Goal: Contribute content: Contribute content

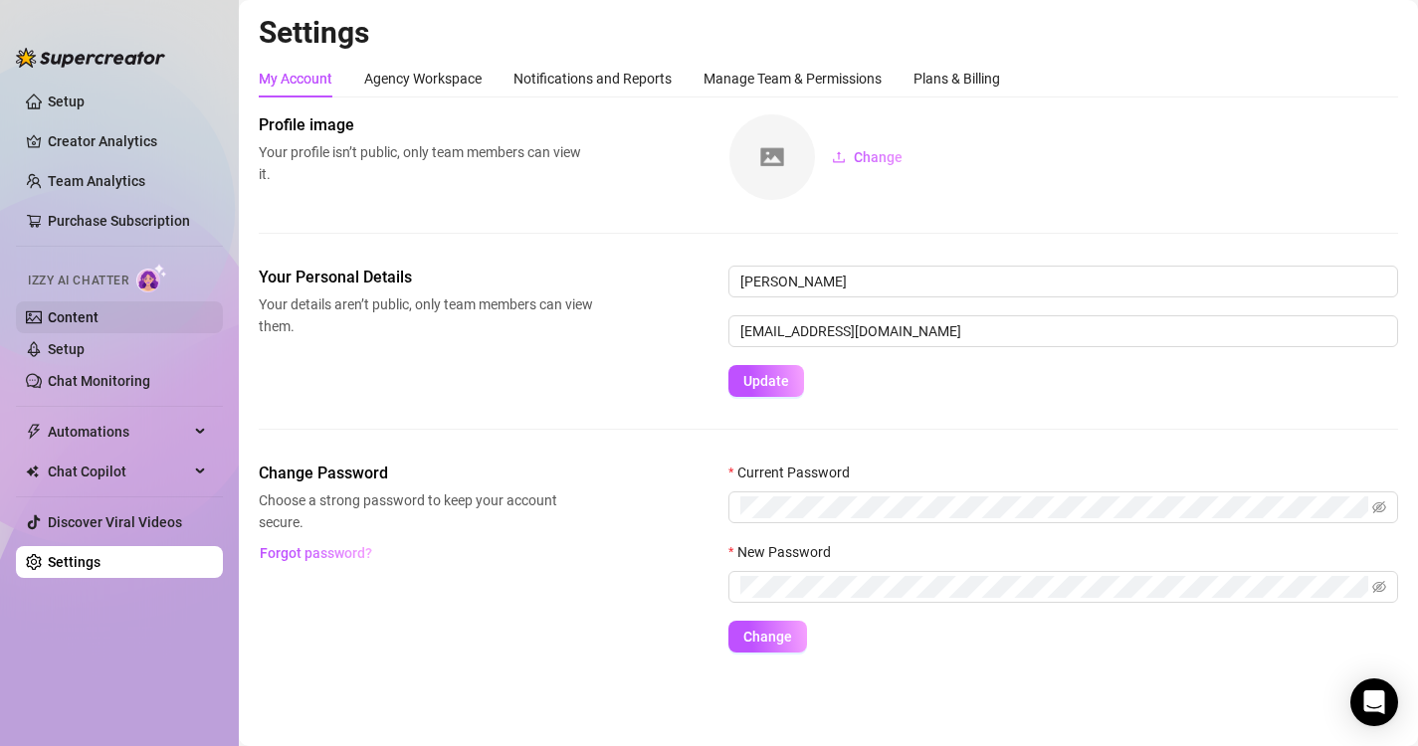
click at [69, 309] on link "Content" at bounding box center [73, 317] width 51 height 16
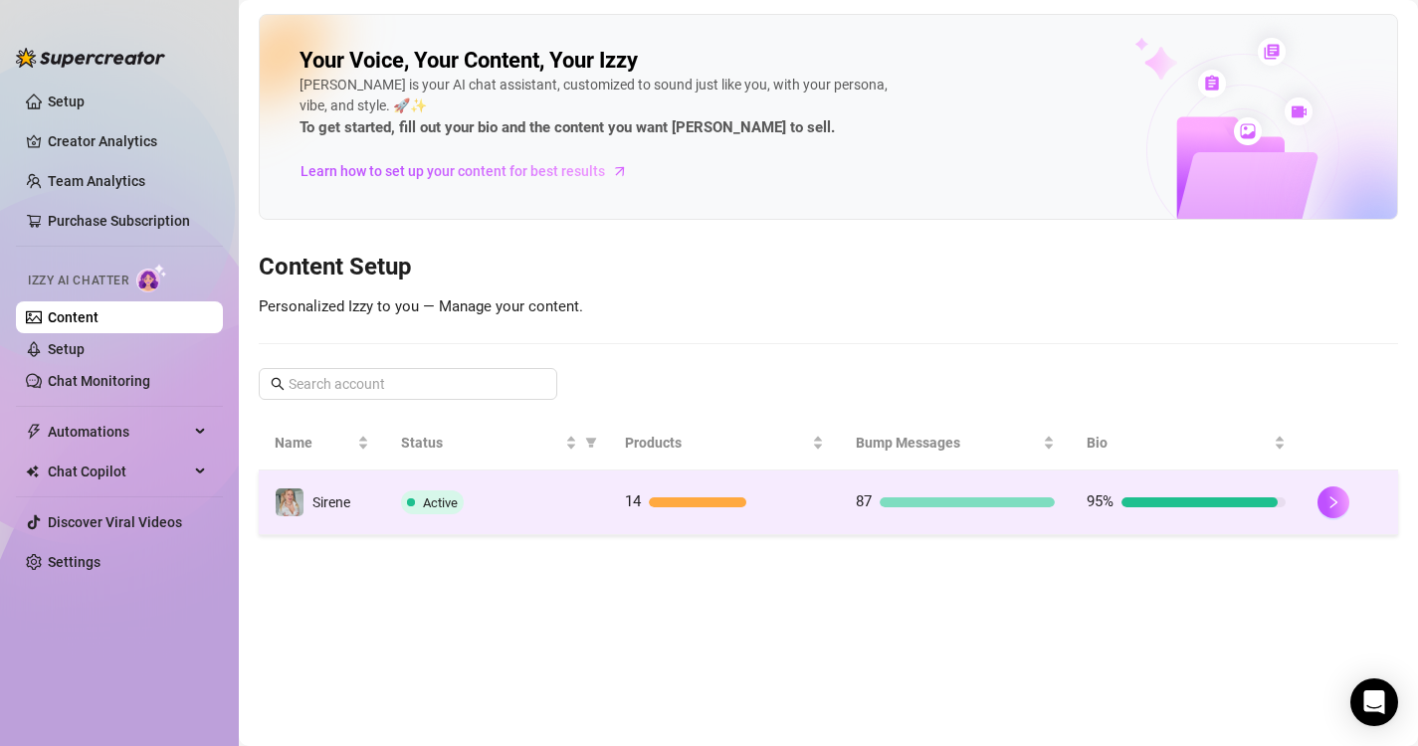
click at [806, 523] on td "14" at bounding box center [724, 503] width 231 height 65
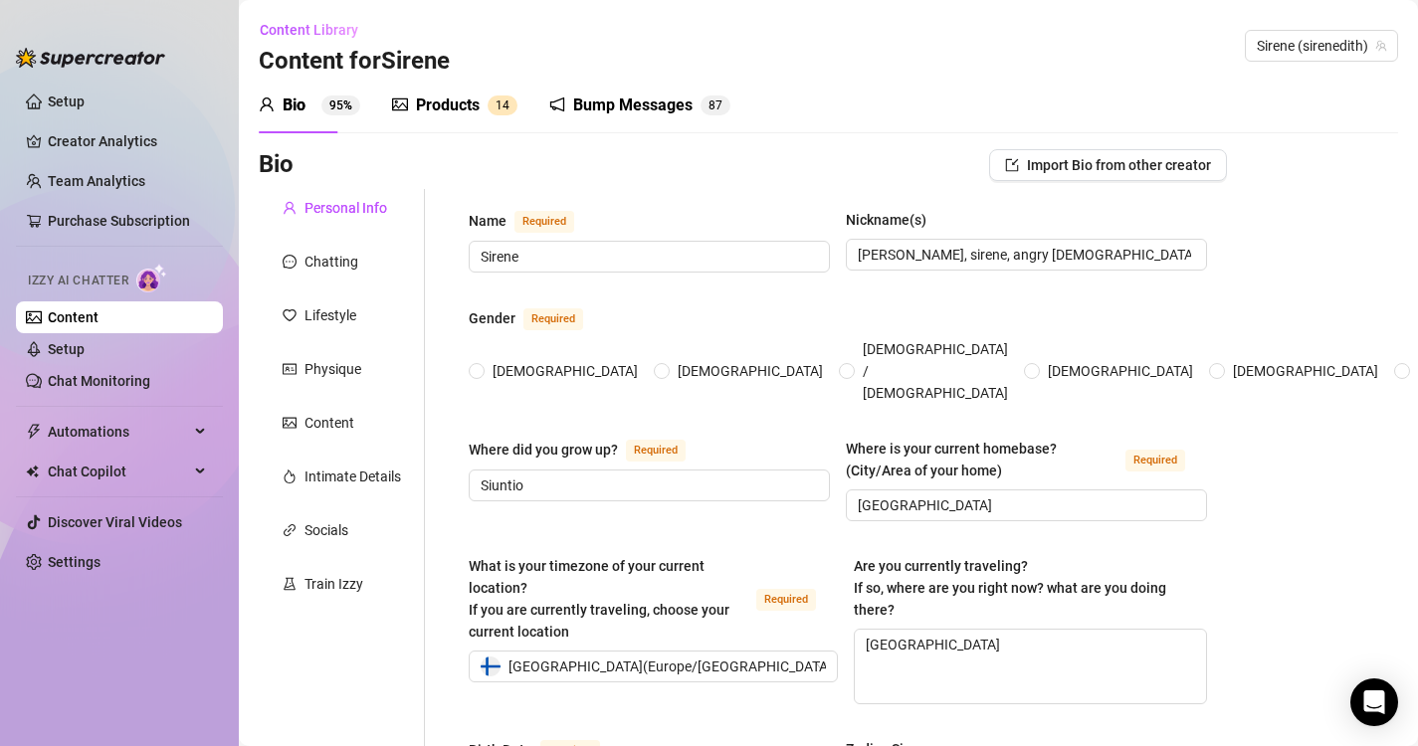
radio input "true"
type input "[DATE]"
click at [437, 97] on div "Products" at bounding box center [448, 106] width 64 height 24
click at [479, 102] on div "Products" at bounding box center [448, 106] width 64 height 24
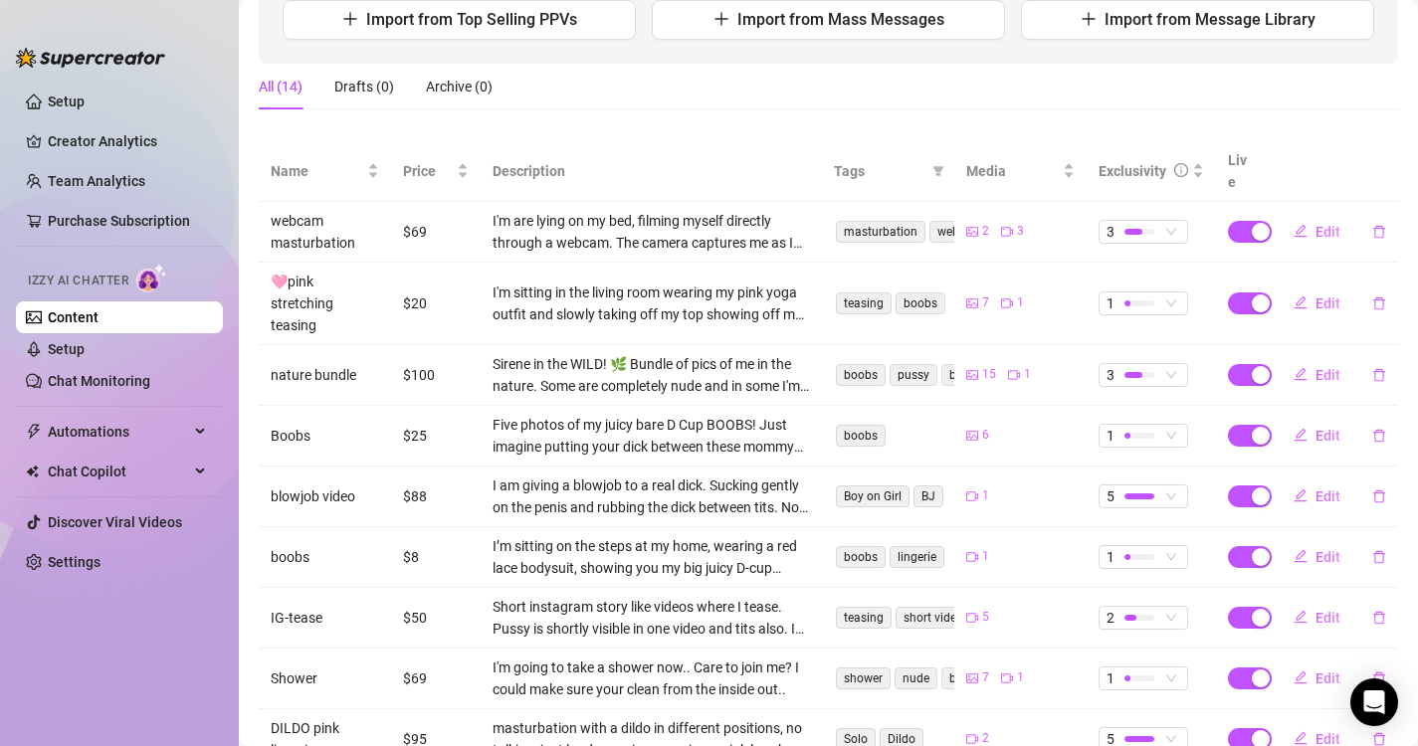
scroll to position [271, 0]
click at [1315, 365] on span "Edit" at bounding box center [1327, 373] width 25 height 16
type textarea "Here's a bundle of all my favorite pictures that I have taken outside <3 Me tot…"
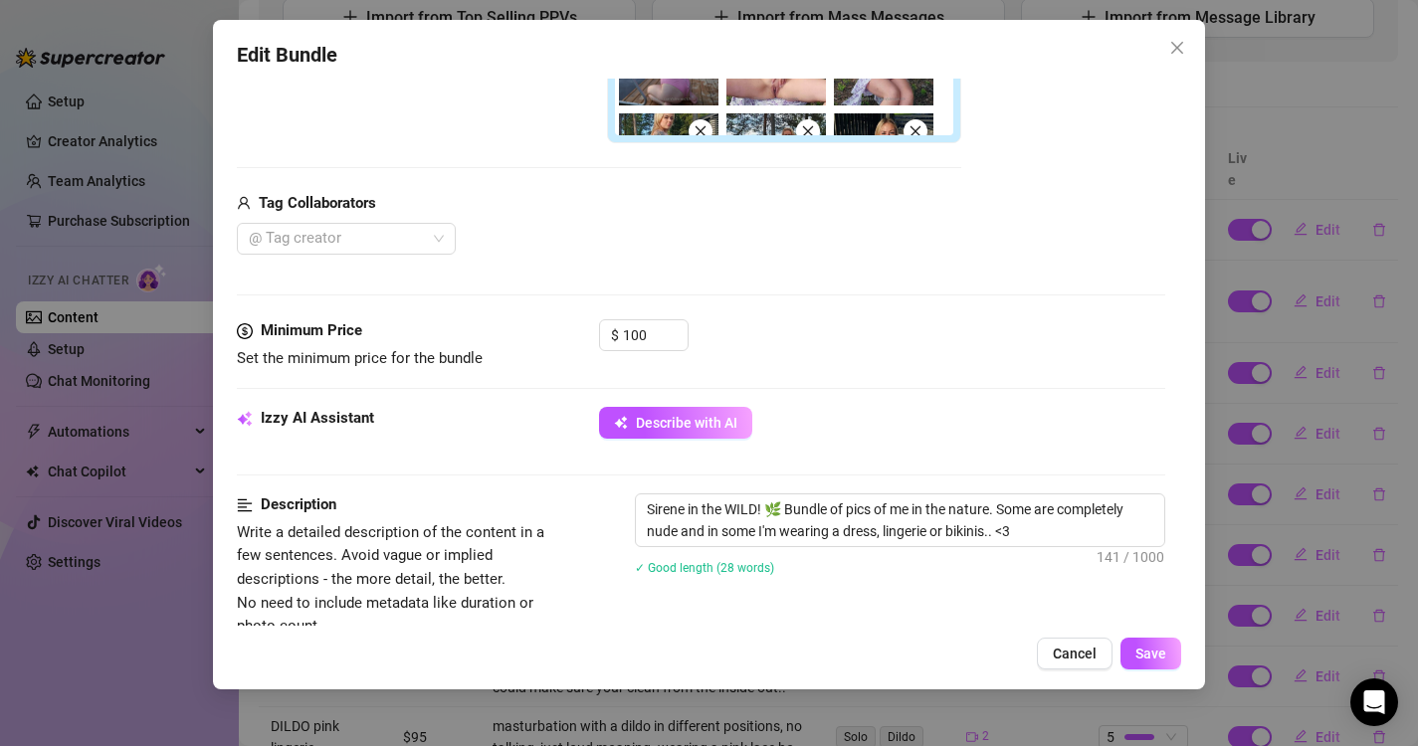
scroll to position [693, 0]
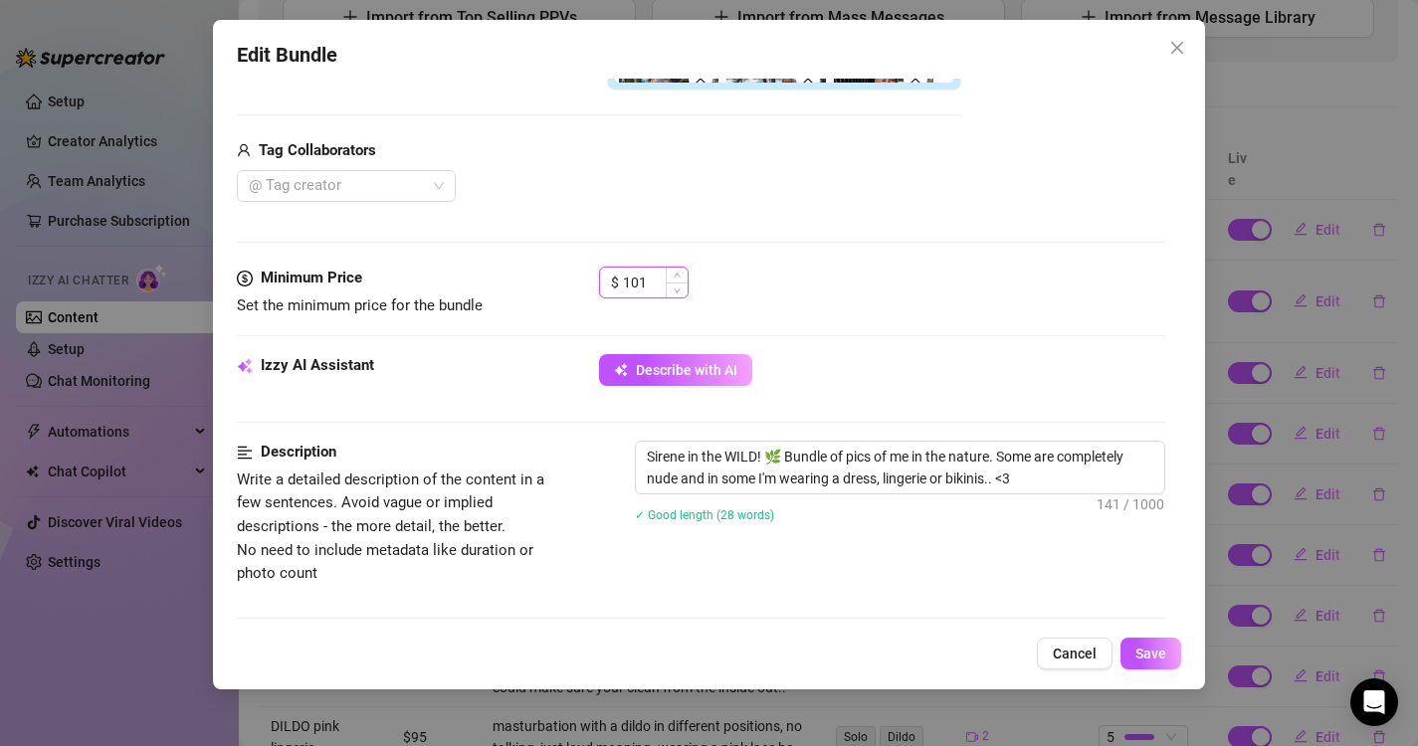
drag, startPoint x: 666, startPoint y: 285, endPoint x: 618, endPoint y: 288, distance: 47.9
click at [618, 288] on div "$ 101" at bounding box center [644, 283] width 90 height 32
drag, startPoint x: 624, startPoint y: 284, endPoint x: 677, endPoint y: 283, distance: 53.7
click at [677, 283] on div "101" at bounding box center [655, 283] width 65 height 30
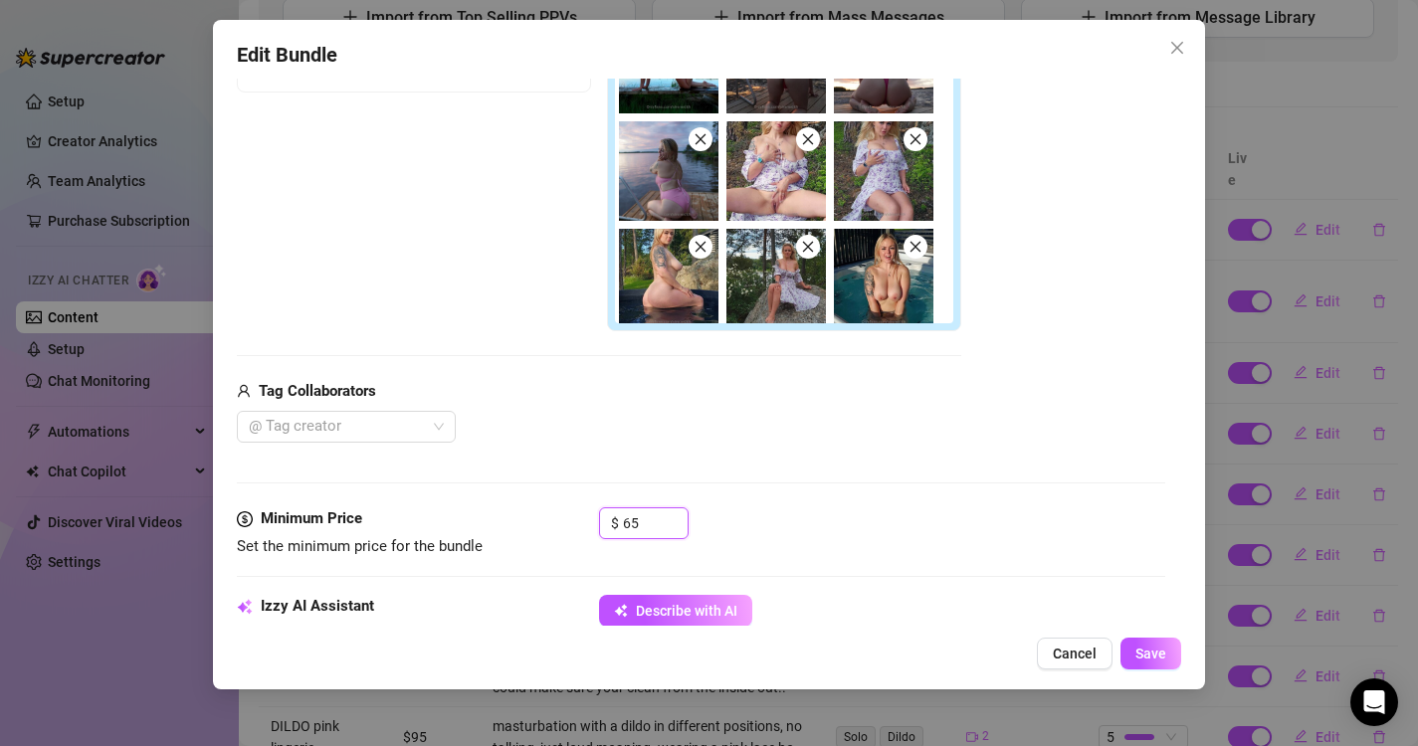
scroll to position [67, 0]
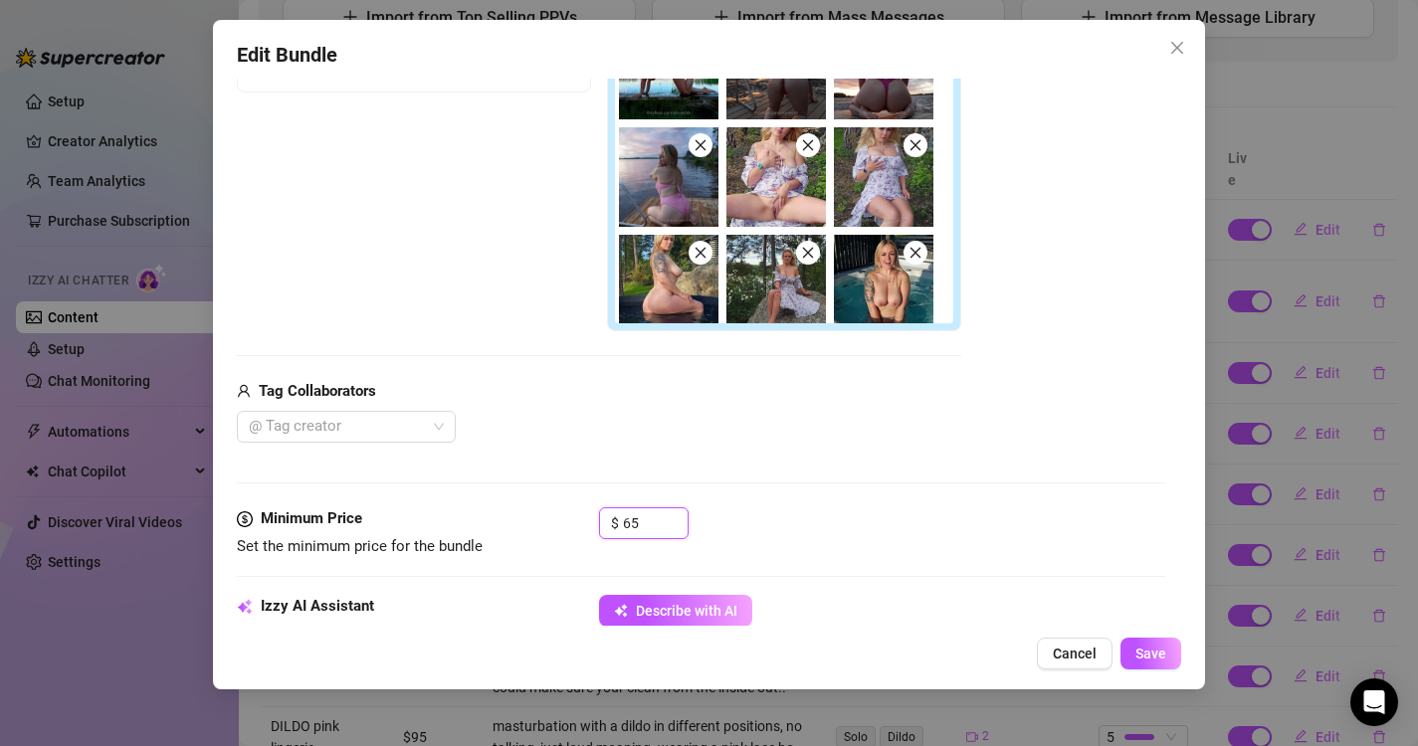
click at [701, 145] on icon "close" at bounding box center [700, 145] width 14 height 14
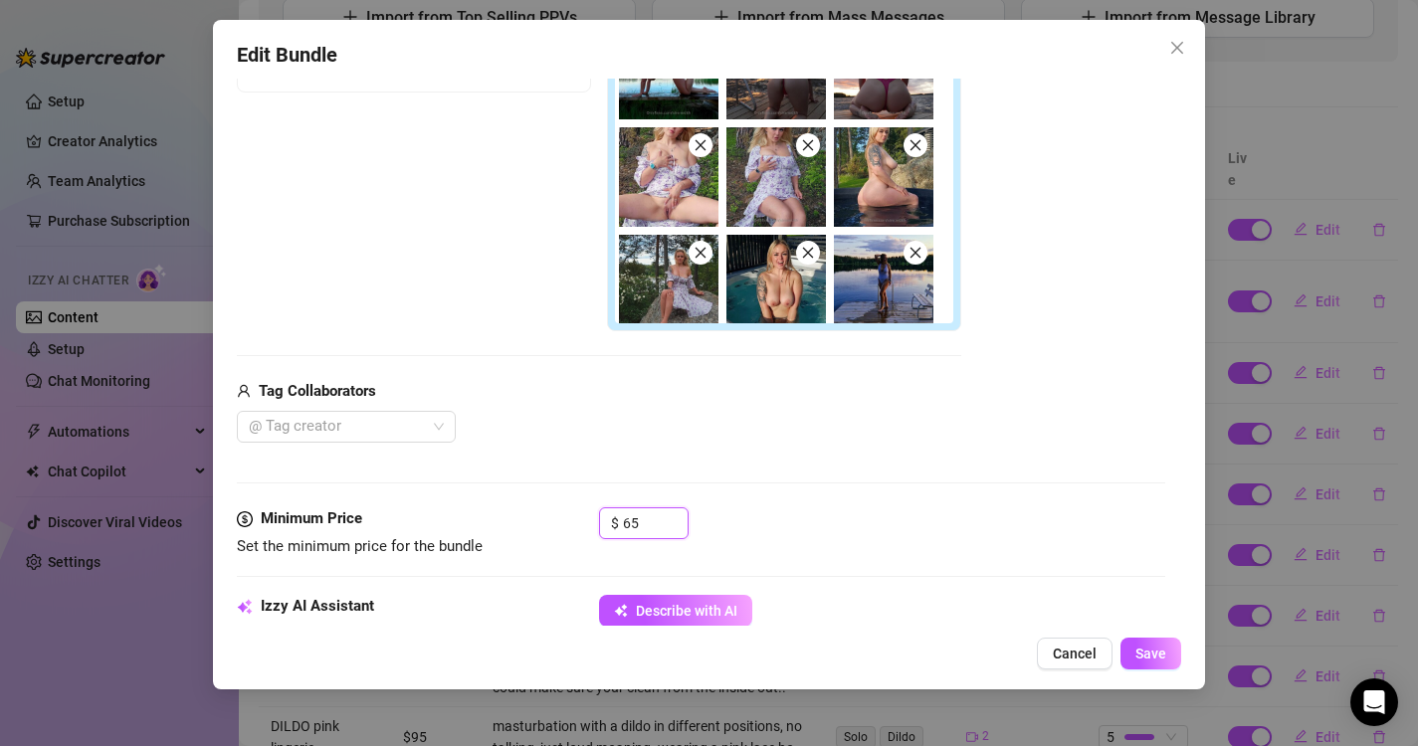
scroll to position [0, 0]
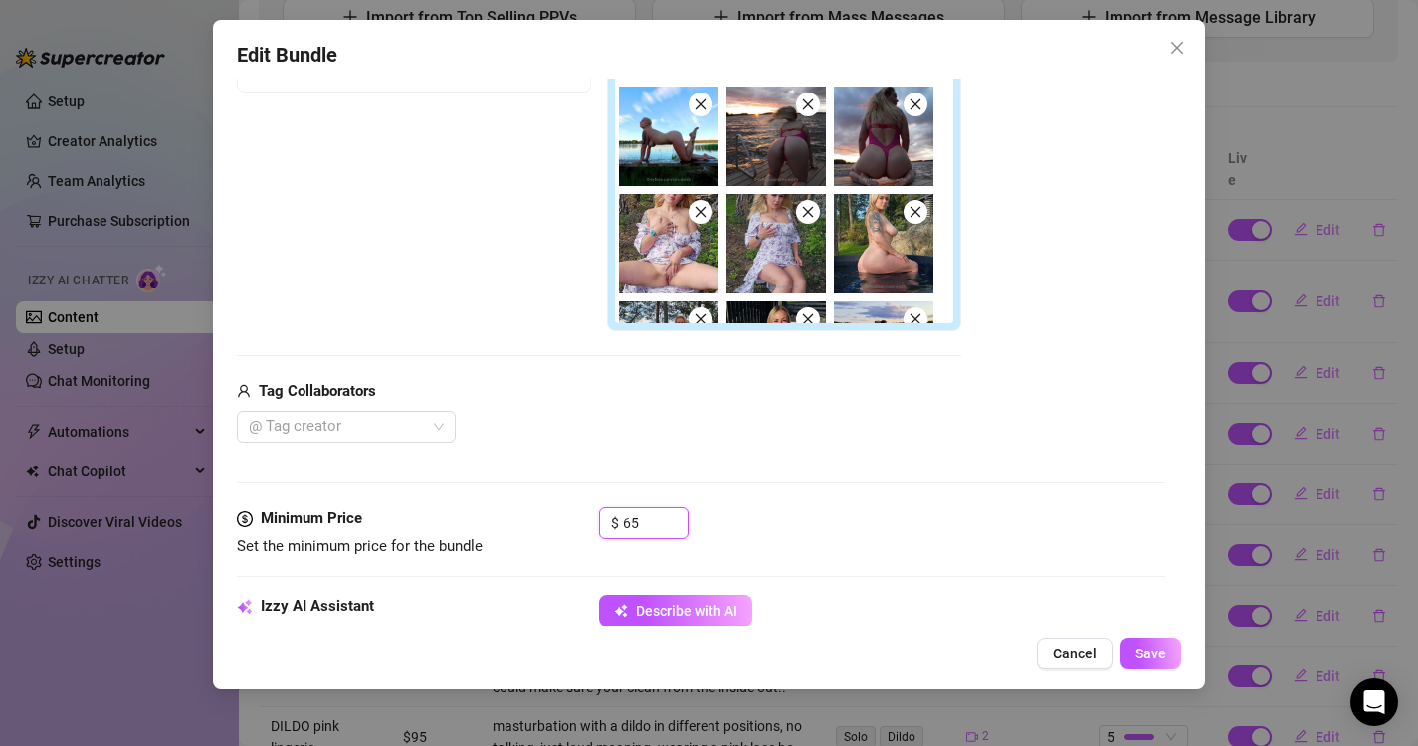
click at [811, 100] on icon "close" at bounding box center [808, 104] width 14 height 14
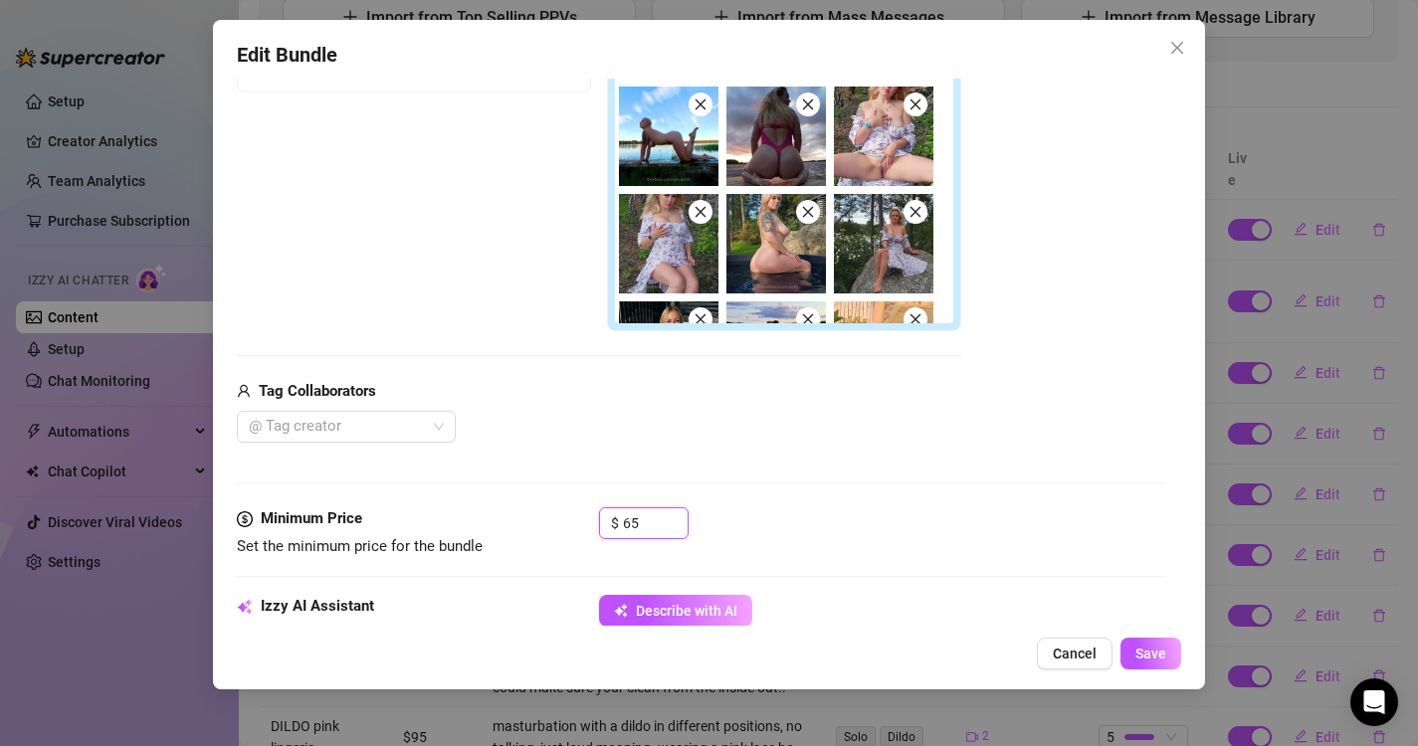
click at [811, 101] on icon "close" at bounding box center [807, 103] width 11 height 11
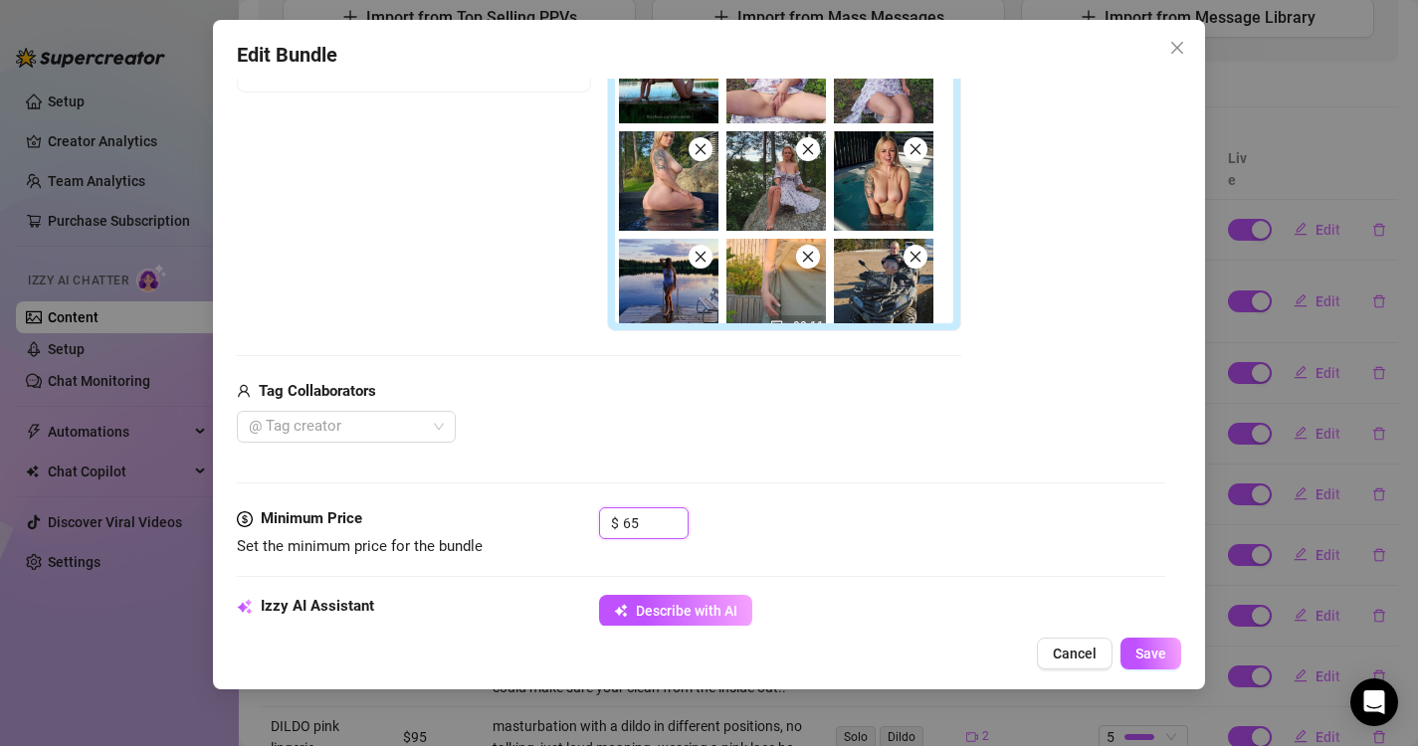
scroll to position [82, 0]
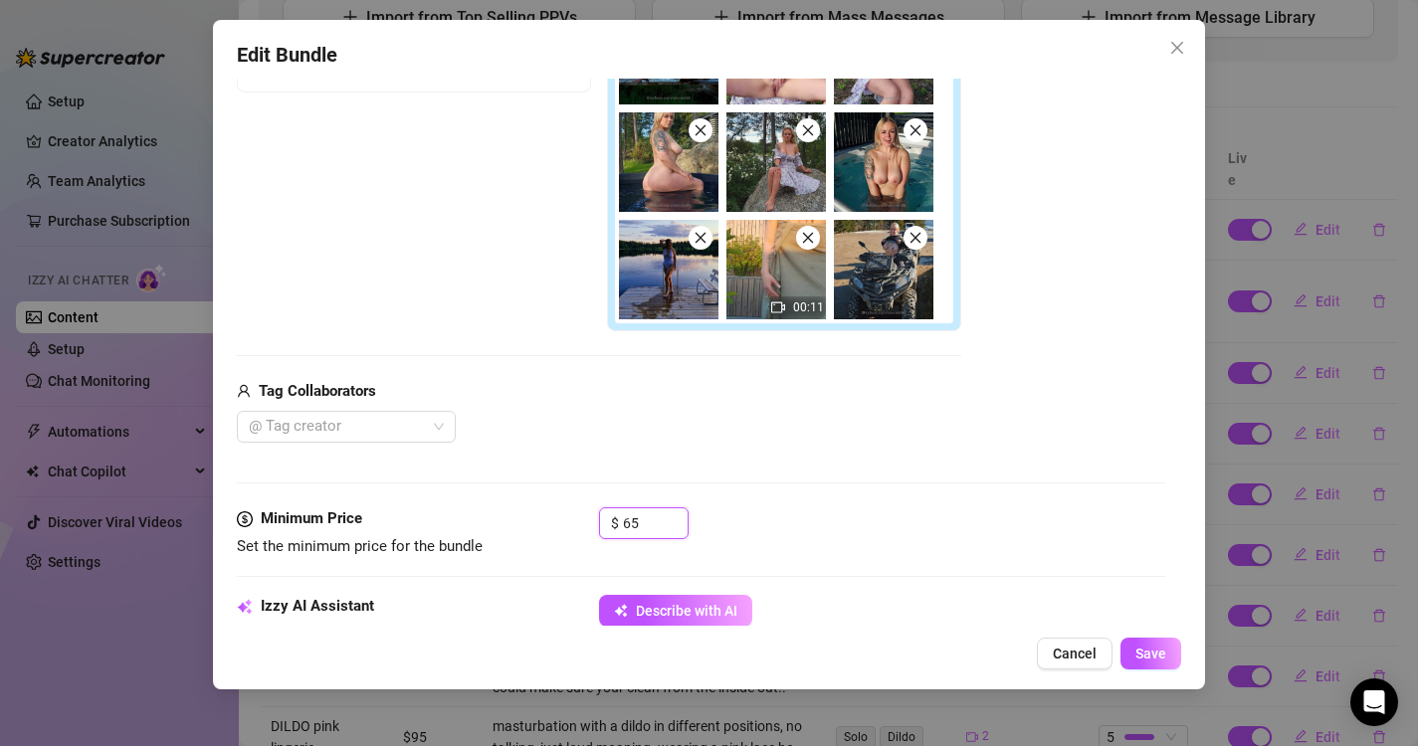
click at [692, 241] on span at bounding box center [700, 238] width 24 height 24
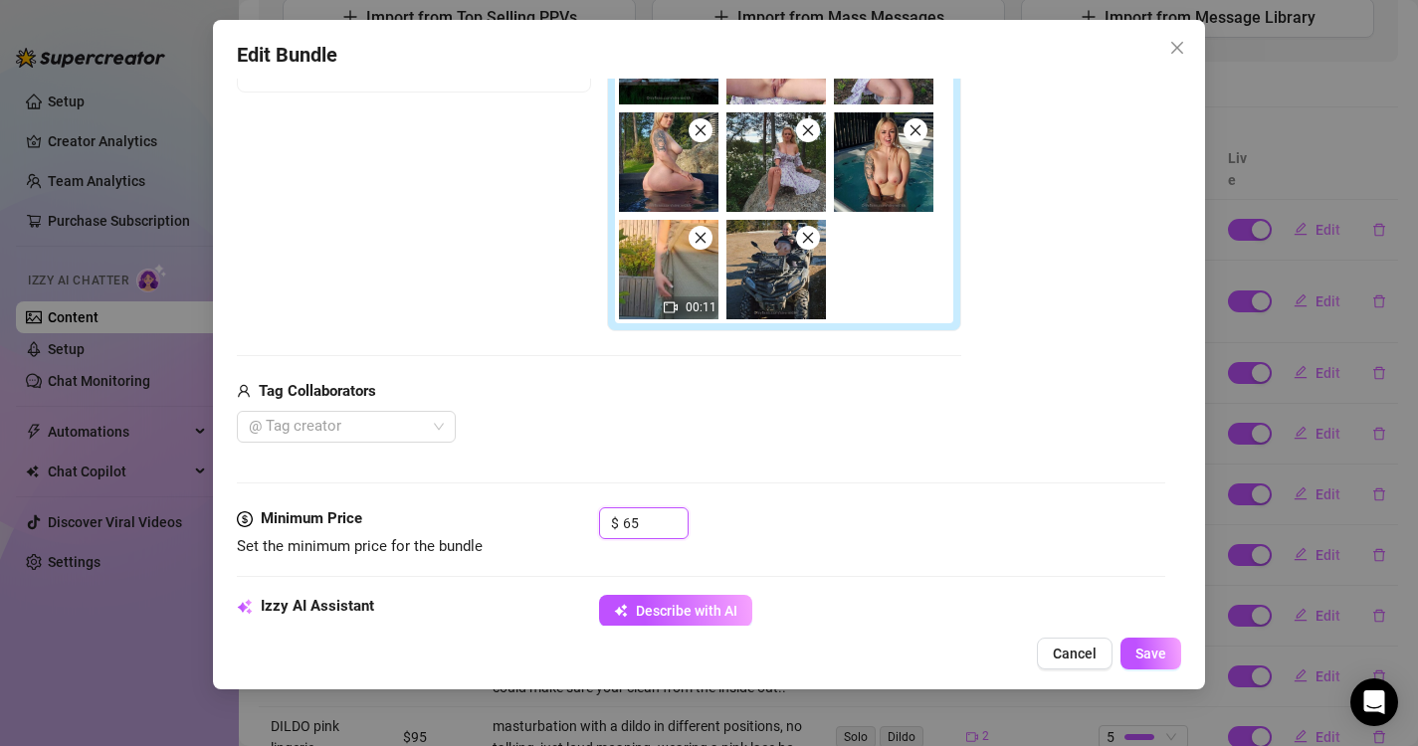
click at [811, 132] on icon "close" at bounding box center [808, 130] width 14 height 14
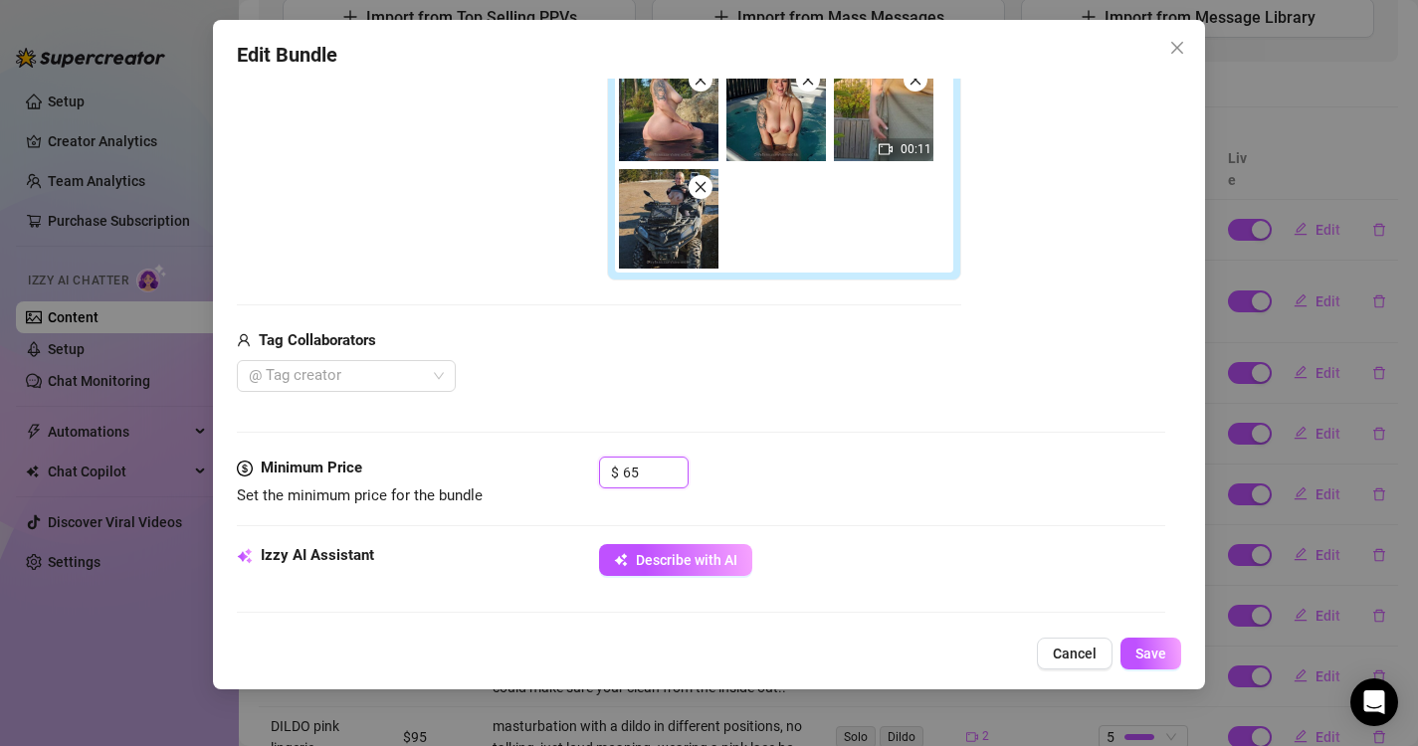
scroll to position [518, 0]
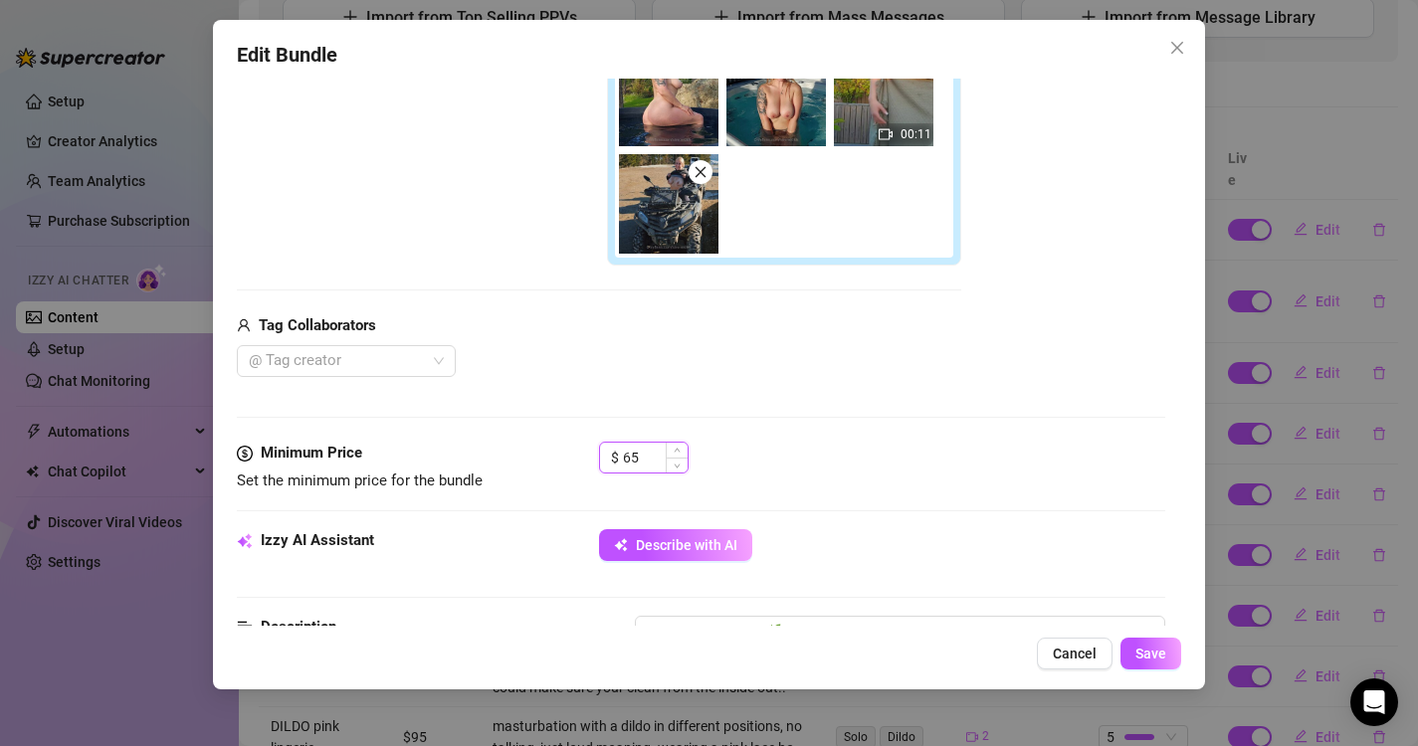
drag, startPoint x: 649, startPoint y: 462, endPoint x: 605, endPoint y: 461, distance: 43.8
click at [605, 462] on div "$ 65" at bounding box center [644, 458] width 90 height 32
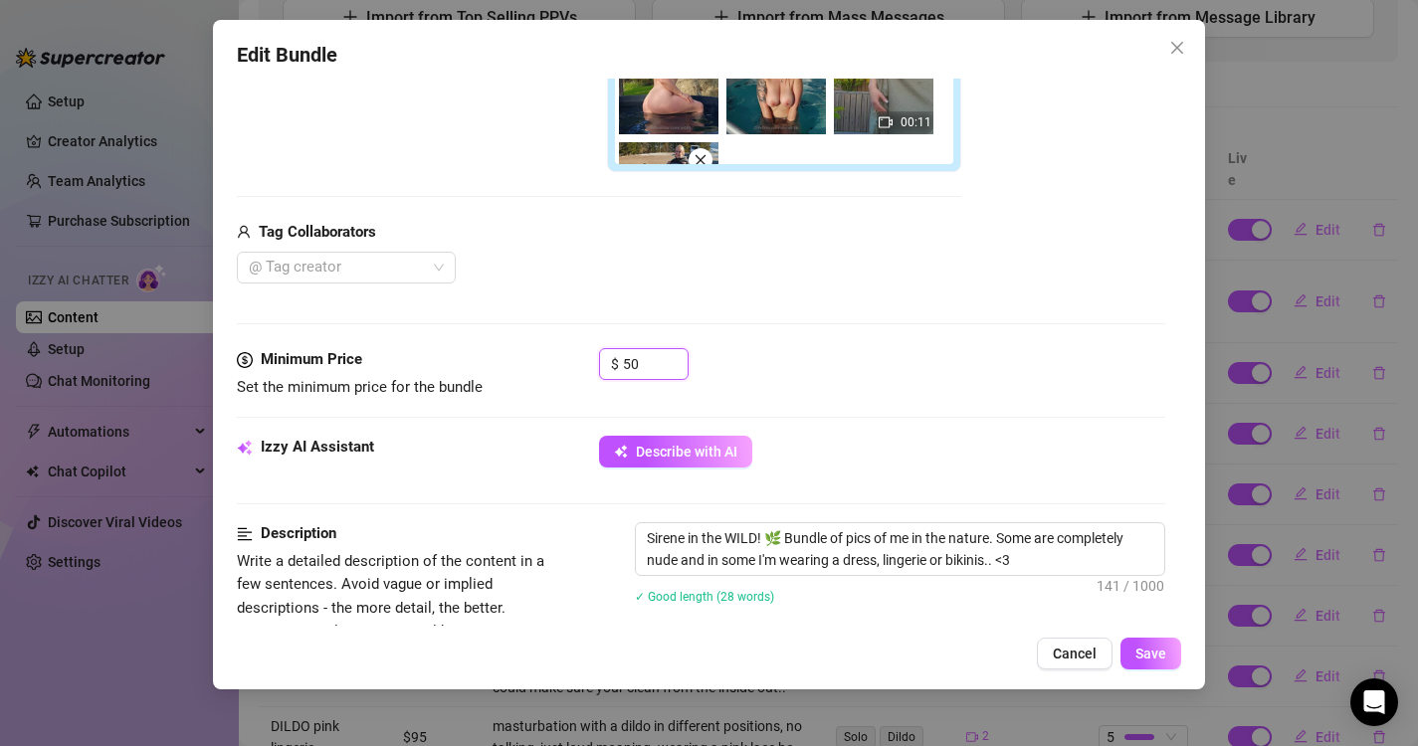
scroll to position [679, 0]
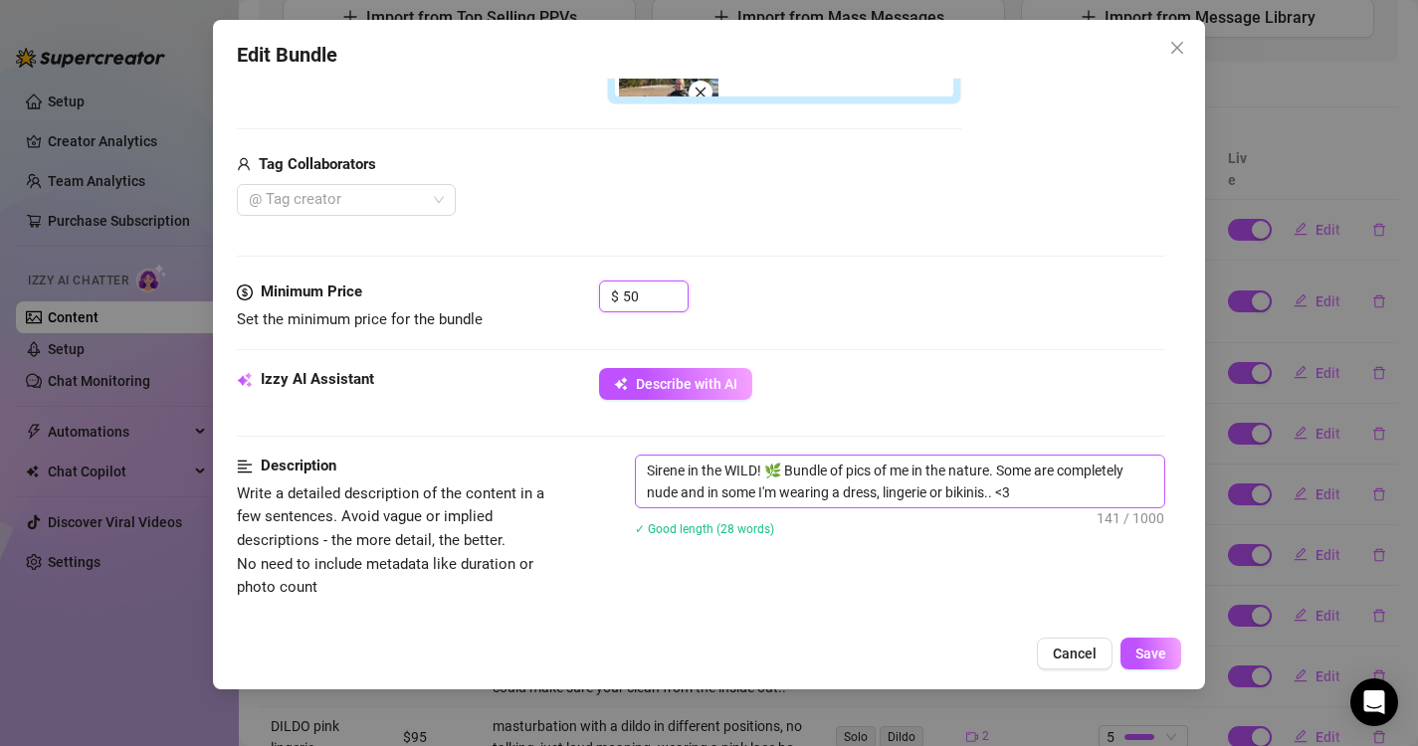
type input "50"
drag, startPoint x: 843, startPoint y: 495, endPoint x: 1039, endPoint y: 502, distance: 196.1
click at [1039, 502] on textarea "Sirene in the WILD! 🌿 Bundle of pics of me in the nature. Some are completely n…" at bounding box center [900, 482] width 529 height 52
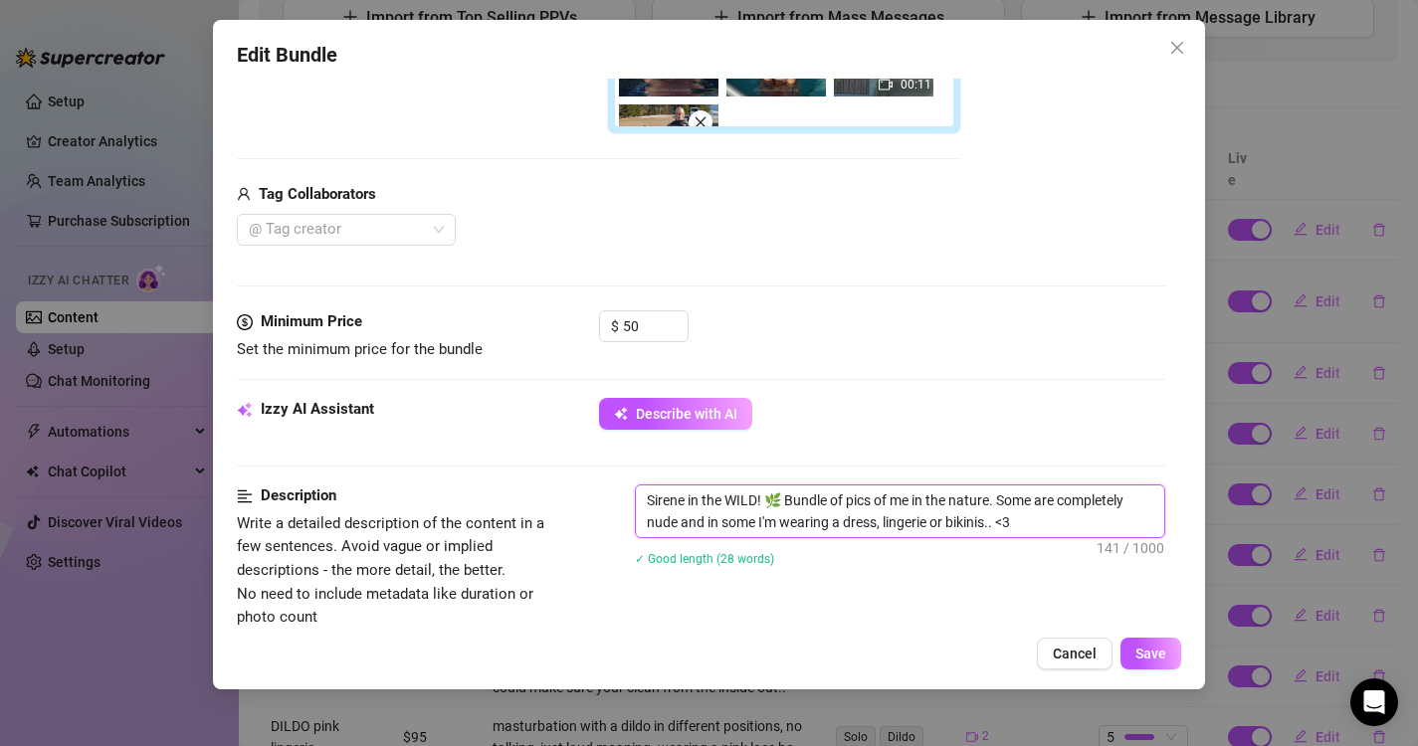
scroll to position [653, 0]
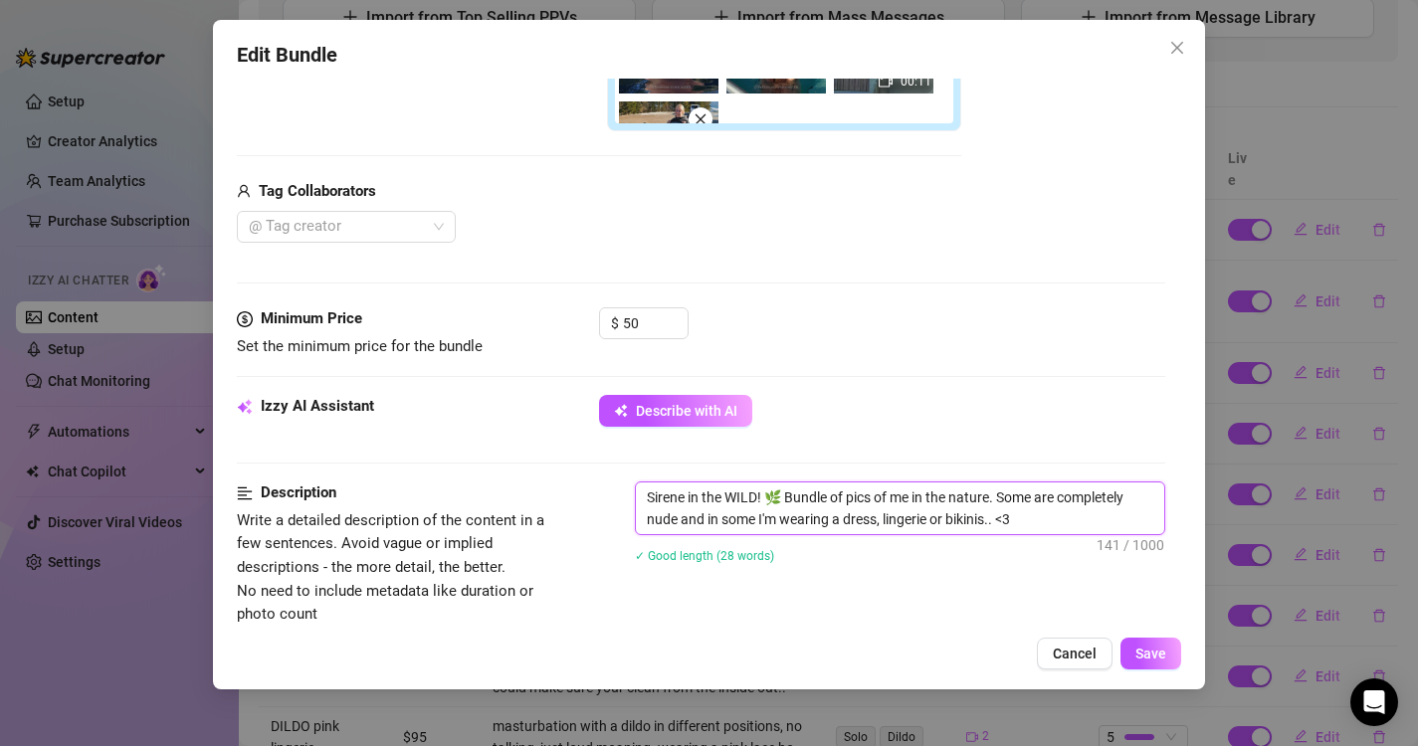
click at [723, 518] on textarea "Sirene in the WILD! 🌿 Bundle of pics of me in the nature. Some are completely n…" at bounding box center [900, 508] width 529 height 52
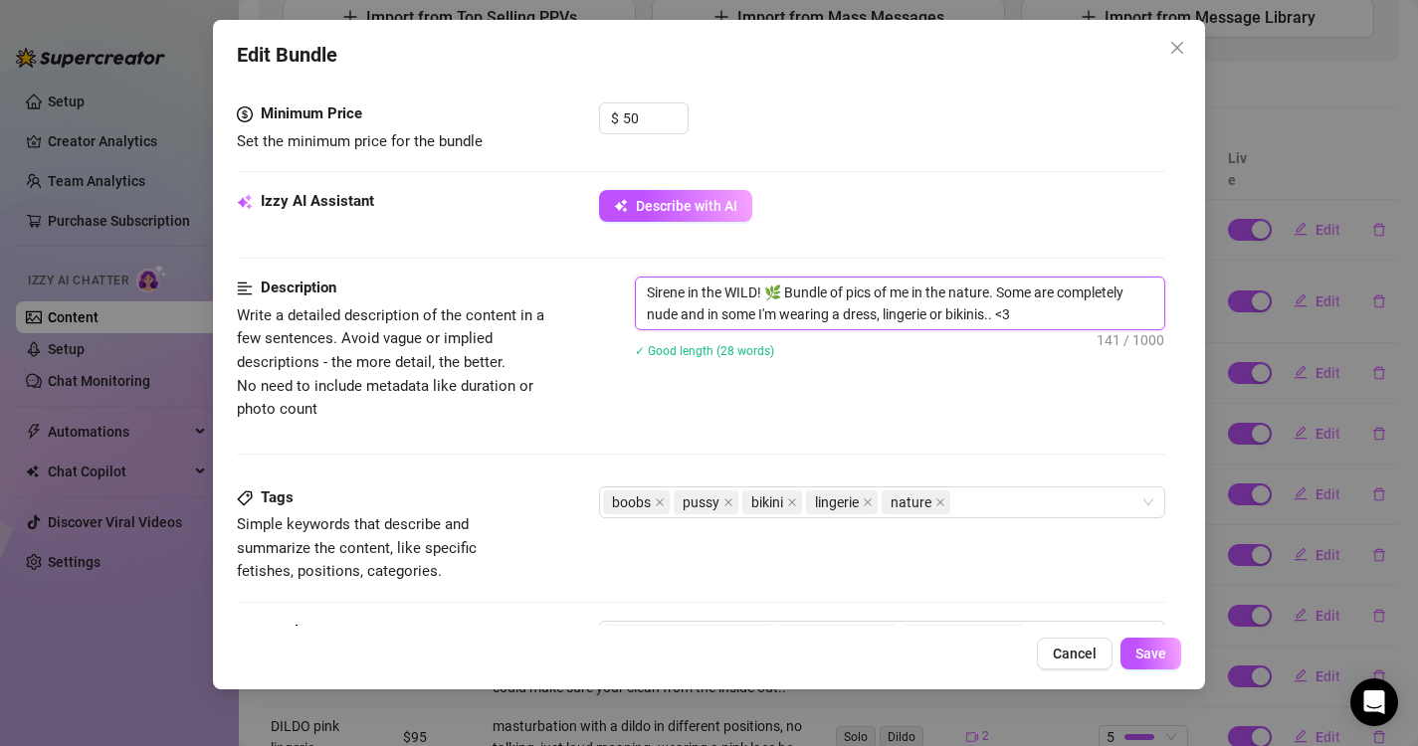
scroll to position [853, 0]
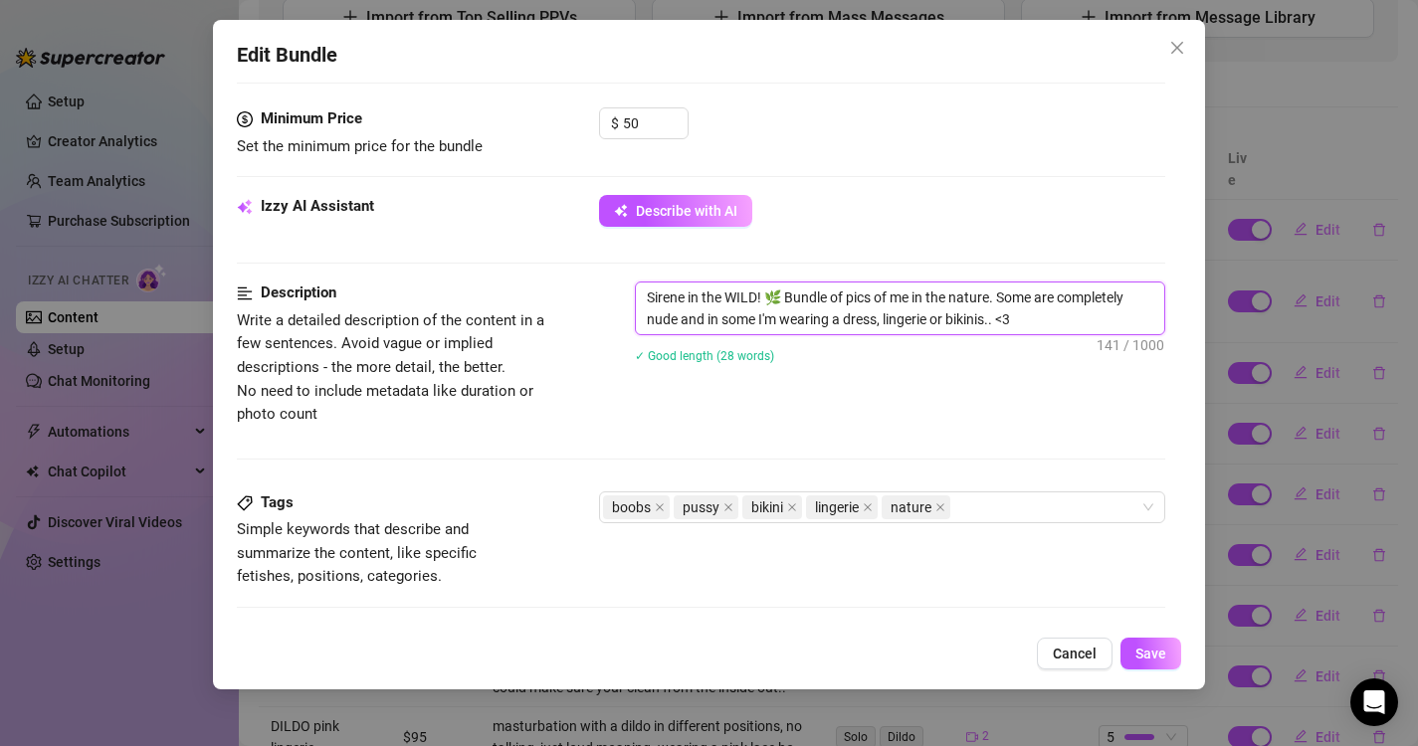
drag, startPoint x: 782, startPoint y: 297, endPoint x: 600, endPoint y: 299, distance: 182.1
click at [600, 299] on div "Description Write a detailed description of the content in a few sentences. Avo…" at bounding box center [701, 354] width 929 height 144
type textarea "Bundle of pics of me in the nature. Some are completely nude and in some I'm we…"
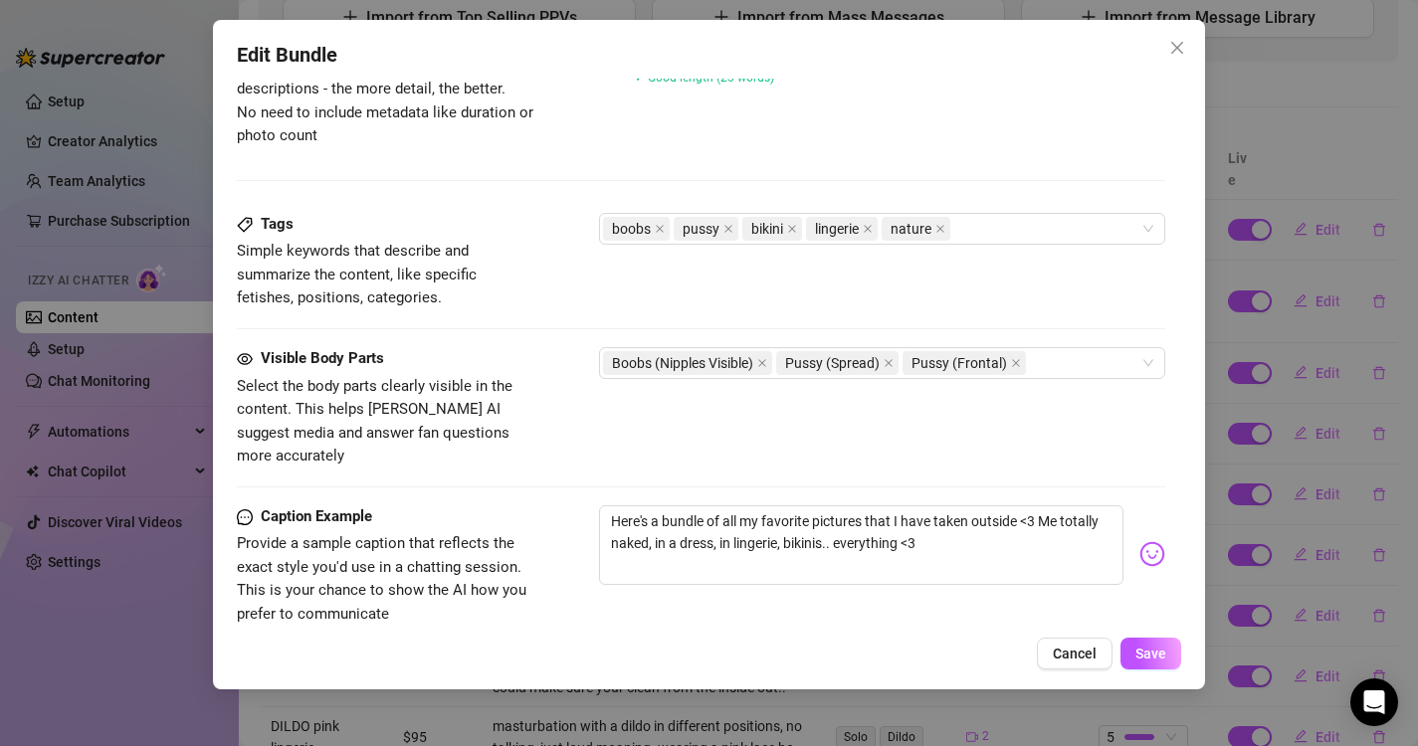
scroll to position [1157, 0]
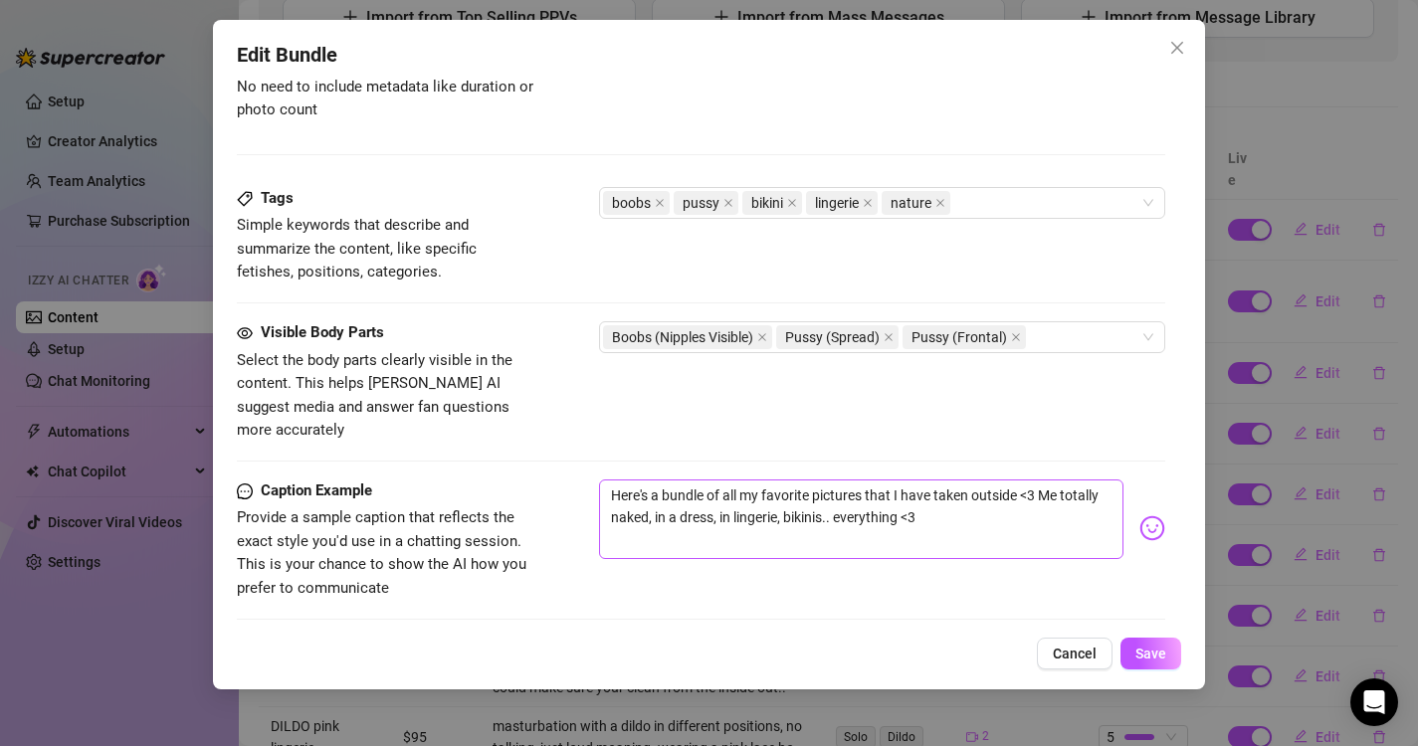
type textarea "Bundle of pics of me in the nature. Some are completely nude and in some I'm we…"
click at [612, 479] on textarea "Here's a bundle of all my favorite pictures that I have taken outside <3 Me tot…" at bounding box center [861, 519] width 525 height 80
paste textarea "Sirene in the WILD! 🌿"
type textarea "Sirene in the WILD! 🌿 Here's a bundle of all my favorite pictures that I have t…"
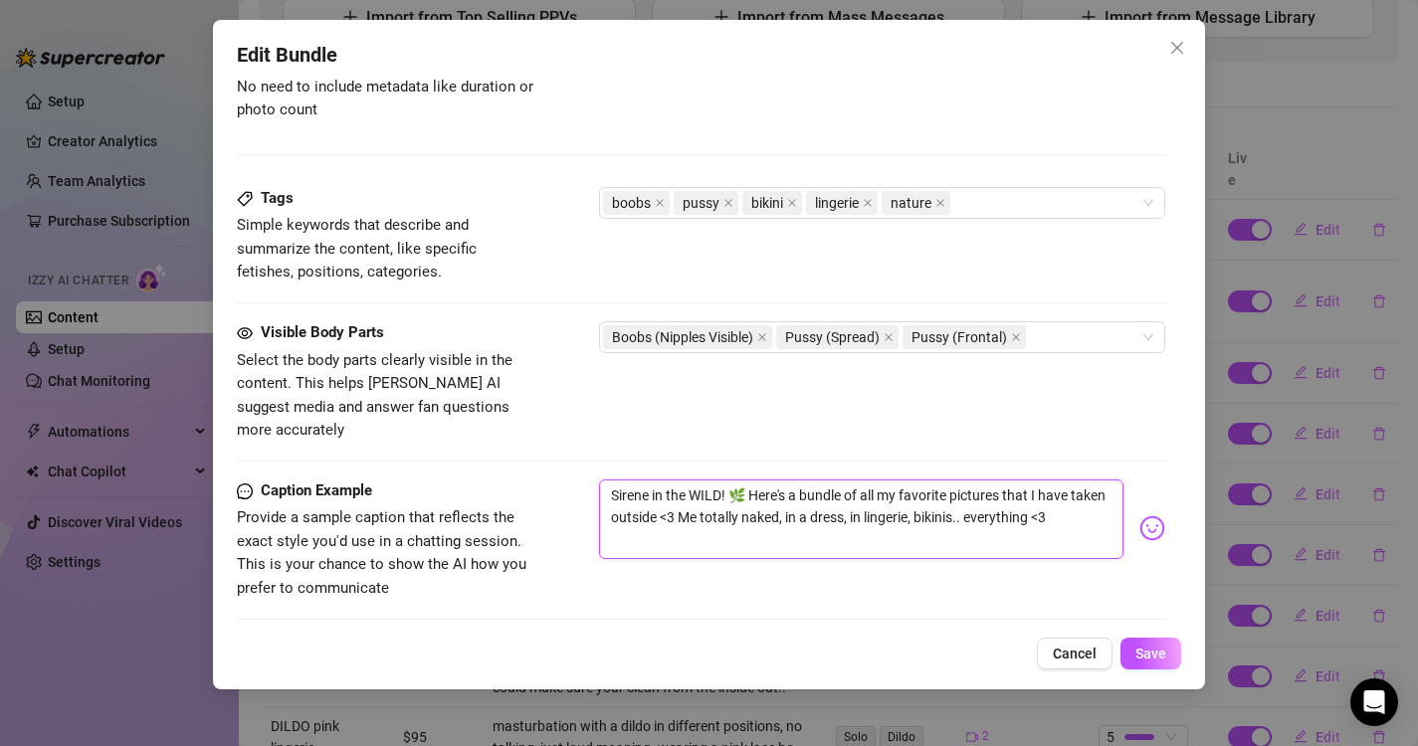
type textarea "Sirene in the WILD! 🌿 Here's a bundle of all my favorite pictures that I have t…"
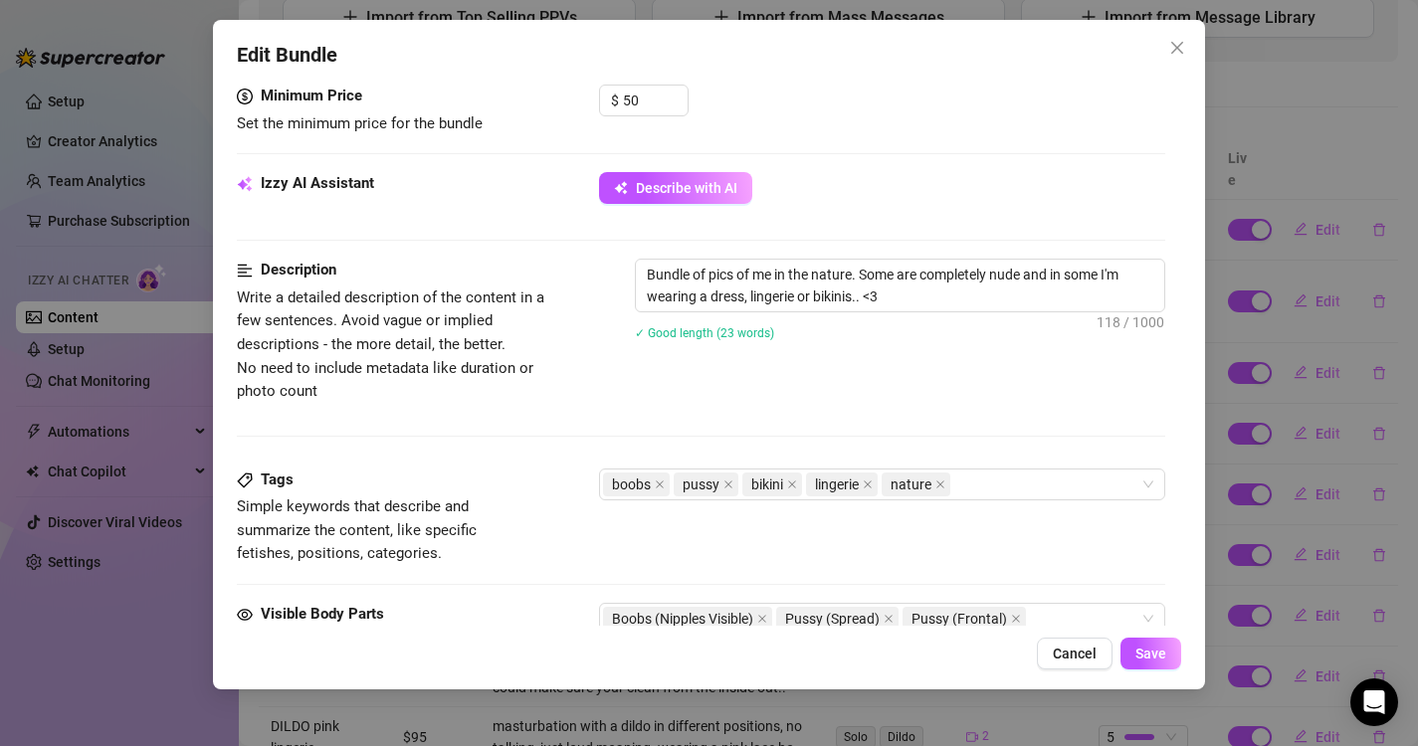
scroll to position [868, 0]
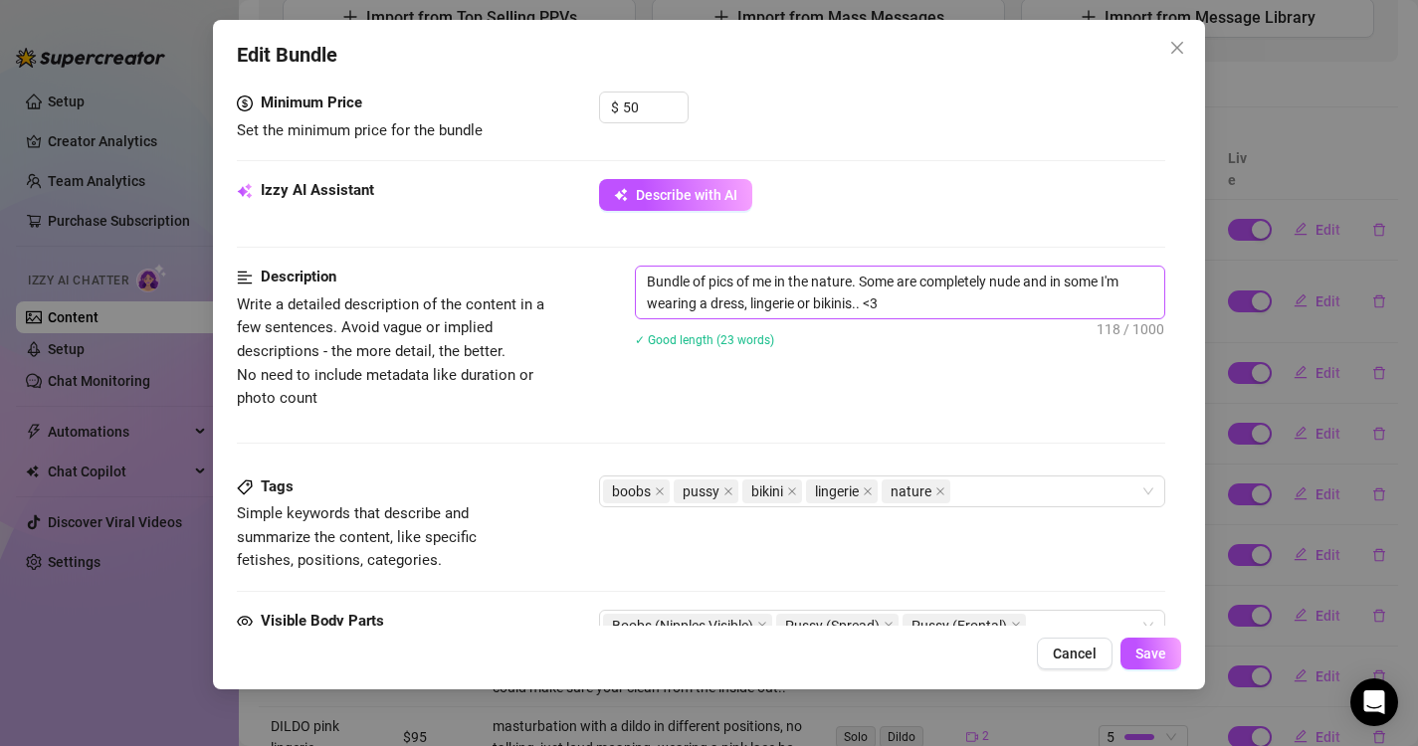
type textarea "Sirene in the WILD! 🌿 Here's a bundle of all my favorite pictures that I have t…"
click at [794, 299] on textarea "Bundle of pics of me in the nature. Some are completely nude and in some I'm we…" at bounding box center [900, 293] width 529 height 52
drag, startPoint x: 913, startPoint y: 311, endPoint x: 862, endPoint y: 283, distance: 58.4
click at [862, 283] on textarea "Bundle of pics of me in the nature. Some are completely nude and in some I'm we…" at bounding box center [900, 293] width 529 height 52
type textarea "Bundle of pics of me in the nature."
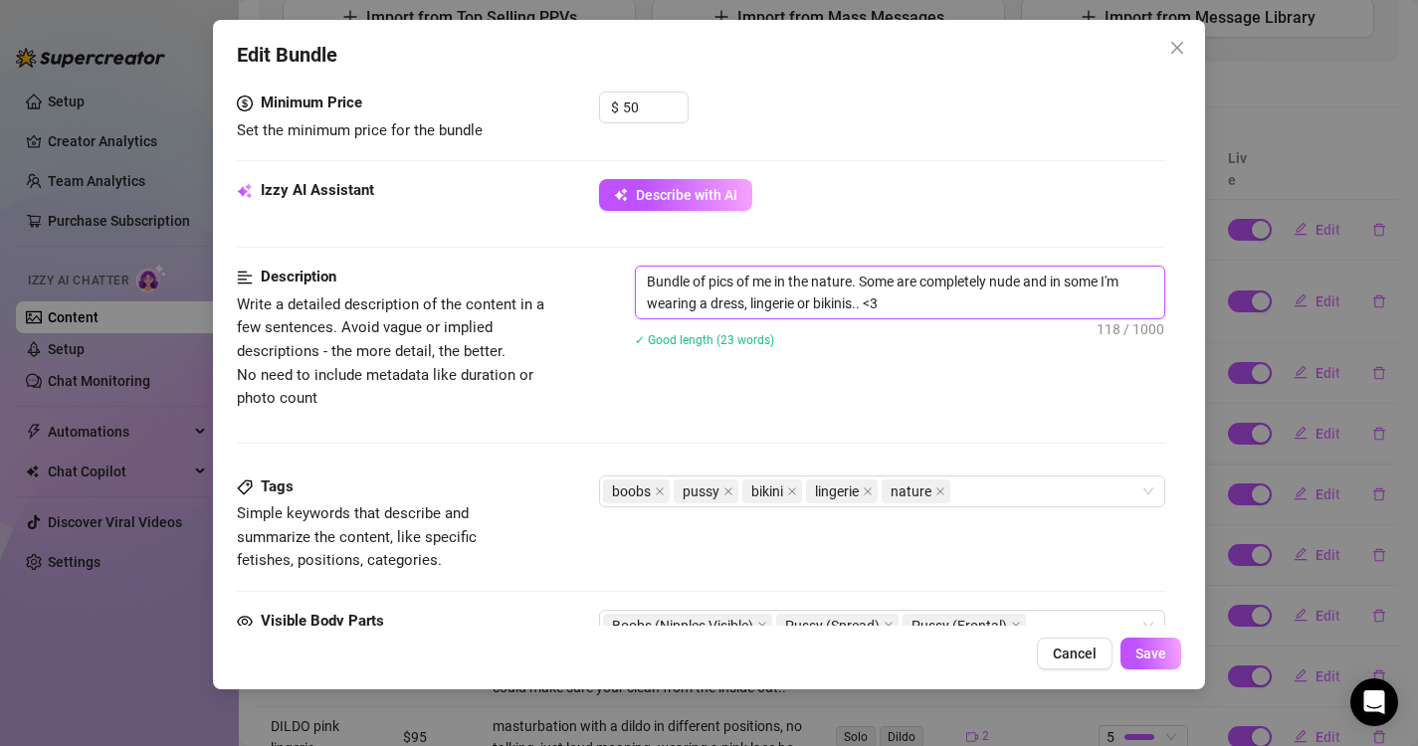
type textarea "Bundle of pics of me in the nature."
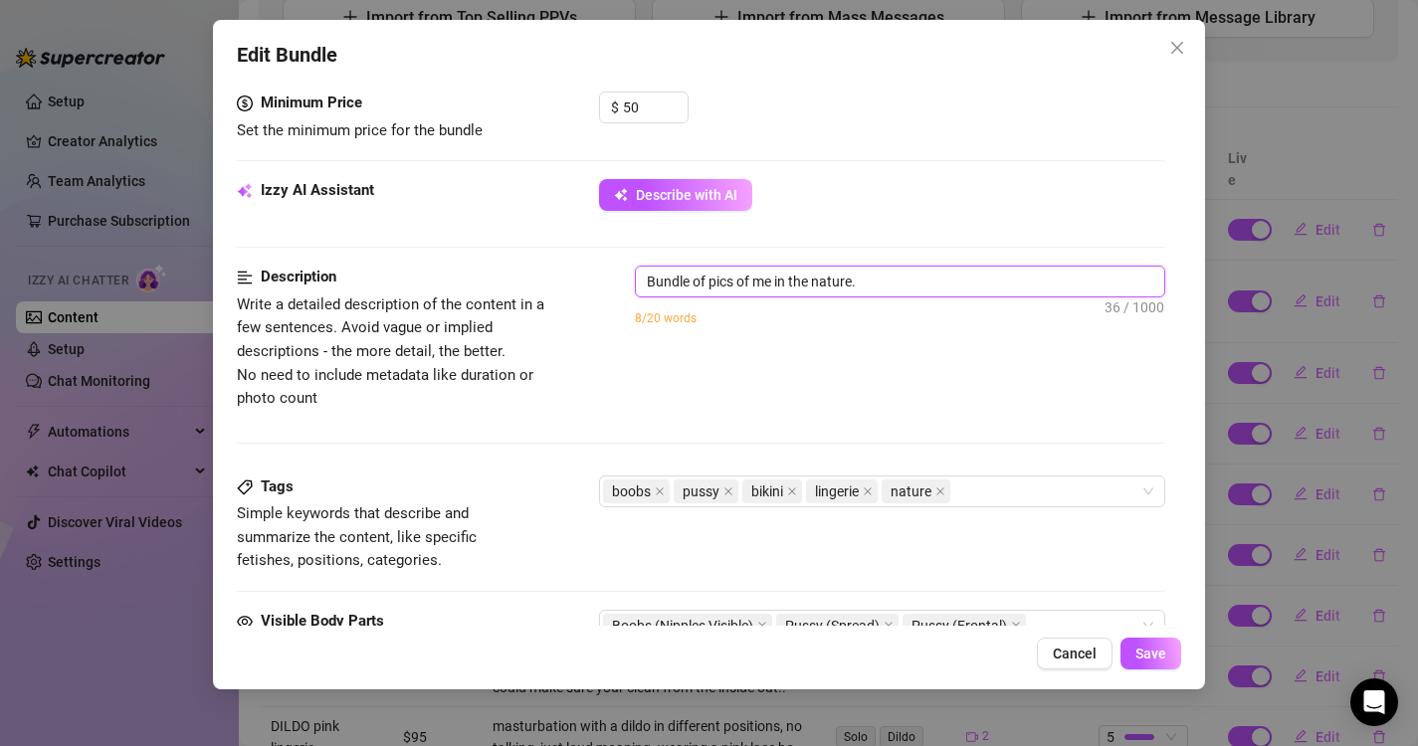
type textarea "Bundle of pics of me in the nature. I"
type textarea "Bundle of pics of me in the nature."
type textarea "Bundle of pics of me in the nature. P"
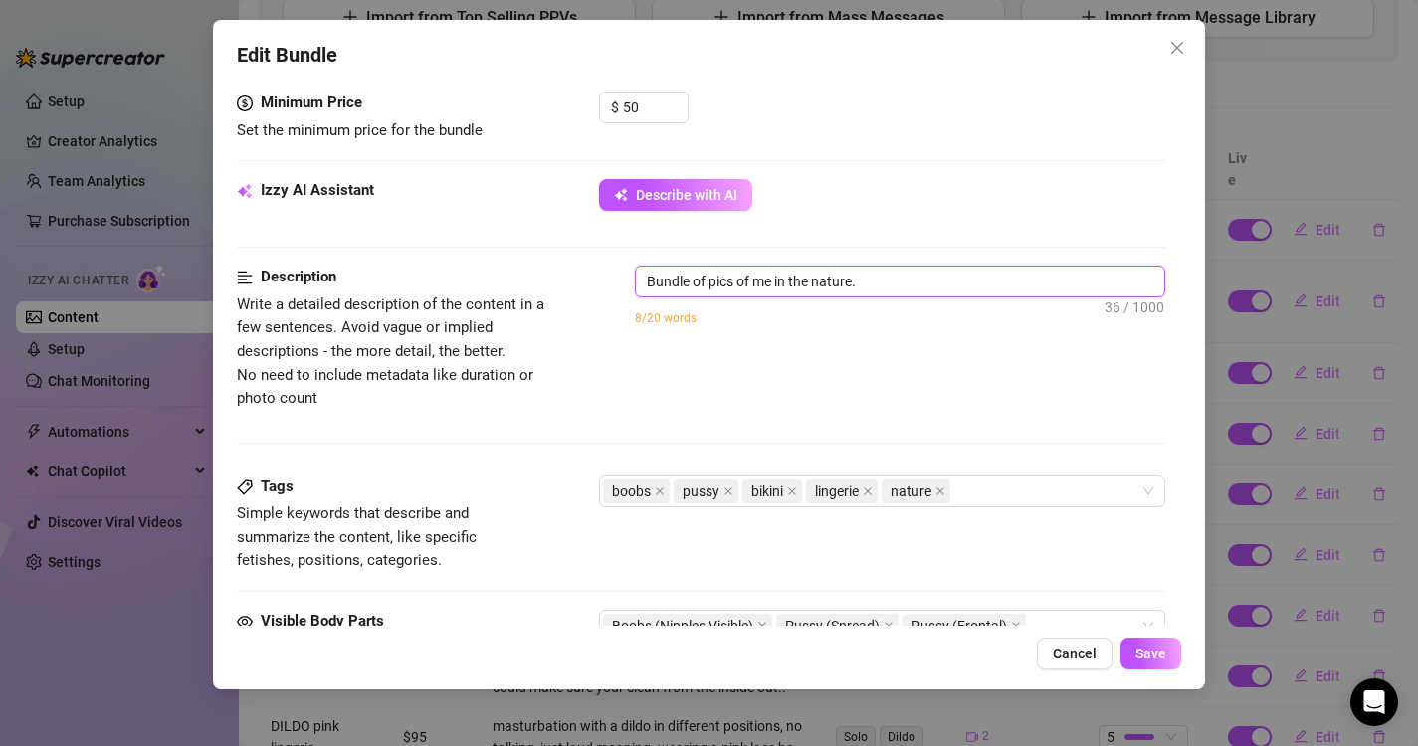
type textarea "Bundle of pics of me in the nature. P"
type textarea "Bundle of pics of me in the nature. Pi"
type textarea "Bundle of pics of me in the nature. Pic"
type textarea "Bundle of pics of me in the nature. Pict"
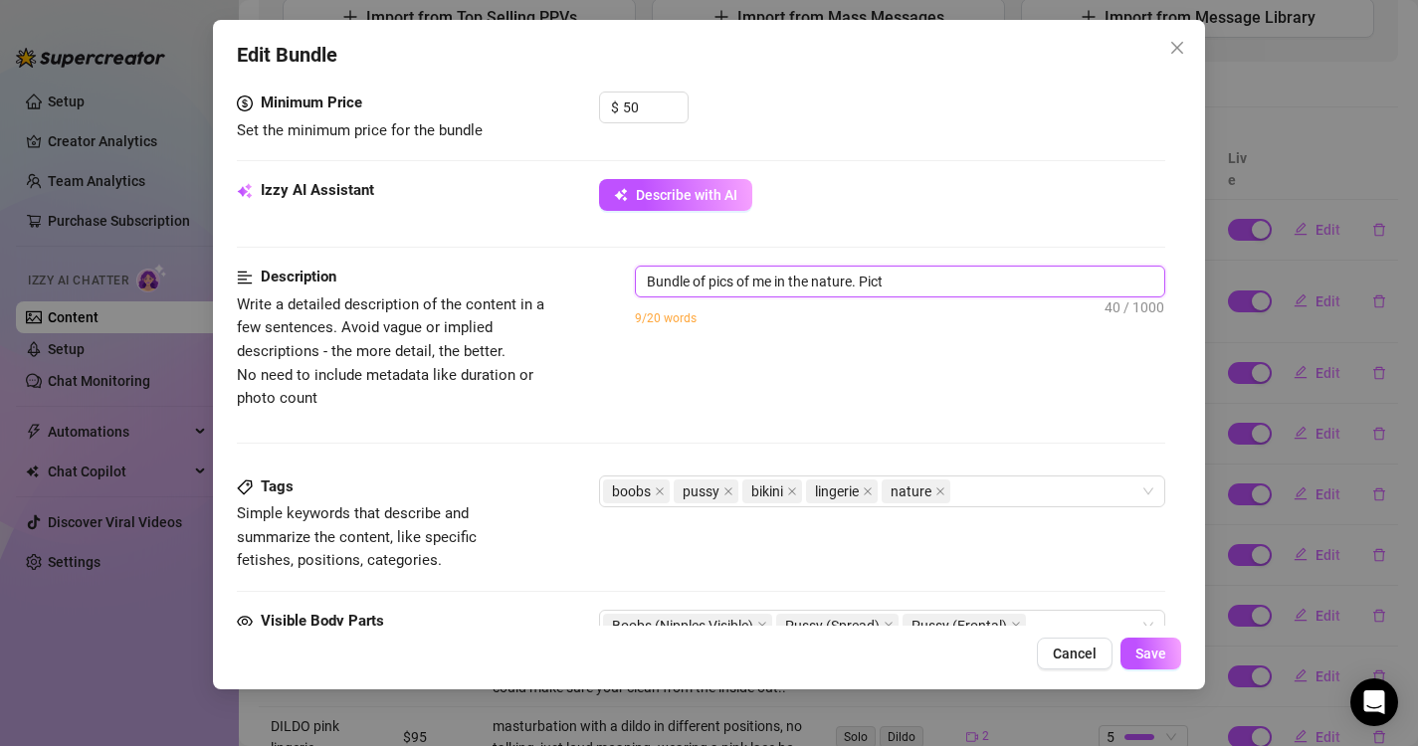
type textarea "Bundle of pics of me in the nature. Pictu"
type textarea "Bundle of pics of me in the nature. Pict"
type textarea "Bundle of pics of me in the nature. Pic"
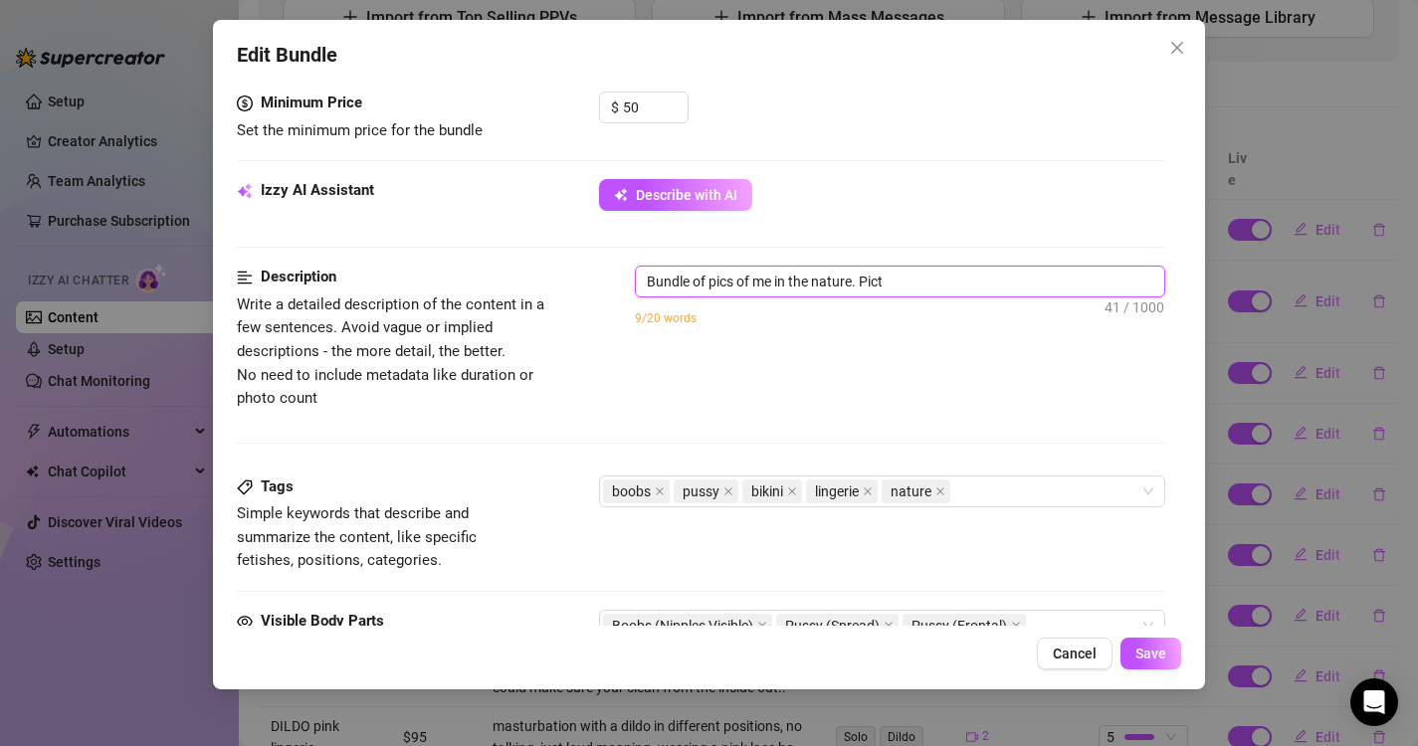
type textarea "Bundle of pics of me in the nature. Pic"
type textarea "Bundle of pics of me in the nature. Pi"
type textarea "Bundle of pics of me in the nature. P"
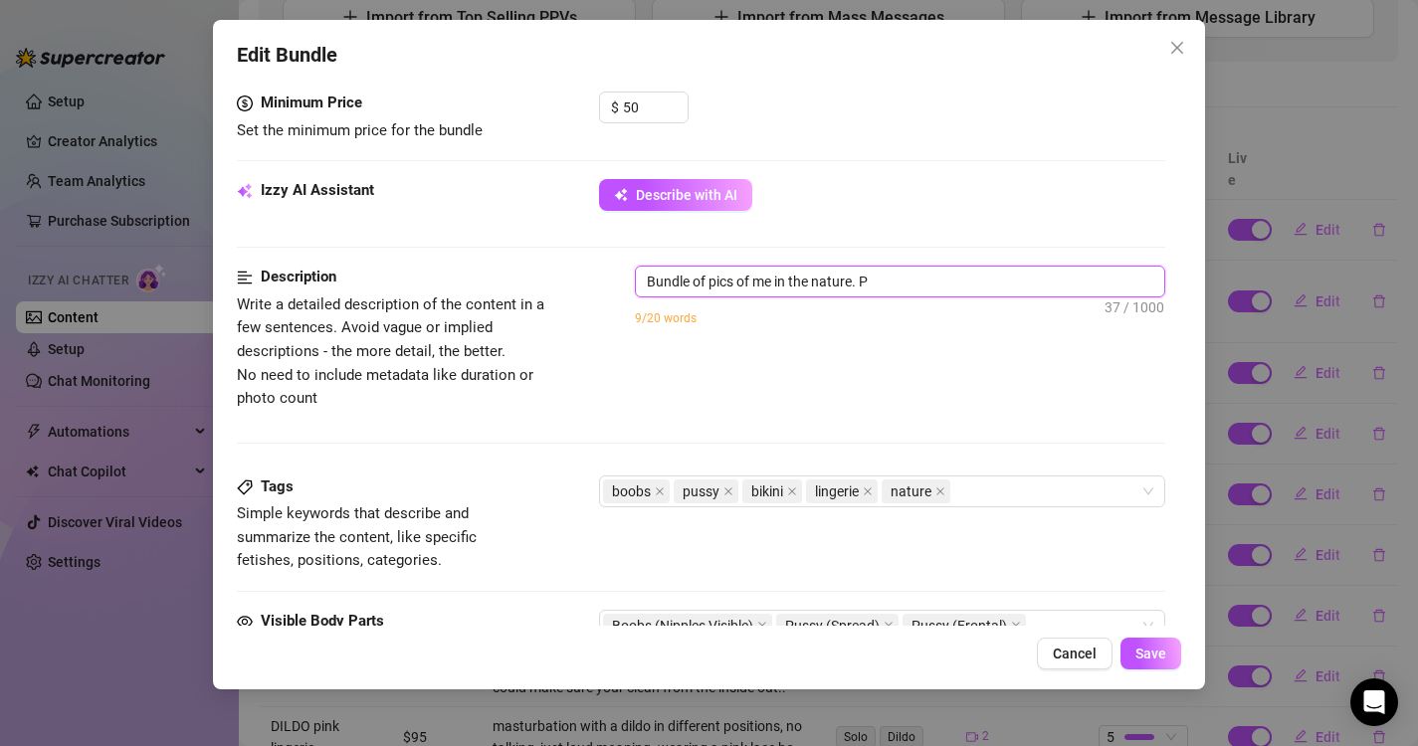
type textarea "Bundle of pics of me in the nature."
type textarea "Bundle of pics of me in the nature. T"
type textarea "Bundle of pics of me in the nature. Th"
type textarea "Bundle of pics of me in the nature. The"
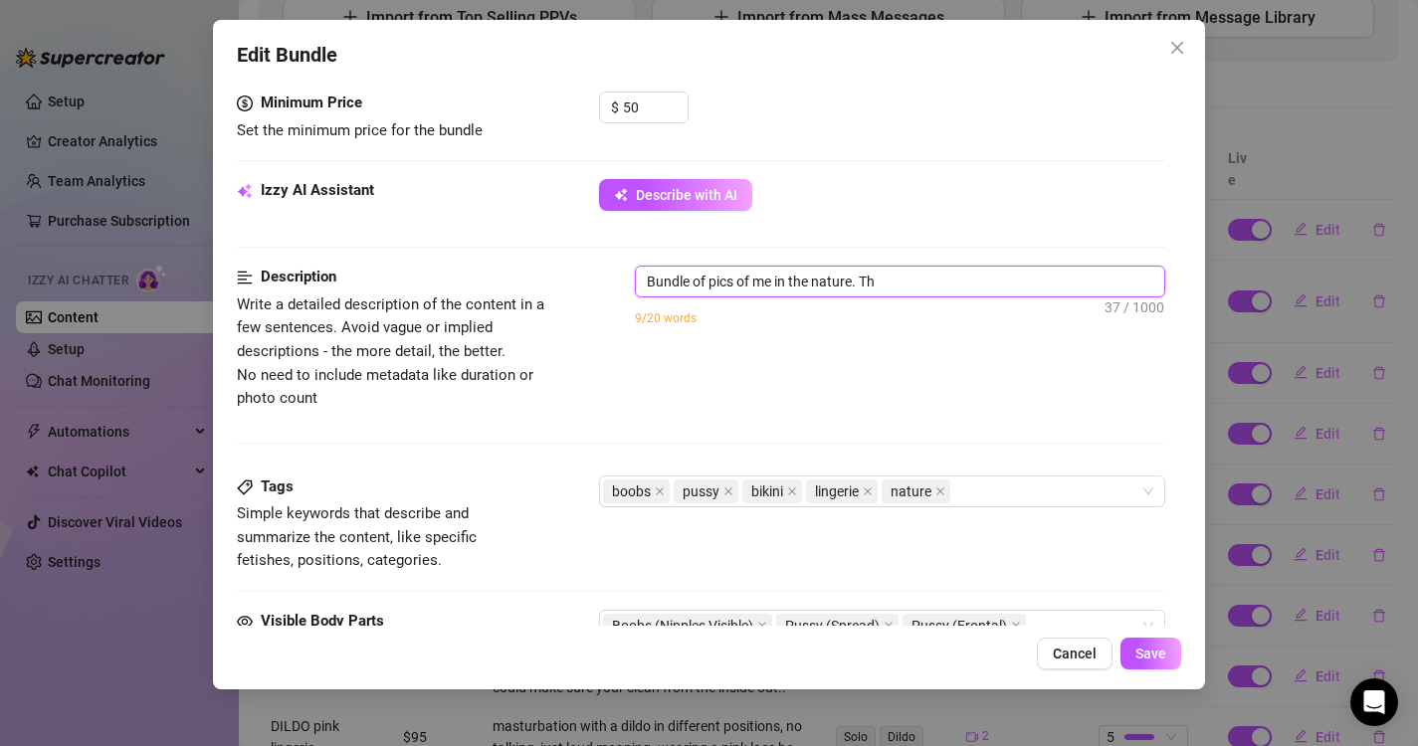
type textarea "Bundle of pics of me in the nature. The"
type textarea "Bundle of pics of me in the nature. Ther"
type textarea "Bundle of pics of me in the nature. There"
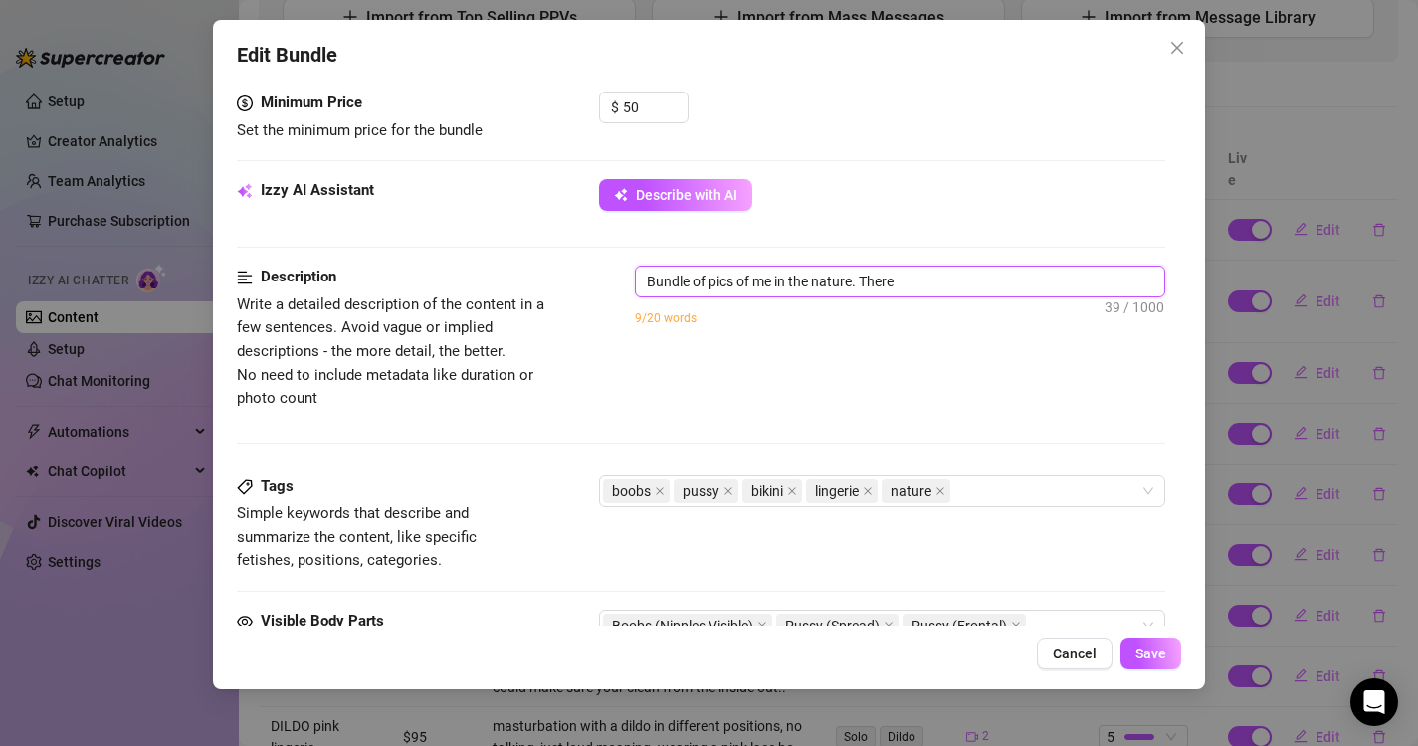
type textarea "Bundle of pics of me in the nature. There"
type textarea "Bundle of pics of me in the nature. There i"
type textarea "Bundle of pics of me in the nature. There is"
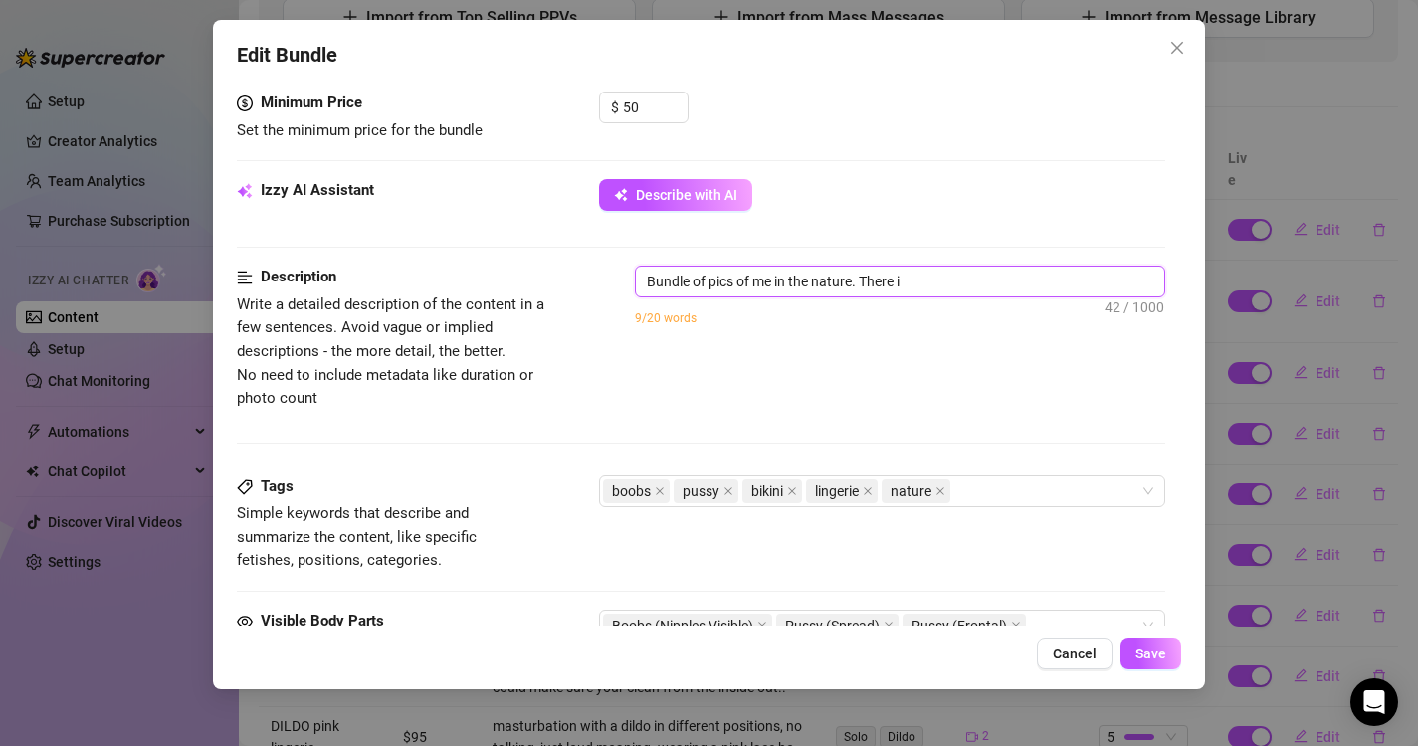
type textarea "Bundle of pics of me in the nature. There is"
type textarea "Bundle of pics of me in the nature. There is p"
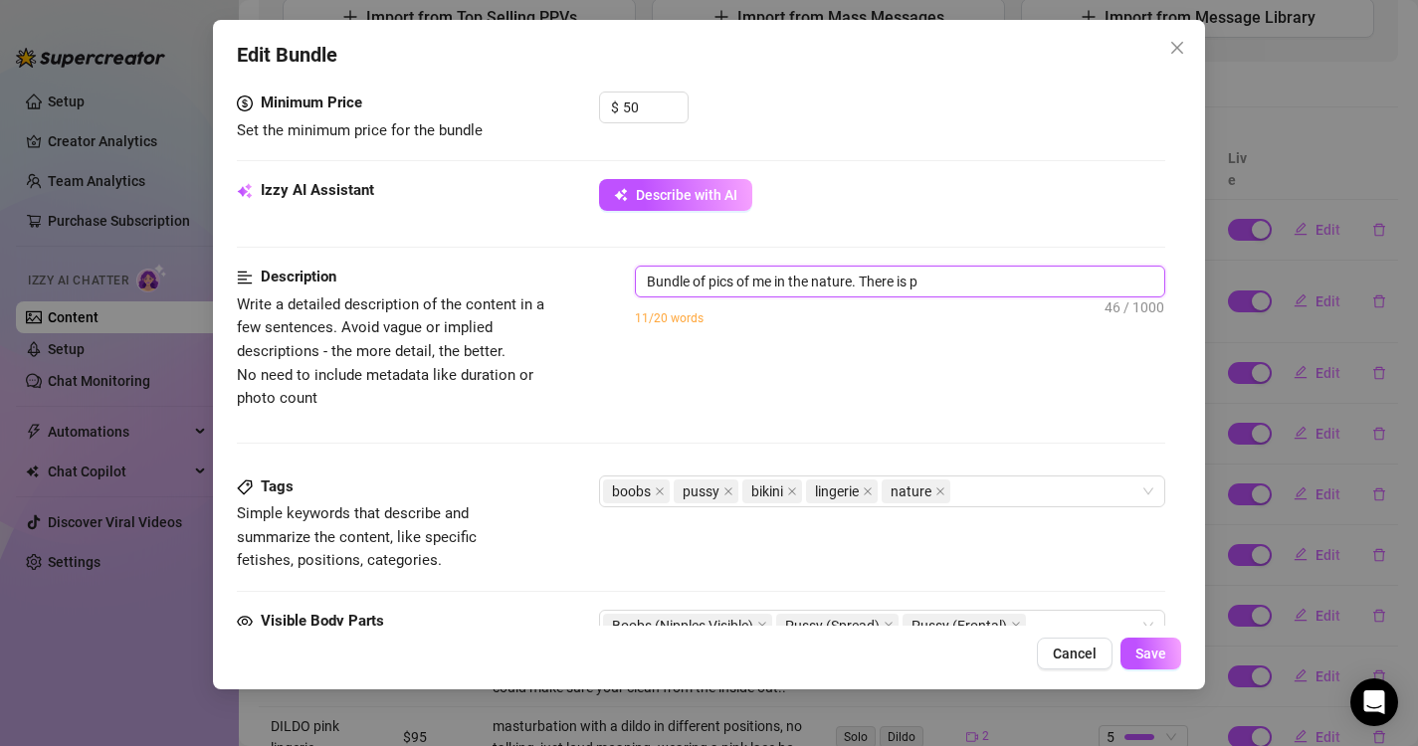
type textarea "Bundle of pics of me in the nature. There is pi"
type textarea "Bundle of pics of me in the nature. There is pic"
type textarea "Bundle of pics of me in the nature. There is pict"
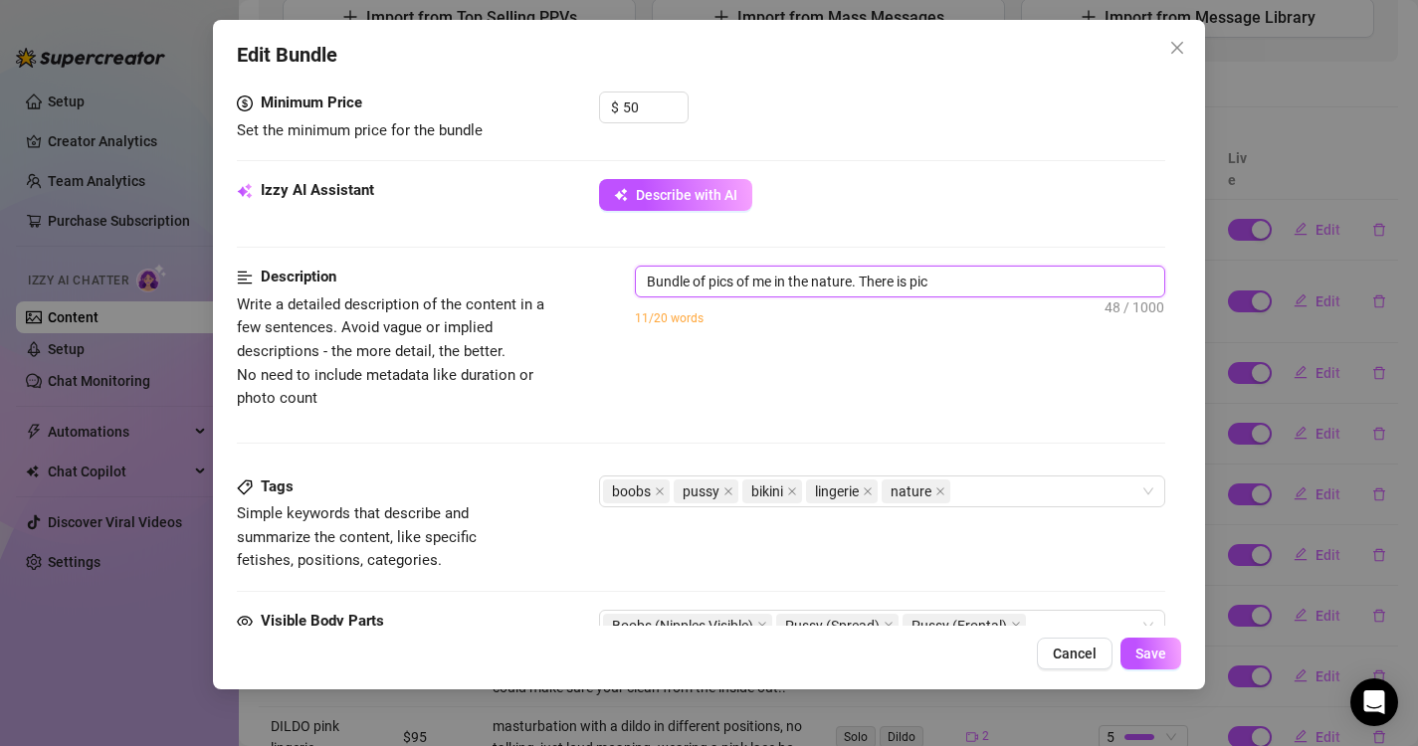
type textarea "Bundle of pics of me in the nature. There is pict"
type textarea "Bundle of pics of me in the nature. There is pictu"
type textarea "Bundle of pics of me in the nature. There is pictur"
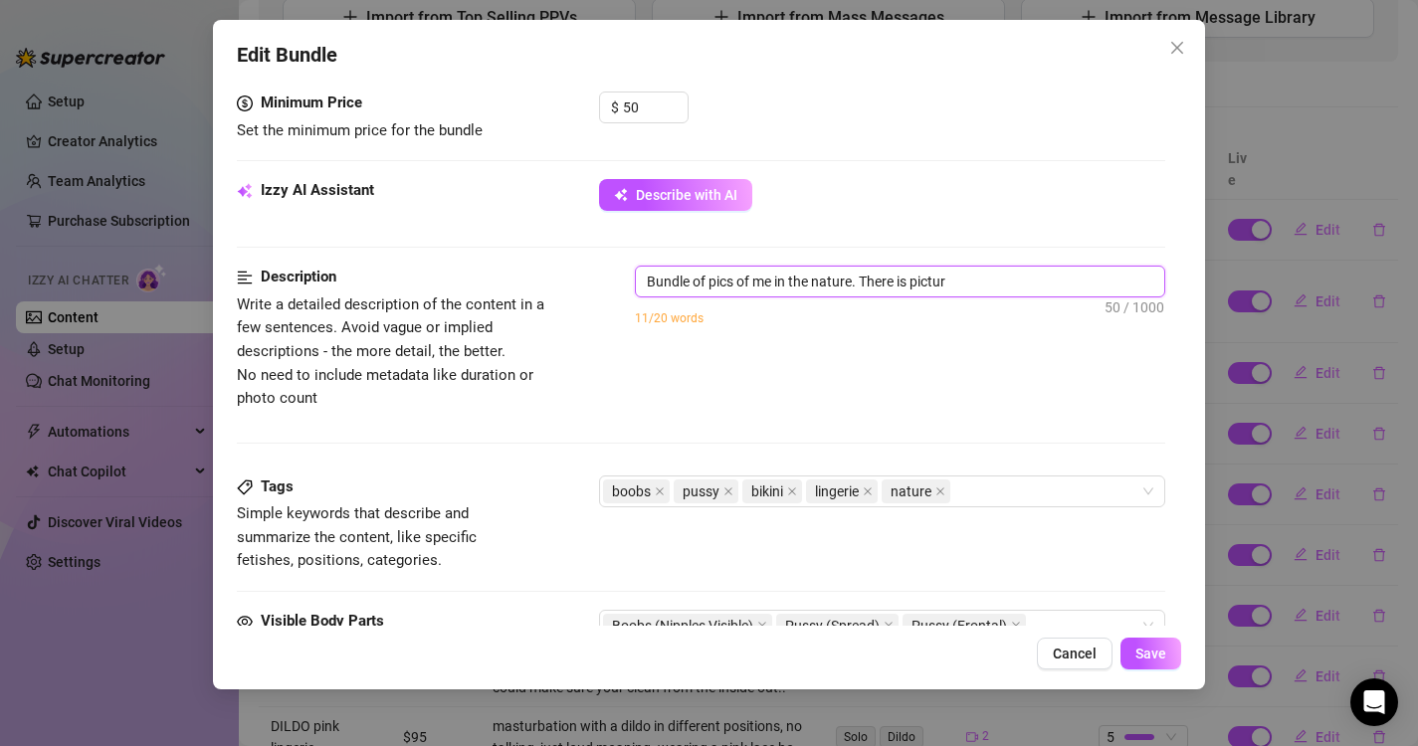
type textarea "Bundle of pics of me in the nature. There is picture"
type textarea "Bundle of pics of me in the nature. There is pictures"
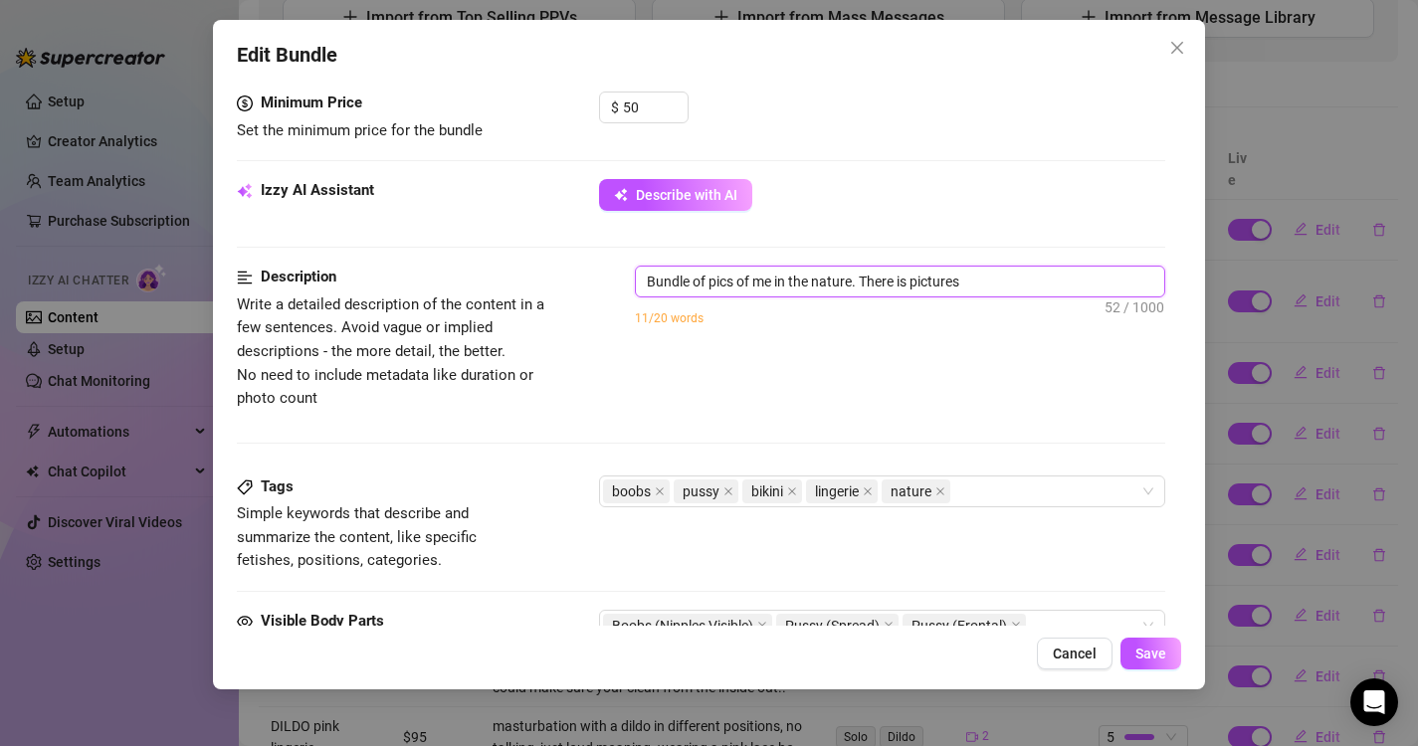
type textarea "Bundle of pics of me in the nature. There is pictures"
type textarea "Bundle of pics of me in the nature. There is pictures o"
type textarea "Bundle of pics of me in the nature. There is pictures of"
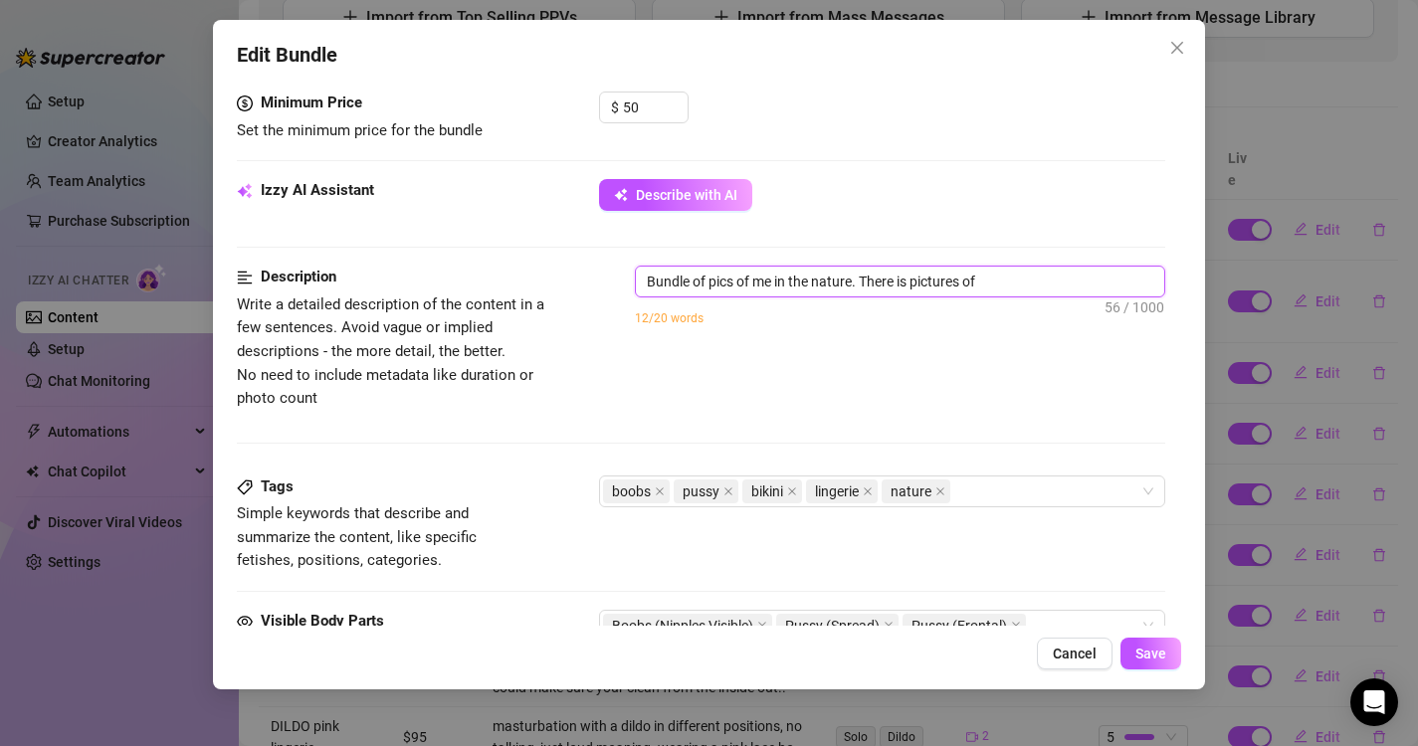
type textarea "Bundle of pics of me in the nature. There is pictures of"
type textarea "Bundle of pics of me in the nature. There is pictures of m"
type textarea "Bundle of pics of me in the nature. There is pictures of my"
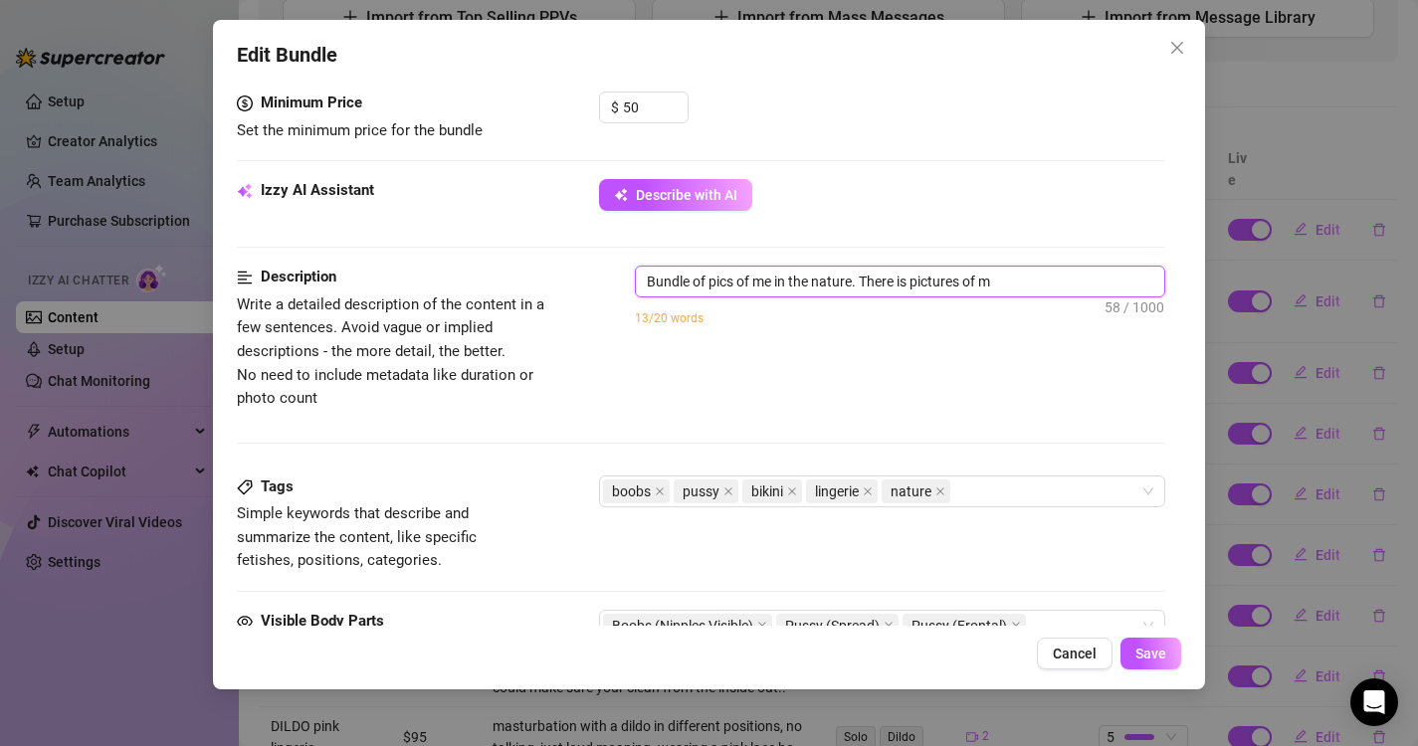
type textarea "Bundle of pics of me in the nature. There is pictures of my"
type textarea "Bundle of pics of me in the nature. There is pictures of my n"
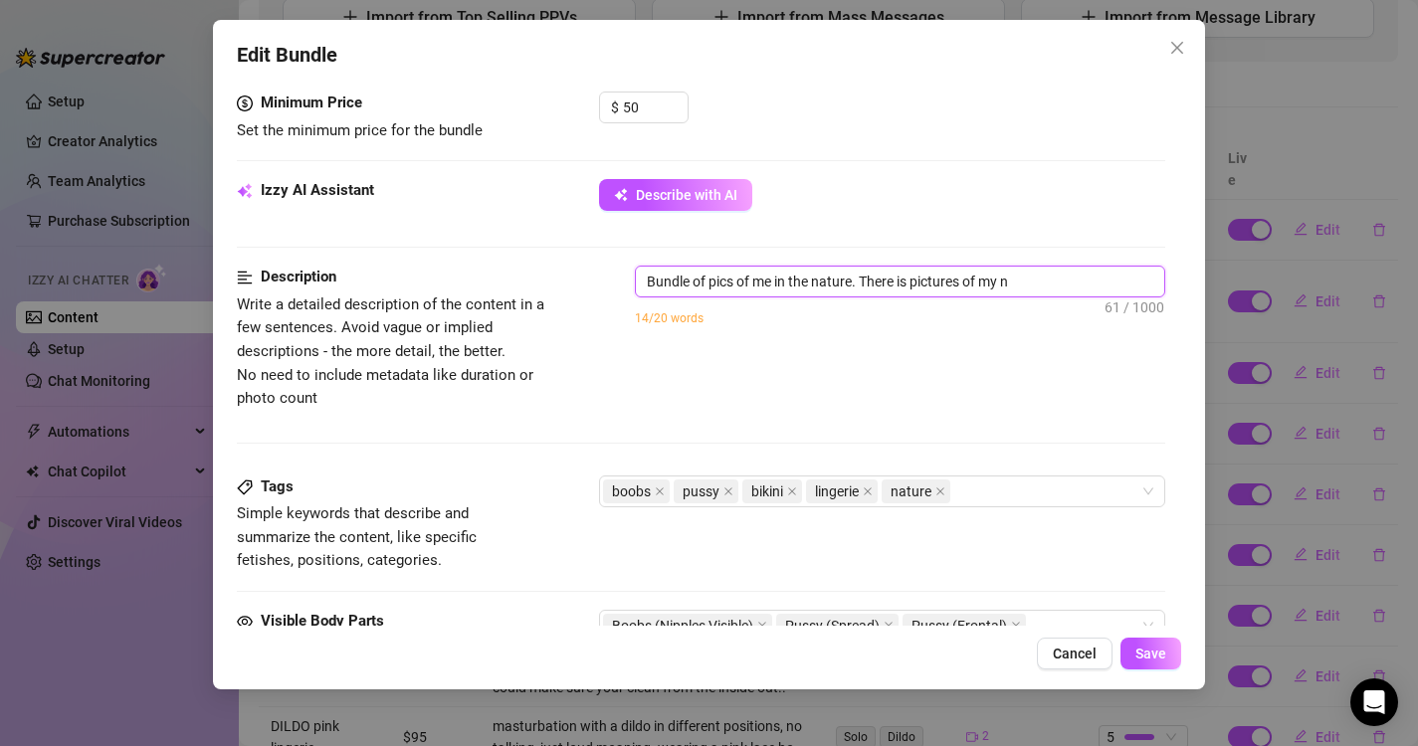
type textarea "Bundle of pics of me in the nature. There is pictures of my nu"
type textarea "Bundle of pics of me in the nature. There is pictures of my nud"
type textarea "Bundle of pics of me in the nature. There is pictures of my nude"
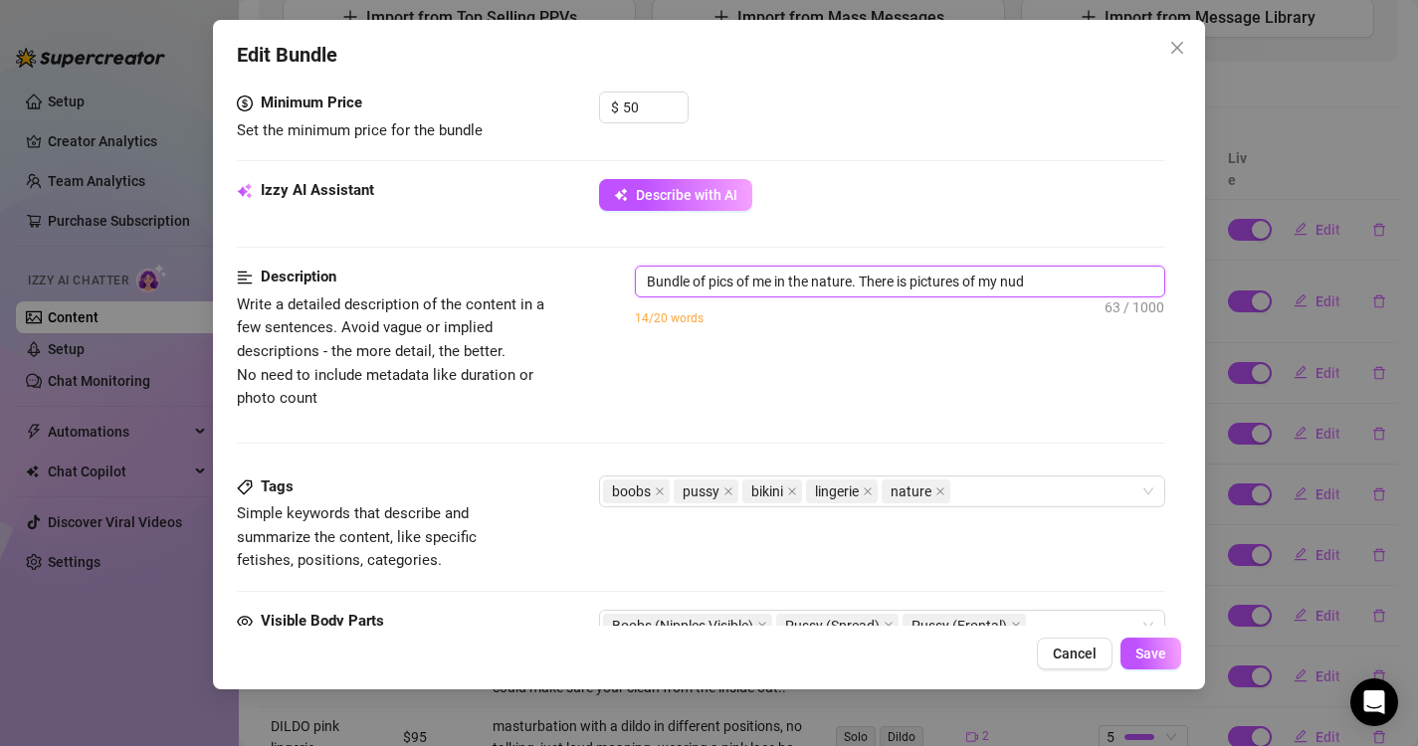
type textarea "Bundle of pics of me in the nature. There is pictures of my nude"
type textarea "Bundle of pics of me in the nature. There is pictures of my nude b"
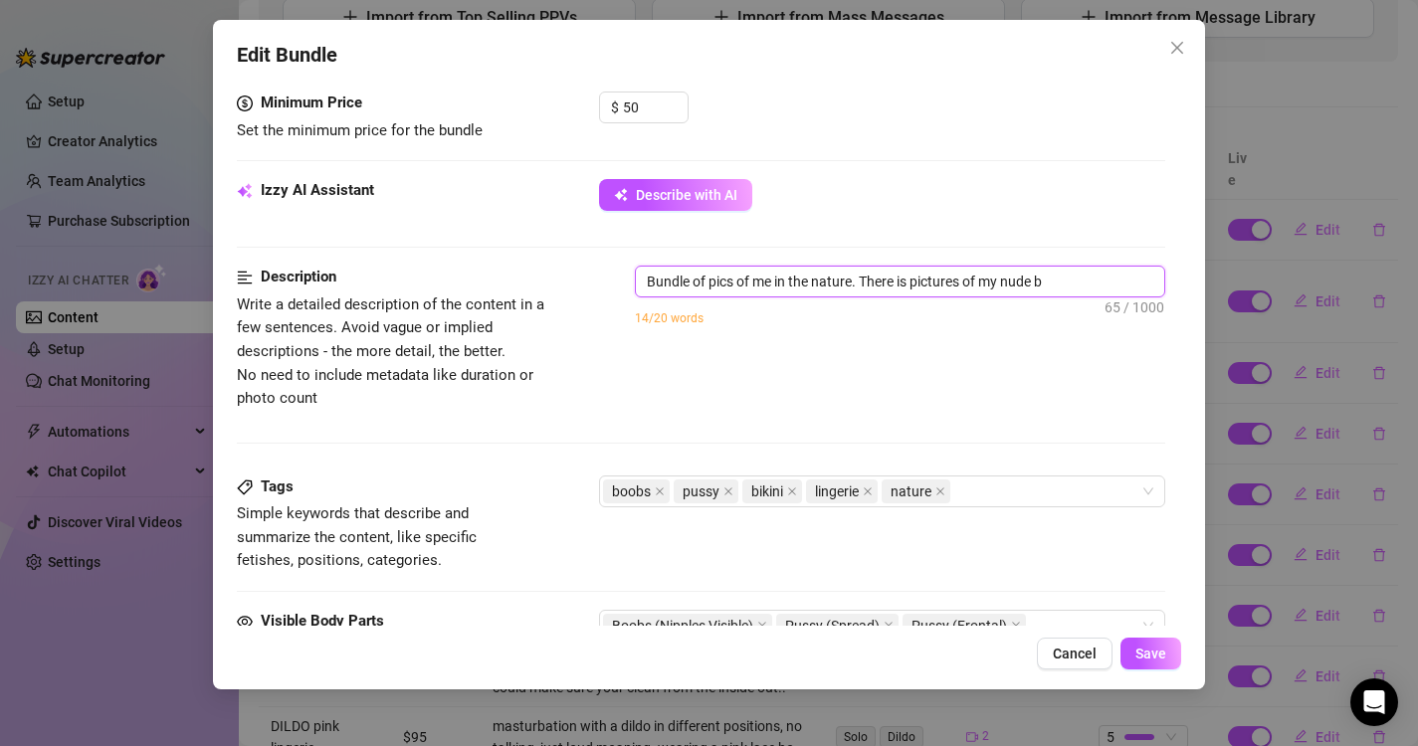
type textarea "Bundle of pics of me in the nature. There is pictures of my nude bo"
type textarea "Bundle of pics of me in the nature. There is pictures of my nude bod"
type textarea "Bundle of pics of me in the nature. There is pictures of my nude body"
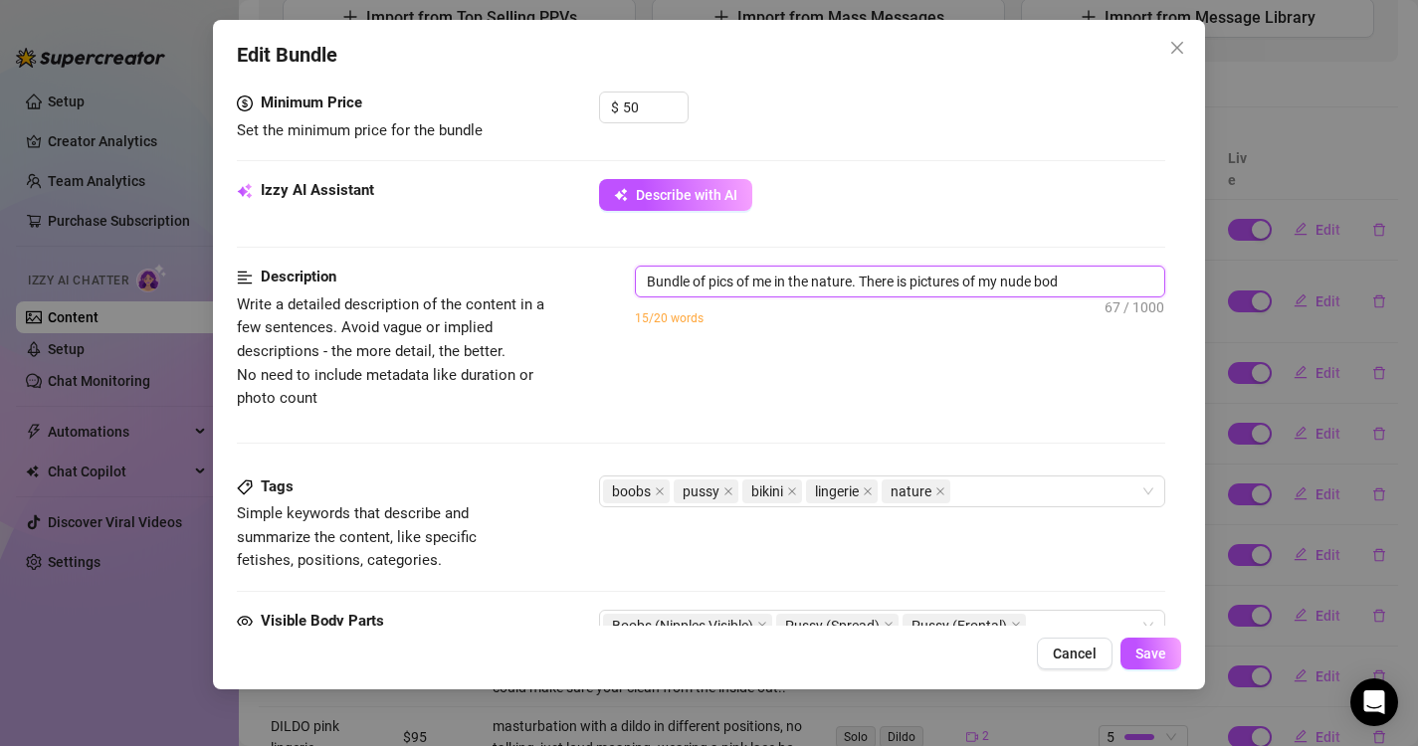
type textarea "Bundle of pics of me in the nature. There is pictures of my nude body"
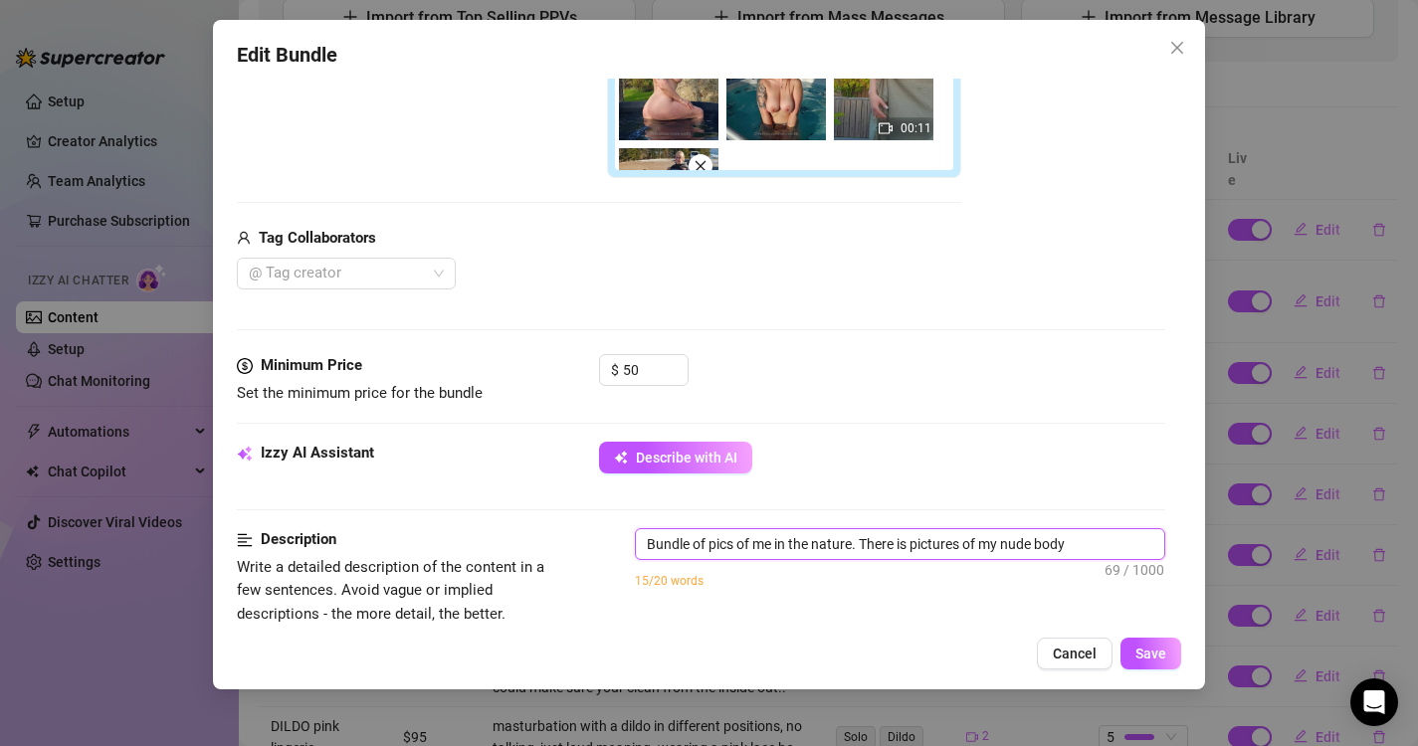
scroll to position [623, 0]
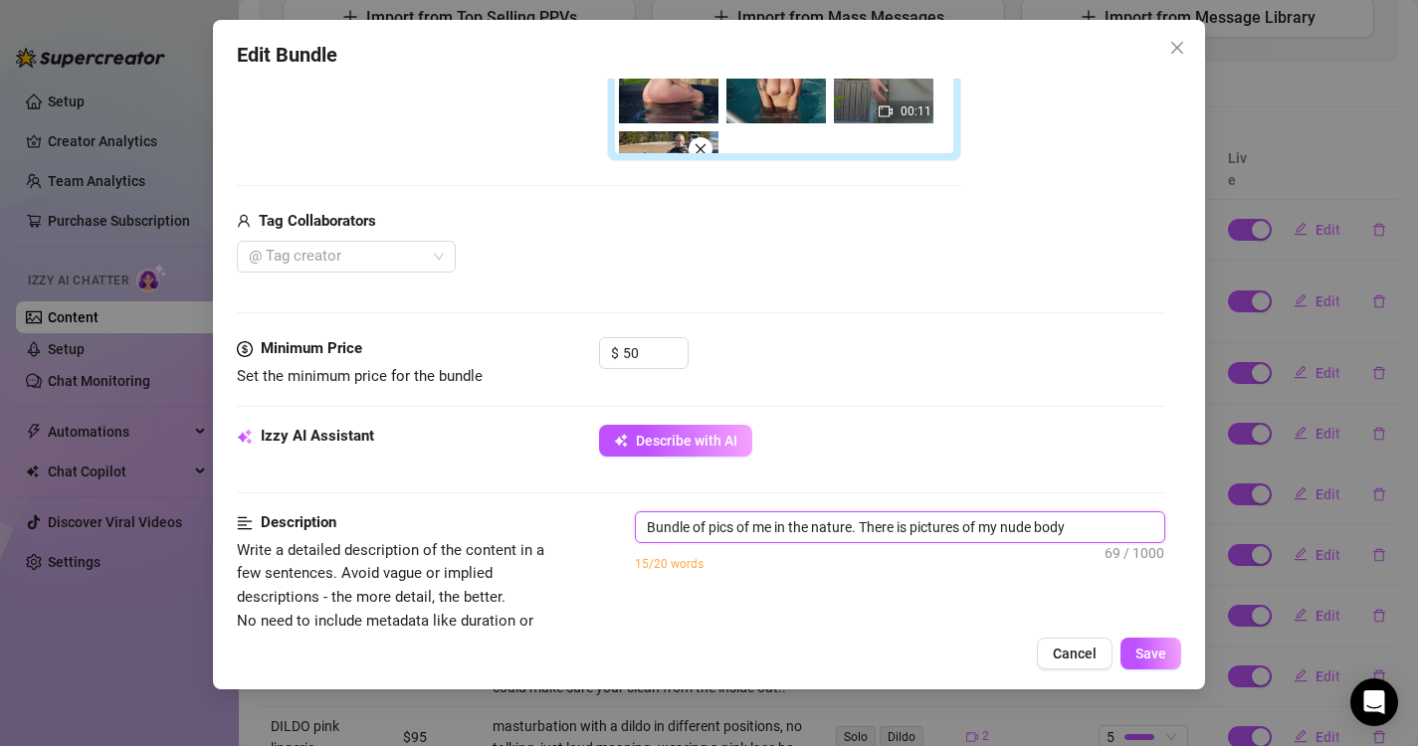
type textarea "Bundle of pics of me in the nature. There is pictures of my nude body,"
type textarea "Bundle of pics of me in the nature. There is pictures of my nude body, b"
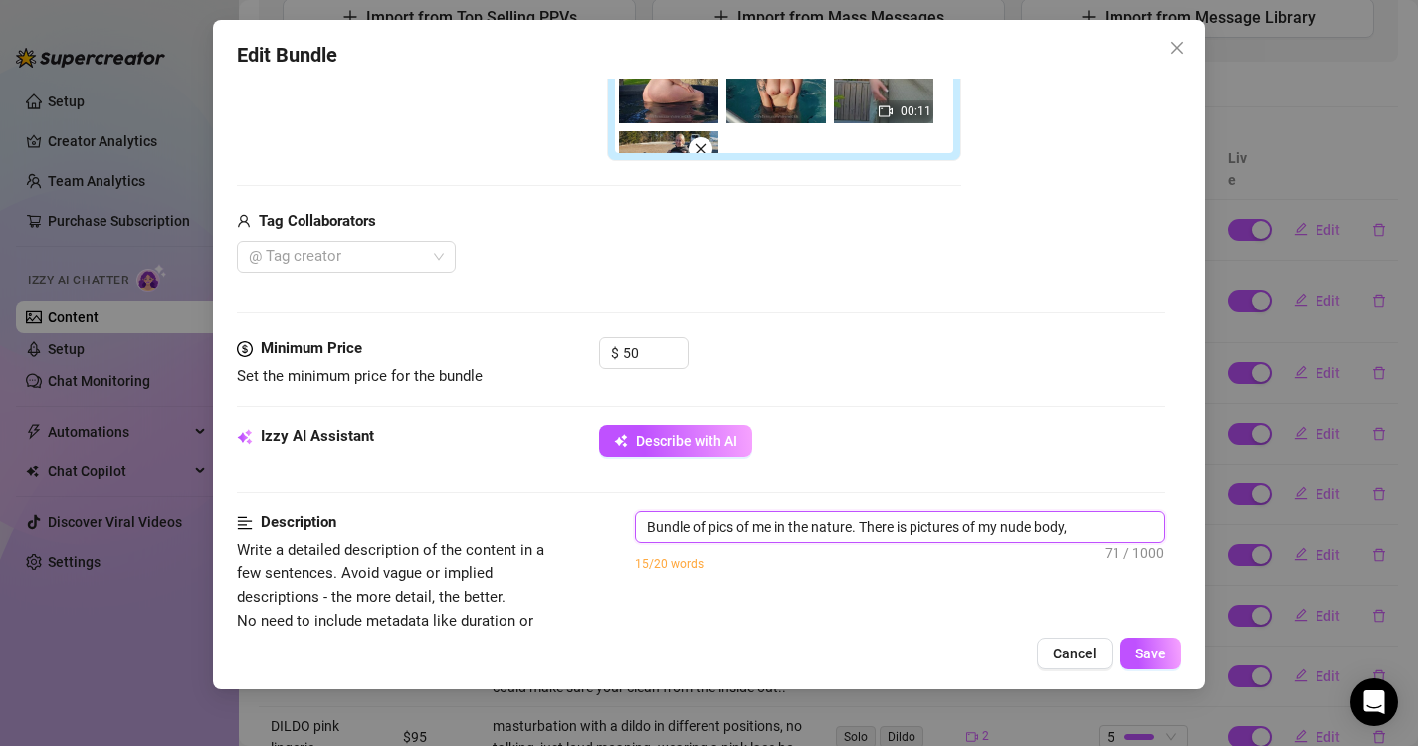
type textarea "Bundle of pics of me in the nature. There is pictures of my nude body, b"
type textarea "Bundle of pics of me in the nature. There is pictures of my nude body, ba"
type textarea "Bundle of pics of me in the nature. There is pictures of my nude body, bar"
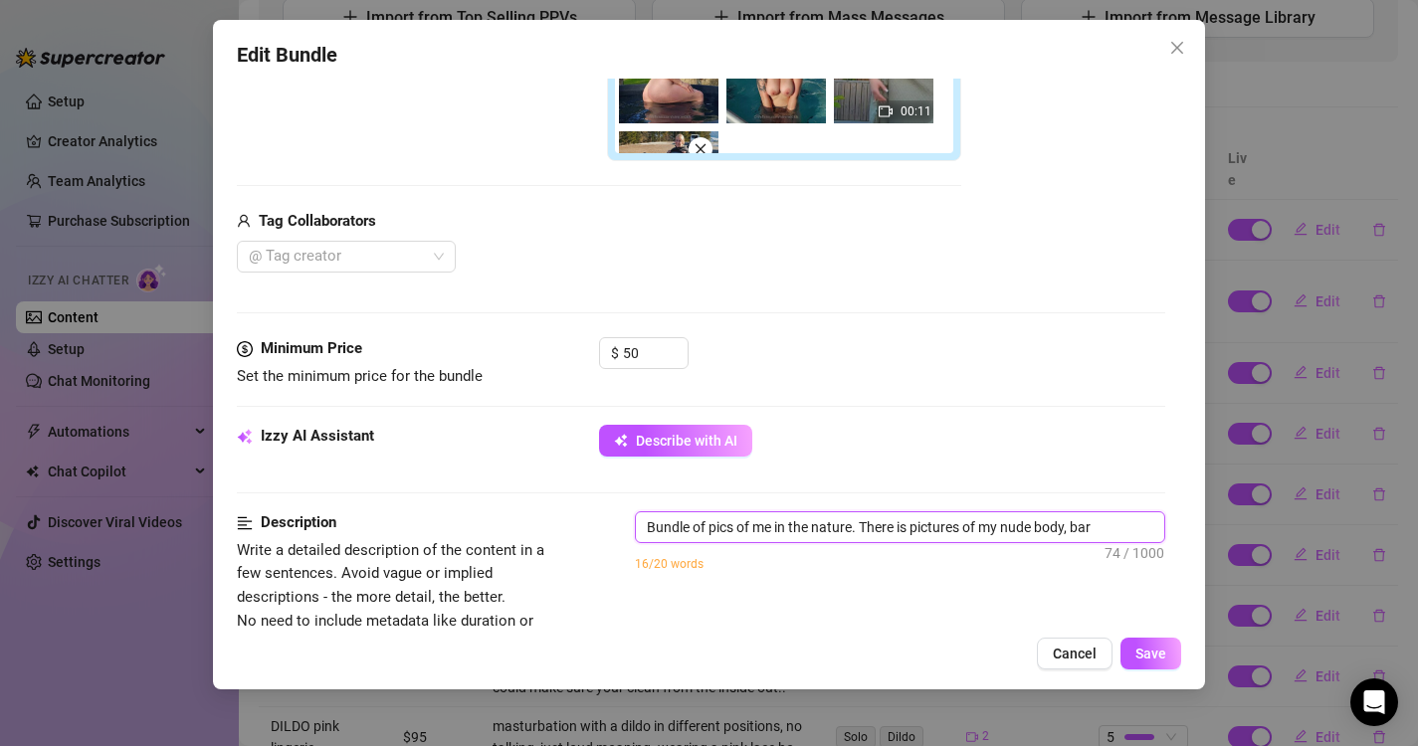
type textarea "Bundle of pics of me in the nature. There is pictures of my nude body, bare"
type textarea "Bundle of pics of me in the nature. There is pictures of my nude body, bare a"
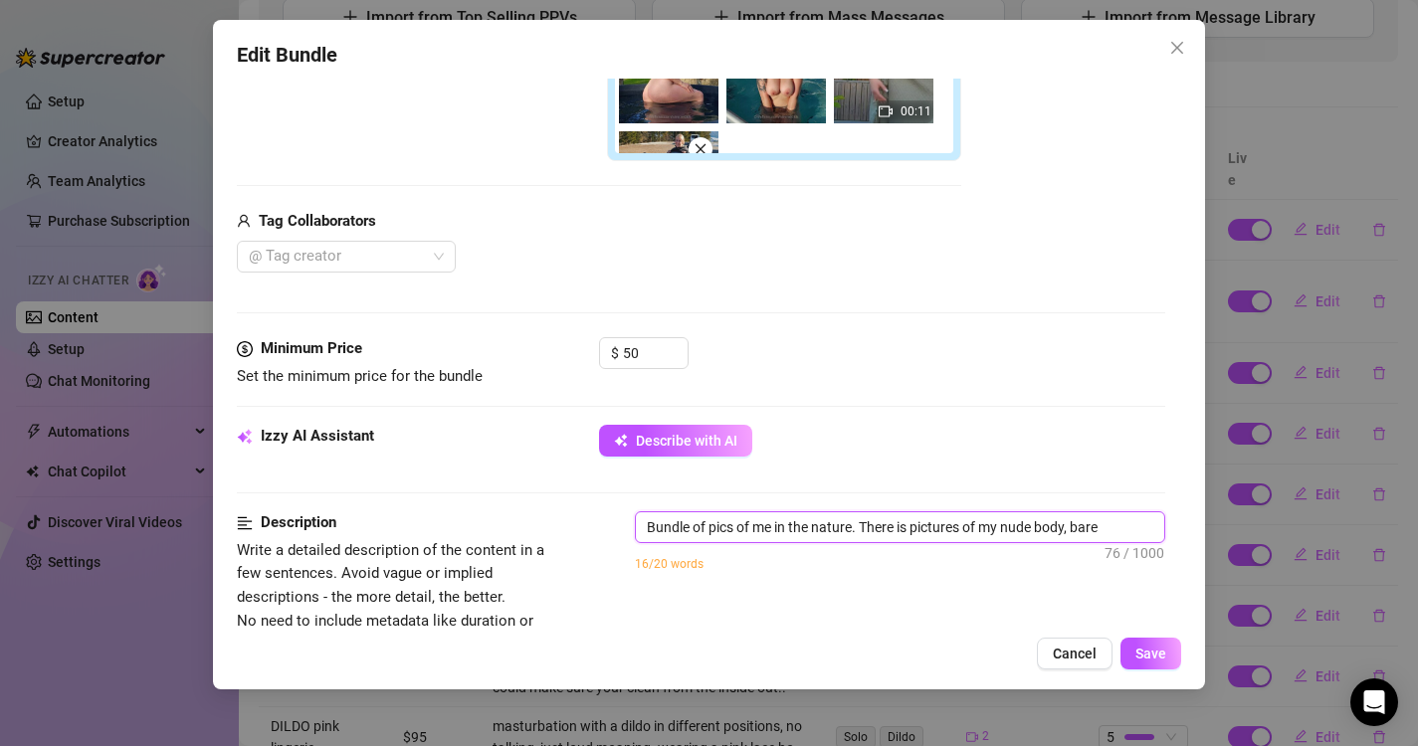
type textarea "Bundle of pics of me in the nature. There is pictures of my nude body, bare a"
type textarea "Bundle of pics of me in the nature. There is pictures of my nude body, bare as"
type textarea "Bundle of pics of me in the nature. There is pictures of my nude body, bare ass"
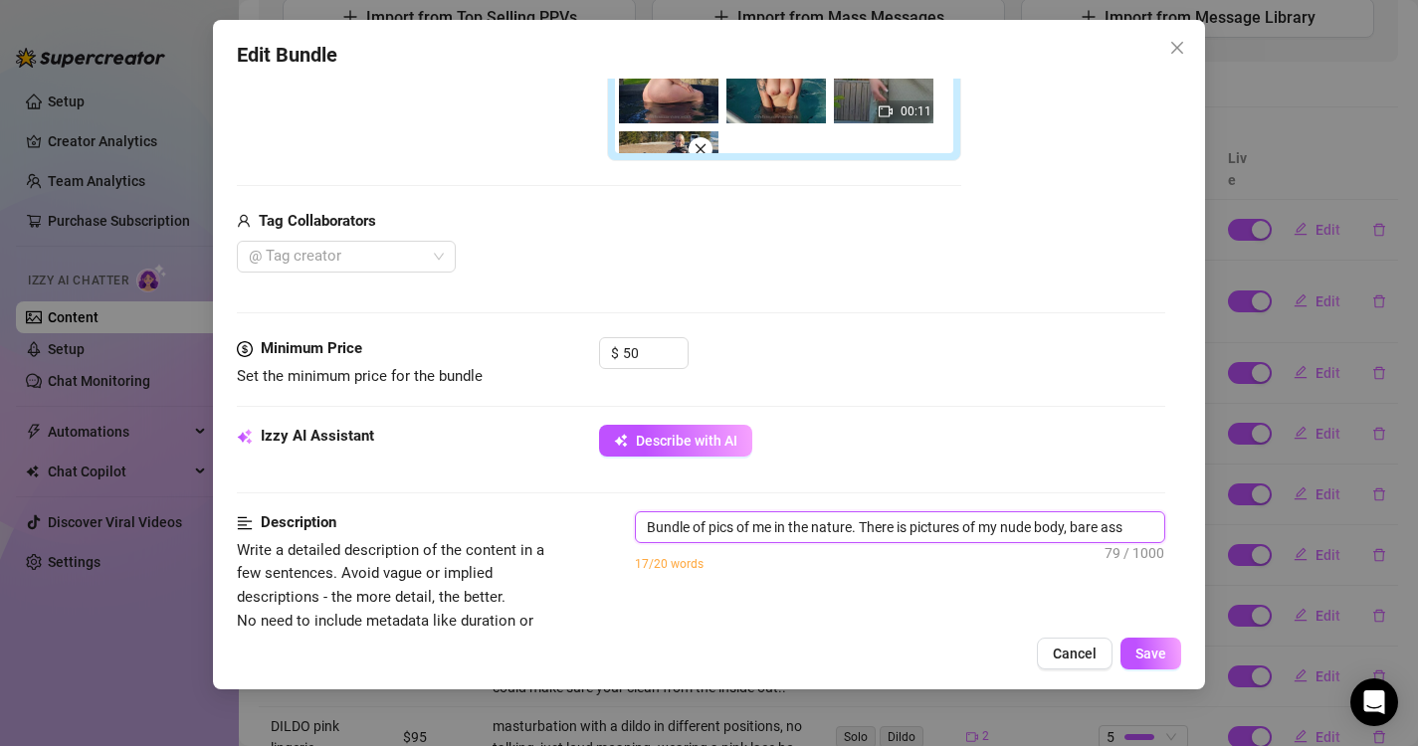
type textarea "Bundle of pics of me in the nature. There is pictures of my nude body, bare ass,"
type textarea "Bundle of pics of me in the nature. There is pictures of my nude body, bare ass…"
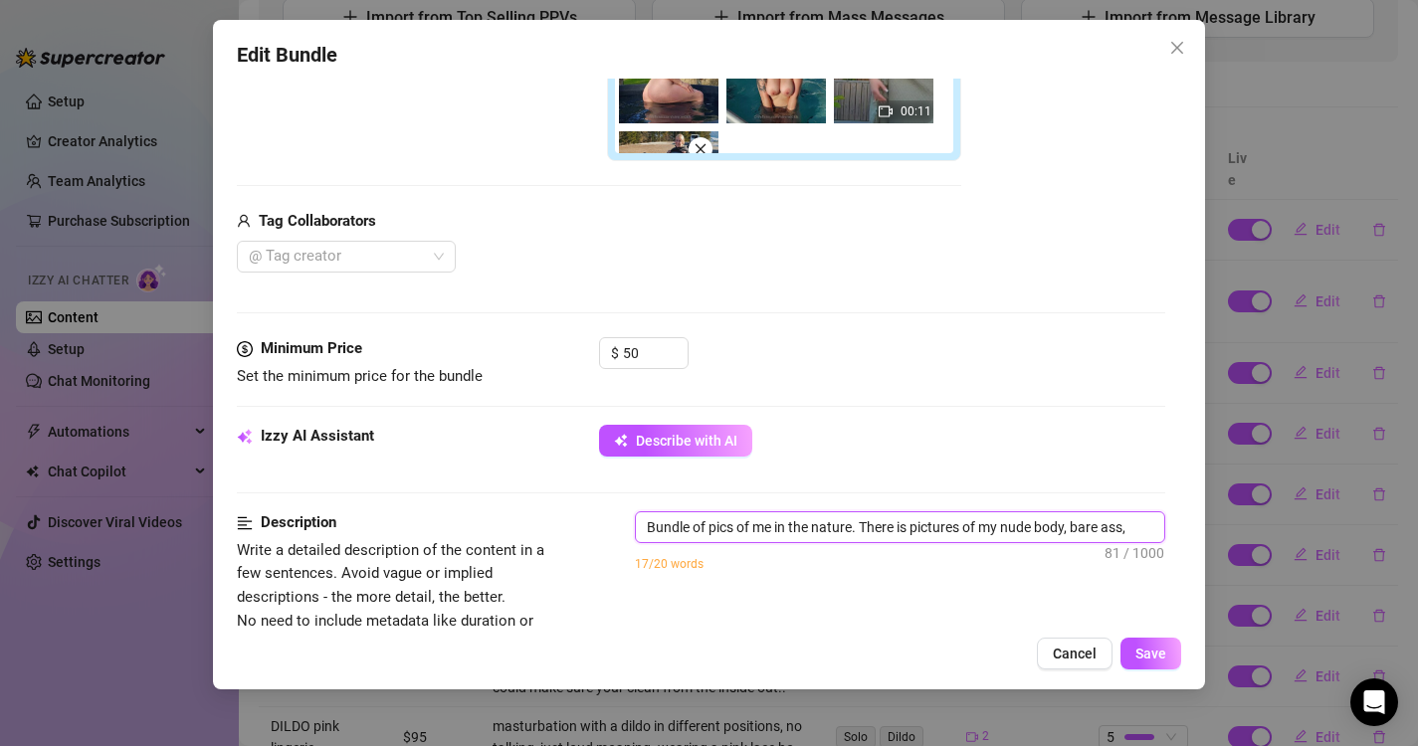
type textarea "Bundle of pics of me in the nature. There is pictures of my nude body, bare ass…"
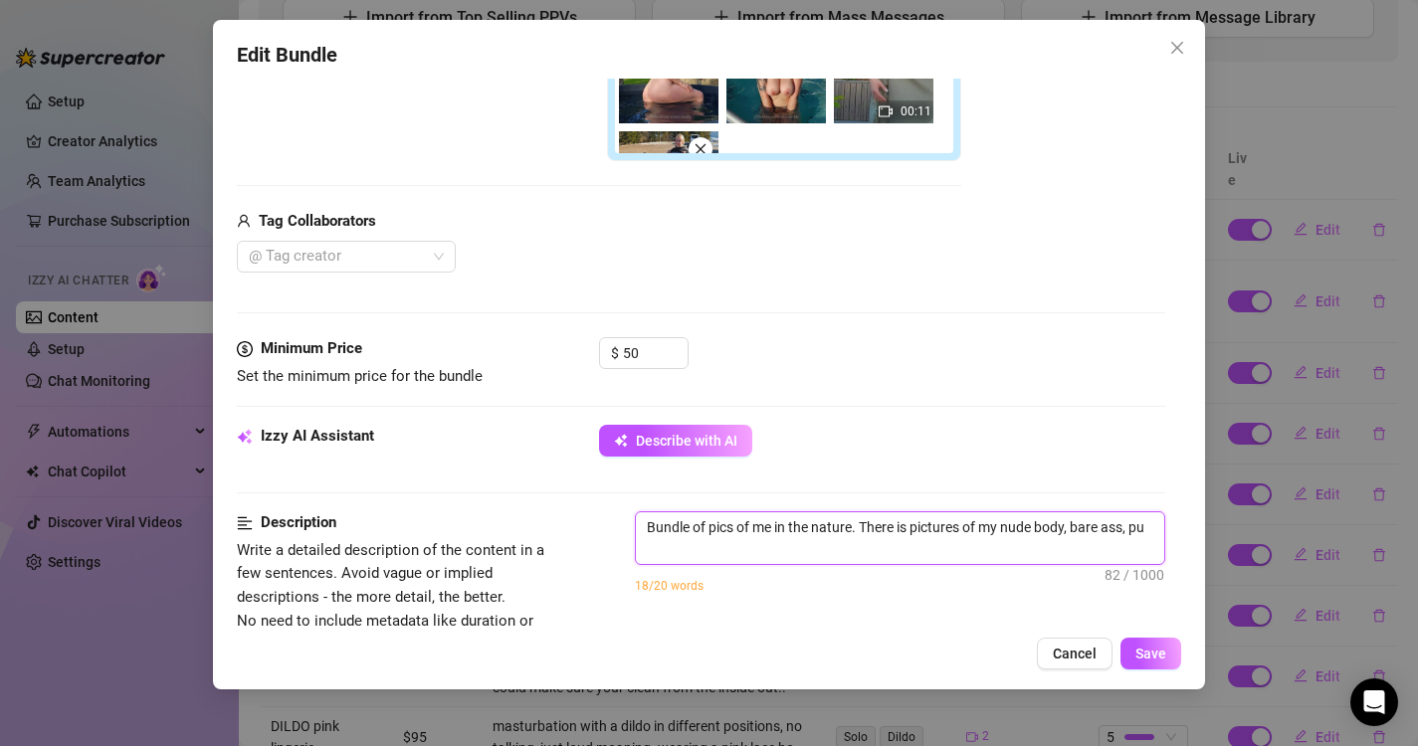
type textarea "Bundle of pics of me in the nature. There is pictures of my nude body, bare ass…"
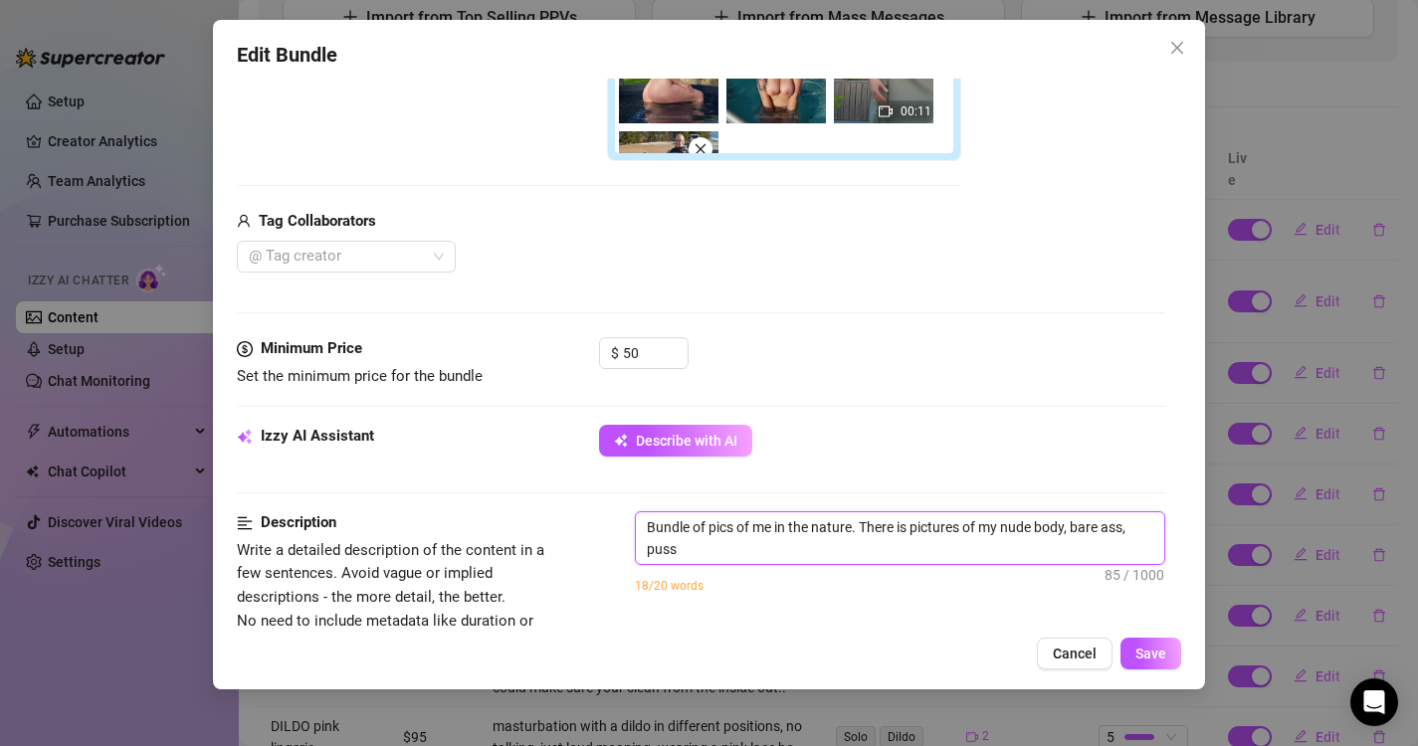
type textarea "Bundle of pics of me in the nature. There is pictures of my nude body, bare ass…"
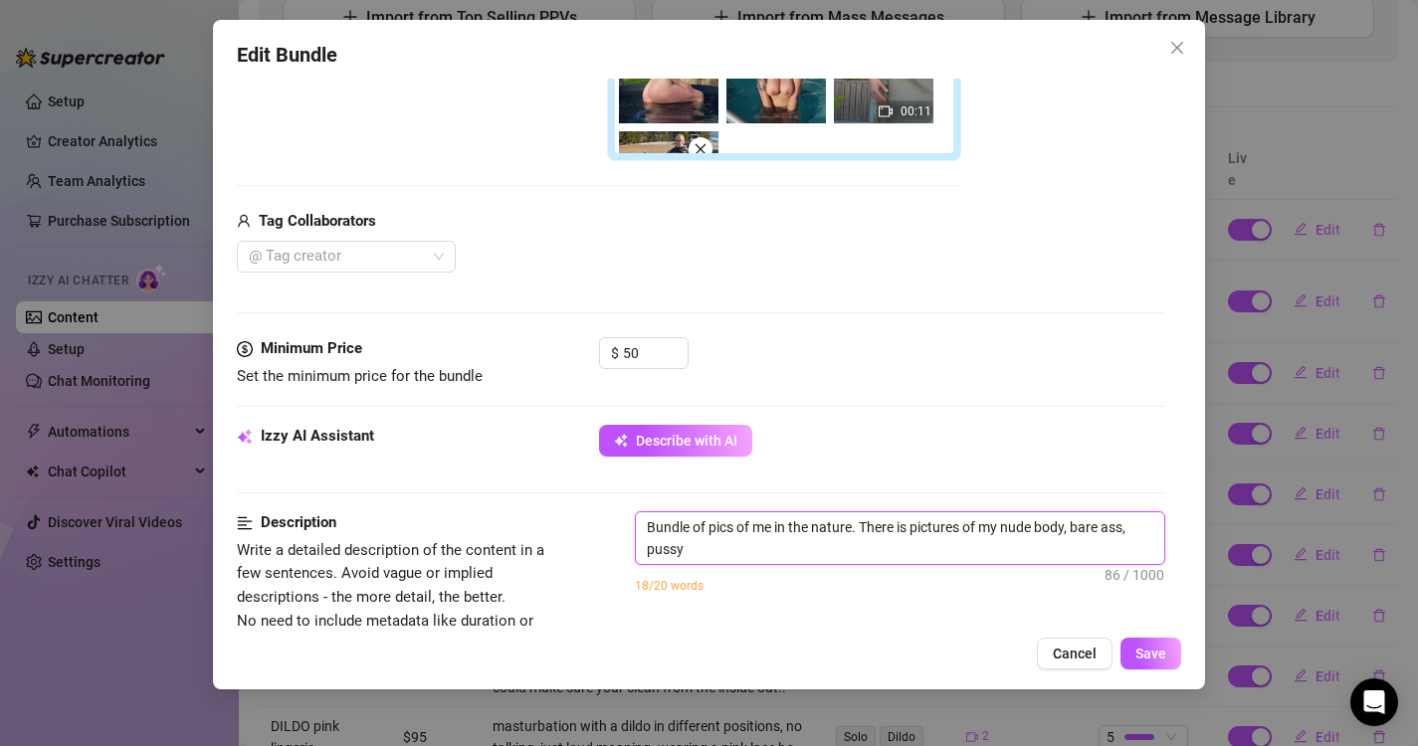
type textarea "Bundle of pics of me in the nature. There is pictures of my nude body, bare ass…"
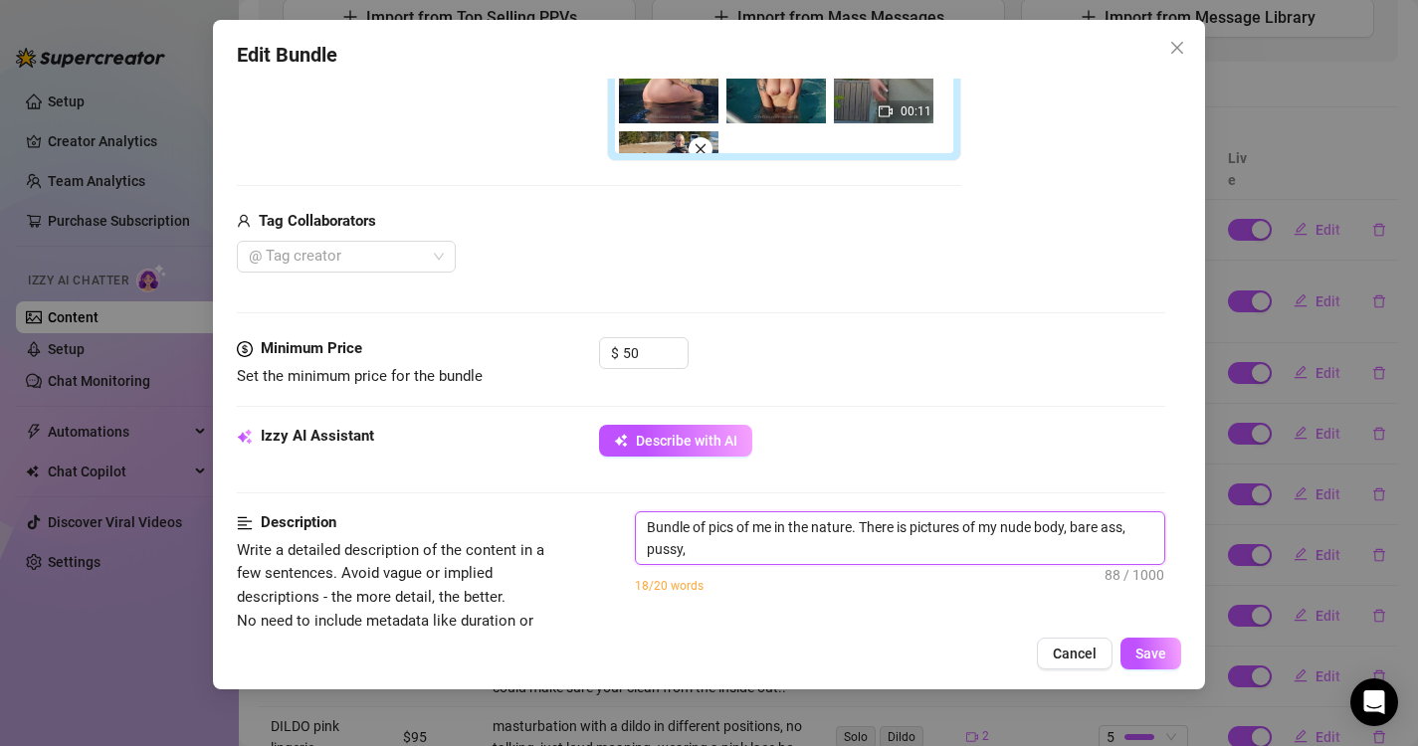
type textarea "Bundle of pics of me in the nature. There is pictures of my nude body, bare ass…"
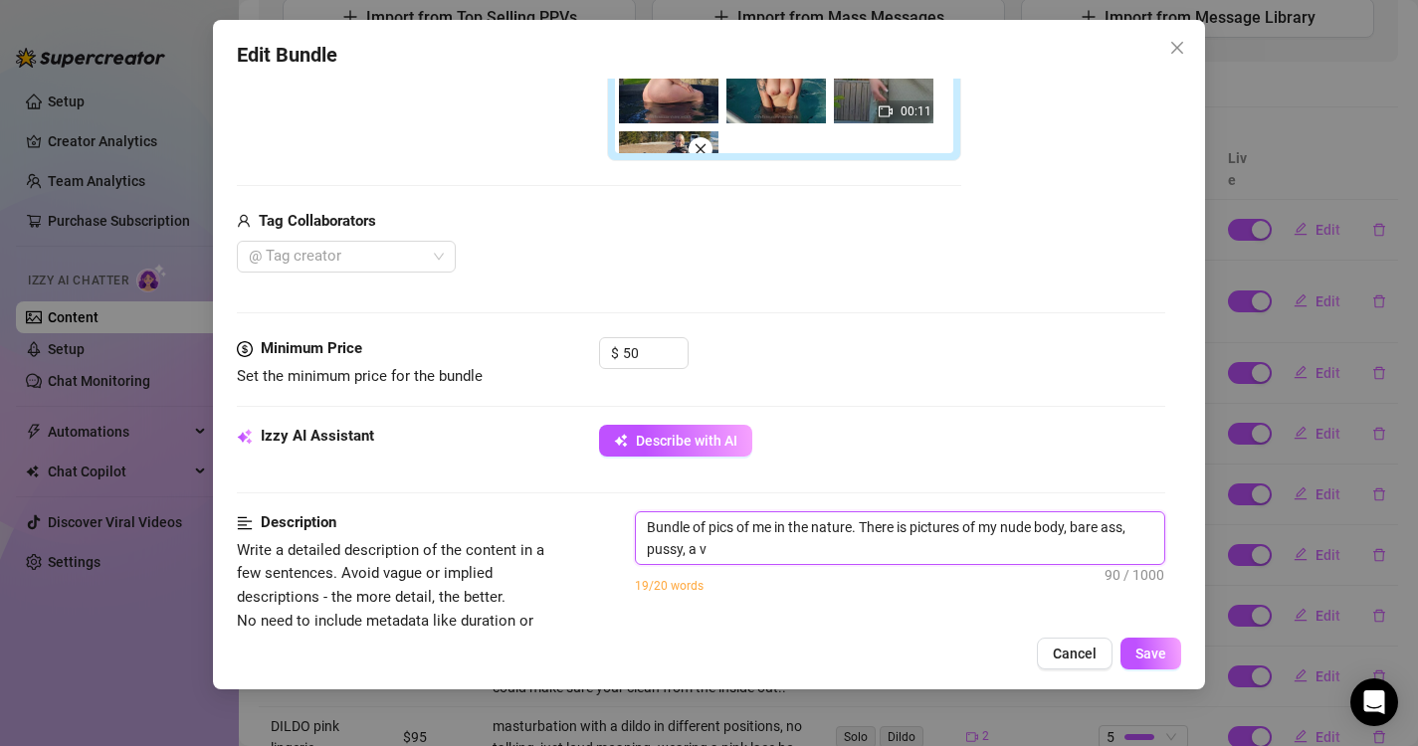
type textarea "Bundle of pics of me in the nature. There is pictures of my nude body, bare ass…"
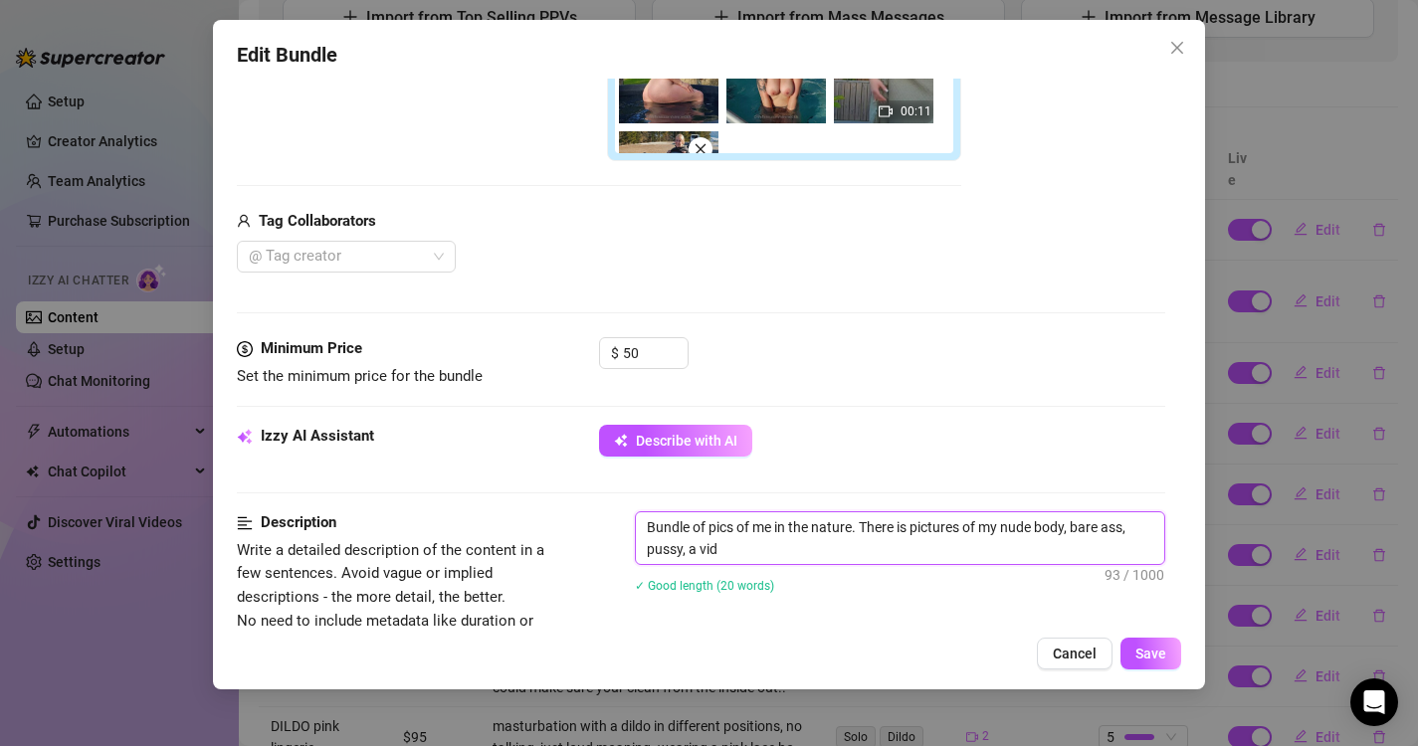
type textarea "Bundle of pics of me in the nature. There is pictures of my nude body, bare ass…"
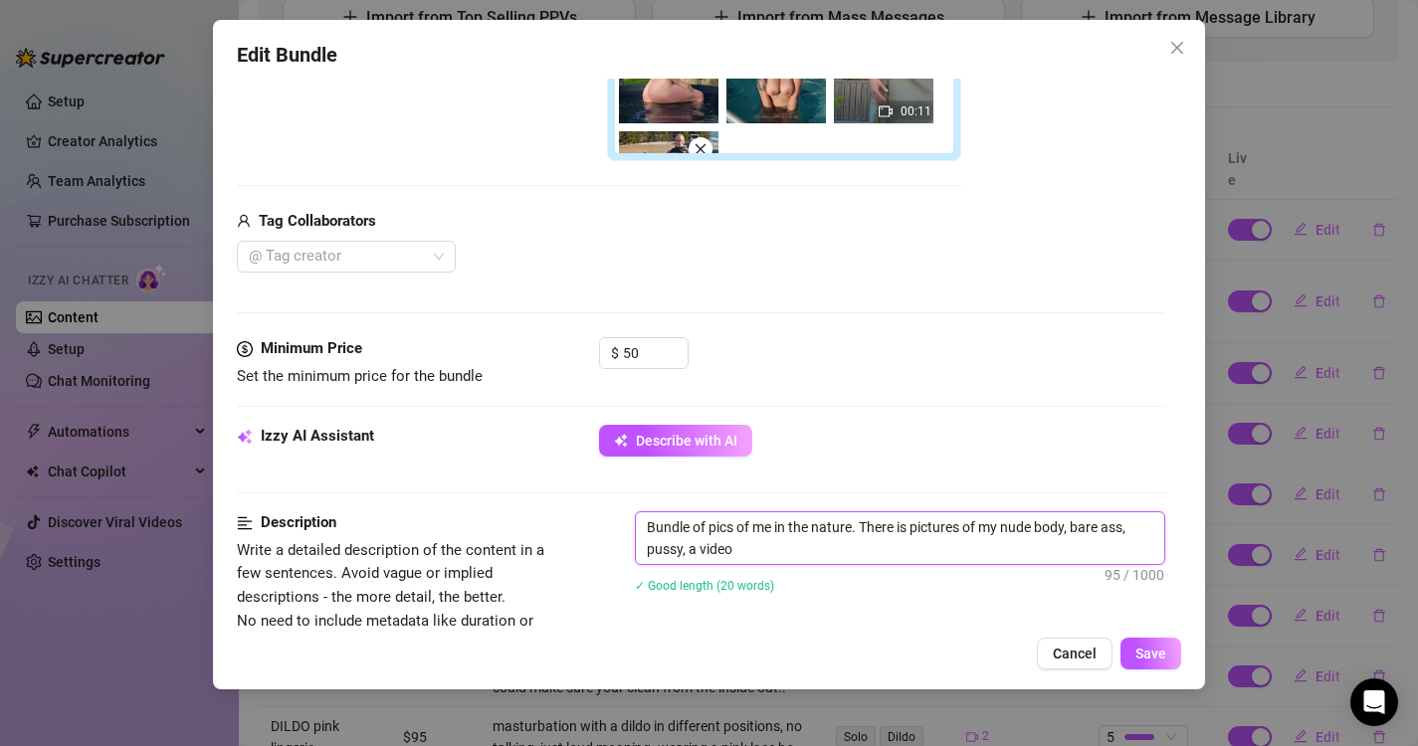
type textarea "Bundle of pics of me in the nature. There is pictures of my nude body, bare ass…"
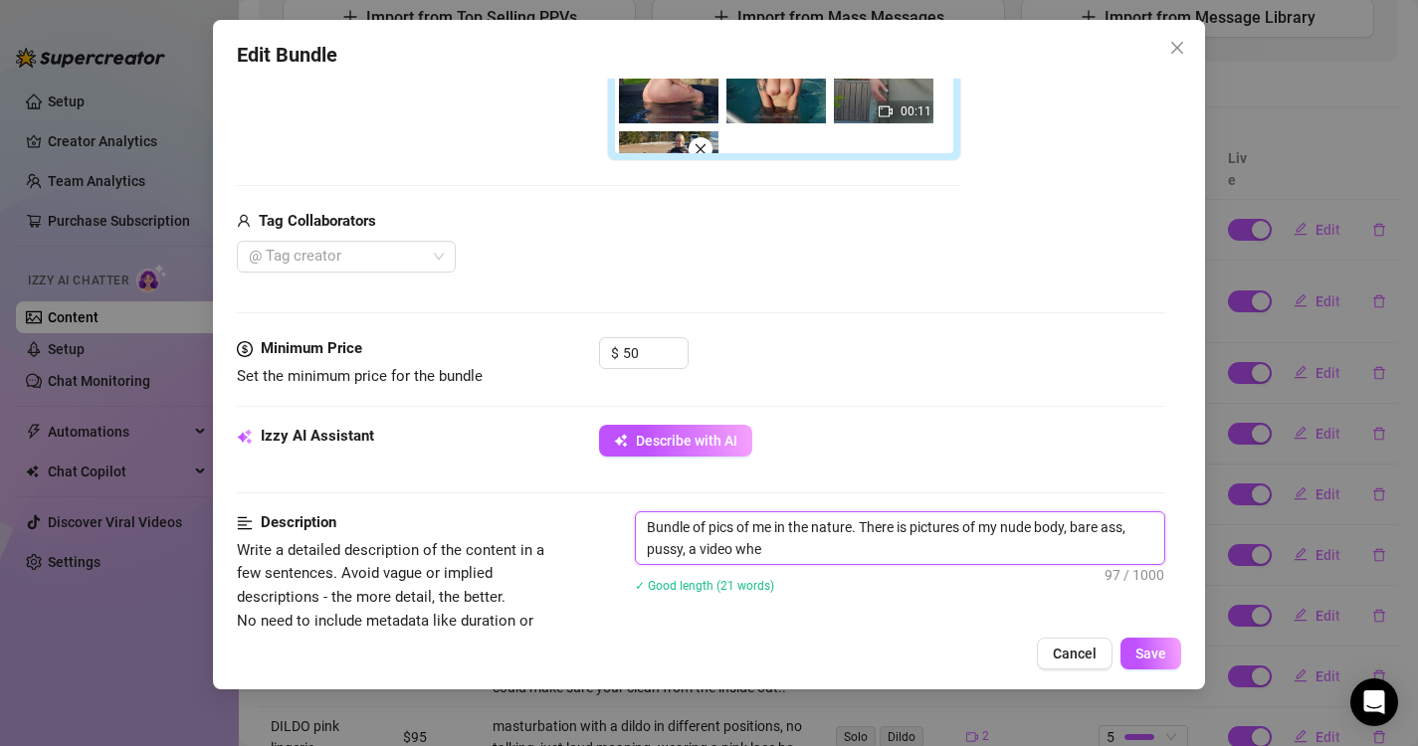
type textarea "Bundle of pics of me in the nature. There is pictures of my nude body, bare ass…"
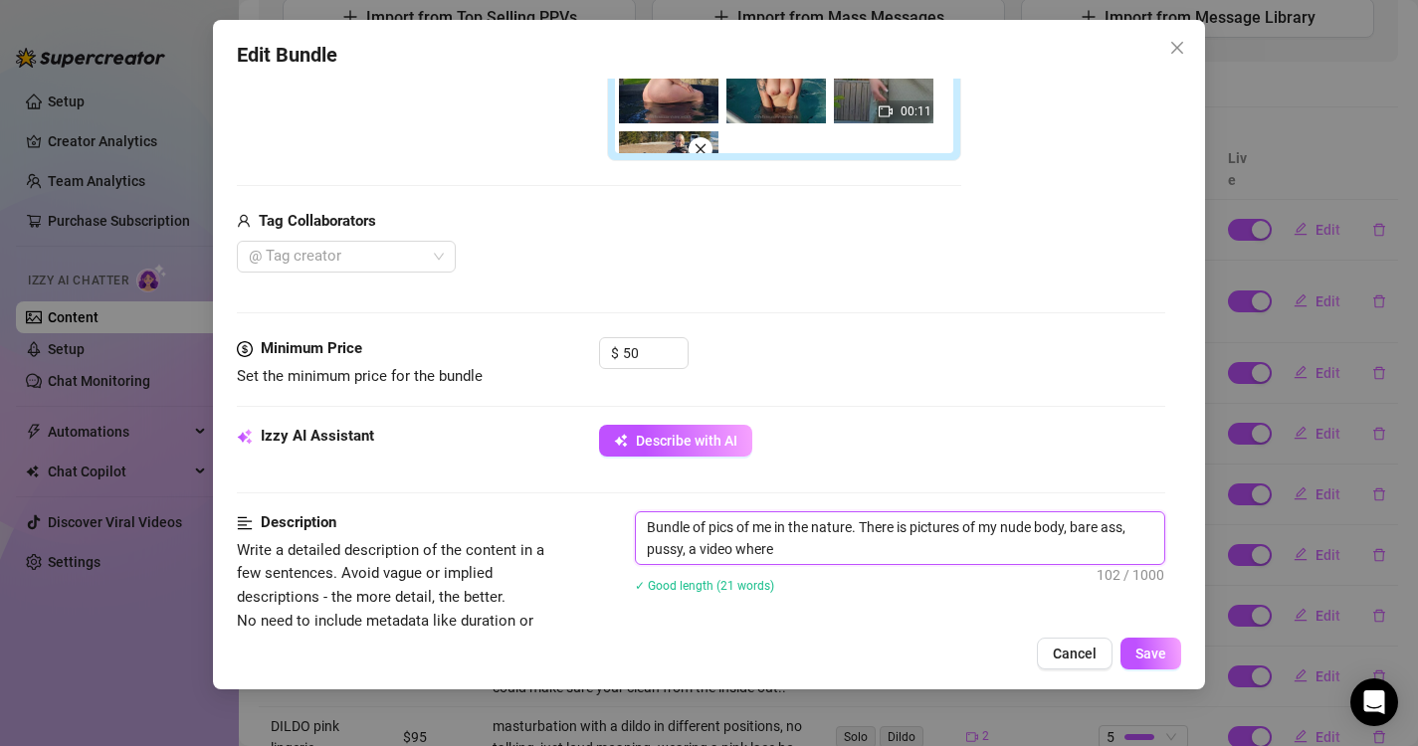
type textarea "Bundle of pics of me in the nature. There is pictures of my nude body, bare ass…"
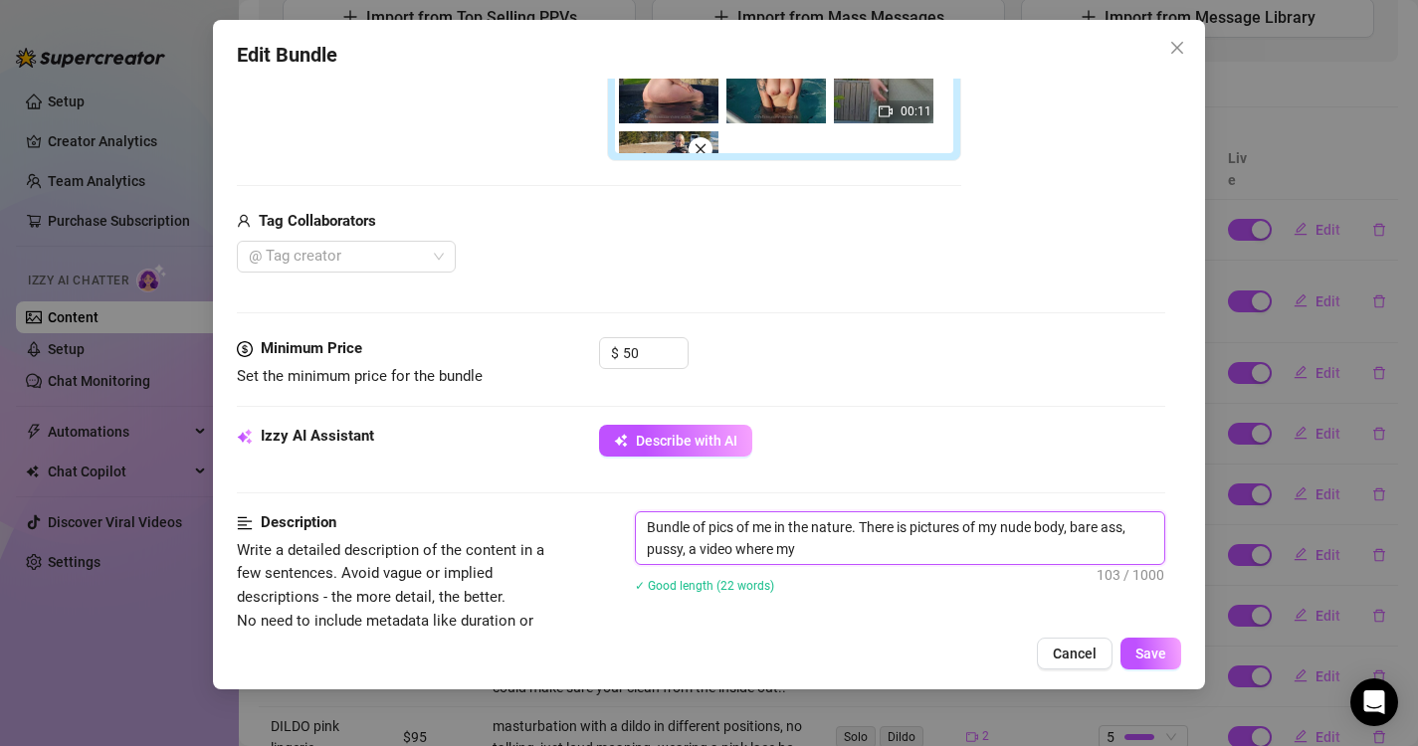
type textarea "Bundle of pics of me in the nature. There is pictures of my nude body, bare ass…"
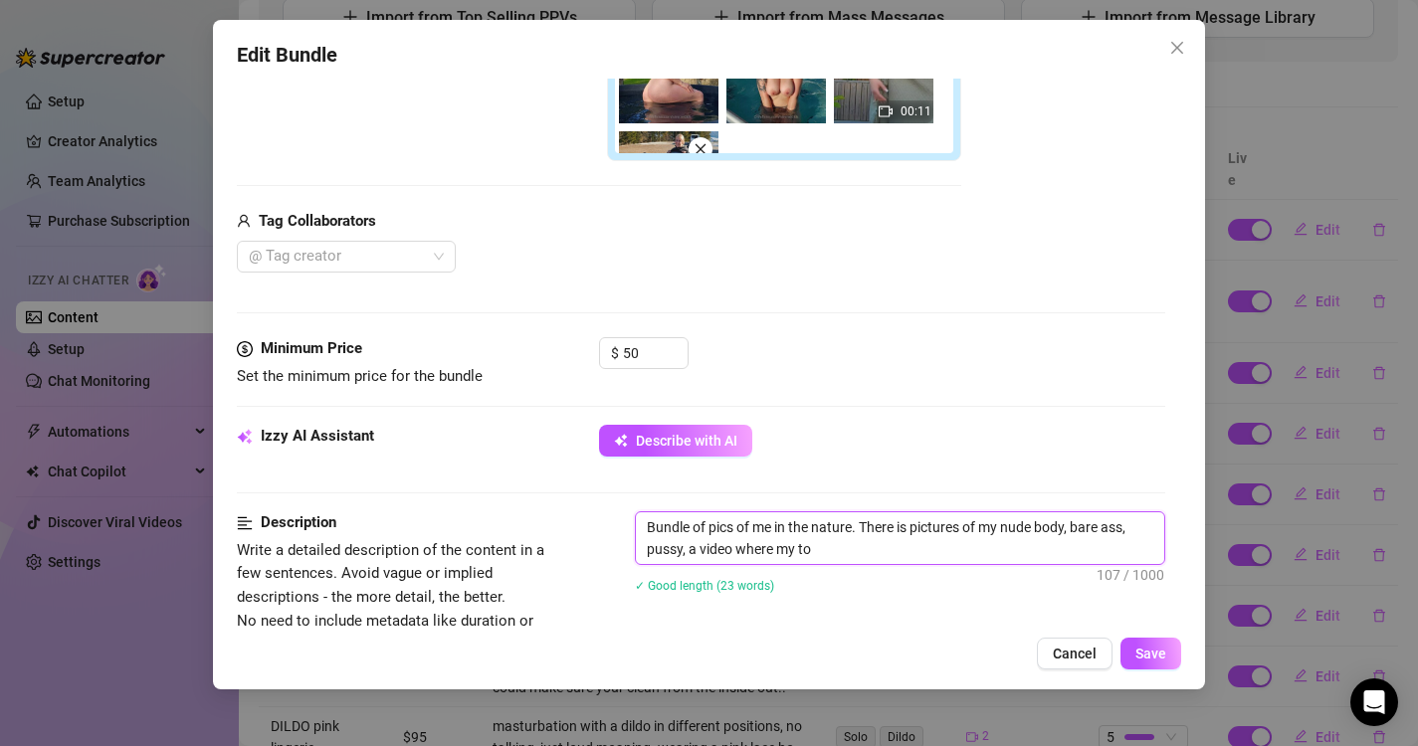
type textarea "Bundle of pics of me in the nature. There is pictures of my nude body, bare ass…"
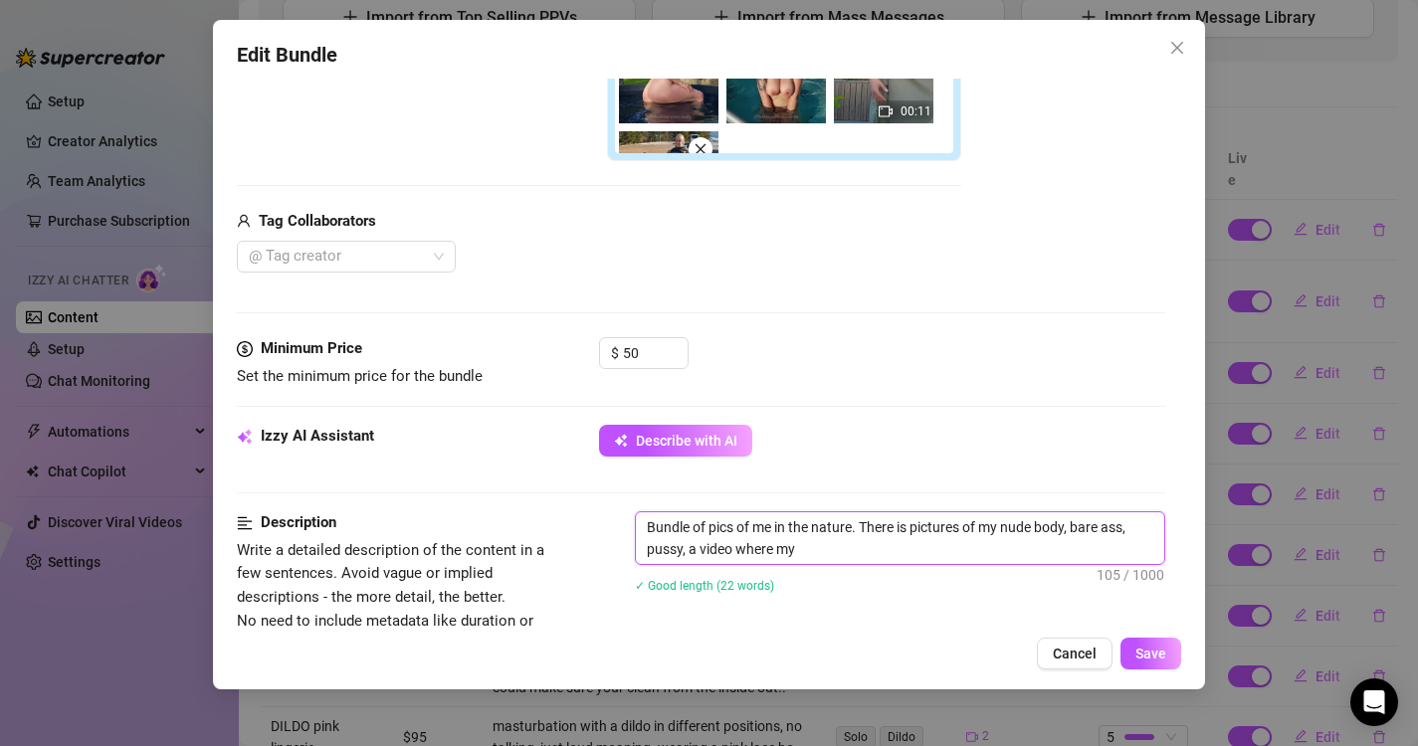
type textarea "Bundle of pics of me in the nature. There is pictures of my nude body, bare ass…"
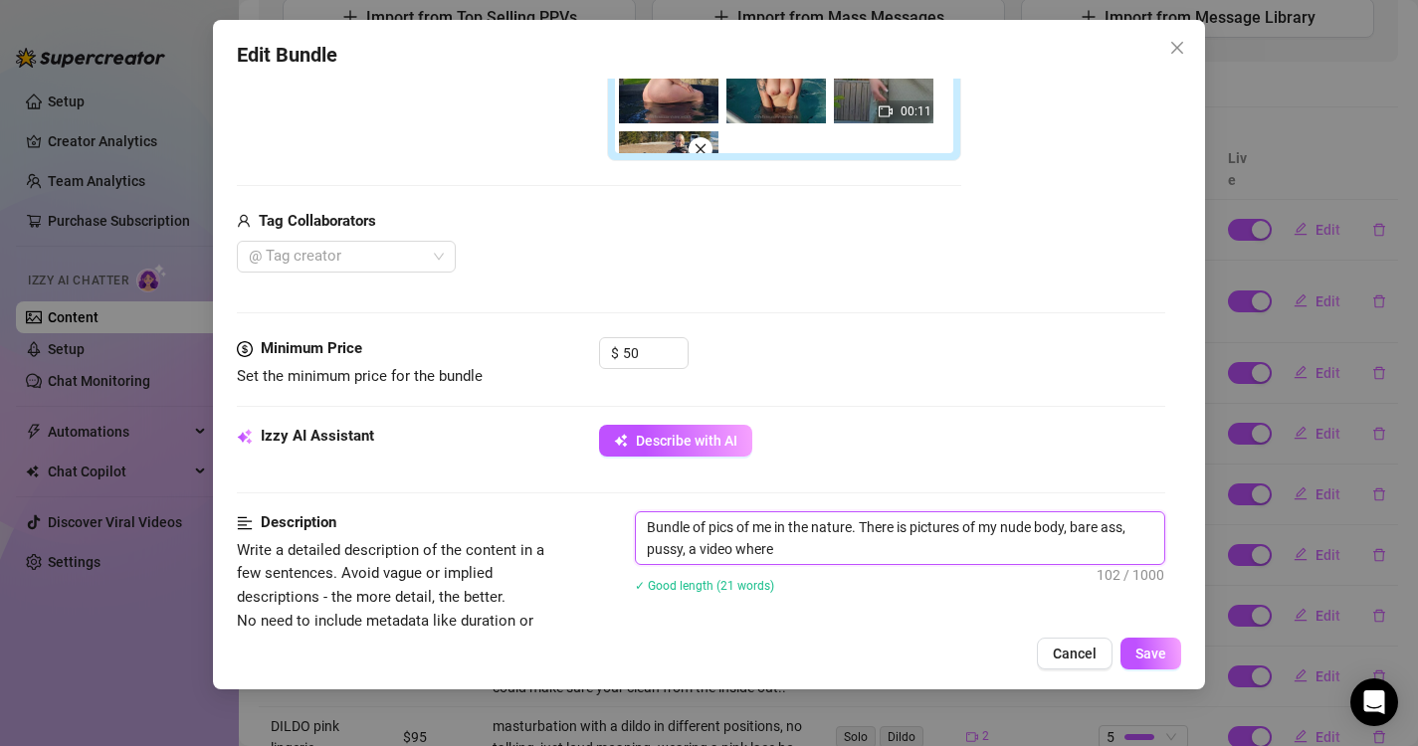
type textarea "Bundle of pics of me in the nature. There is pictures of my nude body, bare ass…"
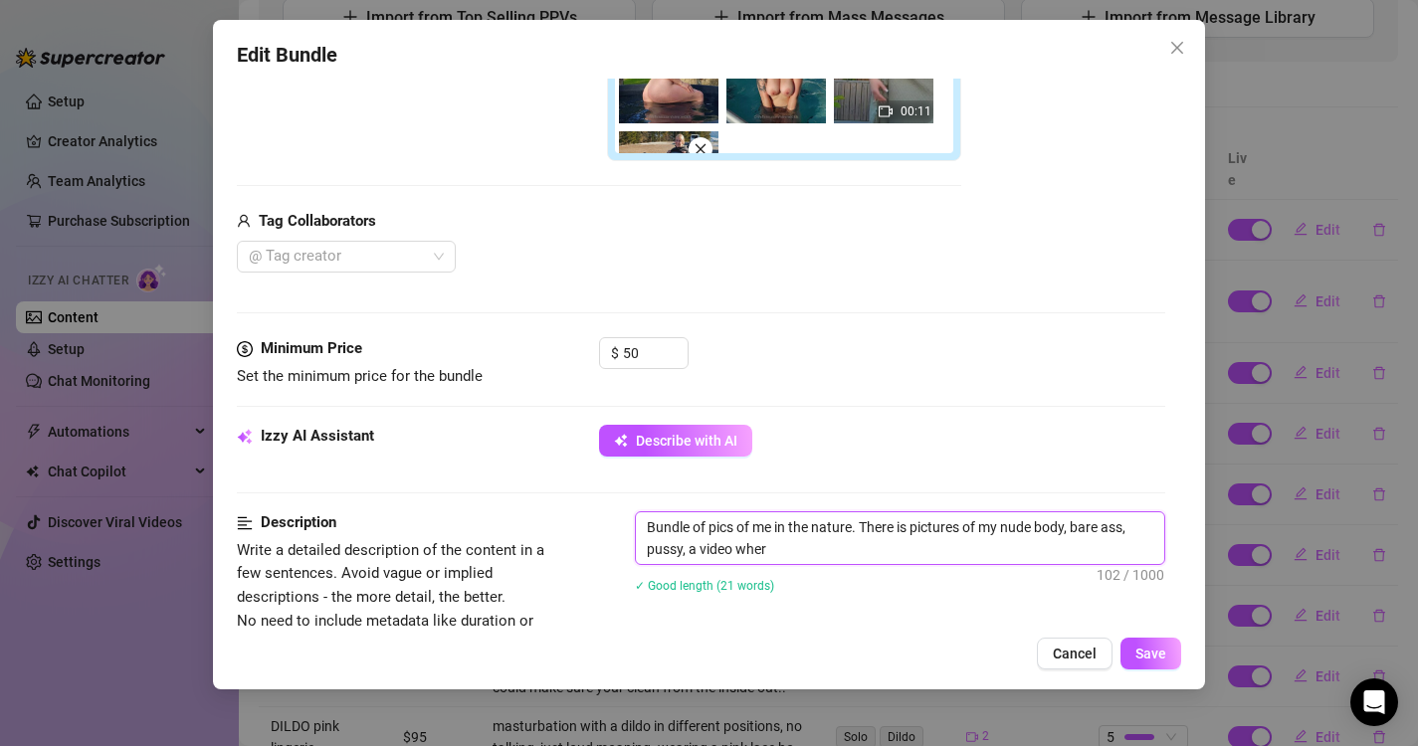
type textarea "Bundle of pics of me in the nature. There is pictures of my nude body, bare ass…"
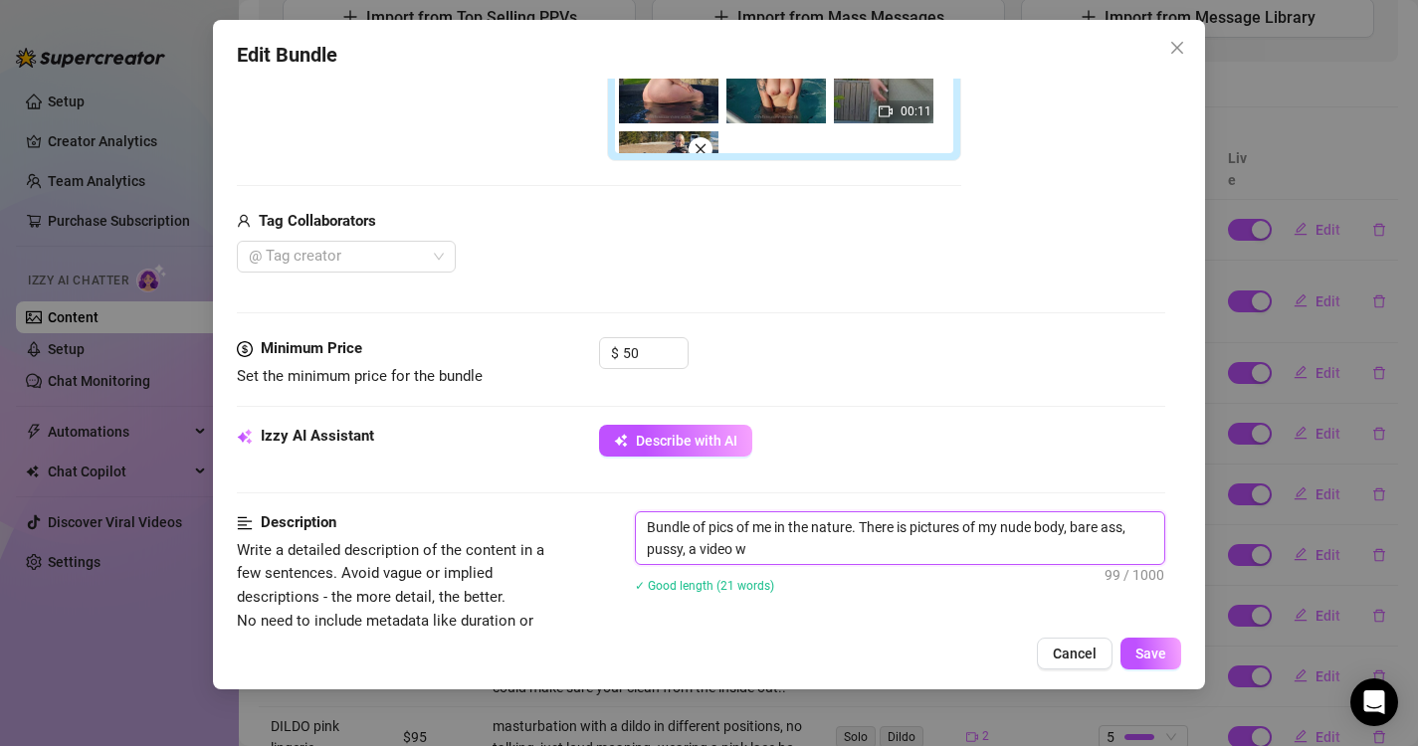
type textarea "Bundle of pics of me in the nature. There is pictures of my nude body, bare ass…"
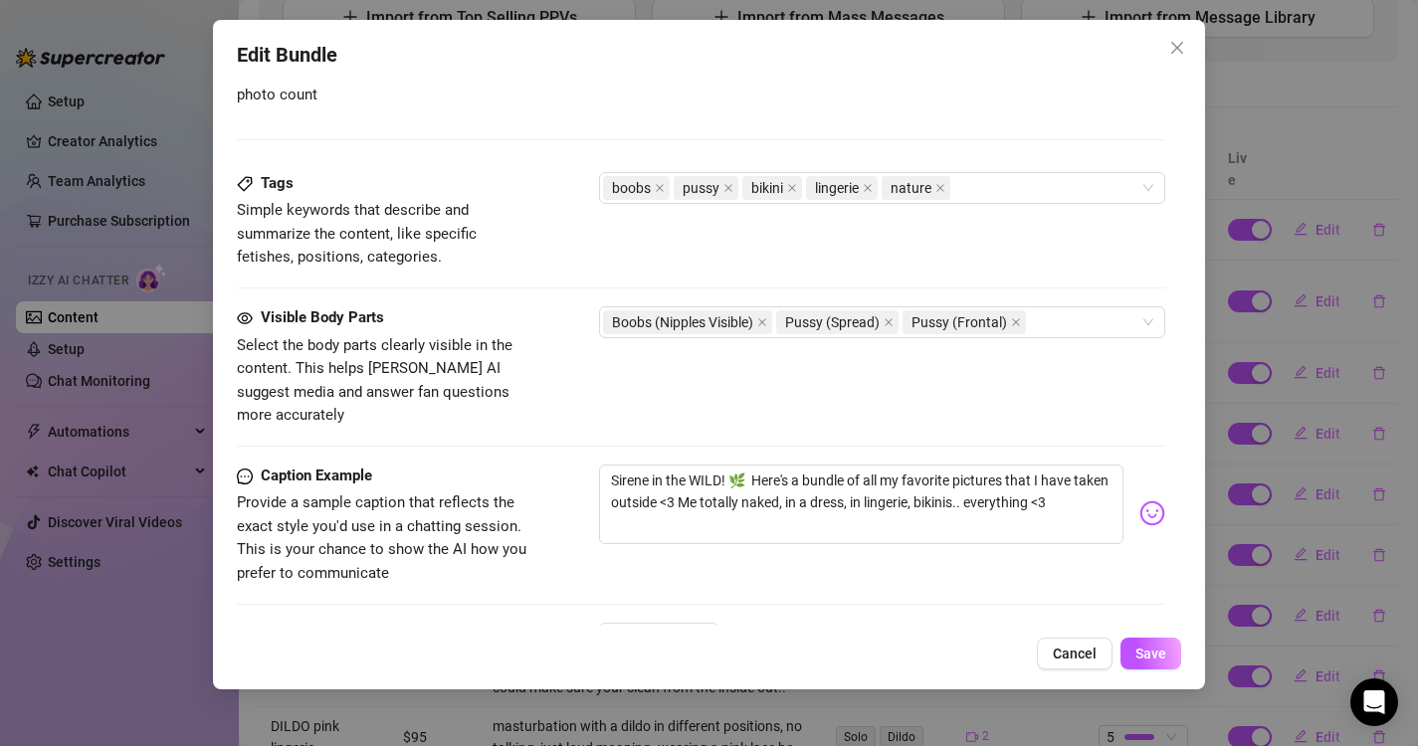
scroll to position [1203, 0]
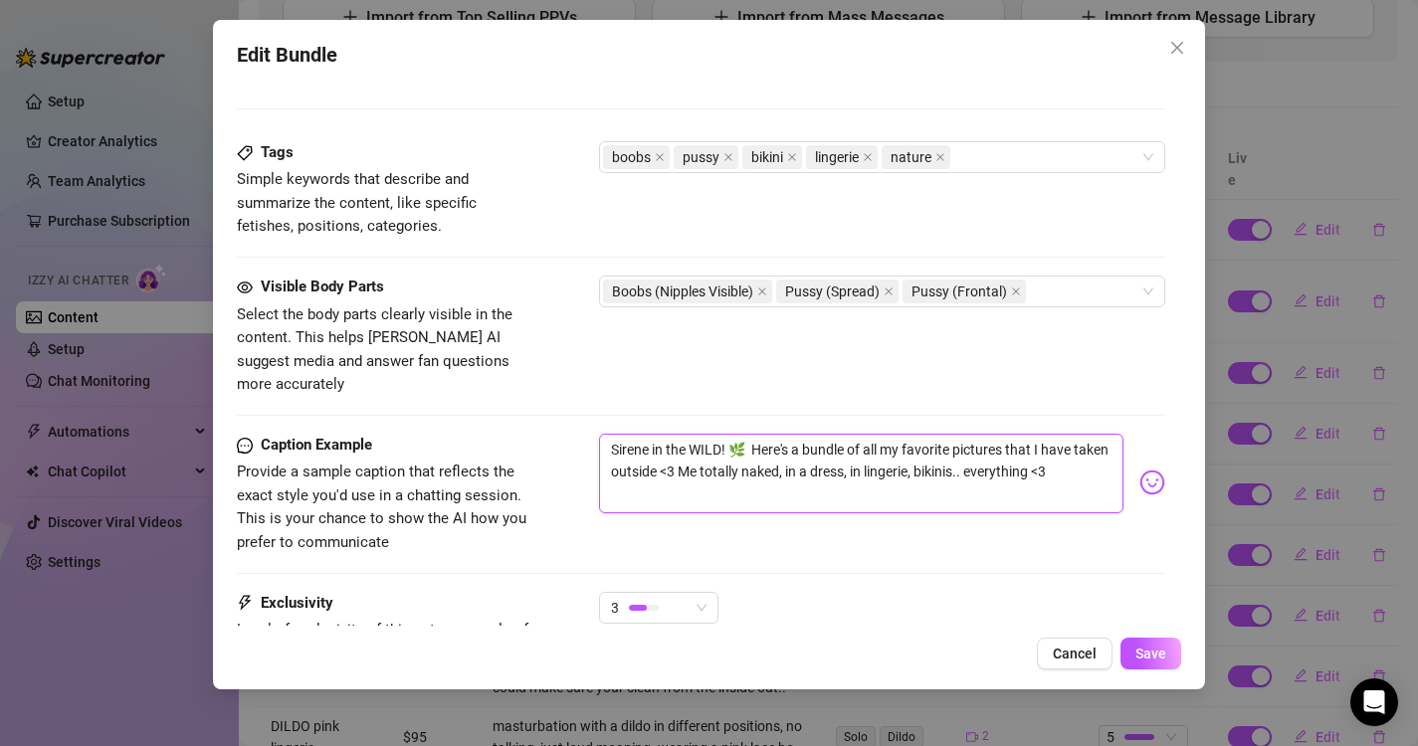
click at [934, 453] on textarea "Sirene in the WILD! 🌿 Here's a bundle of all my favorite pictures that I have t…" at bounding box center [861, 474] width 525 height 80
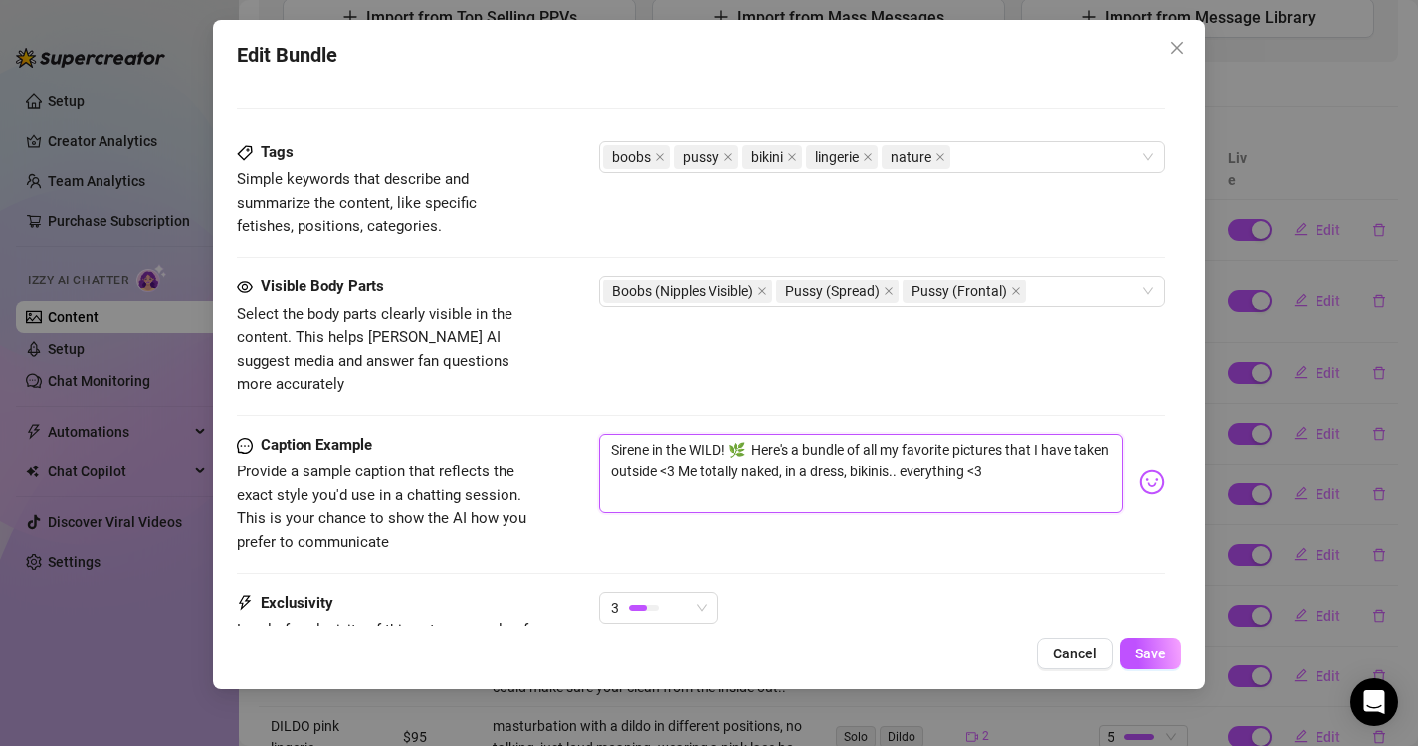
drag, startPoint x: 943, startPoint y: 456, endPoint x: 1048, endPoint y: 453, distance: 104.5
click at [1048, 453] on textarea "Sirene in the WILD! 🌿 Here's a bundle of all my favorite pictures that I have t…" at bounding box center [861, 474] width 525 height 80
click at [1147, 670] on div "Edit Bundle Account Sirene (@sirenedith) Name Name is for your internal organiz…" at bounding box center [709, 355] width 993 height 670
click at [1163, 661] on span "Save" at bounding box center [1150, 654] width 31 height 16
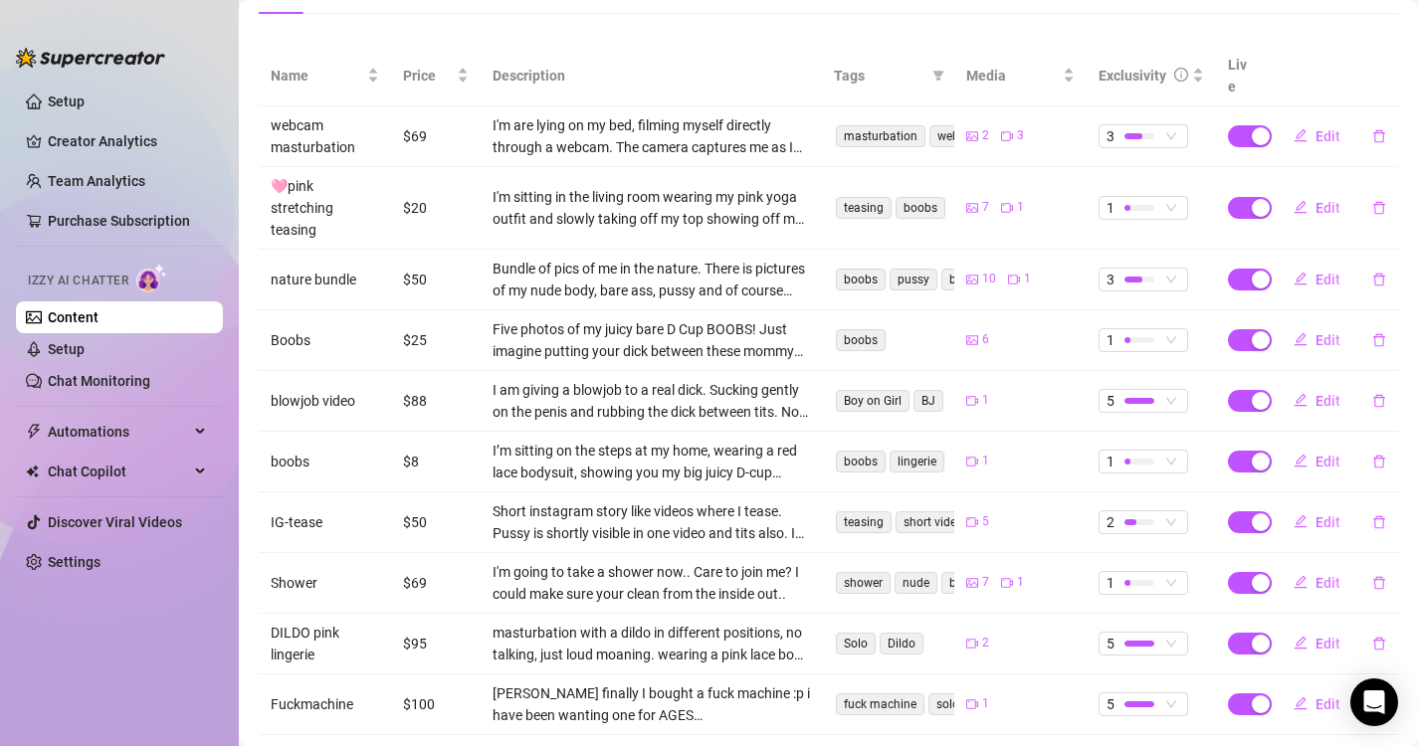
scroll to position [361, 0]
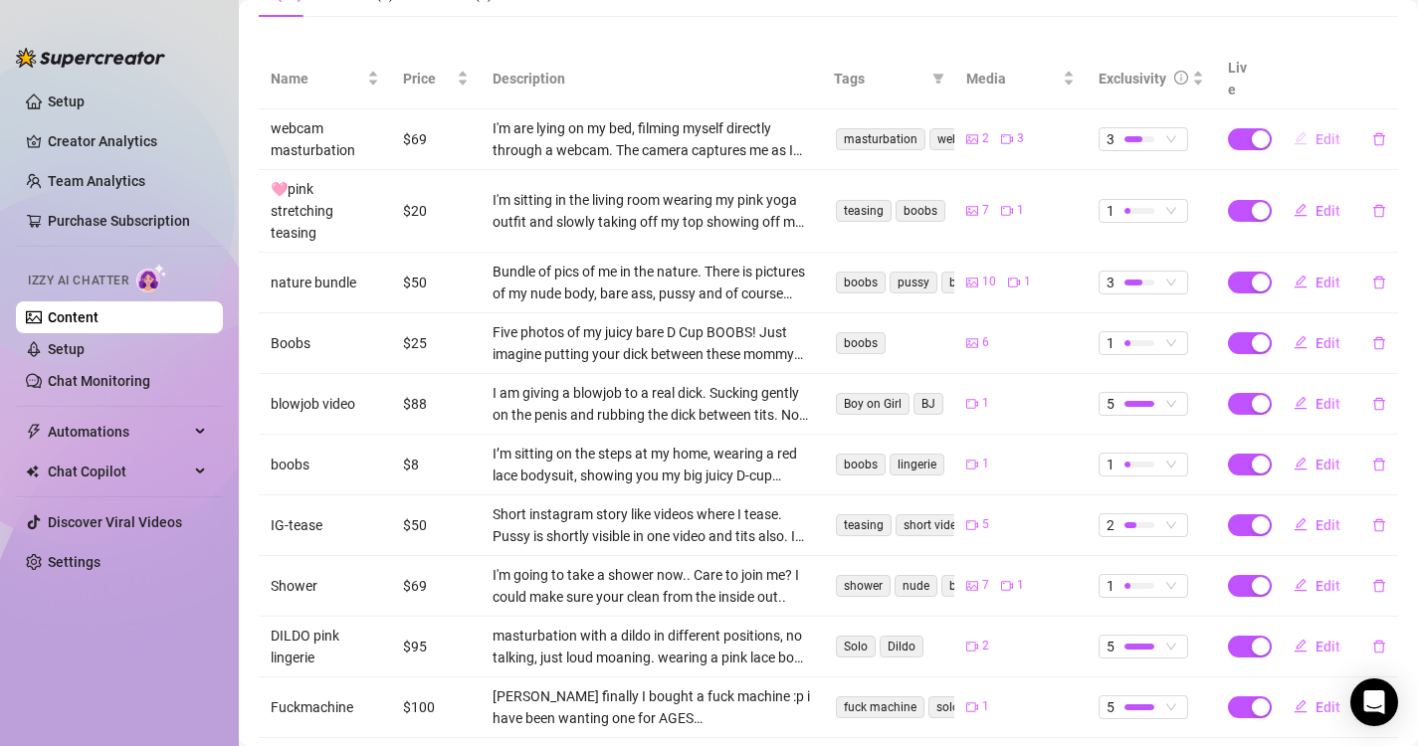
click at [1315, 131] on span "Edit" at bounding box center [1327, 139] width 25 height 16
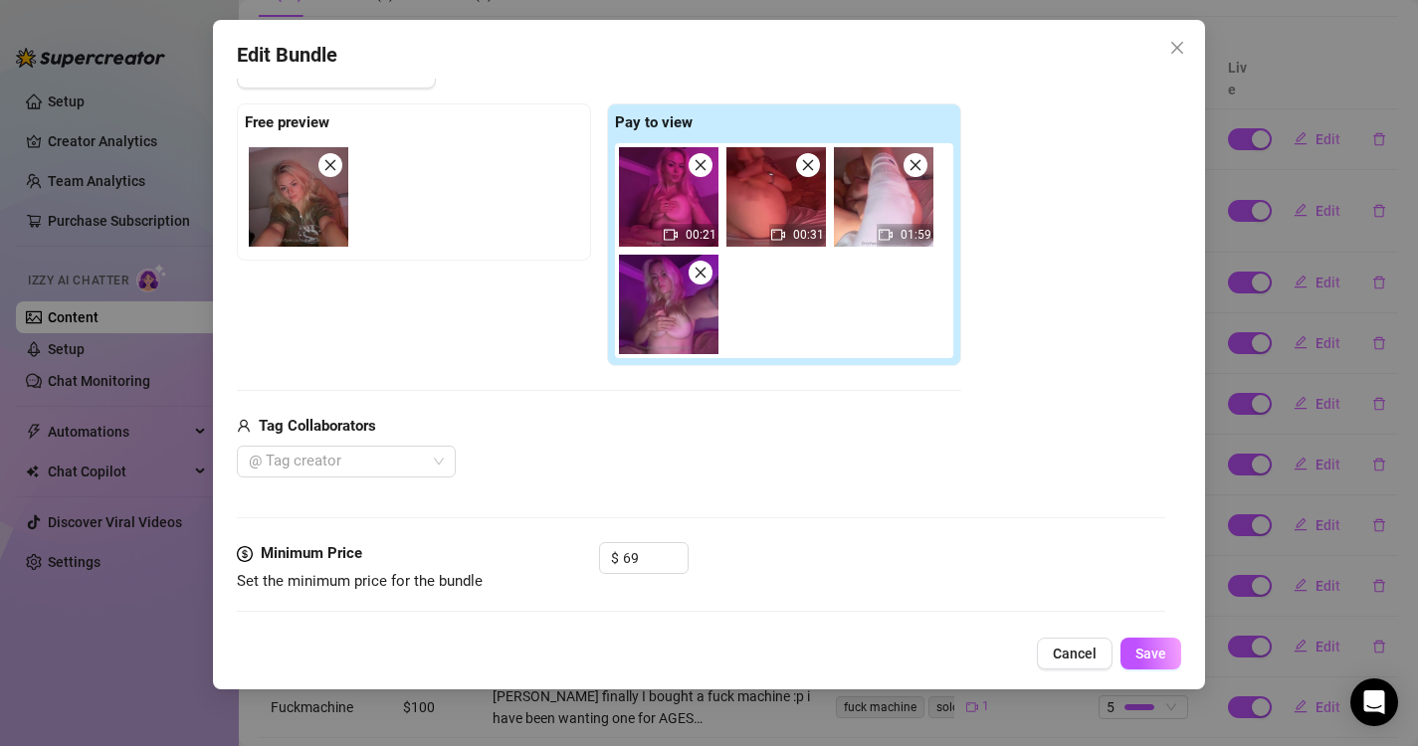
scroll to position [312, 0]
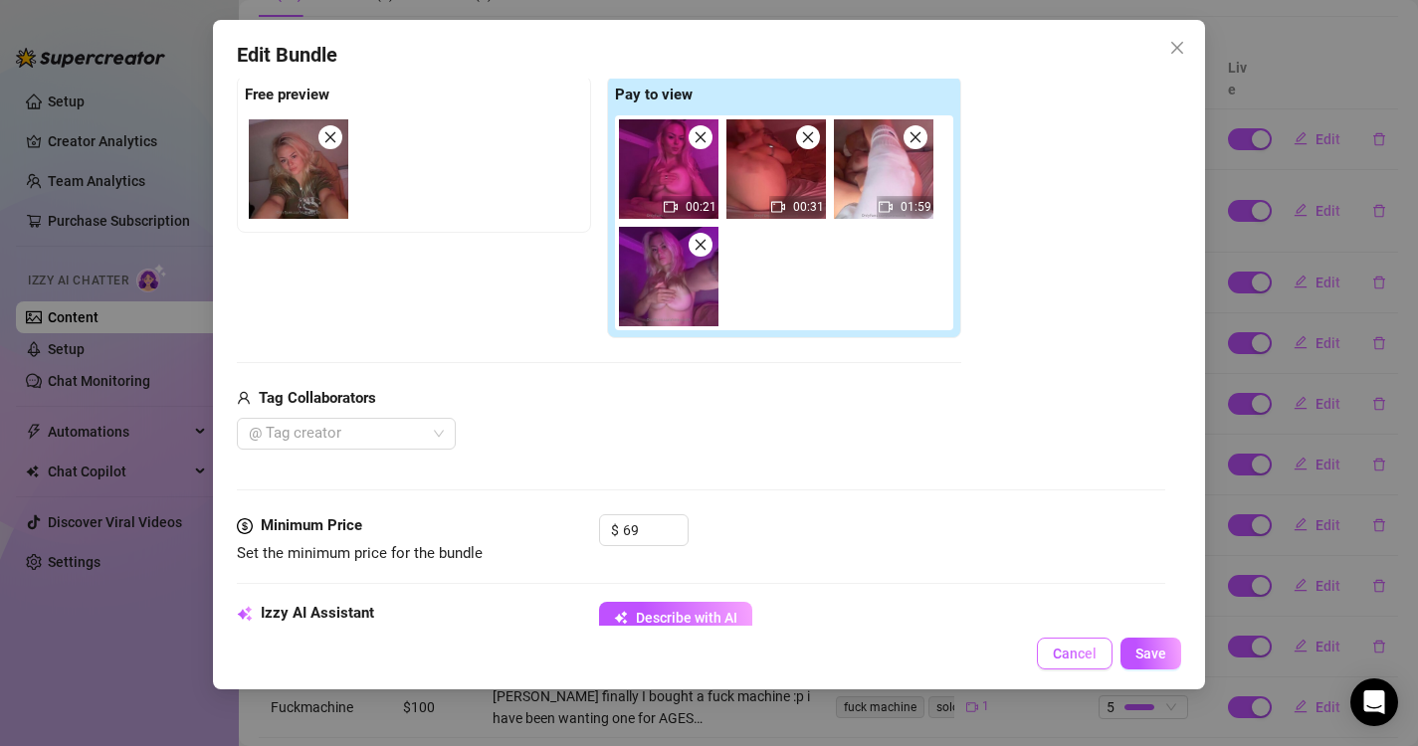
click at [1076, 660] on span "Cancel" at bounding box center [1075, 654] width 44 height 16
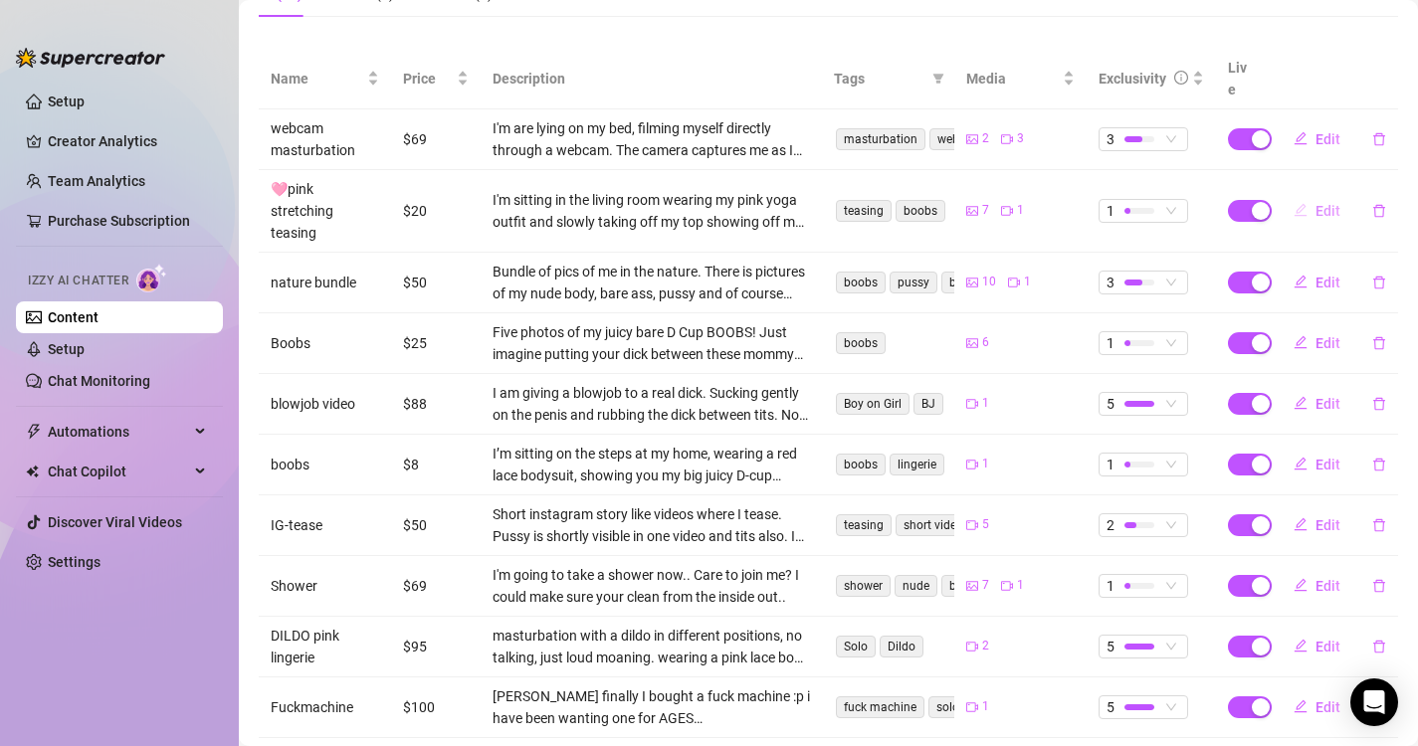
click at [1315, 203] on span "Edit" at bounding box center [1327, 211] width 25 height 16
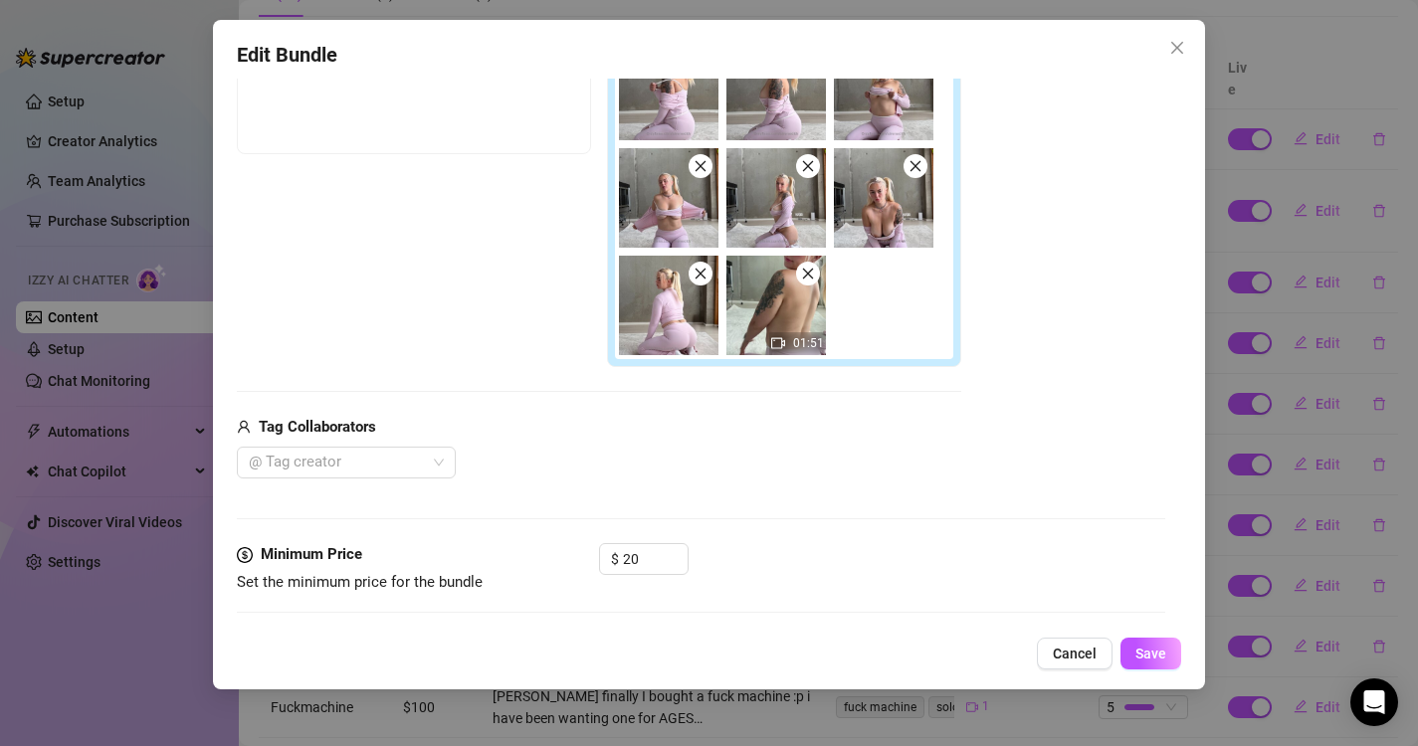
scroll to position [419, 0]
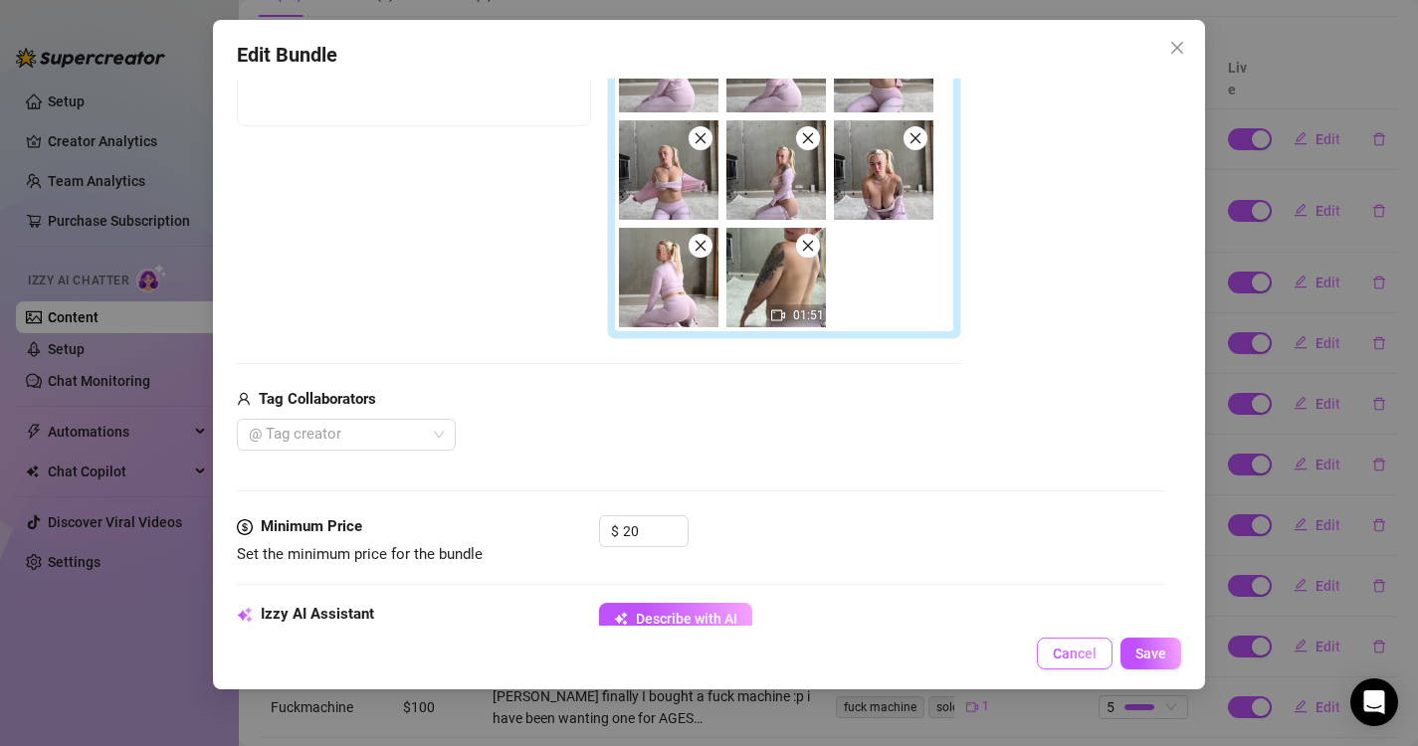
click at [1062, 656] on span "Cancel" at bounding box center [1075, 654] width 44 height 16
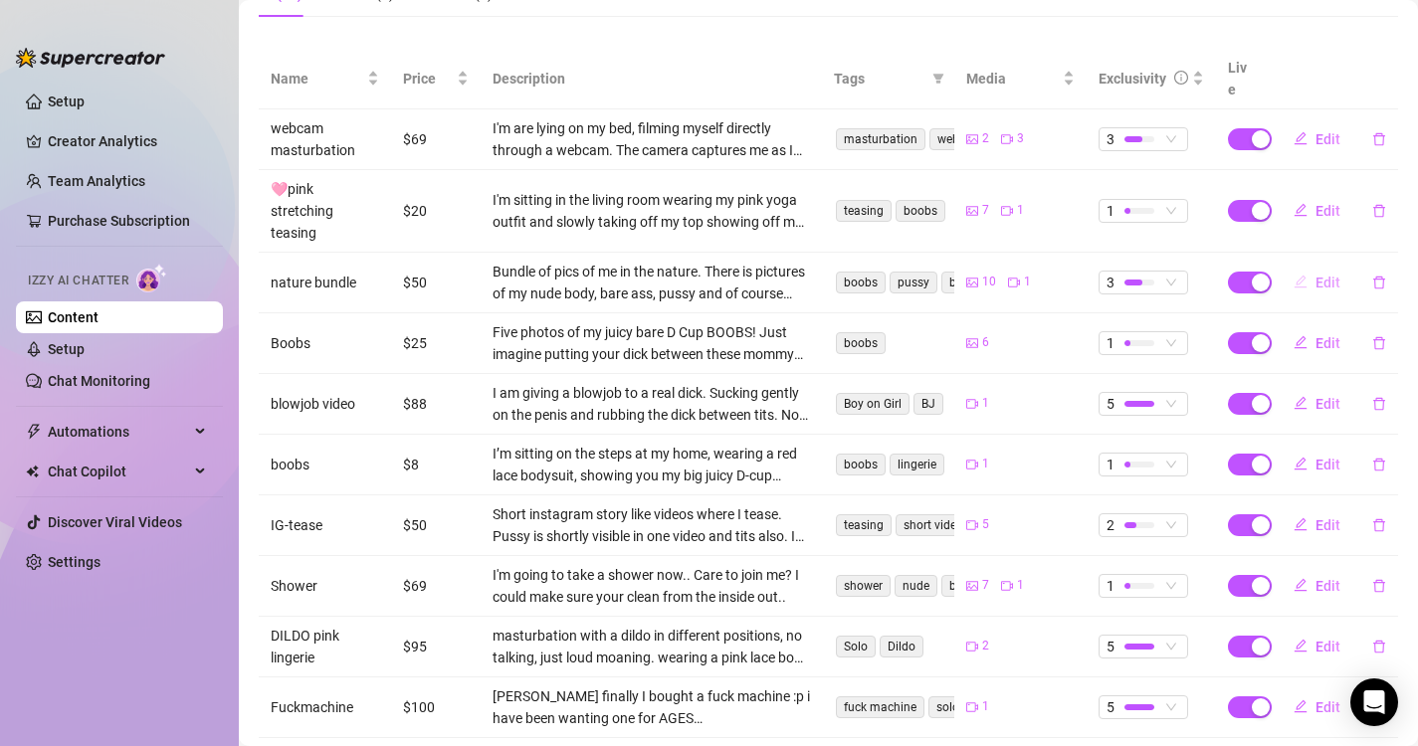
click at [1315, 275] on span "Edit" at bounding box center [1327, 283] width 25 height 16
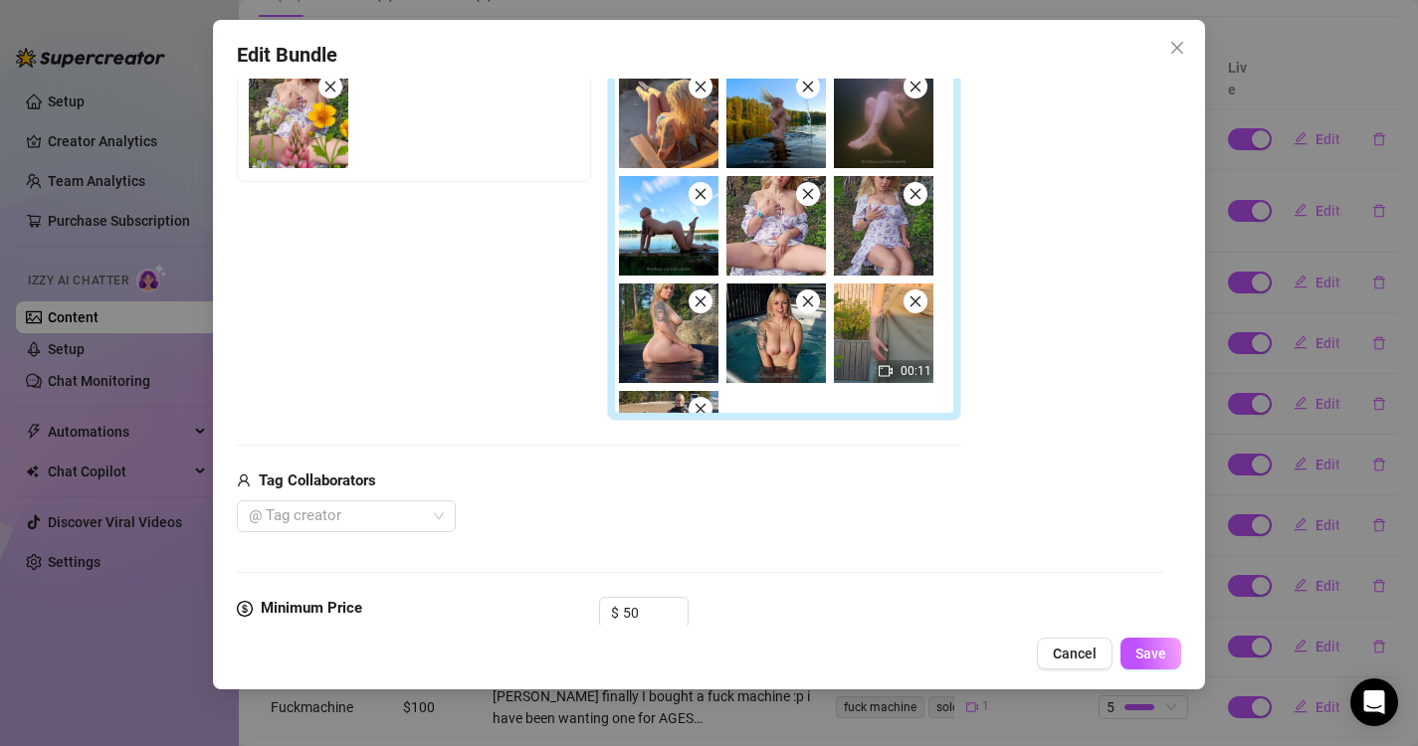
scroll to position [499, 0]
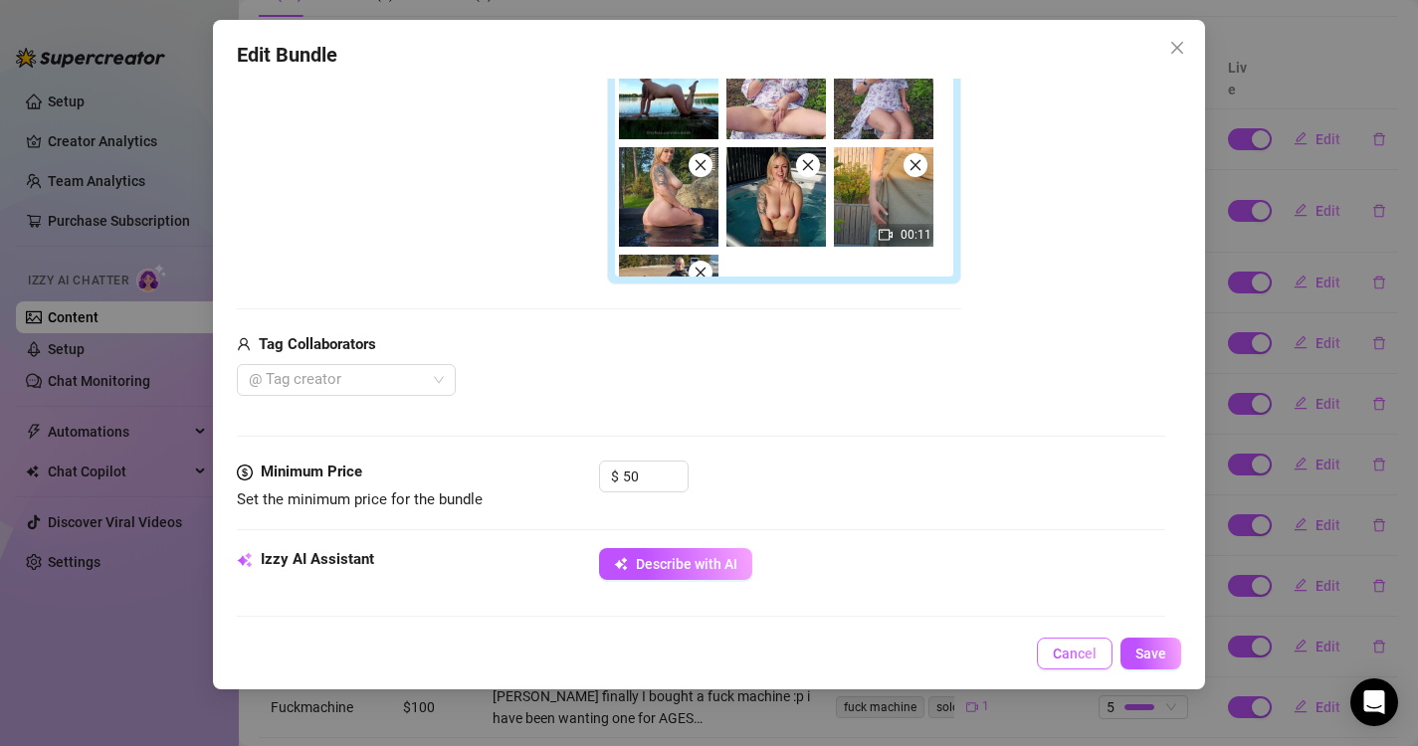
click at [1072, 660] on span "Cancel" at bounding box center [1075, 654] width 44 height 16
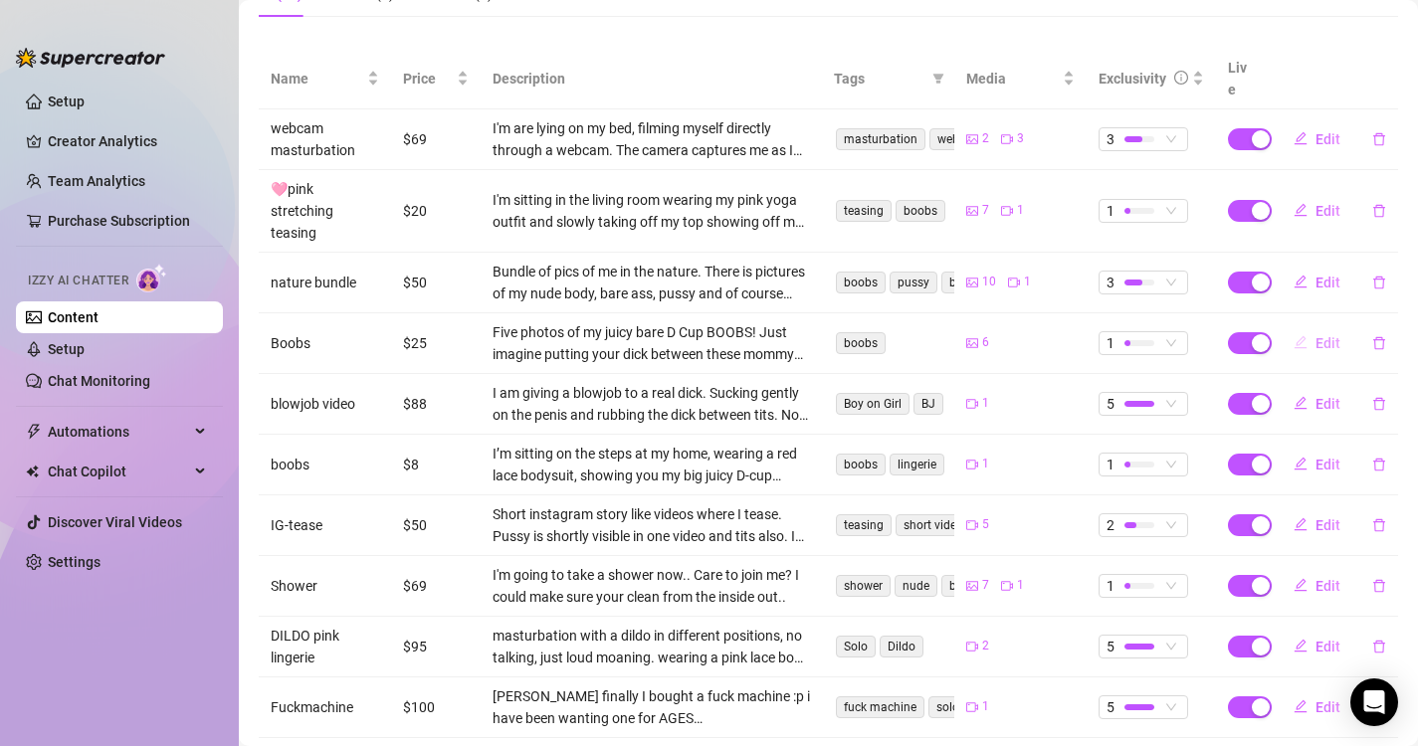
click at [1315, 335] on span "Edit" at bounding box center [1327, 343] width 25 height 16
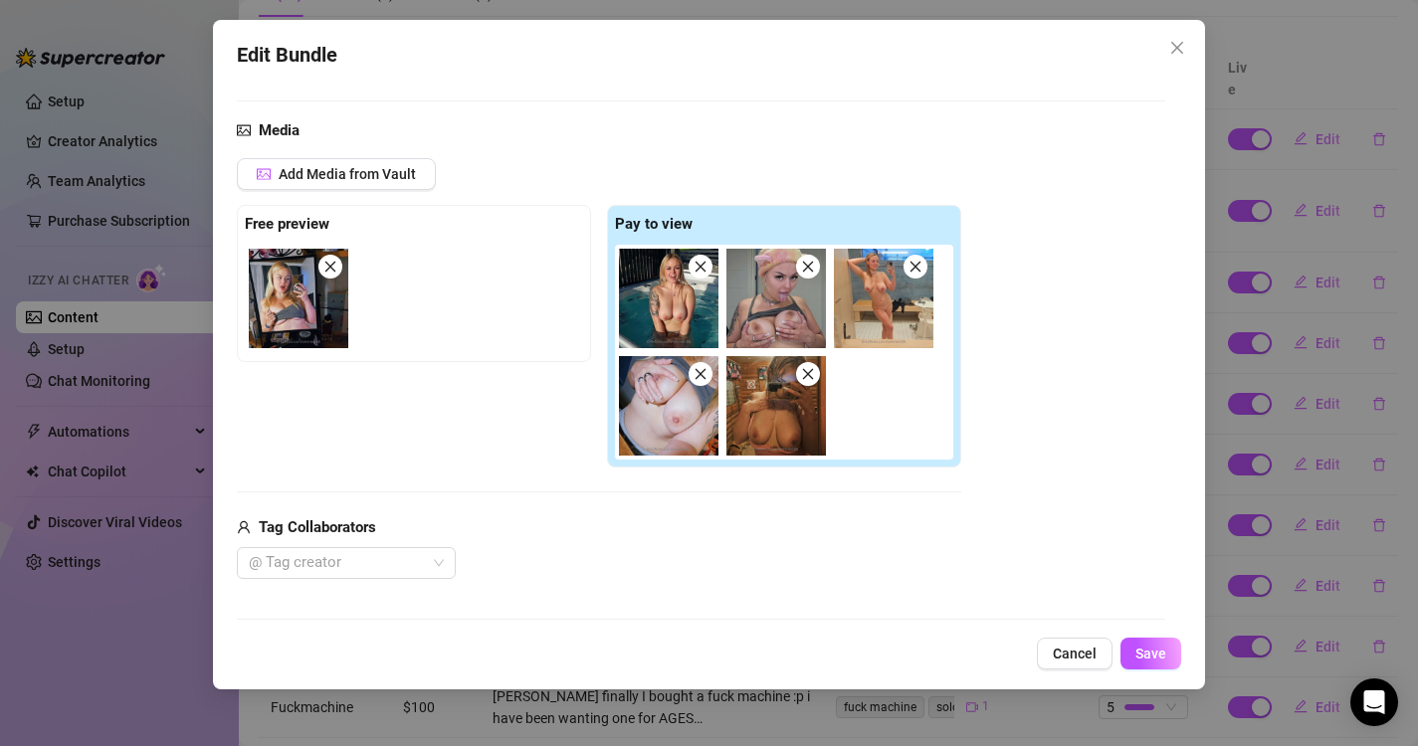
scroll to position [246, 0]
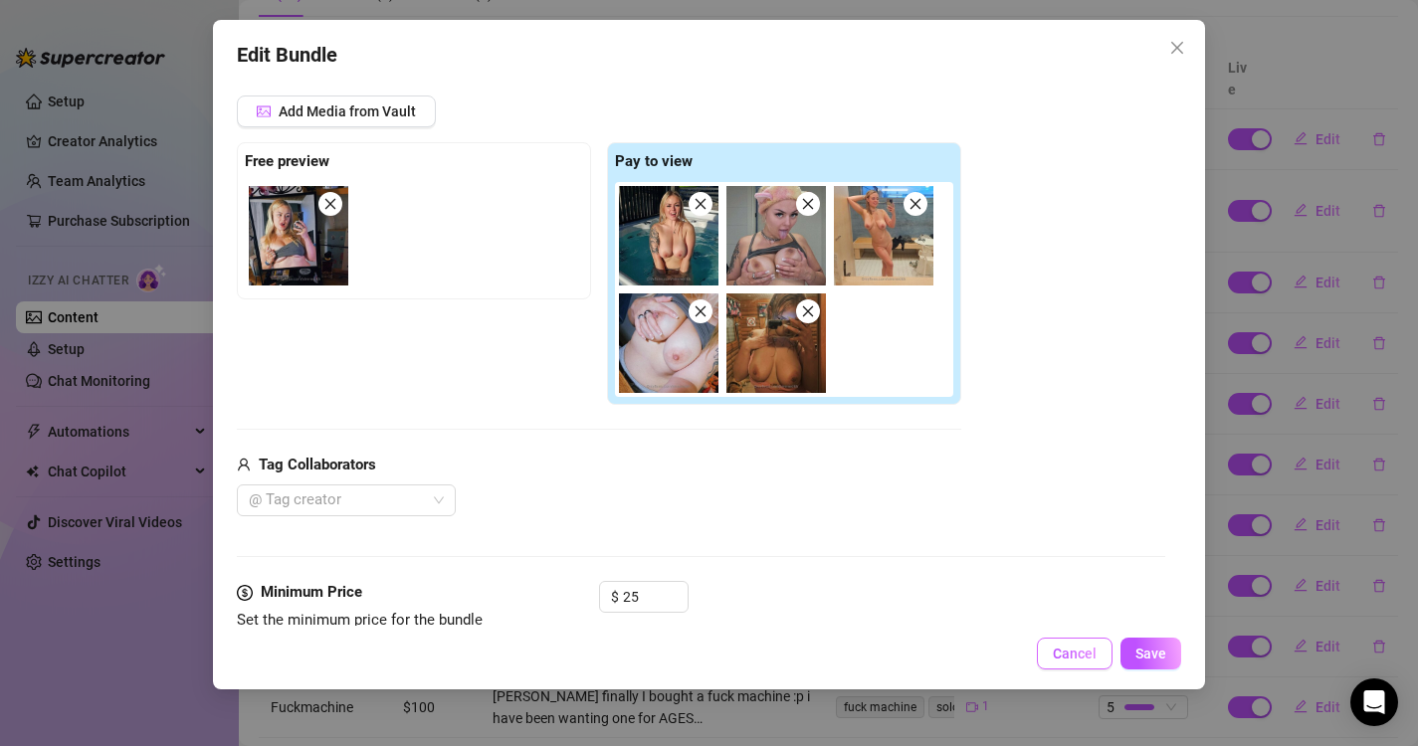
click at [1073, 655] on span "Cancel" at bounding box center [1075, 654] width 44 height 16
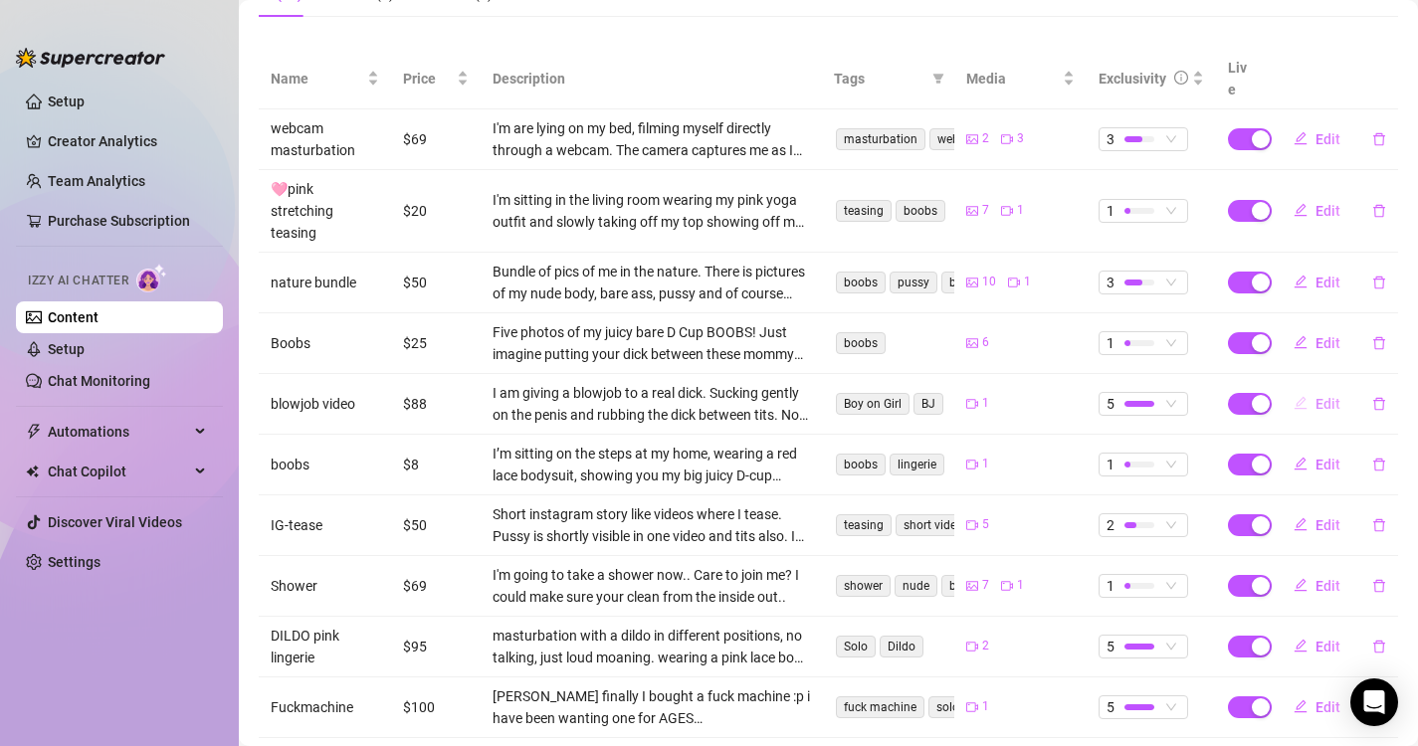
click at [1315, 396] on span "Edit" at bounding box center [1327, 404] width 25 height 16
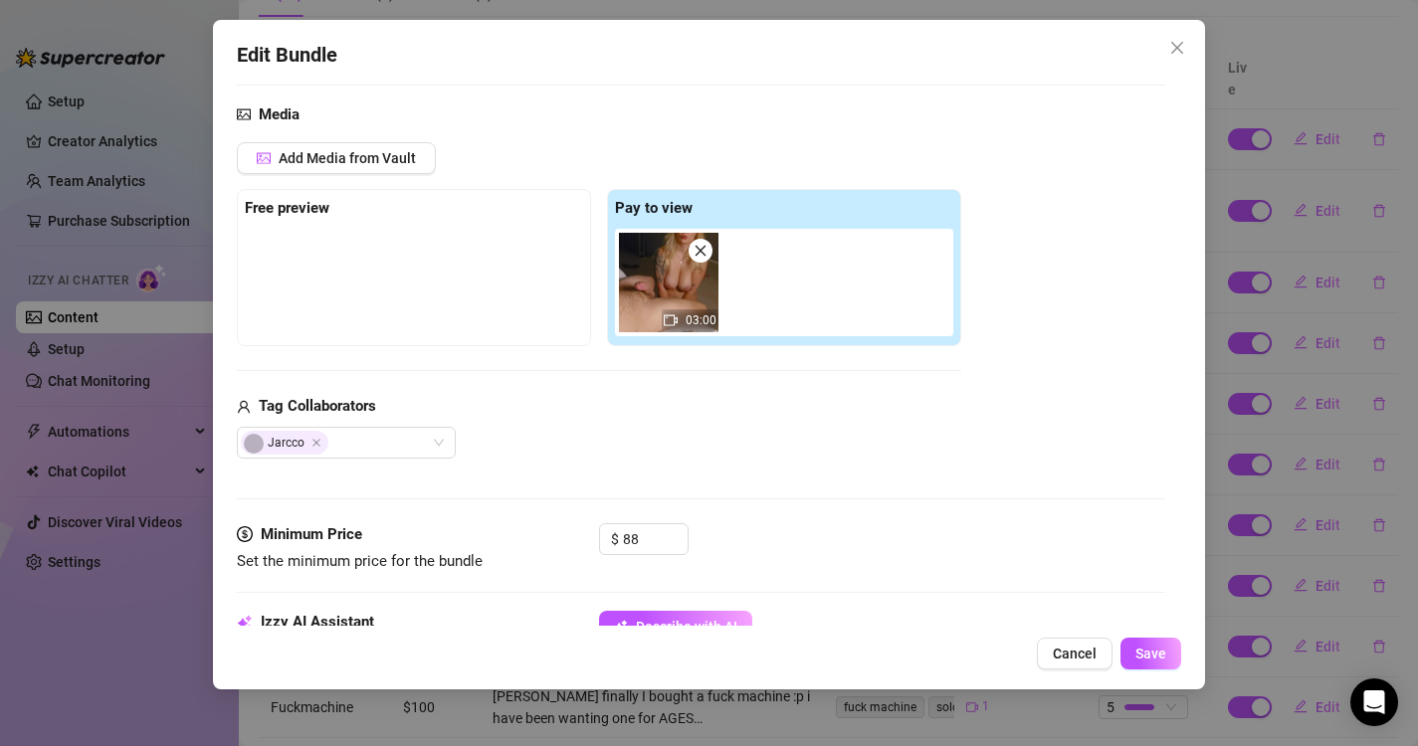
scroll to position [207, 0]
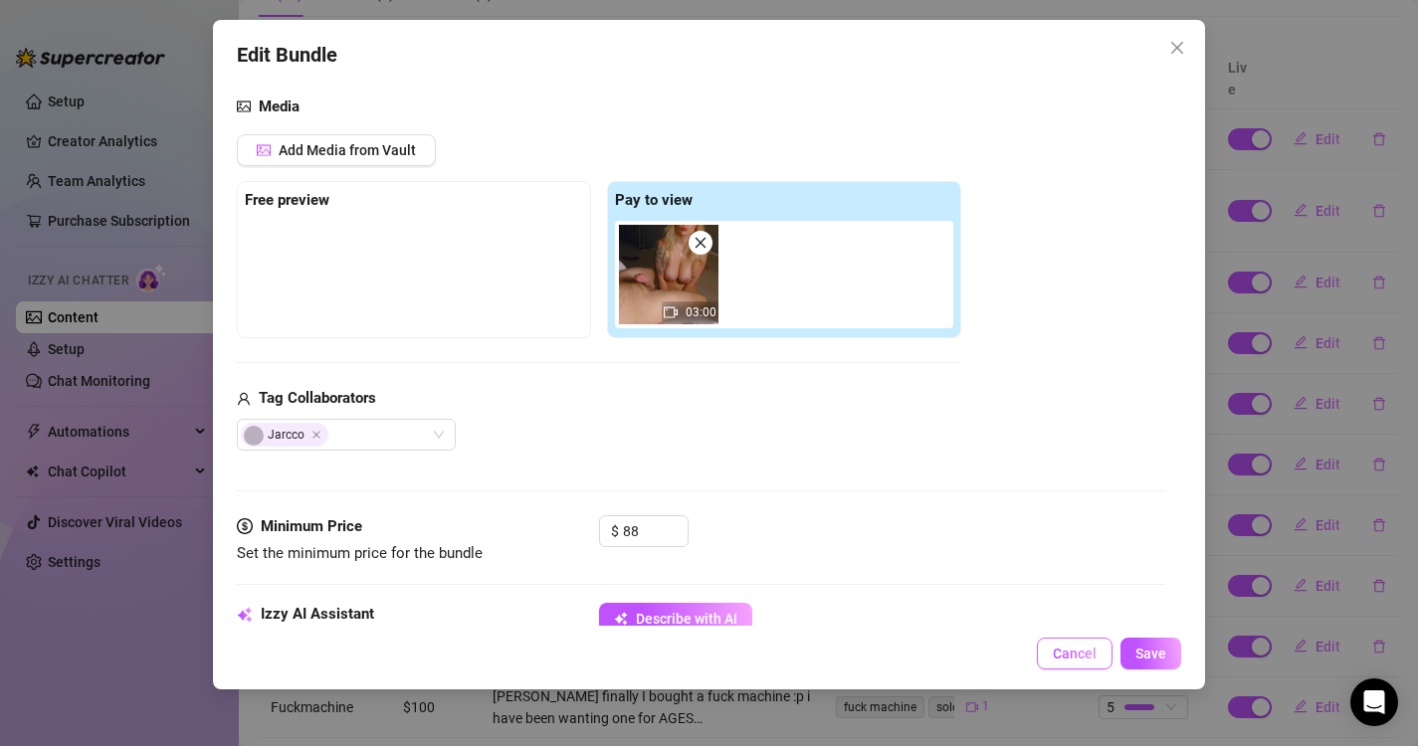
click at [1060, 657] on span "Cancel" at bounding box center [1075, 654] width 44 height 16
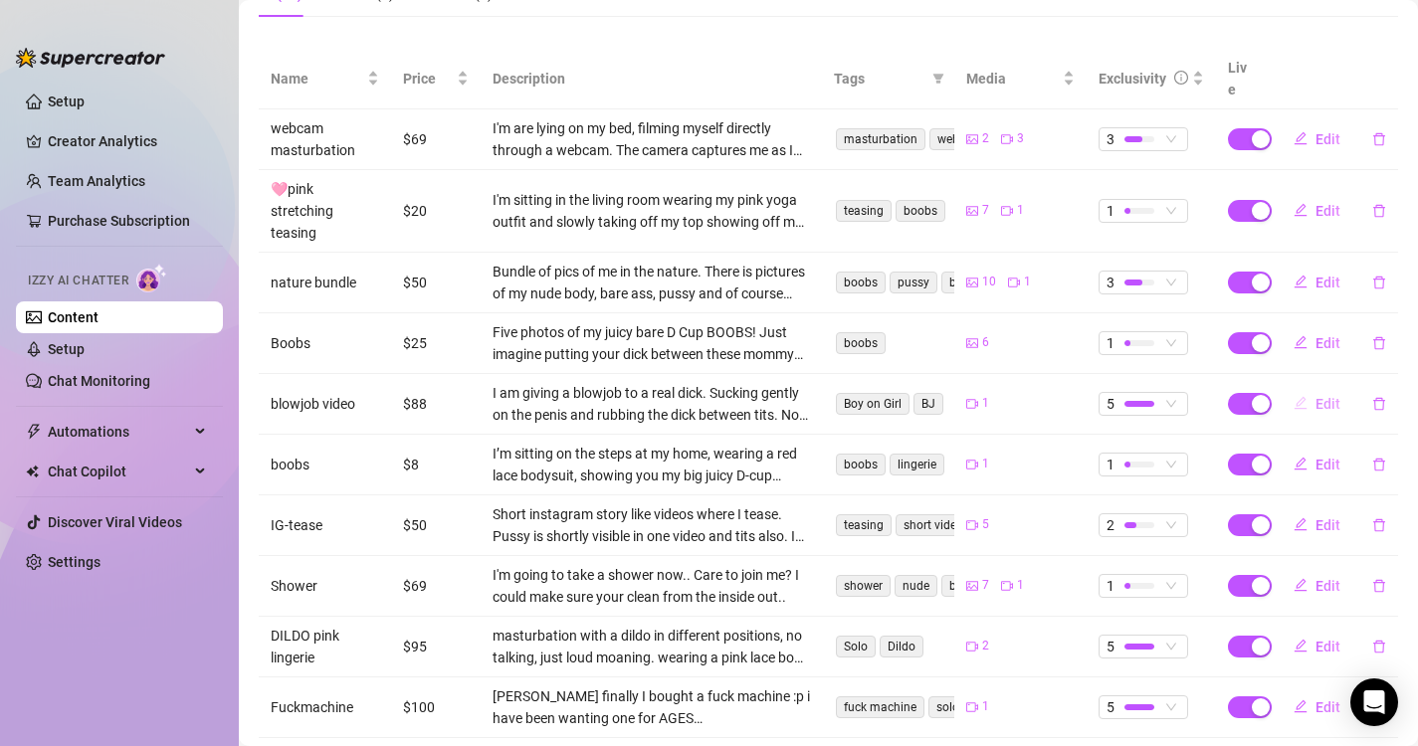
click at [1316, 396] on span "Edit" at bounding box center [1327, 404] width 25 height 16
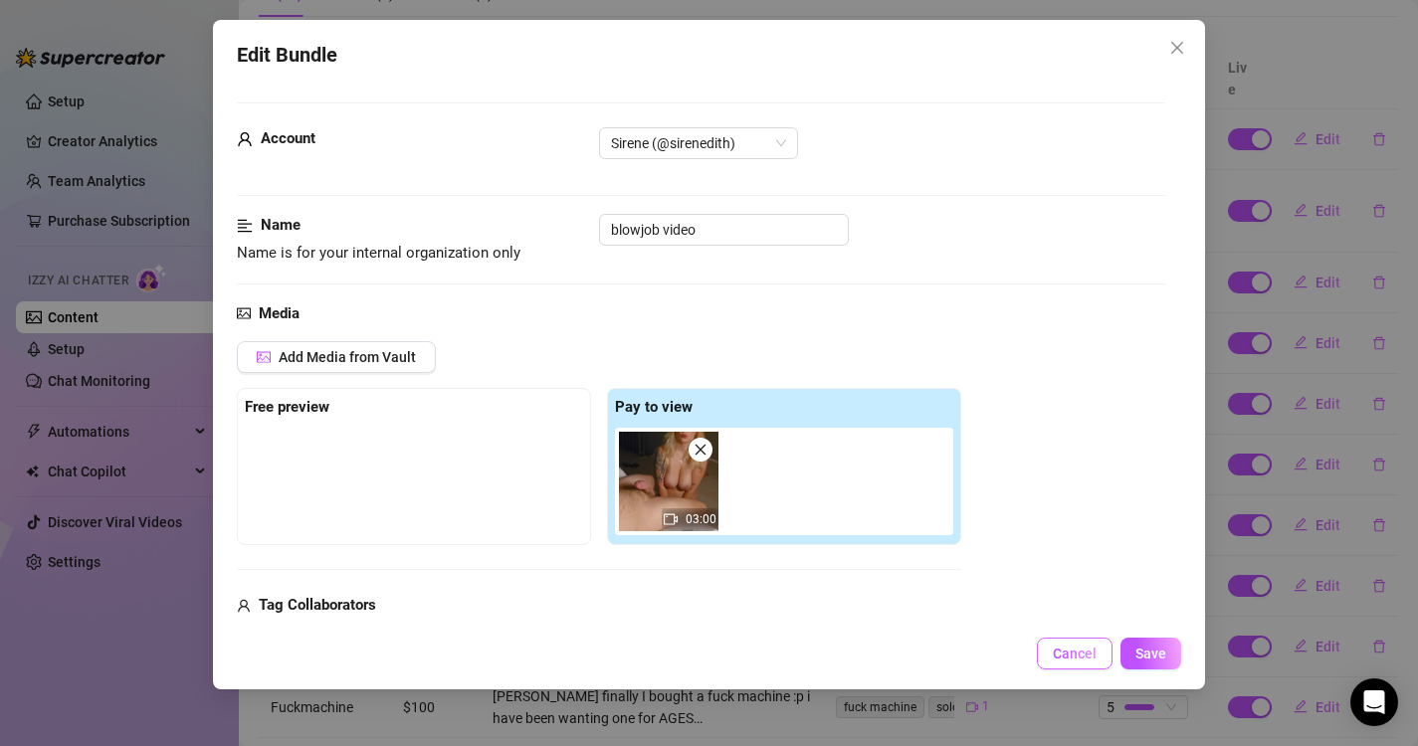
click at [1052, 656] on button "Cancel" at bounding box center [1075, 654] width 76 height 32
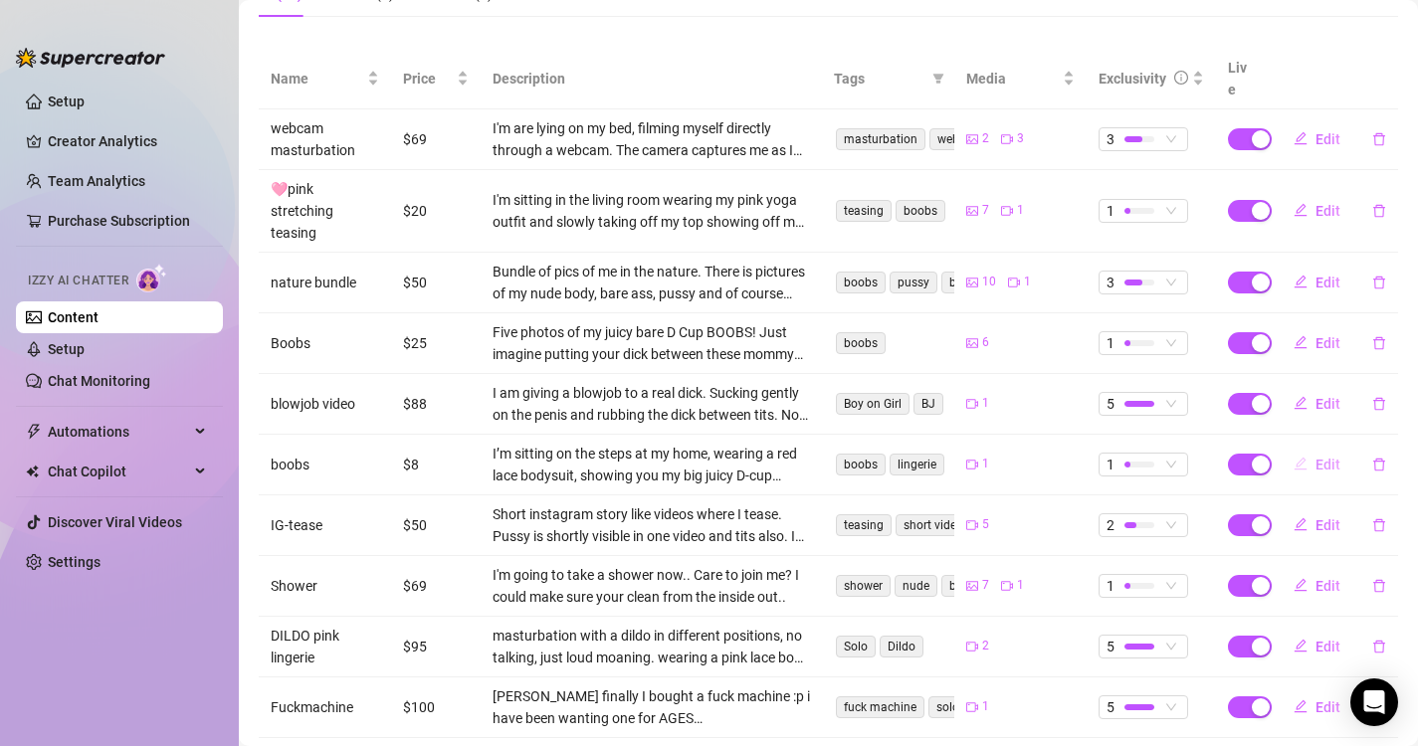
click at [1315, 457] on span "Edit" at bounding box center [1327, 465] width 25 height 16
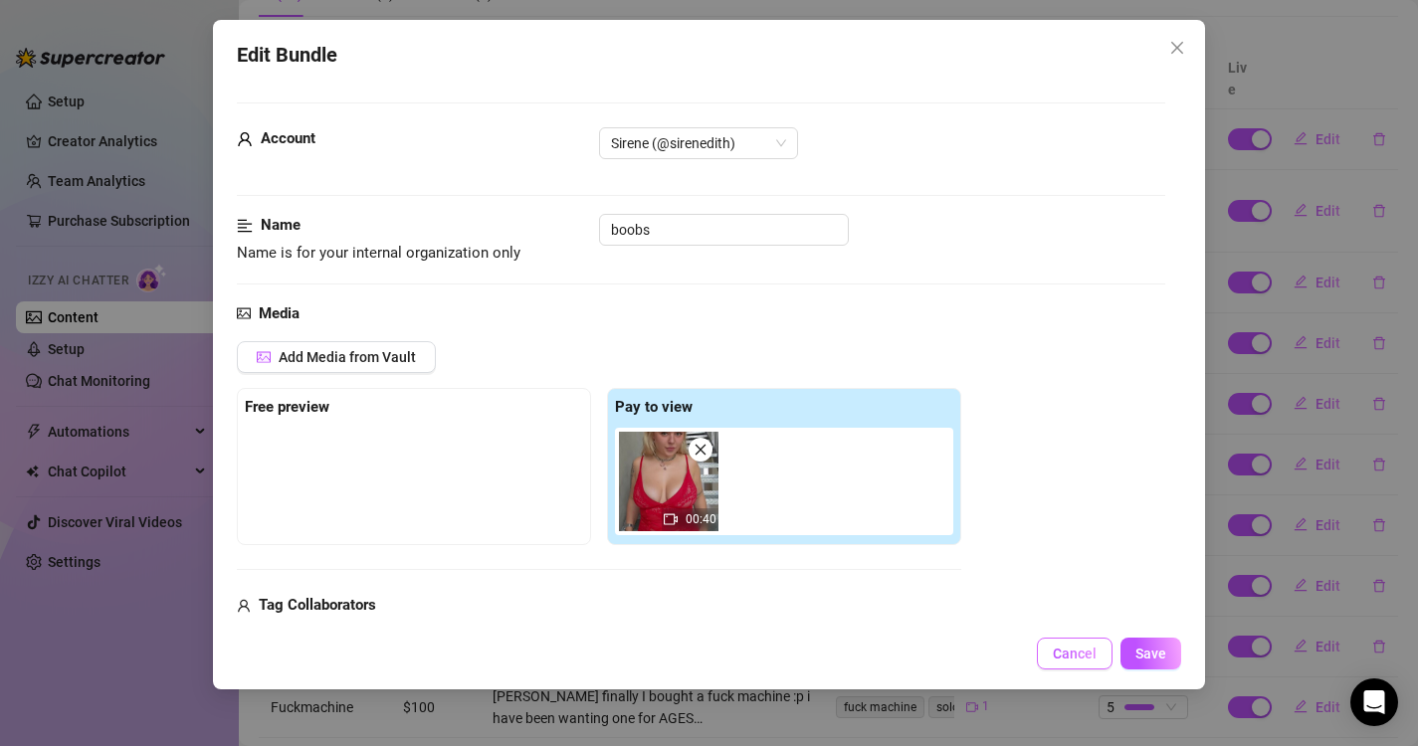
click at [1060, 659] on span "Cancel" at bounding box center [1075, 654] width 44 height 16
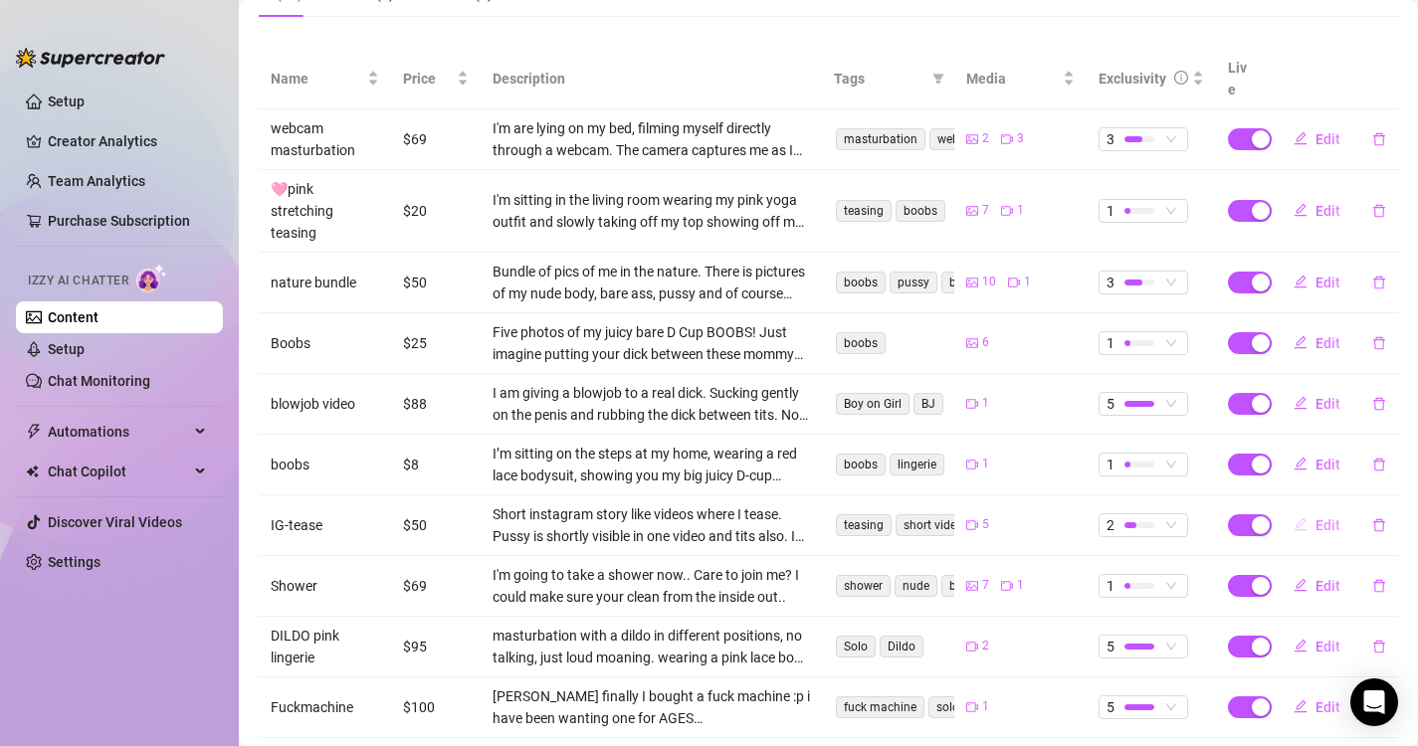
click at [1315, 517] on span "Edit" at bounding box center [1327, 525] width 25 height 16
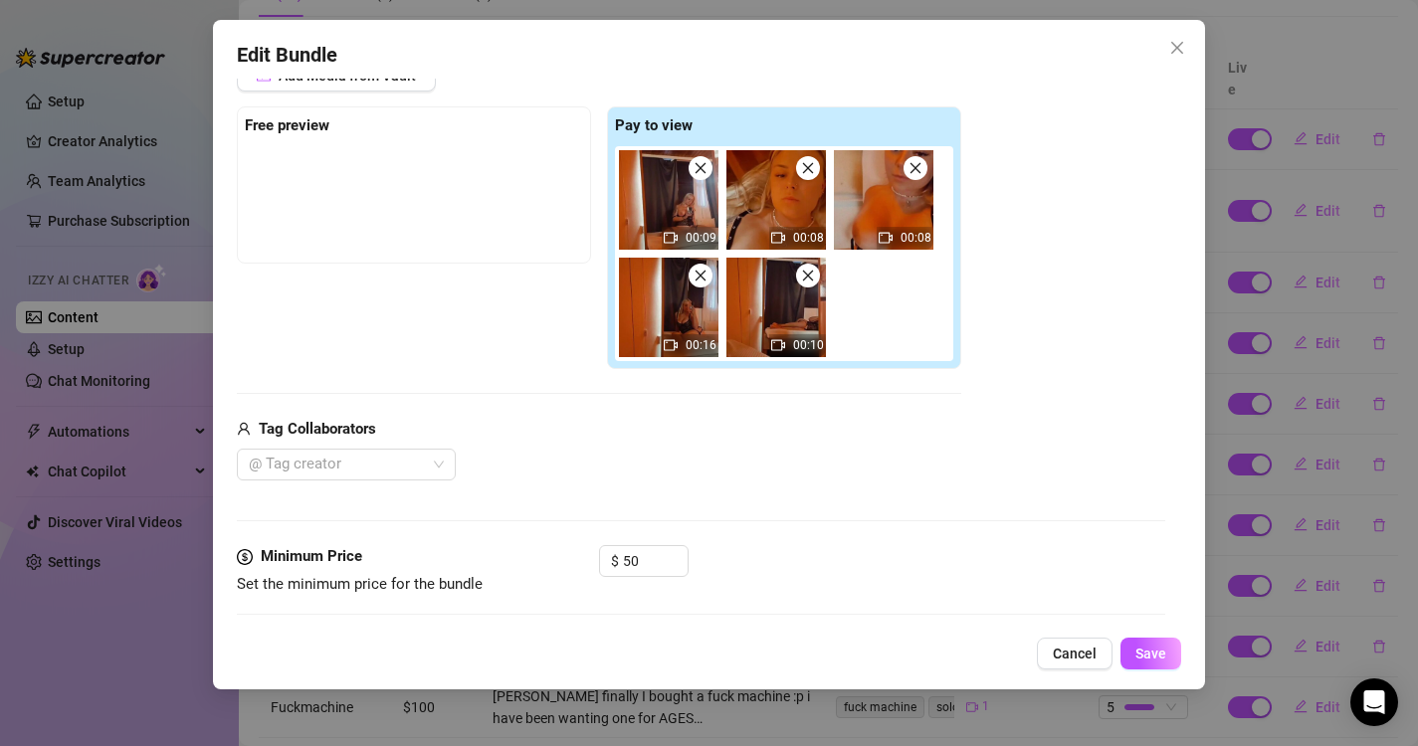
scroll to position [306, 0]
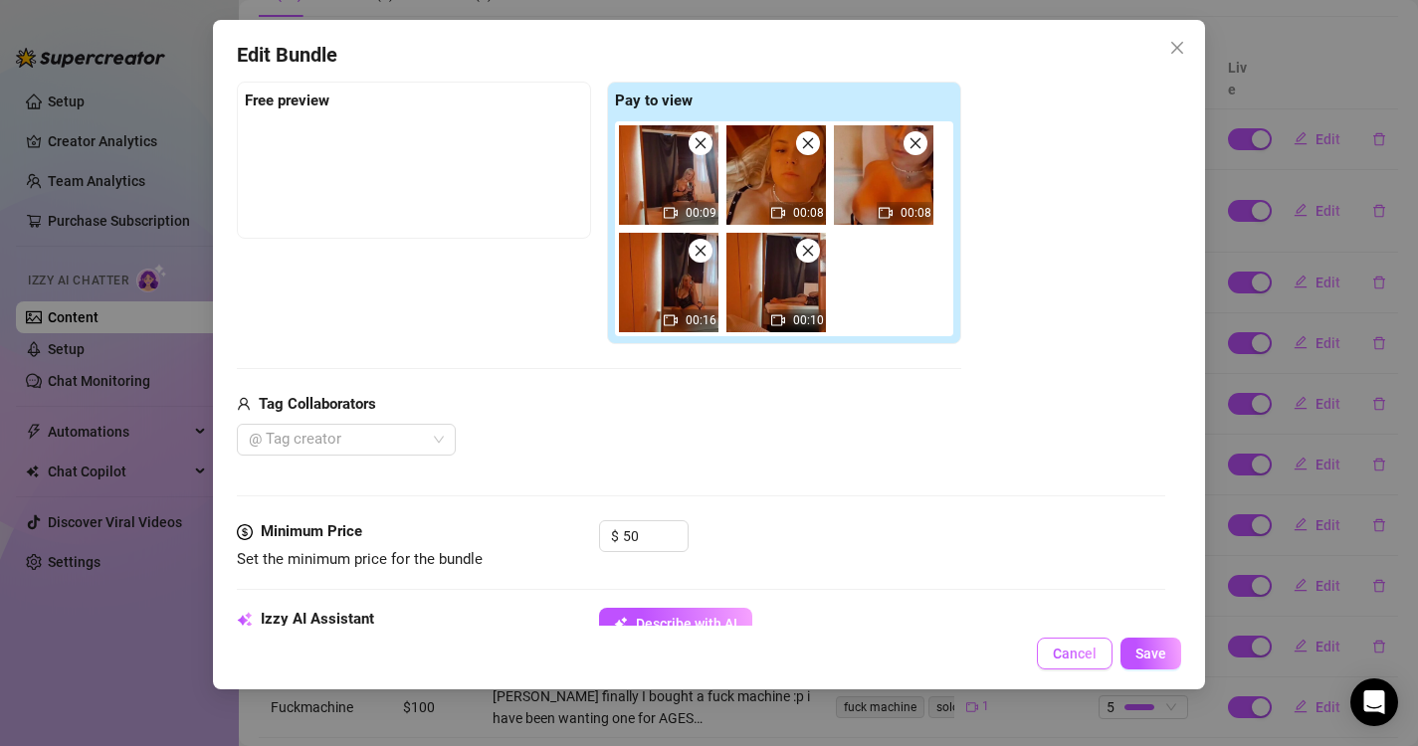
click at [1083, 642] on button "Cancel" at bounding box center [1075, 654] width 76 height 32
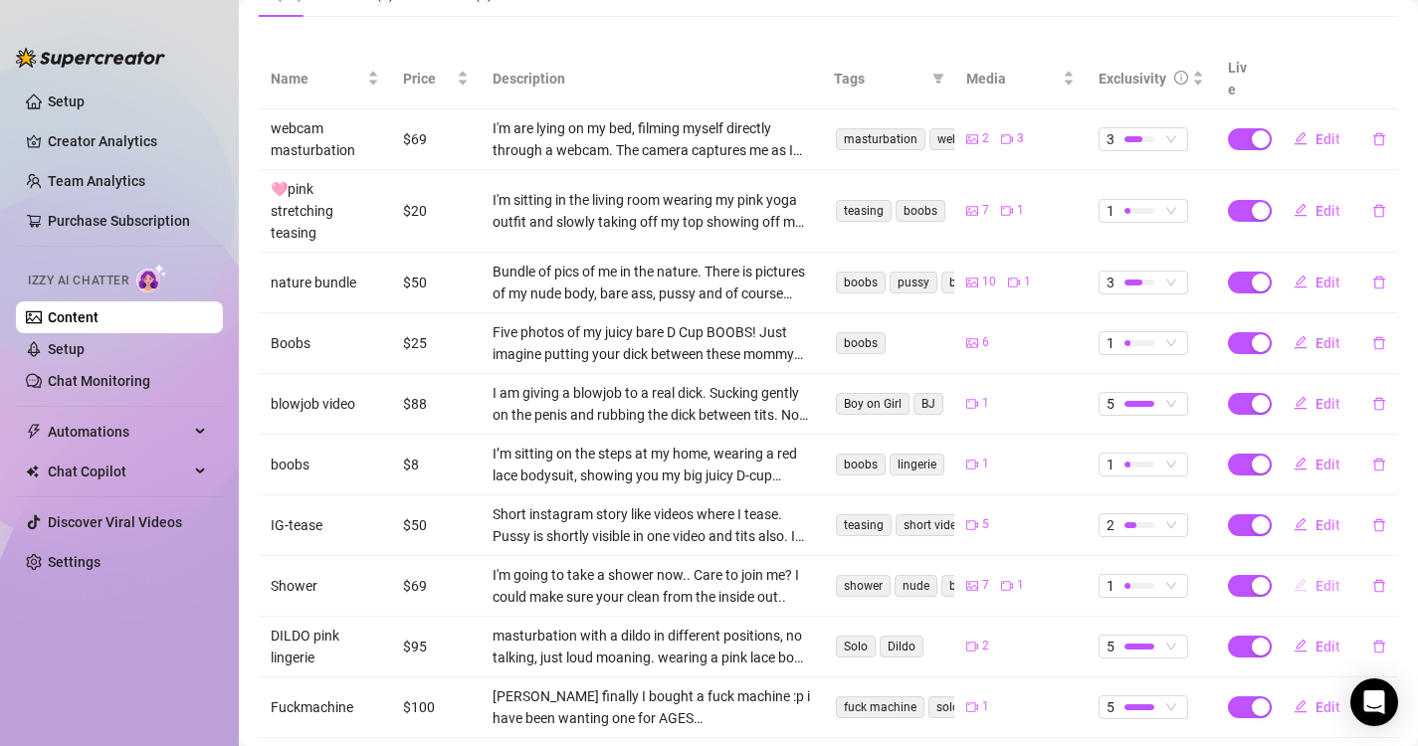
click at [1322, 578] on span "Edit" at bounding box center [1327, 586] width 25 height 16
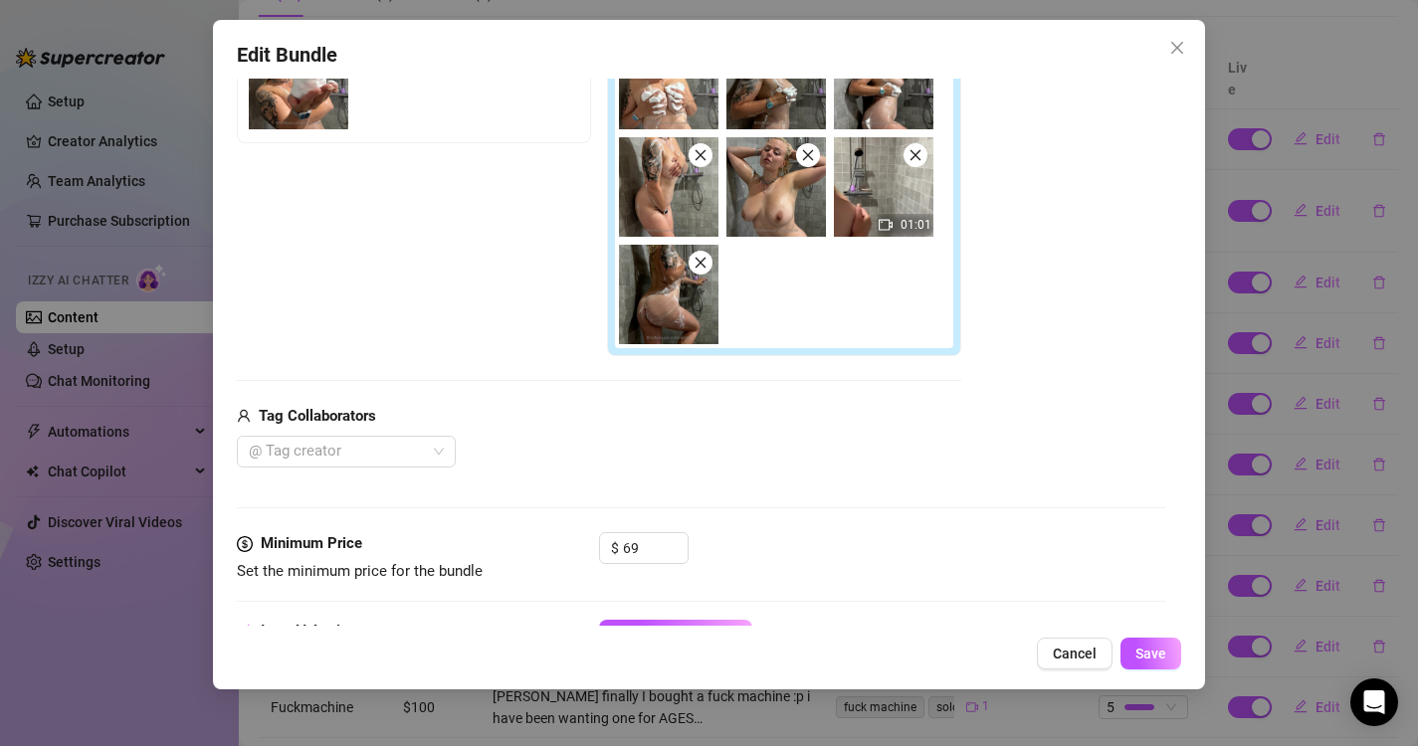
scroll to position [439, 0]
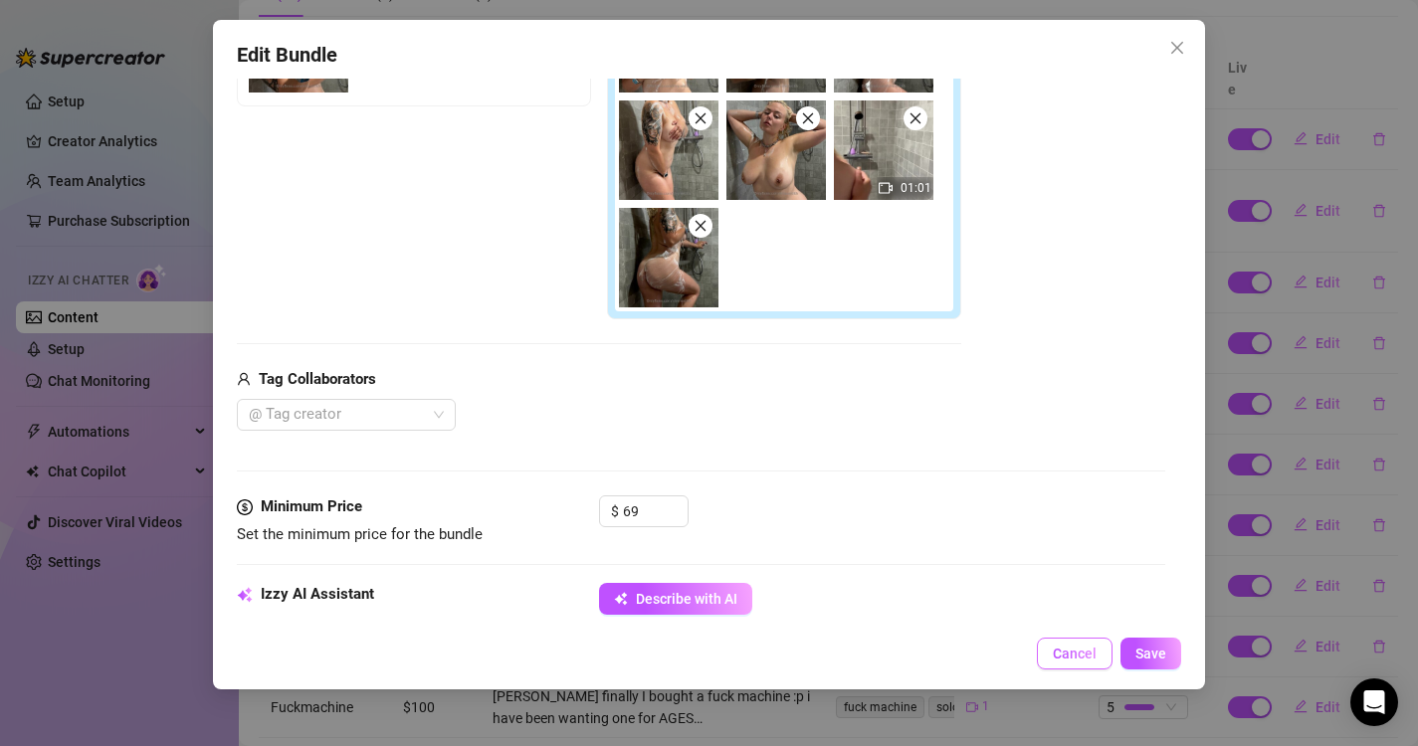
click at [1075, 657] on span "Cancel" at bounding box center [1075, 654] width 44 height 16
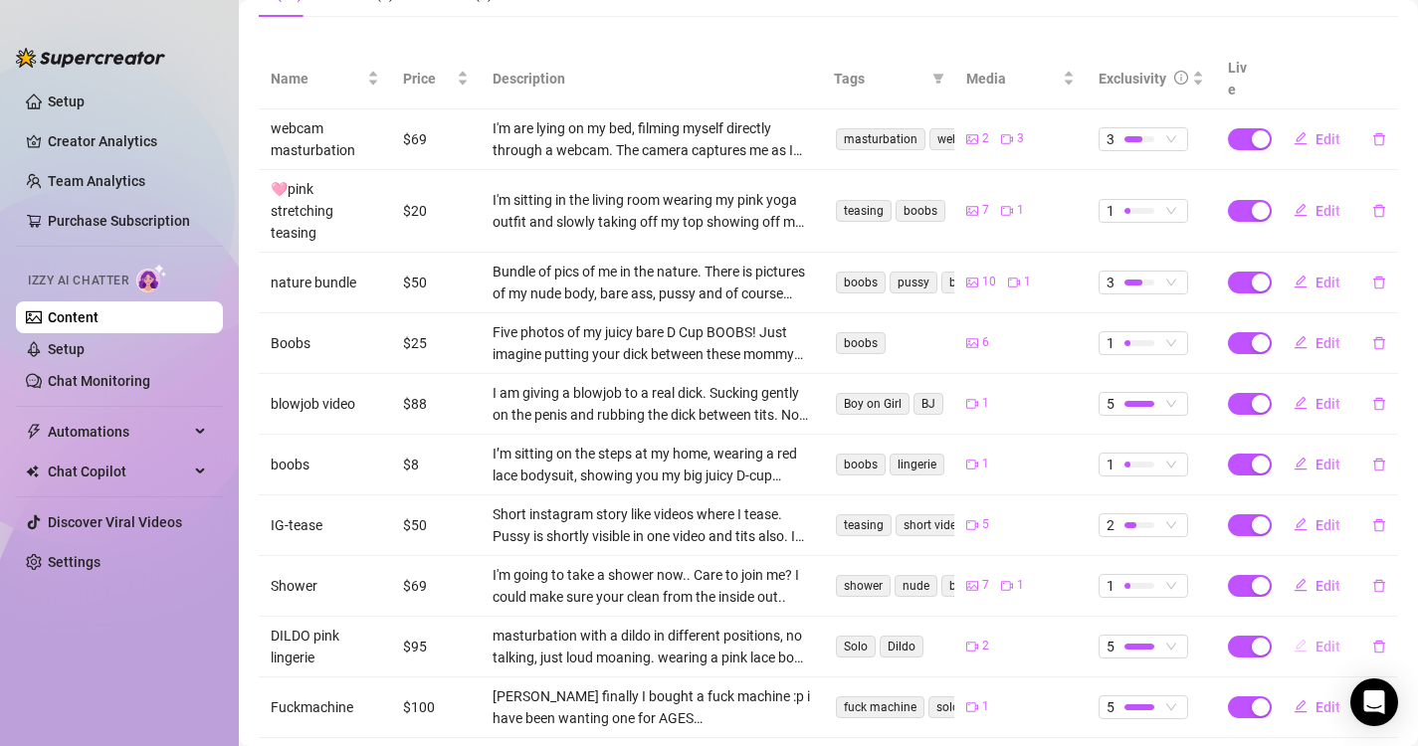
click at [1315, 639] on span "Edit" at bounding box center [1327, 647] width 25 height 16
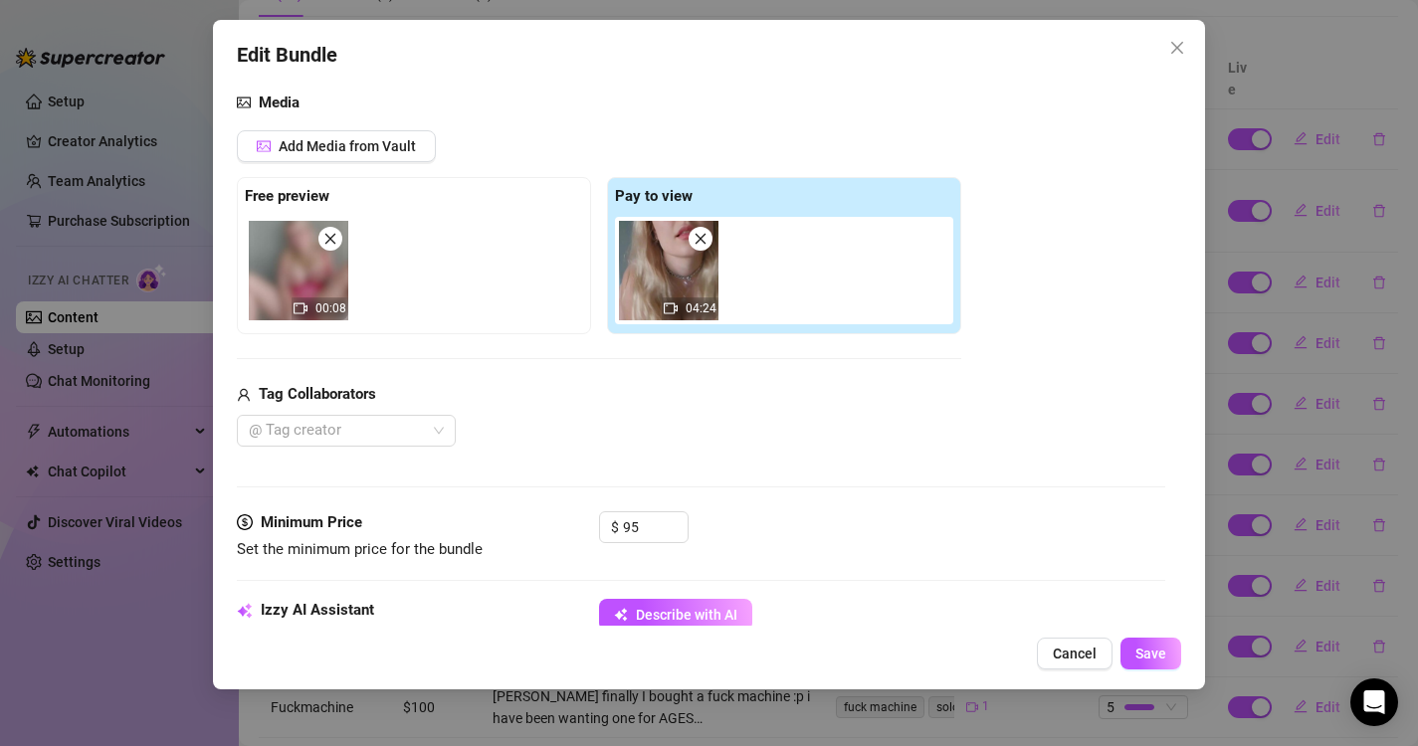
scroll to position [267, 0]
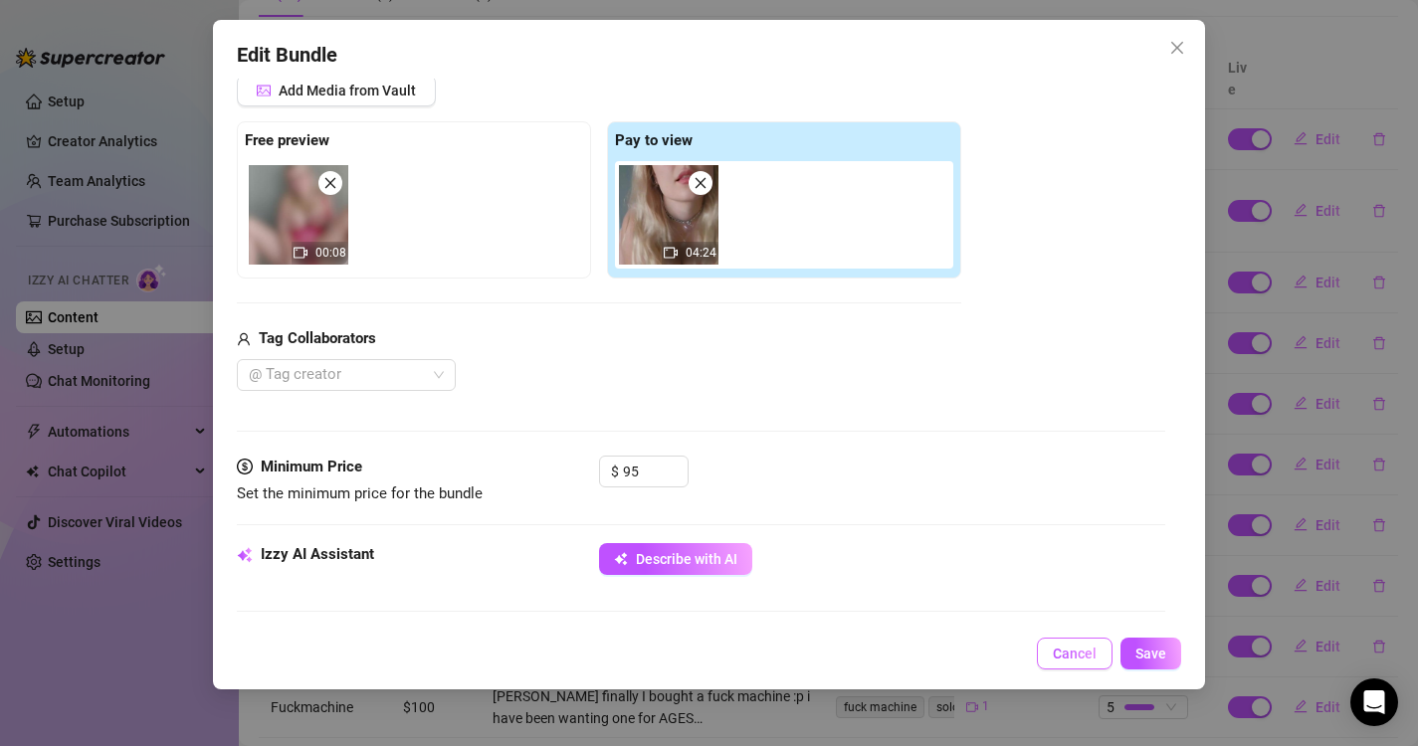
click at [1059, 661] on span "Cancel" at bounding box center [1075, 654] width 44 height 16
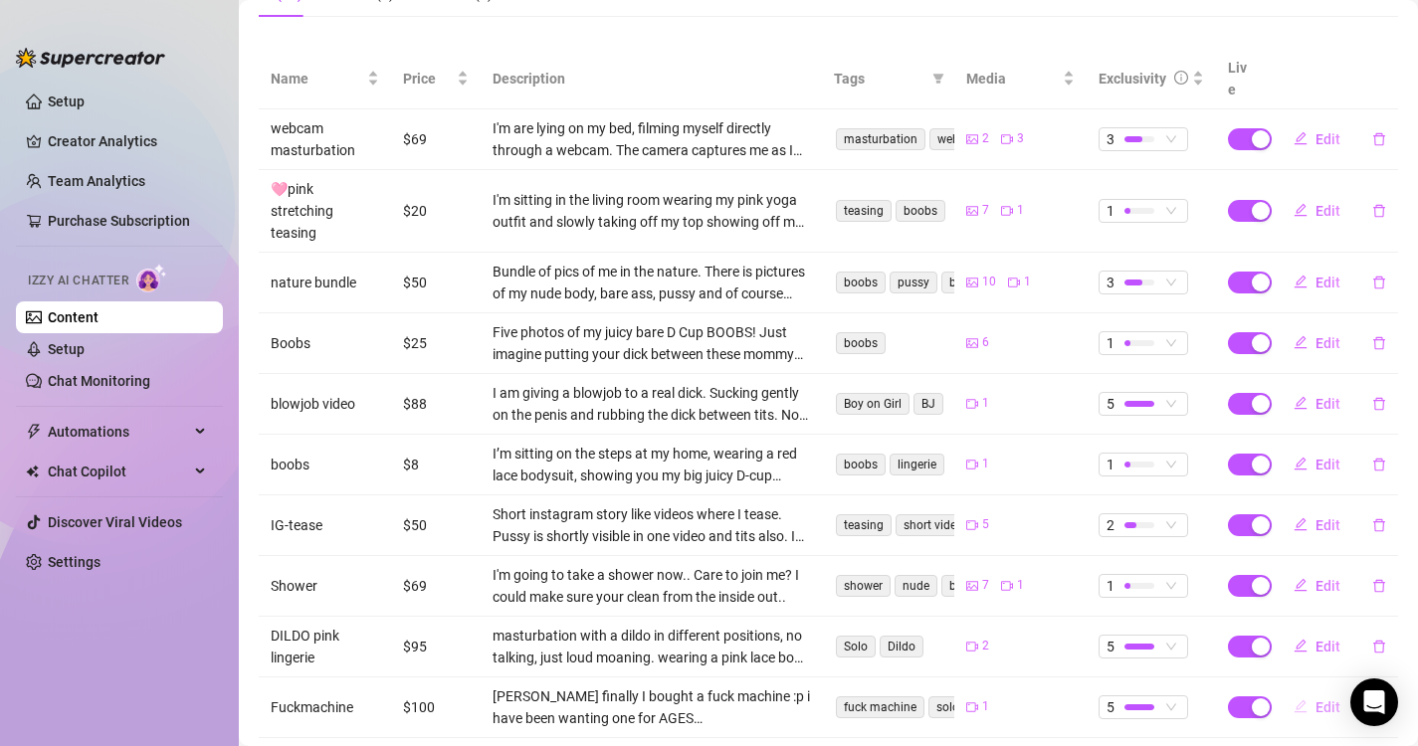
click at [1315, 699] on span "Edit" at bounding box center [1327, 707] width 25 height 16
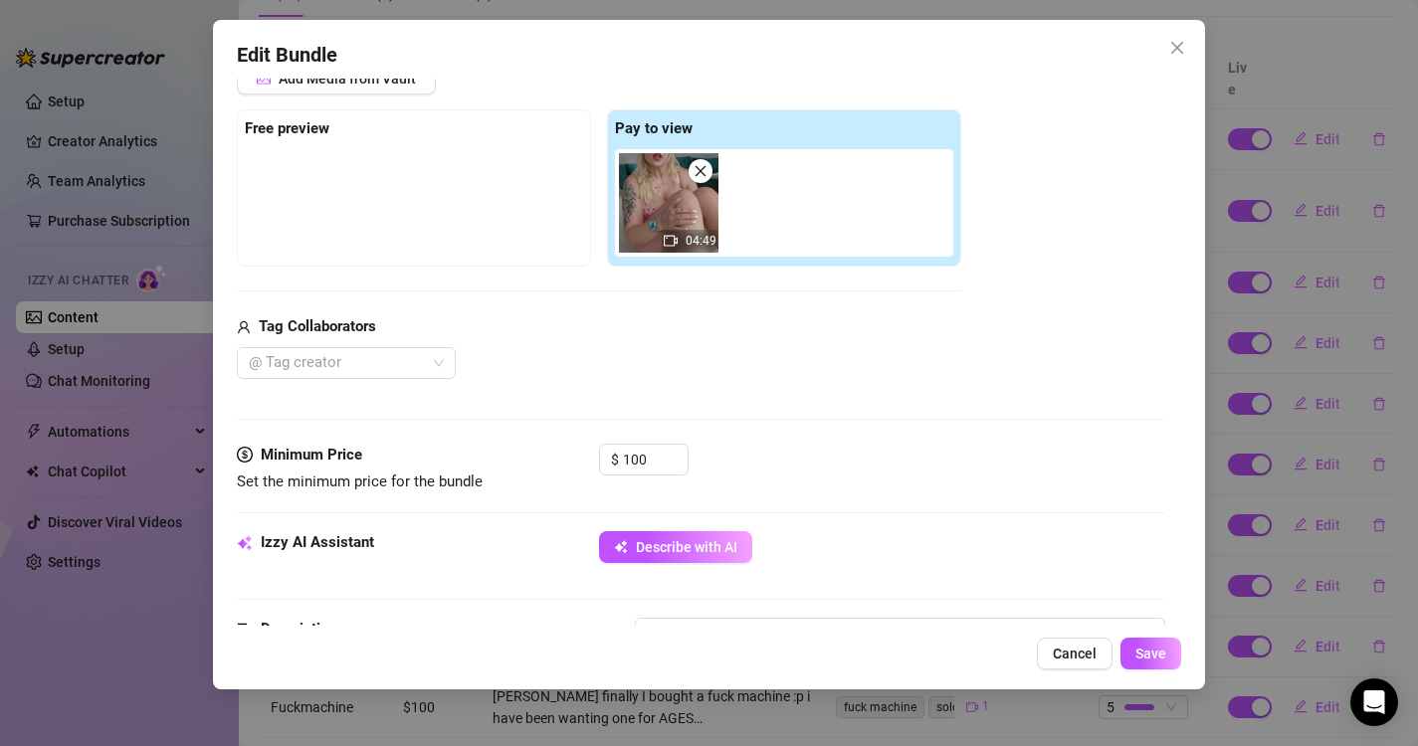
scroll to position [289, 0]
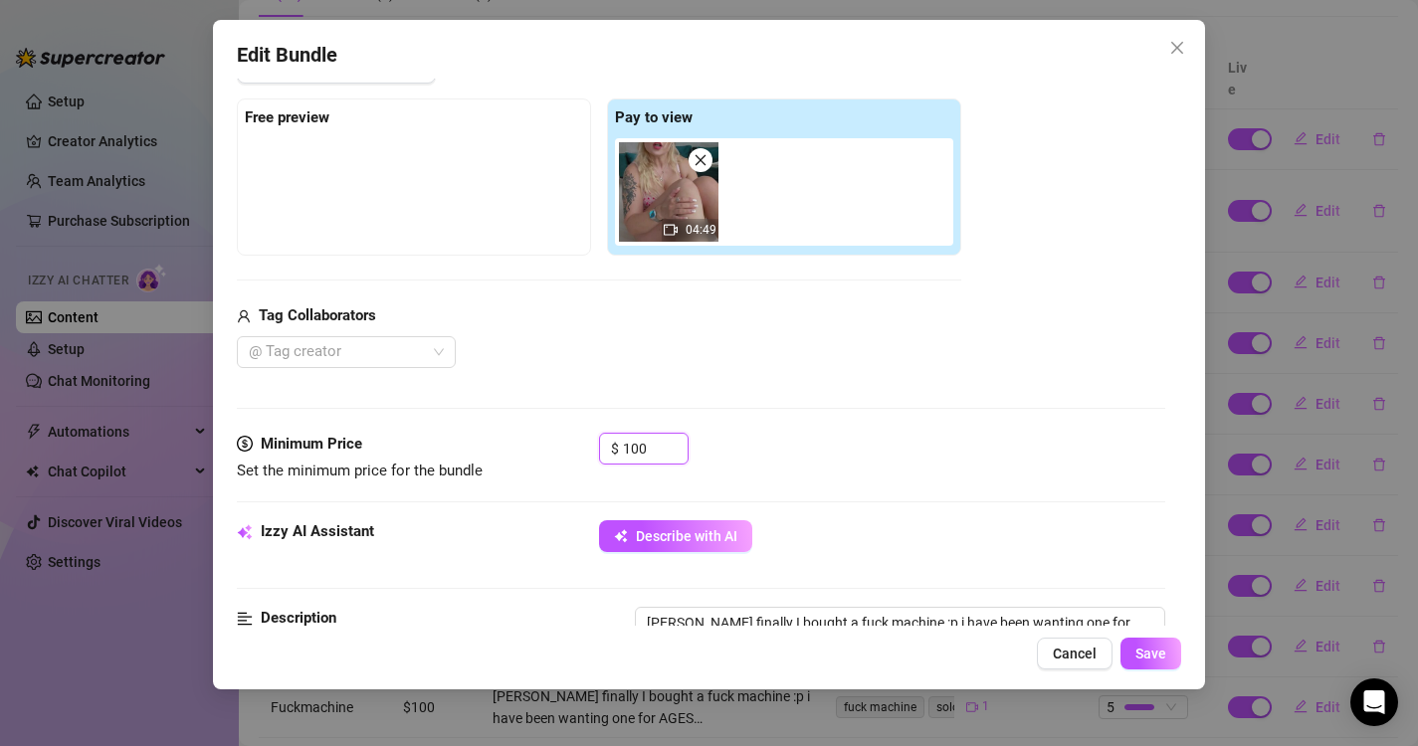
drag, startPoint x: 653, startPoint y: 456, endPoint x: 587, endPoint y: 450, distance: 65.9
click at [587, 450] on div "Minimum Price Set the minimum price for the bundle $ 100" at bounding box center [701, 458] width 929 height 51
click at [1162, 664] on button "Save" at bounding box center [1150, 654] width 61 height 32
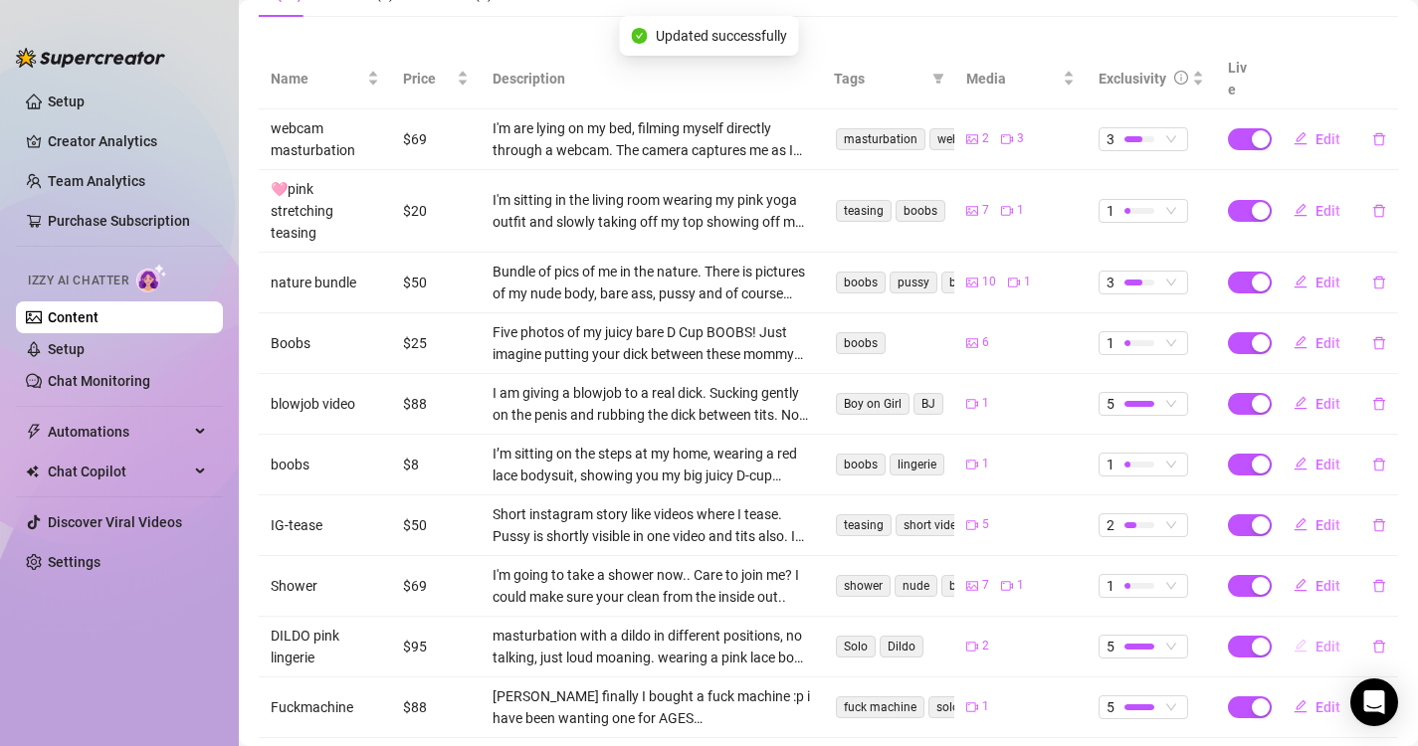
click at [1315, 639] on span "Edit" at bounding box center [1327, 647] width 25 height 16
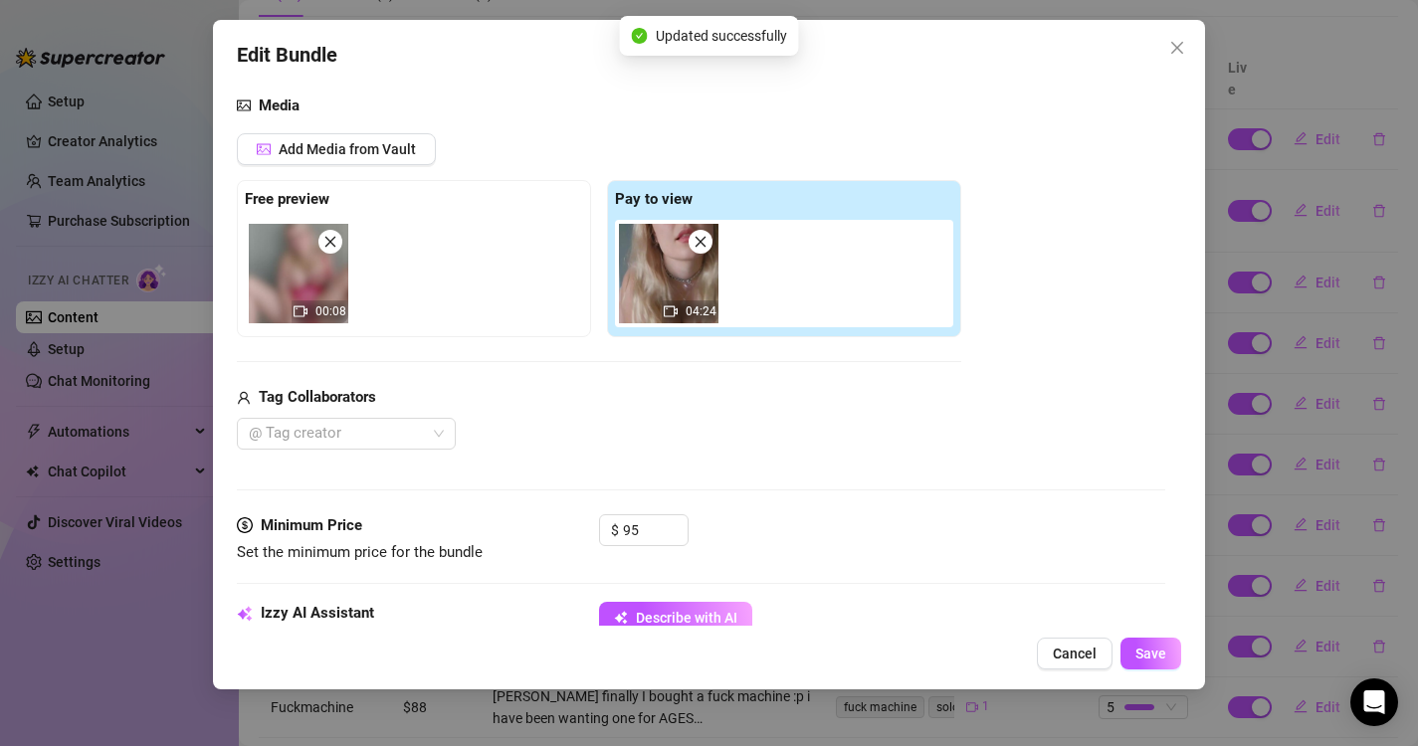
scroll to position [331, 0]
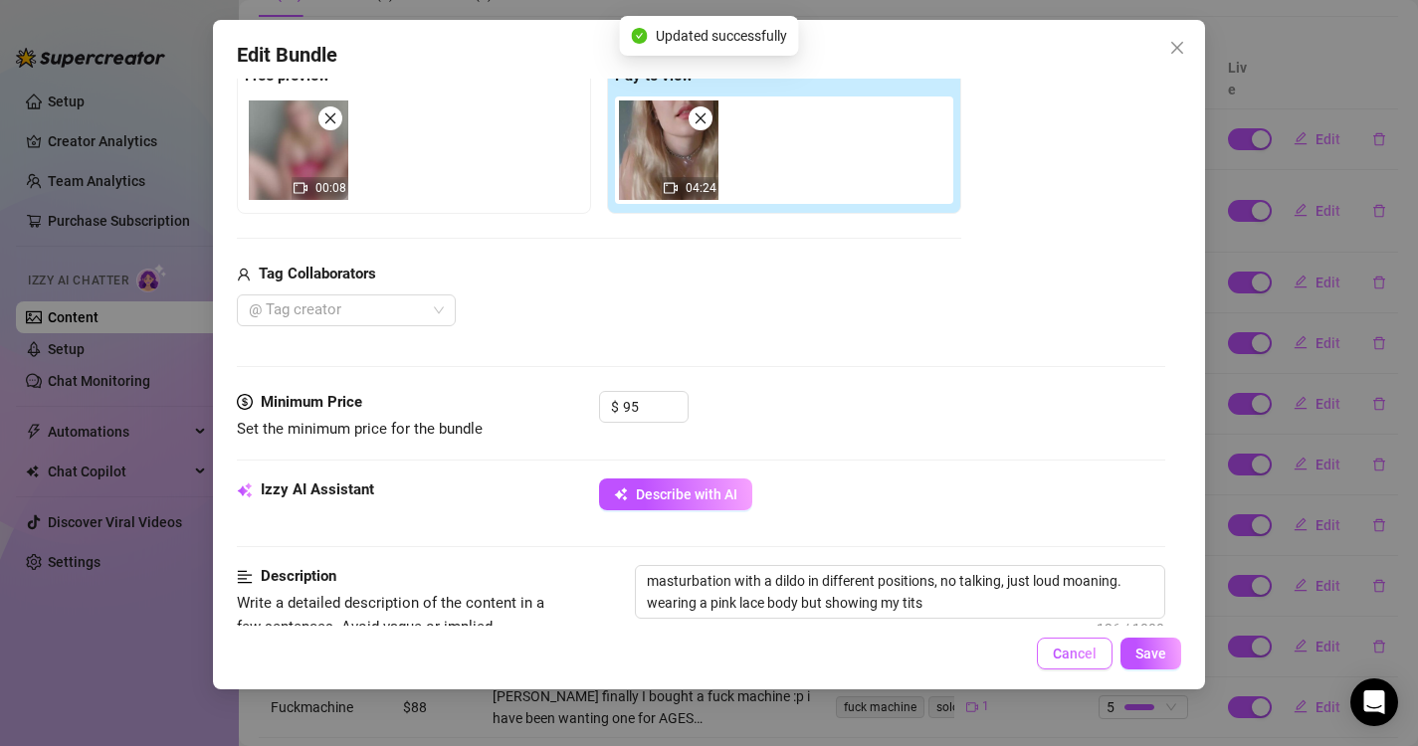
click at [1058, 650] on span "Cancel" at bounding box center [1075, 654] width 44 height 16
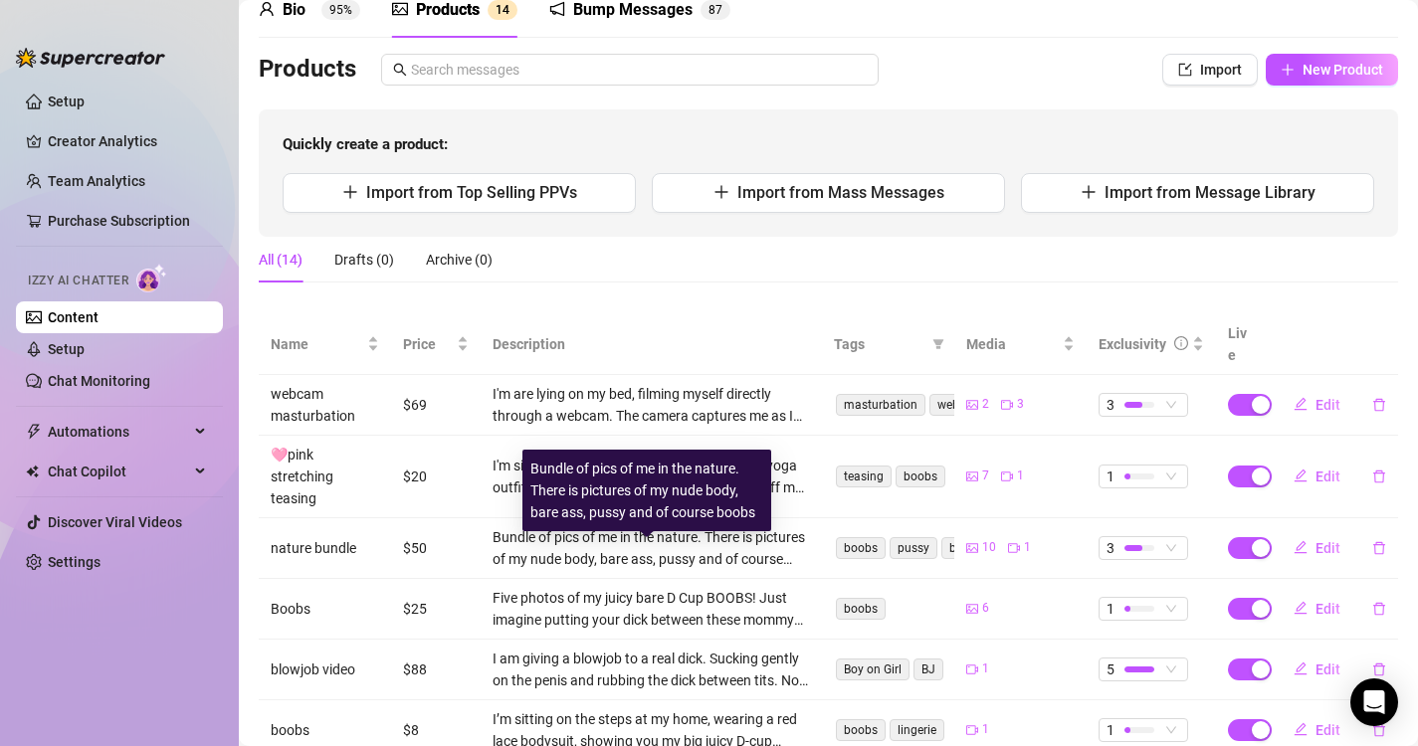
scroll to position [0, 0]
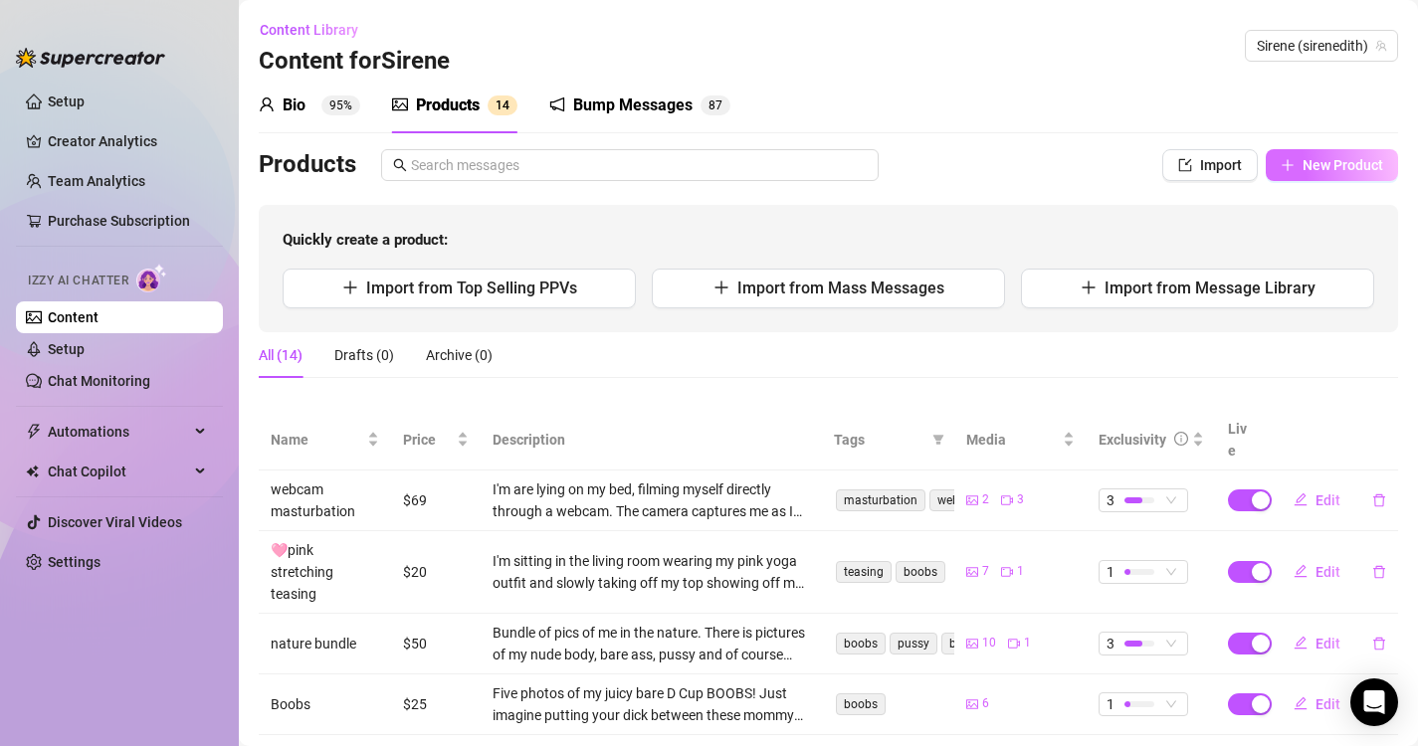
click at [1316, 157] on span "New Product" at bounding box center [1342, 165] width 81 height 16
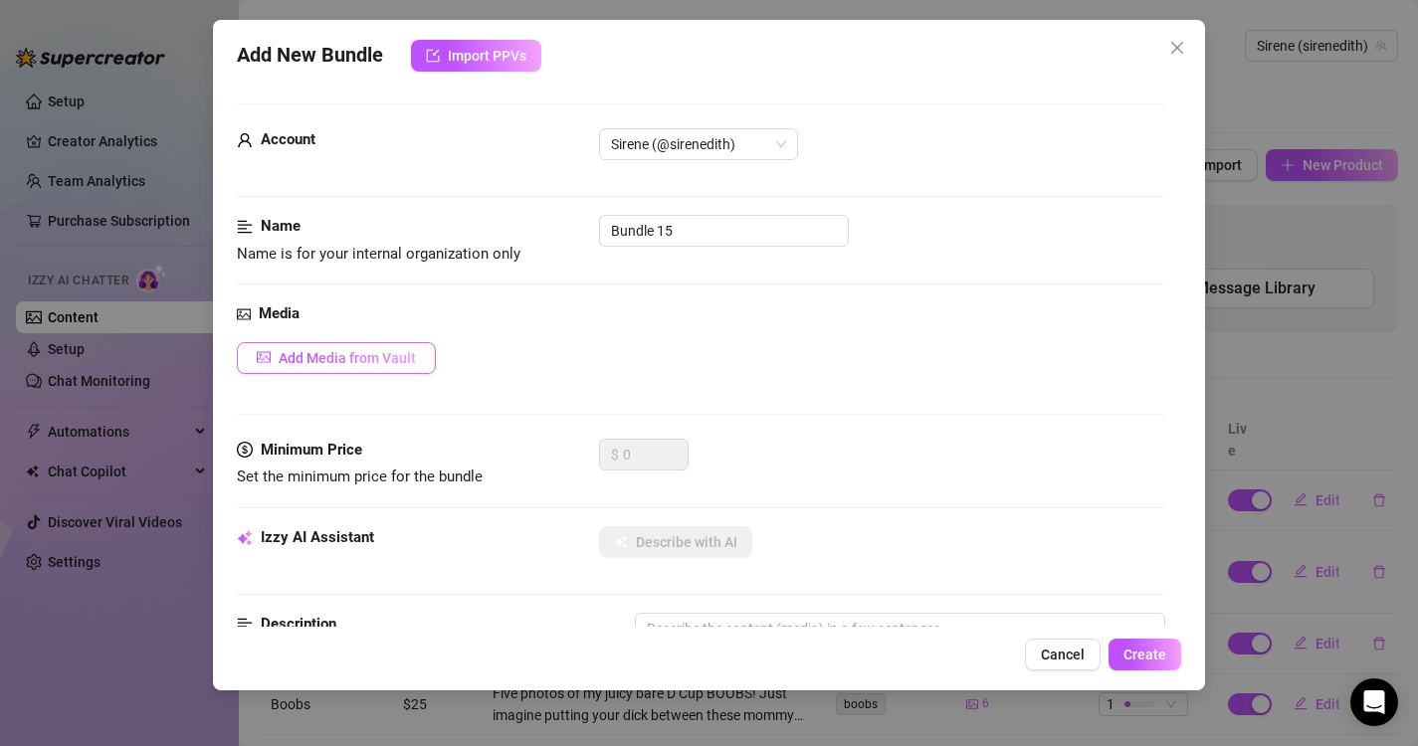
click at [343, 358] on span "Add Media from Vault" at bounding box center [347, 358] width 137 height 16
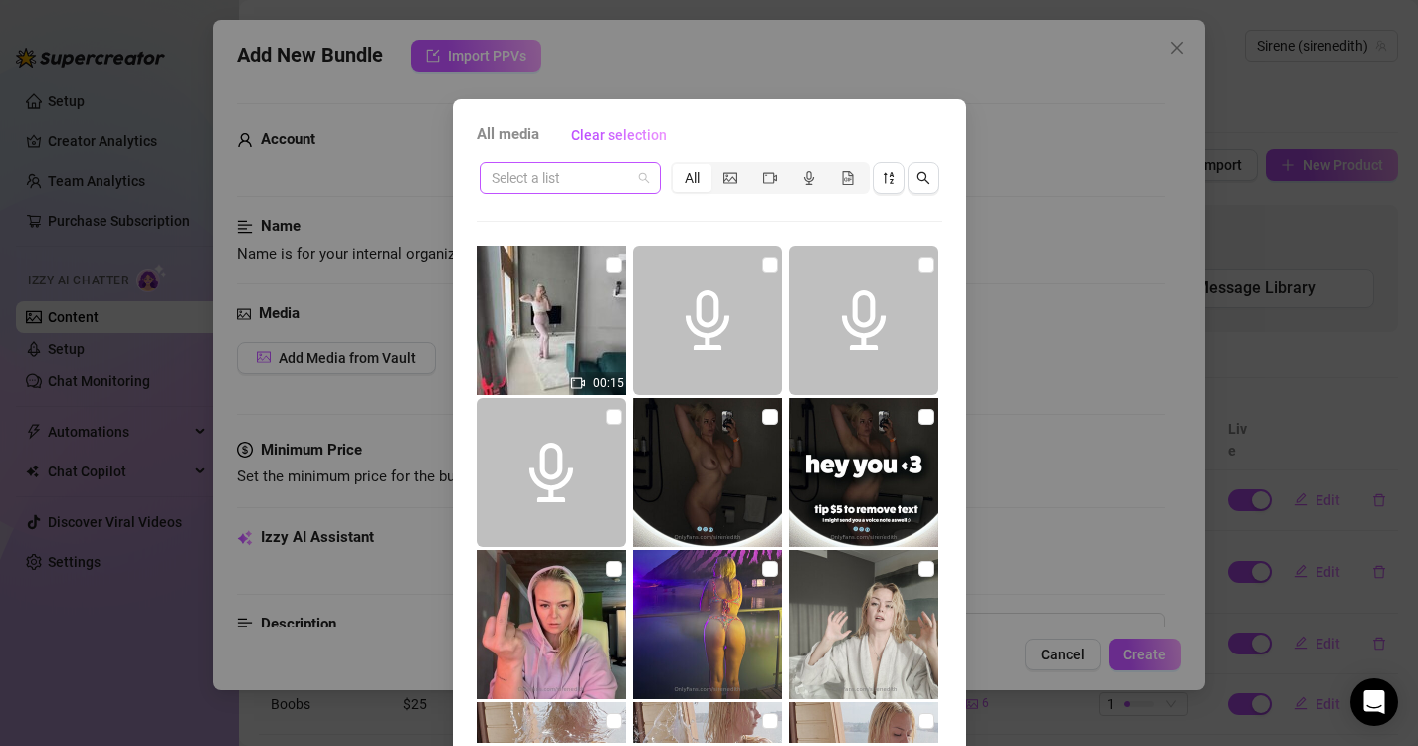
click at [590, 176] on input "search" at bounding box center [560, 178] width 139 height 30
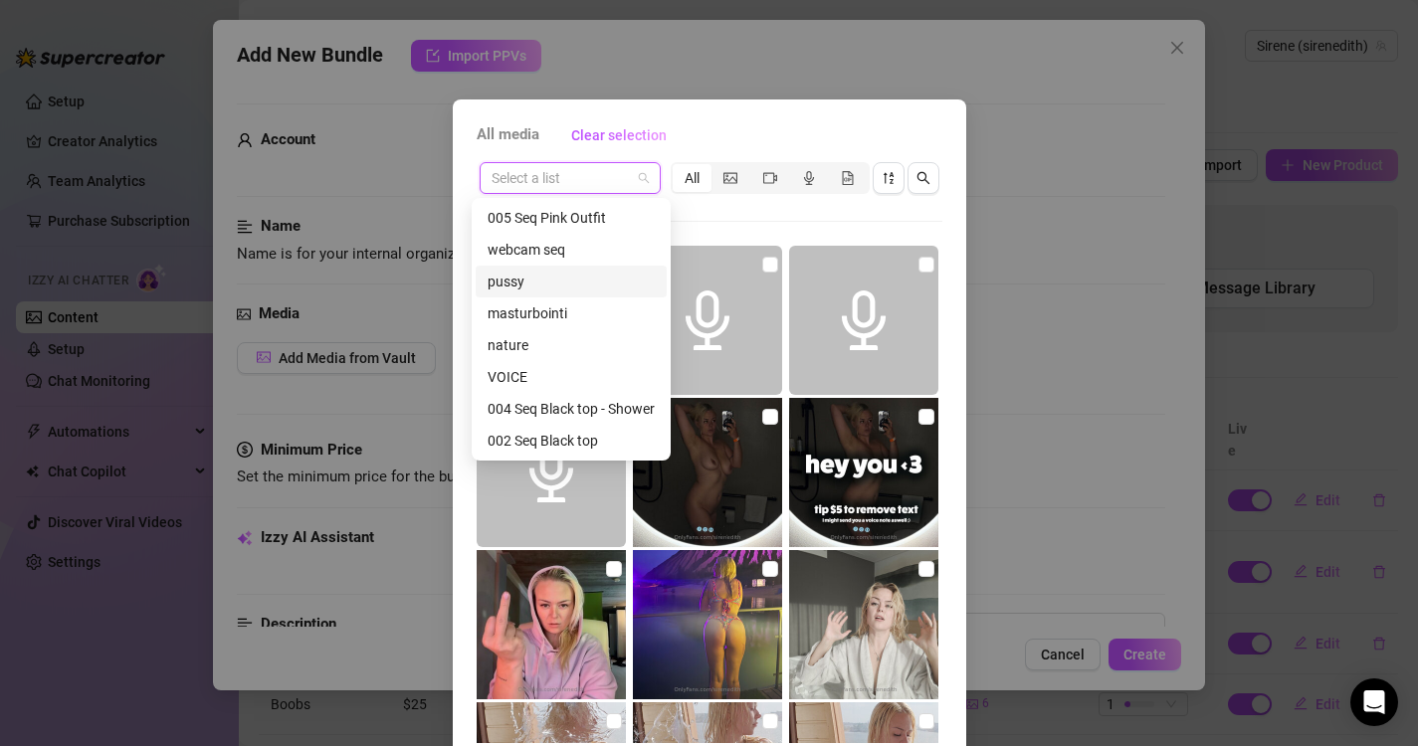
click at [727, 210] on div "Select a list All 00:15 00:18 01:59 00:31 00:21 00:16 02:33" at bounding box center [710, 451] width 466 height 584
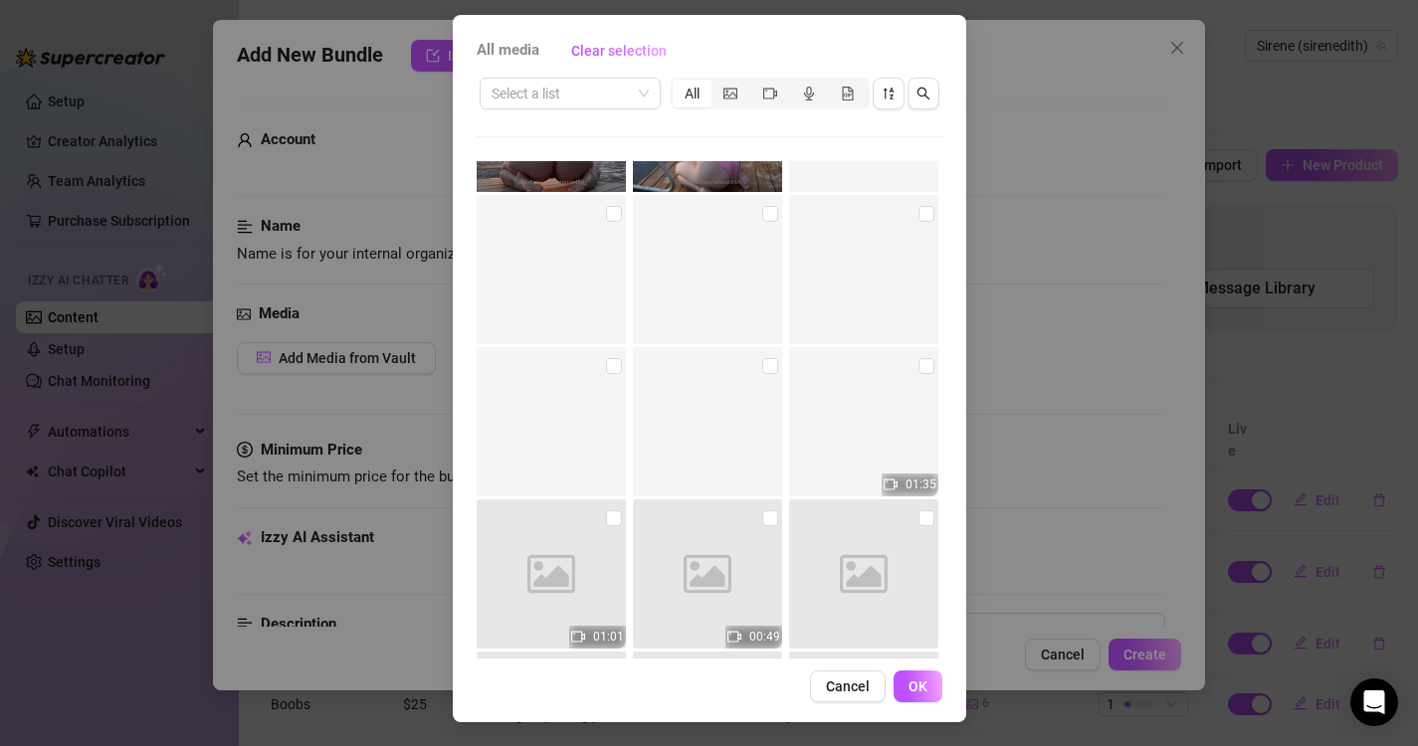
scroll to position [7017, 0]
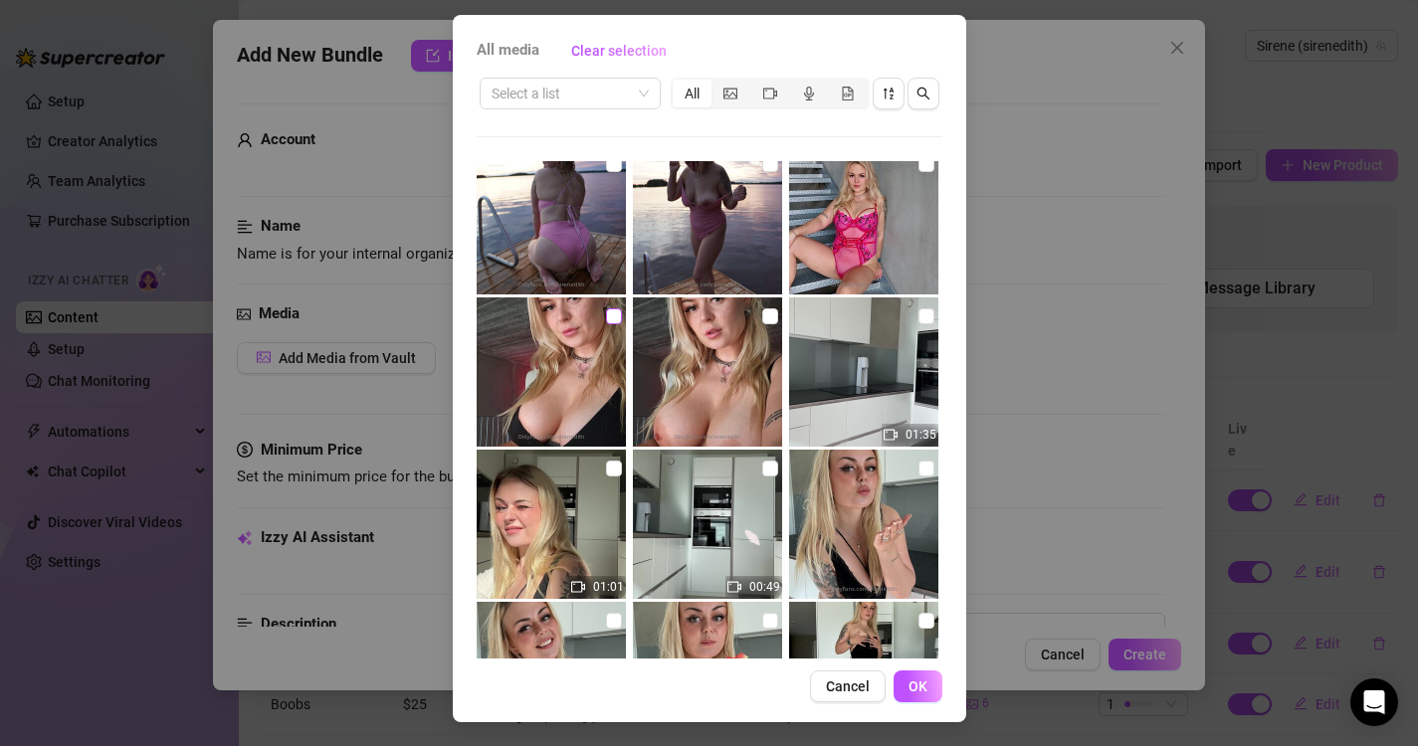
click at [606, 314] on input "checkbox" at bounding box center [614, 316] width 16 height 16
click at [762, 316] on input "checkbox" at bounding box center [770, 316] width 16 height 16
click at [919, 692] on button "OK" at bounding box center [917, 687] width 49 height 32
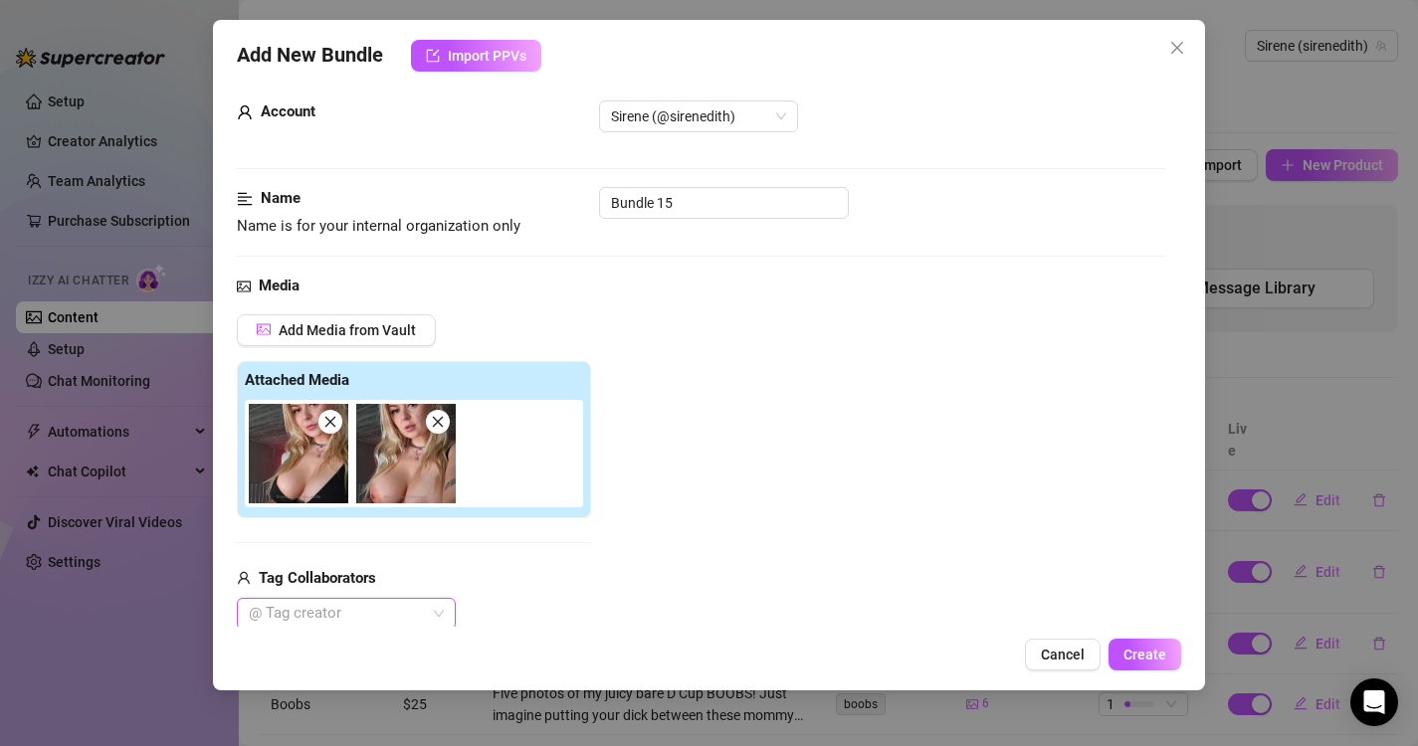
scroll to position [184, 0]
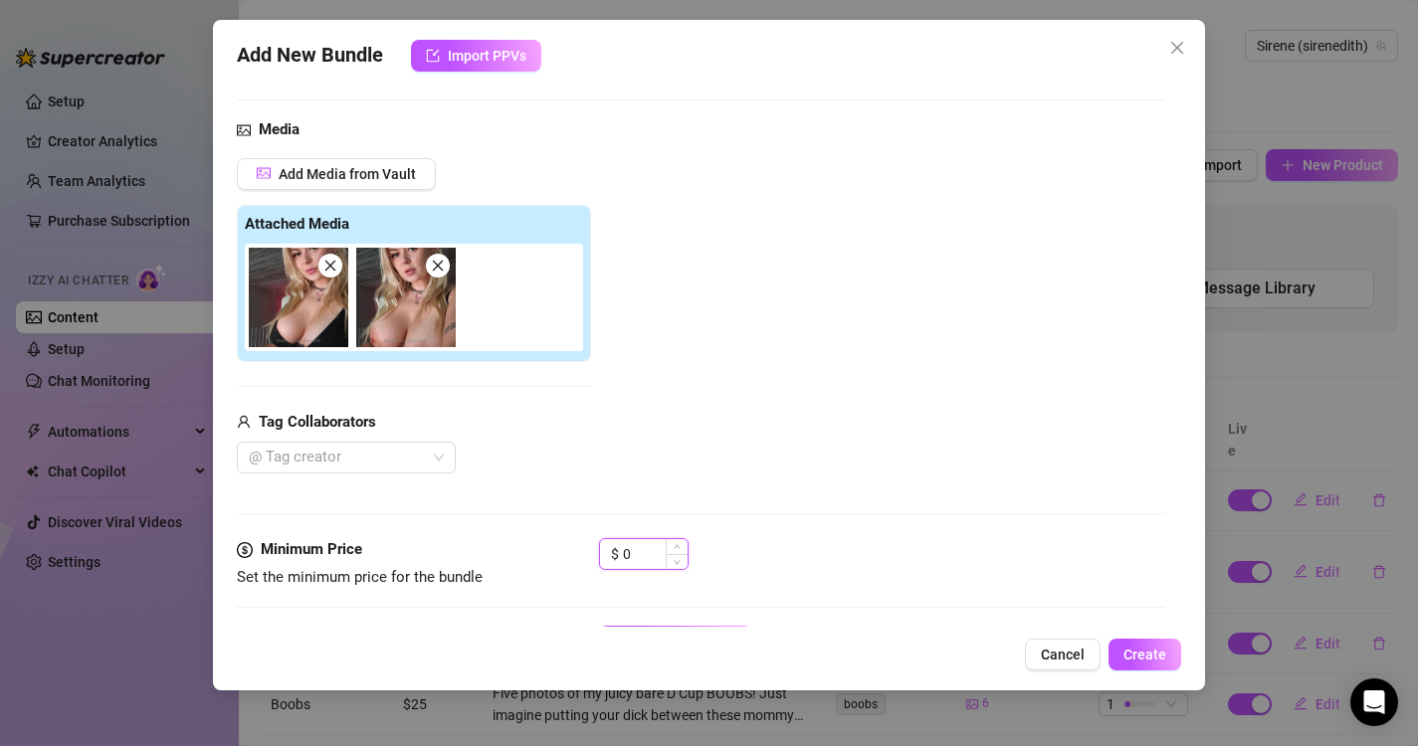
drag, startPoint x: 642, startPoint y: 558, endPoint x: 607, endPoint y: 556, distance: 34.9
click at [607, 556] on div "$ 0" at bounding box center [644, 554] width 90 height 32
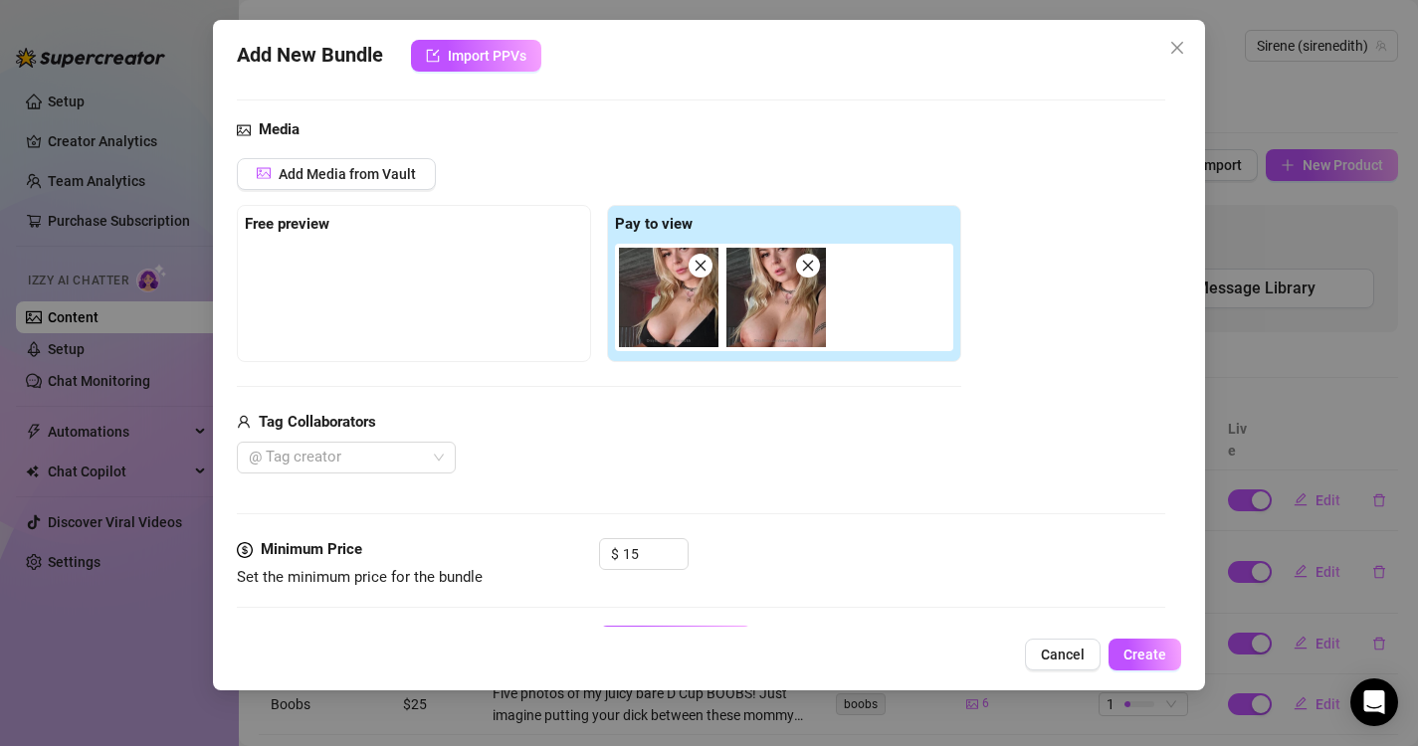
click at [812, 430] on div "Tag Collaborators" at bounding box center [599, 423] width 724 height 24
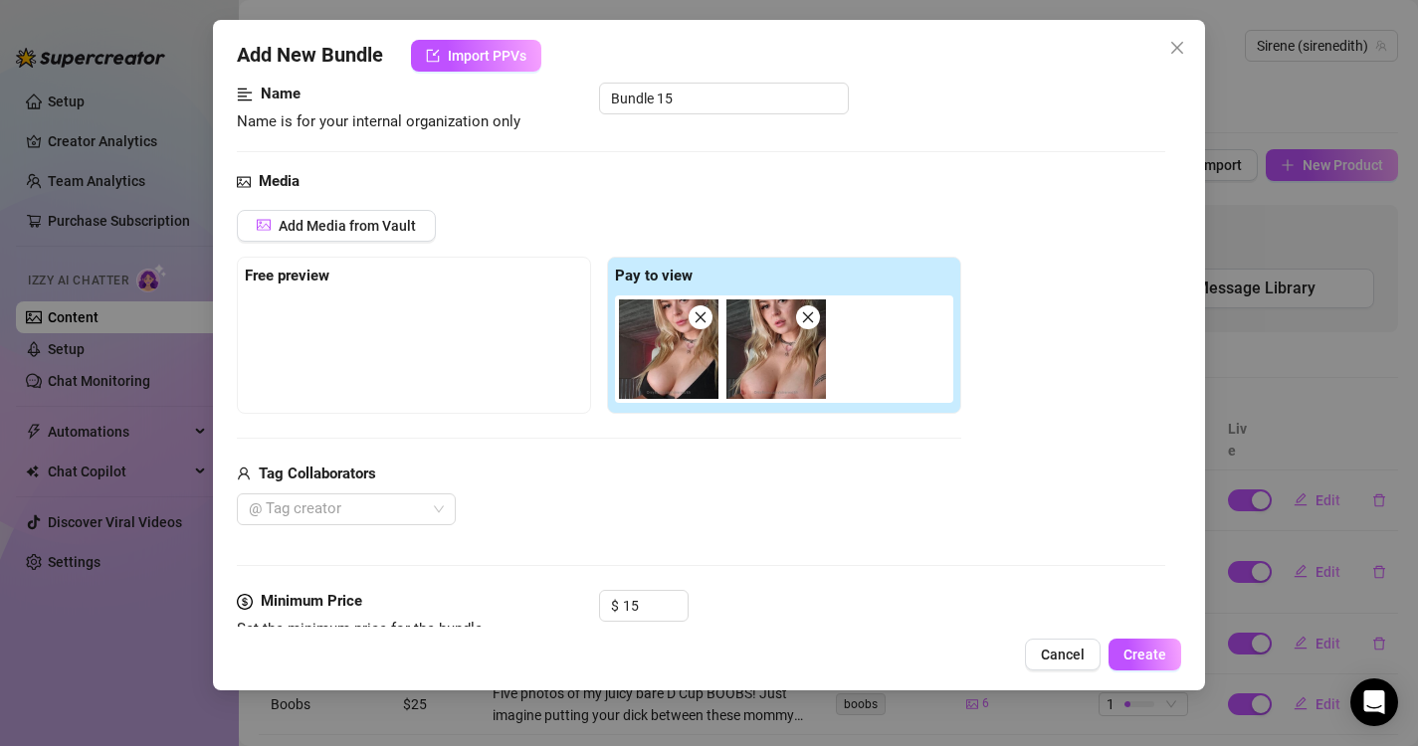
scroll to position [131, 0]
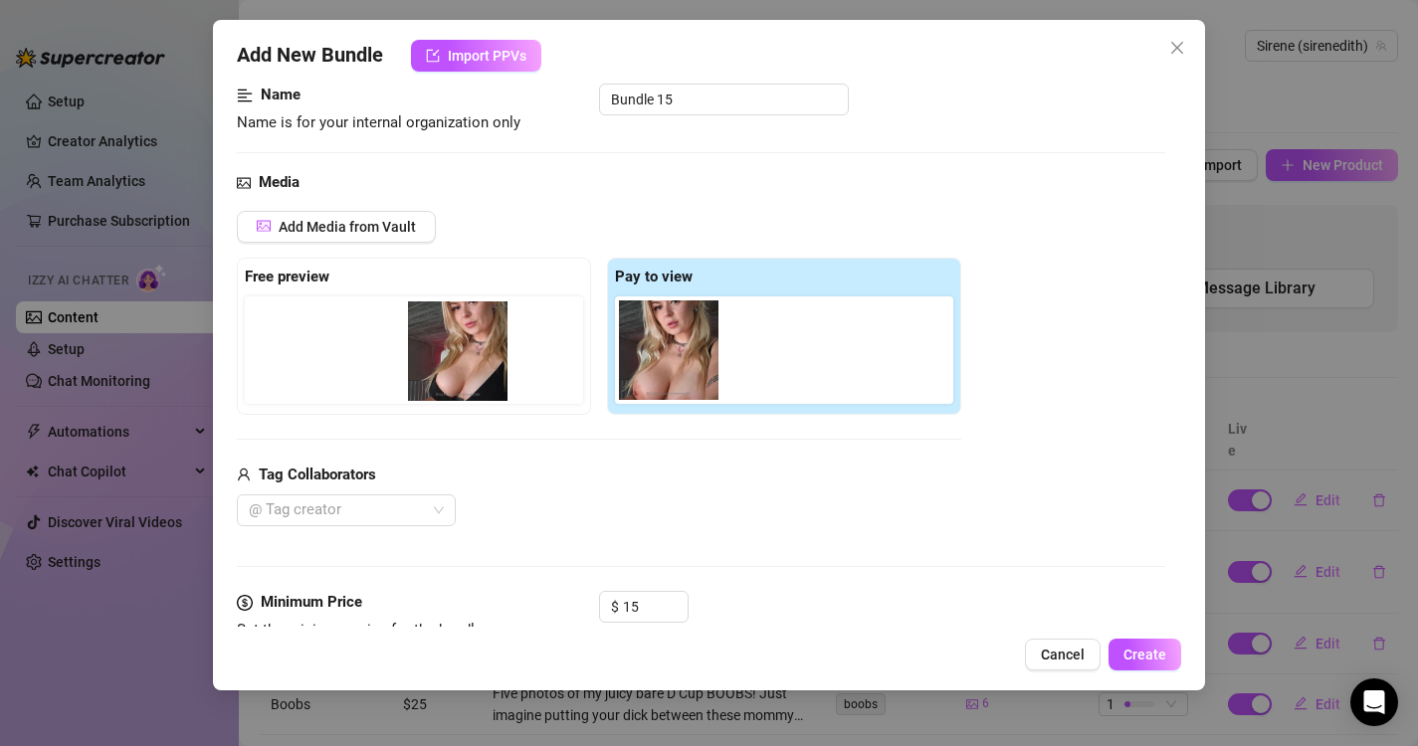
drag, startPoint x: 646, startPoint y: 358, endPoint x: 423, endPoint y: 357, distance: 222.8
click at [423, 357] on div "Free preview Pay to view" at bounding box center [599, 336] width 724 height 157
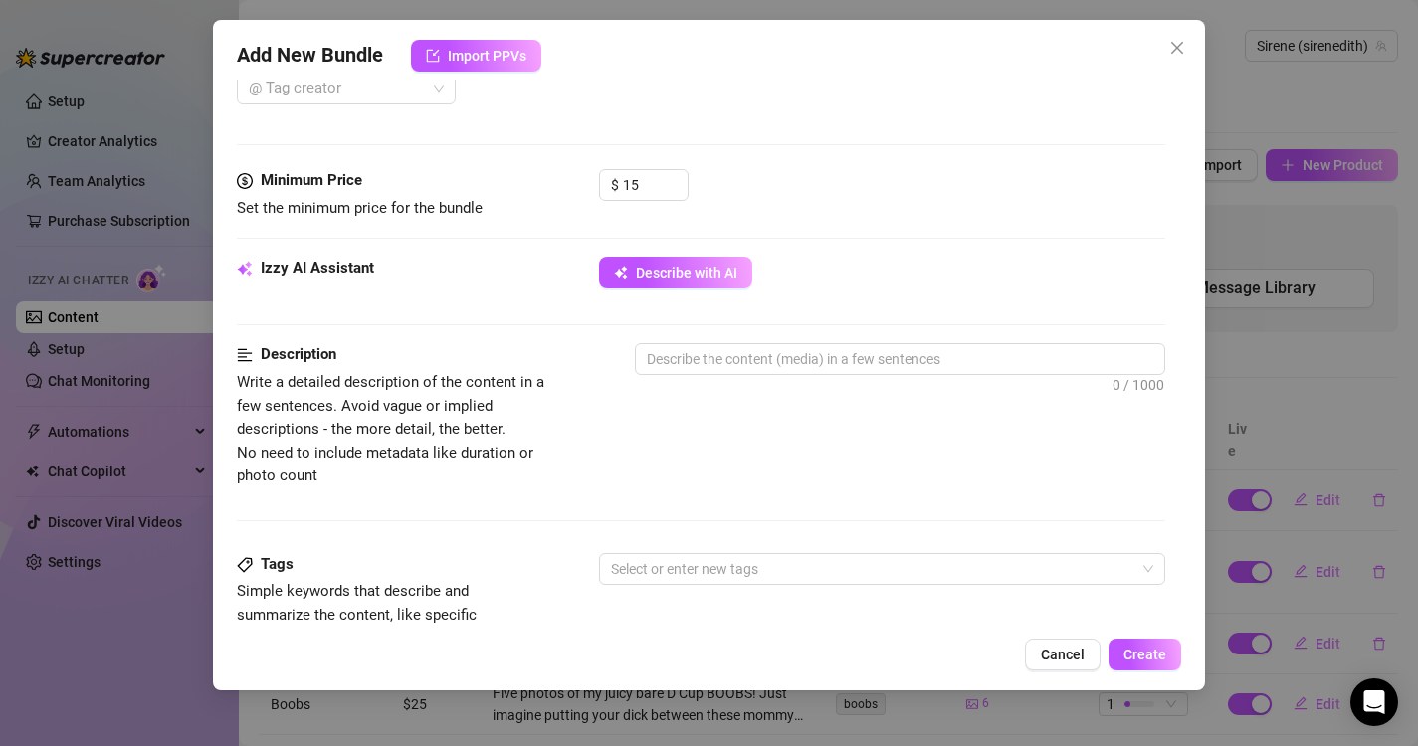
scroll to position [562, 0]
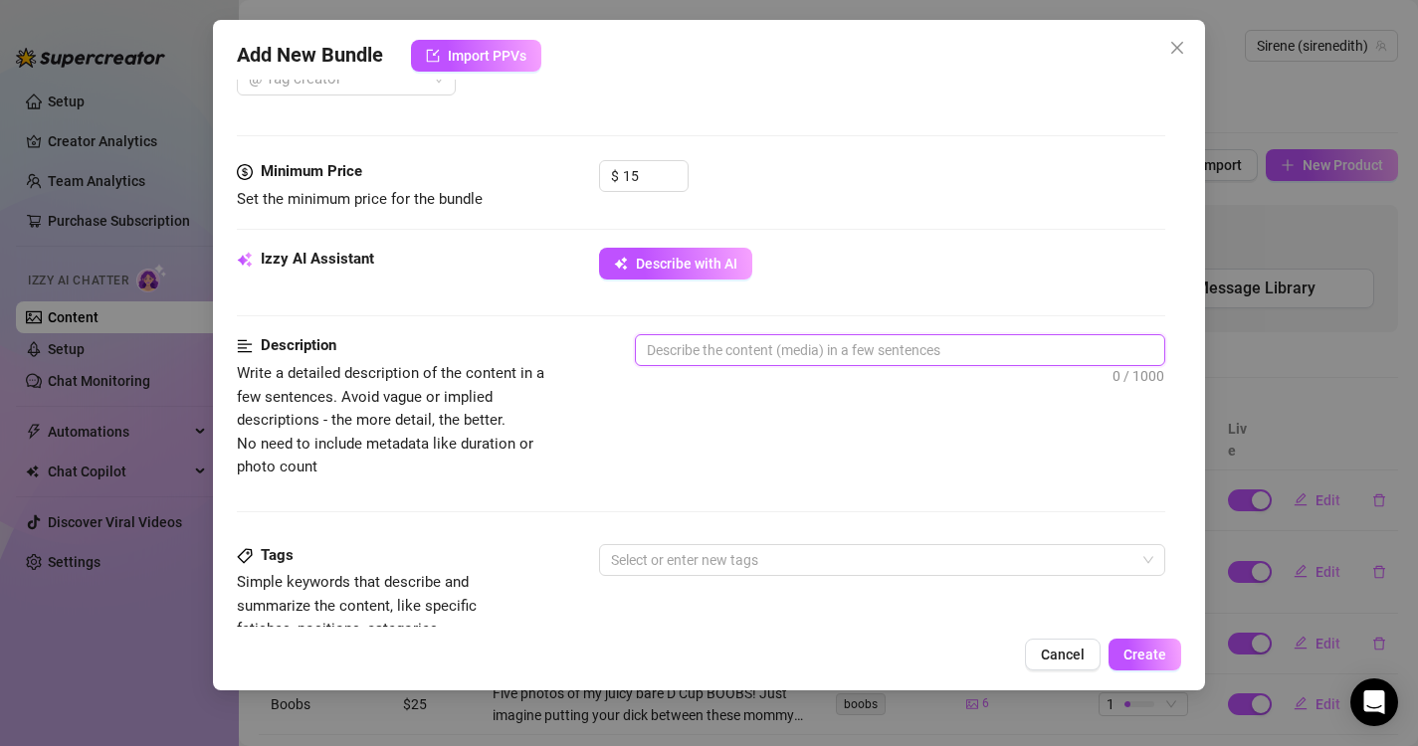
click at [712, 351] on textarea at bounding box center [900, 350] width 529 height 30
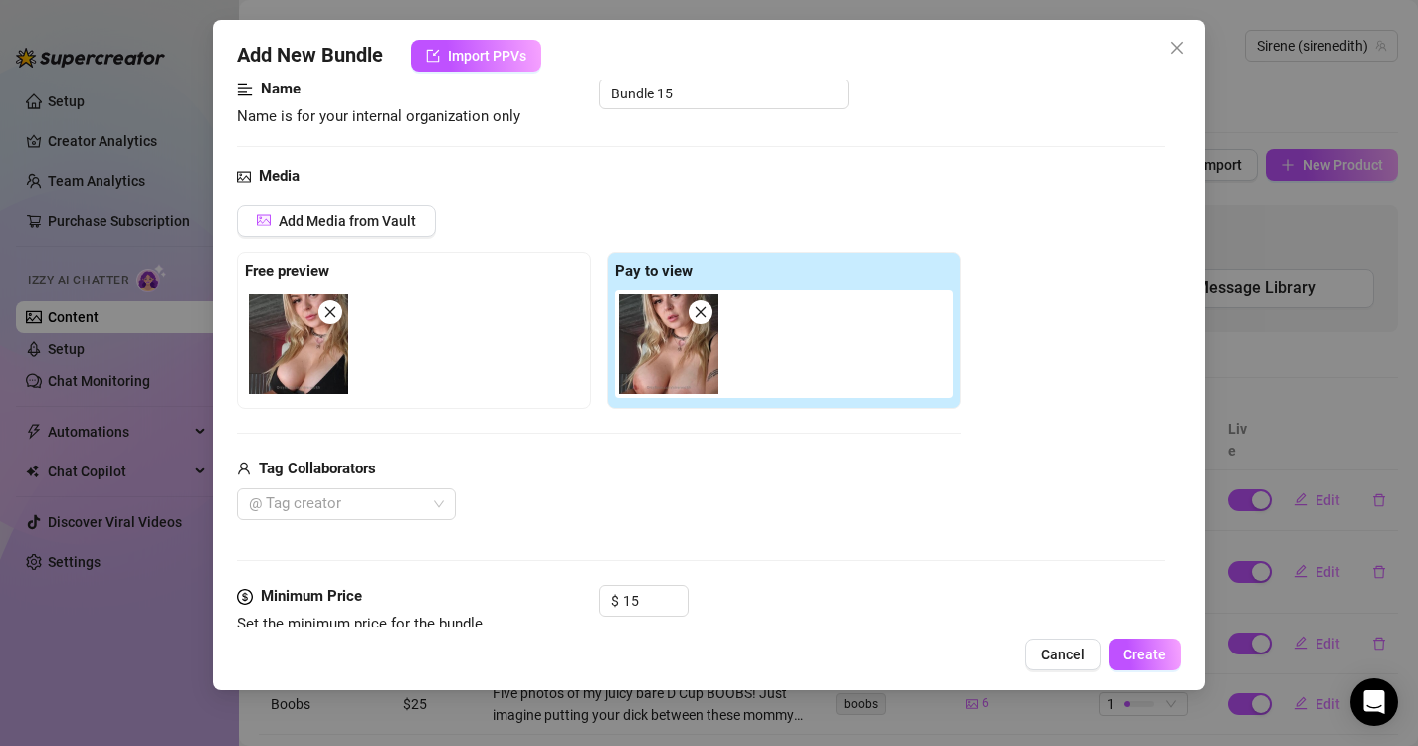
scroll to position [131, 0]
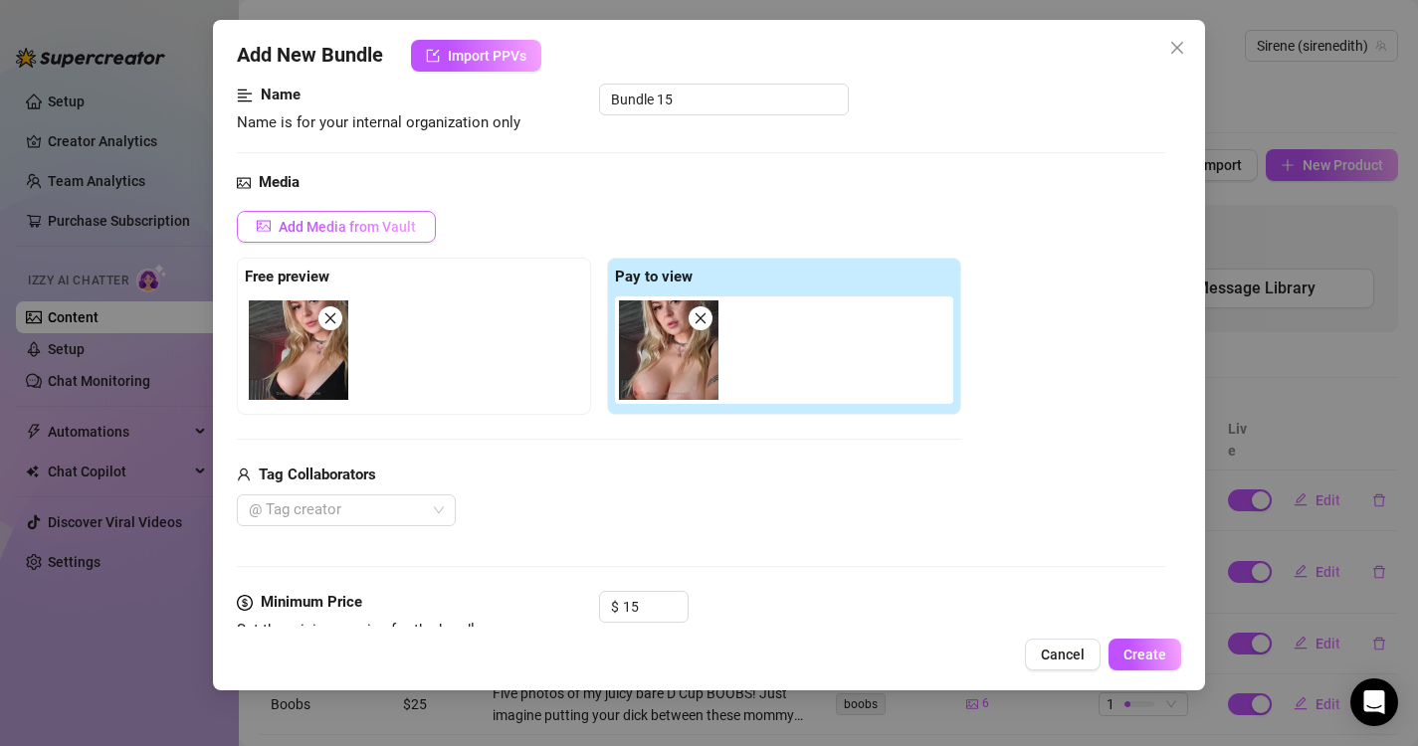
click at [367, 235] on span "Add Media from Vault" at bounding box center [347, 227] width 137 height 16
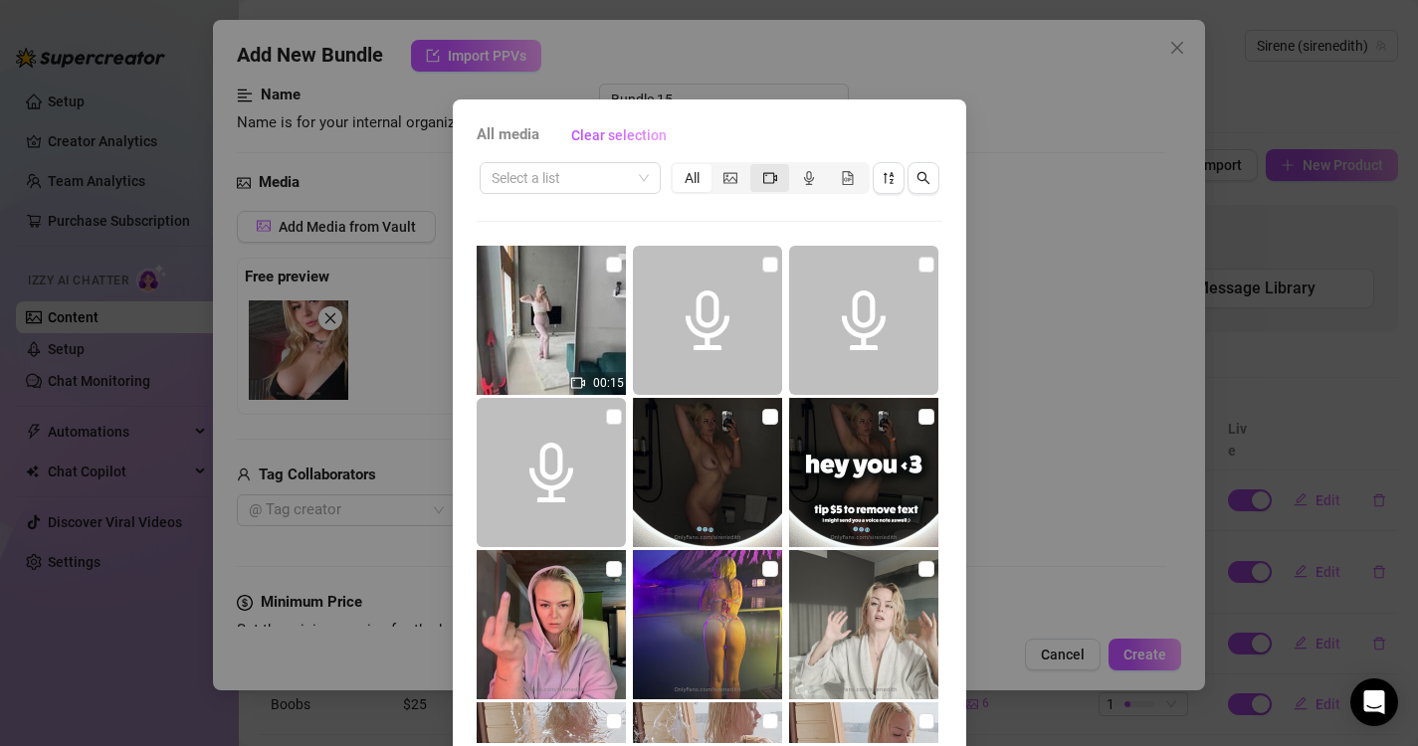
click at [763, 186] on span "segmented control" at bounding box center [770, 178] width 14 height 16
click at [755, 167] on input "segmented control" at bounding box center [755, 167] width 0 height 0
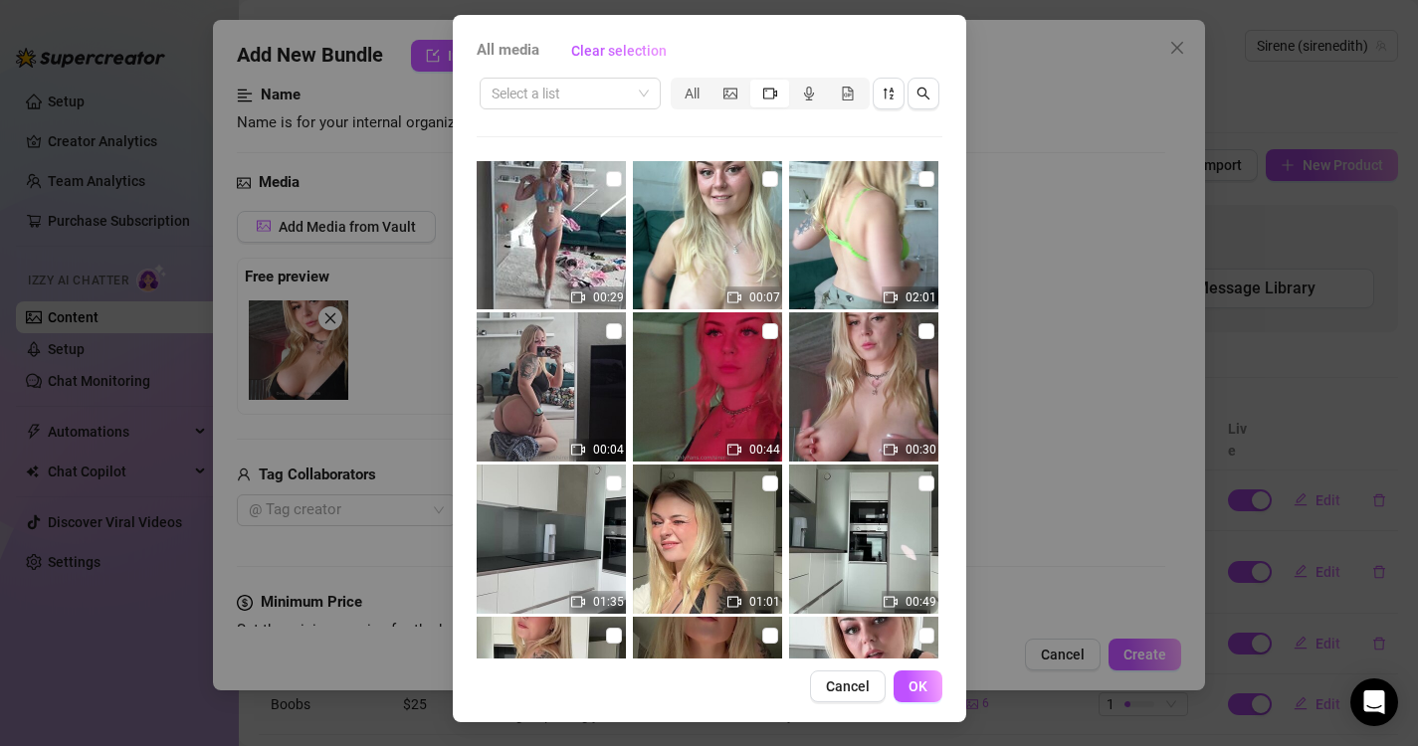
scroll to position [1678, 0]
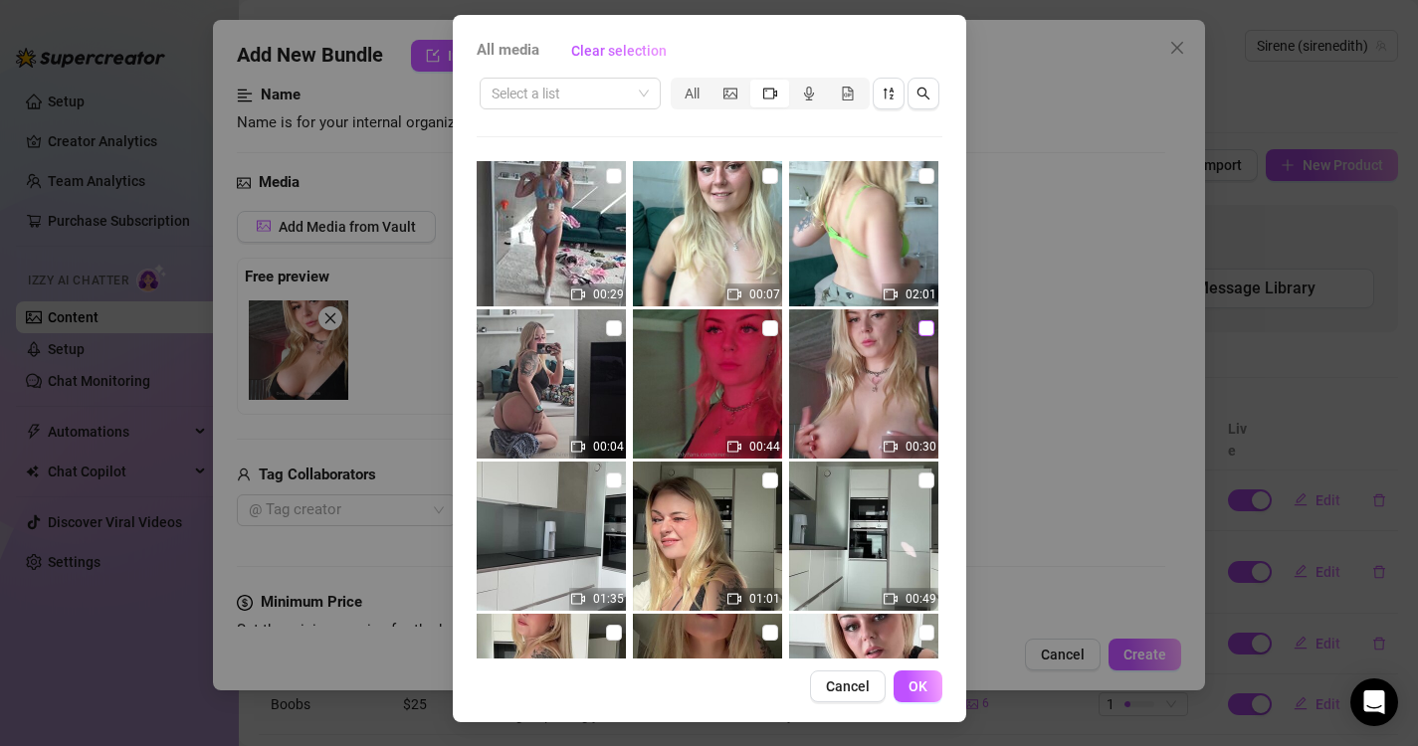
click at [918, 326] on input "checkbox" at bounding box center [926, 328] width 16 height 16
click at [914, 692] on span "OK" at bounding box center [917, 686] width 19 height 16
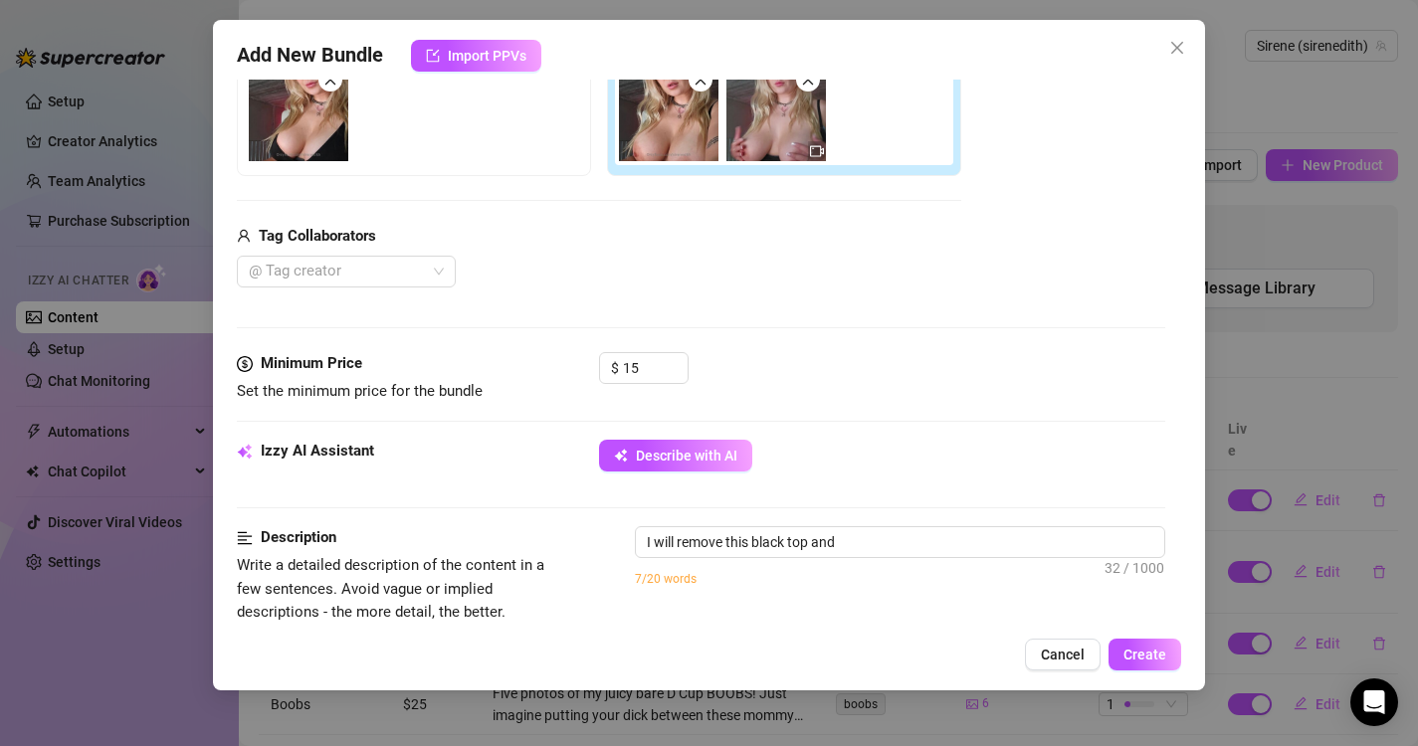
scroll to position [408, 0]
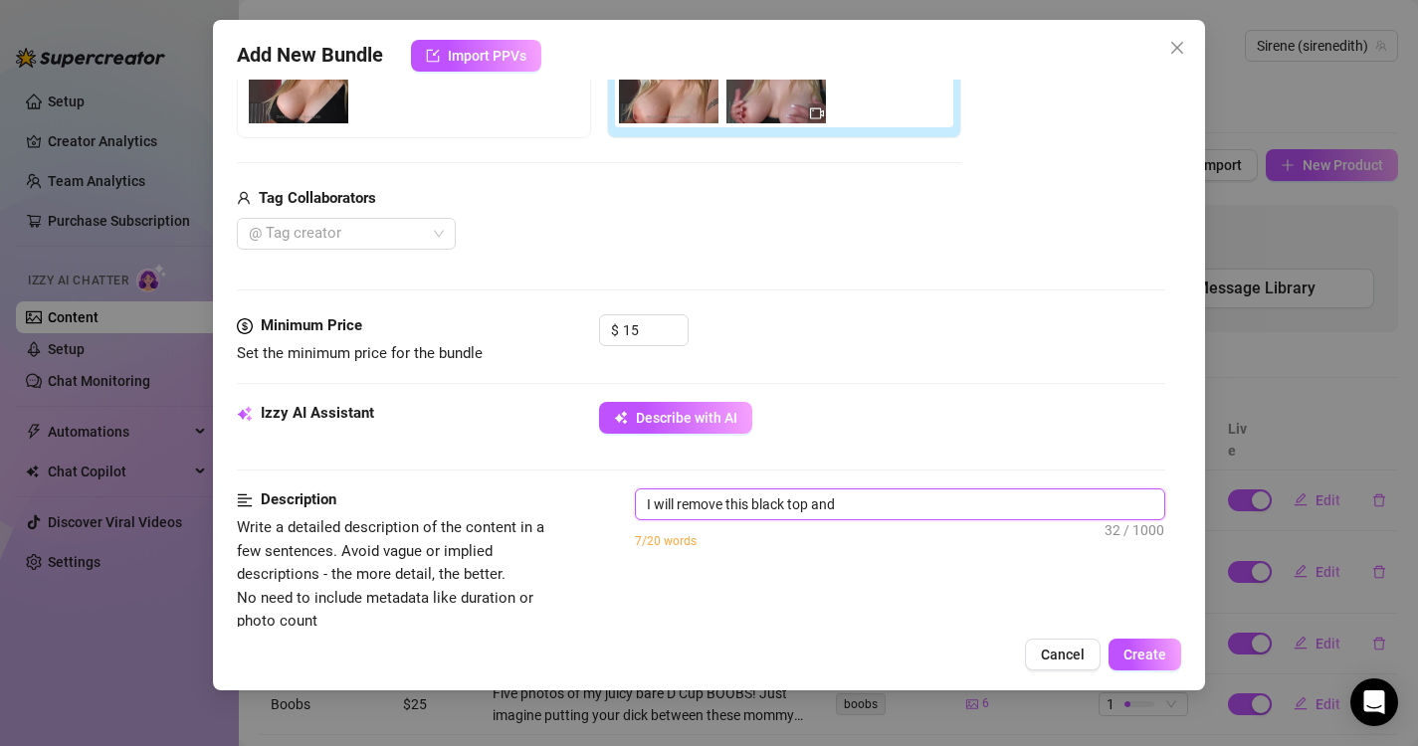
click at [914, 494] on textarea "I will remove this black top and" at bounding box center [900, 504] width 529 height 30
click at [896, 515] on textarea "I will remove this black top and" at bounding box center [900, 504] width 529 height 30
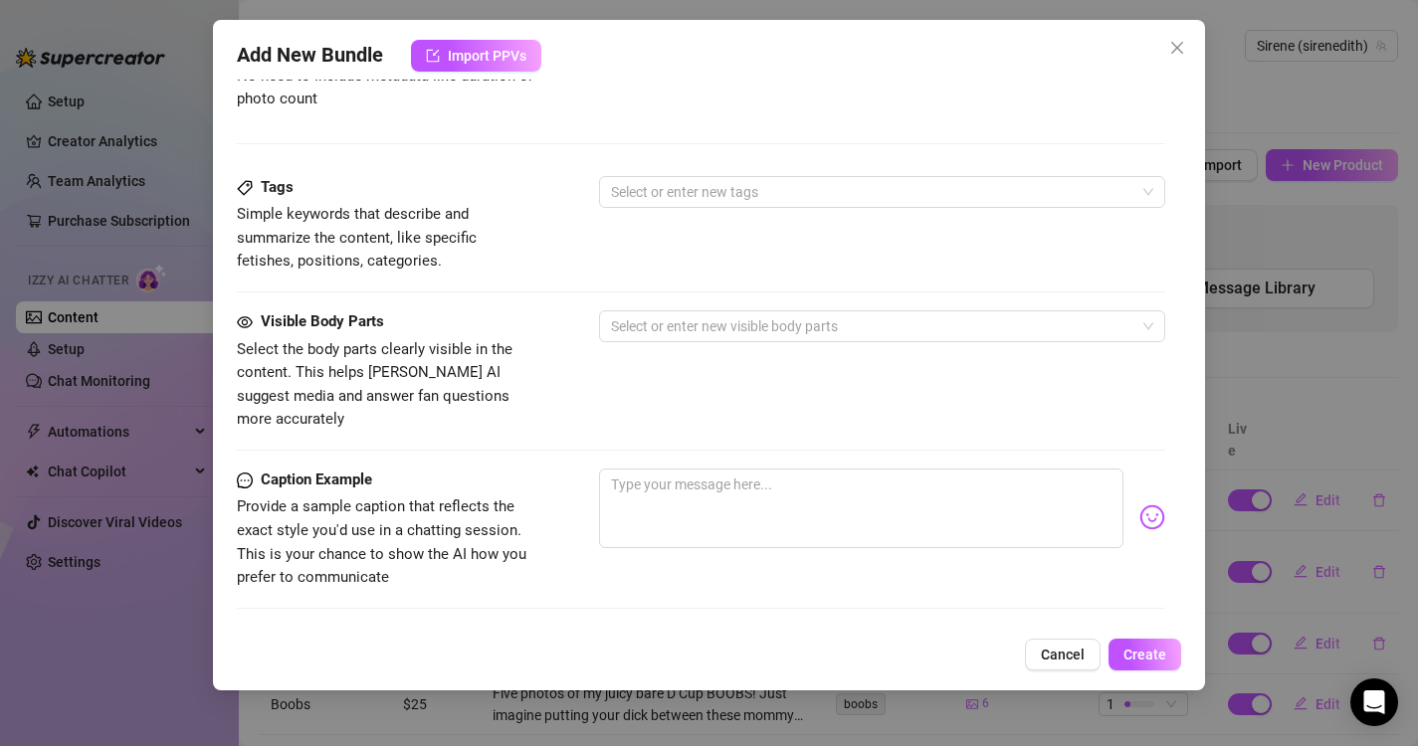
scroll to position [945, 0]
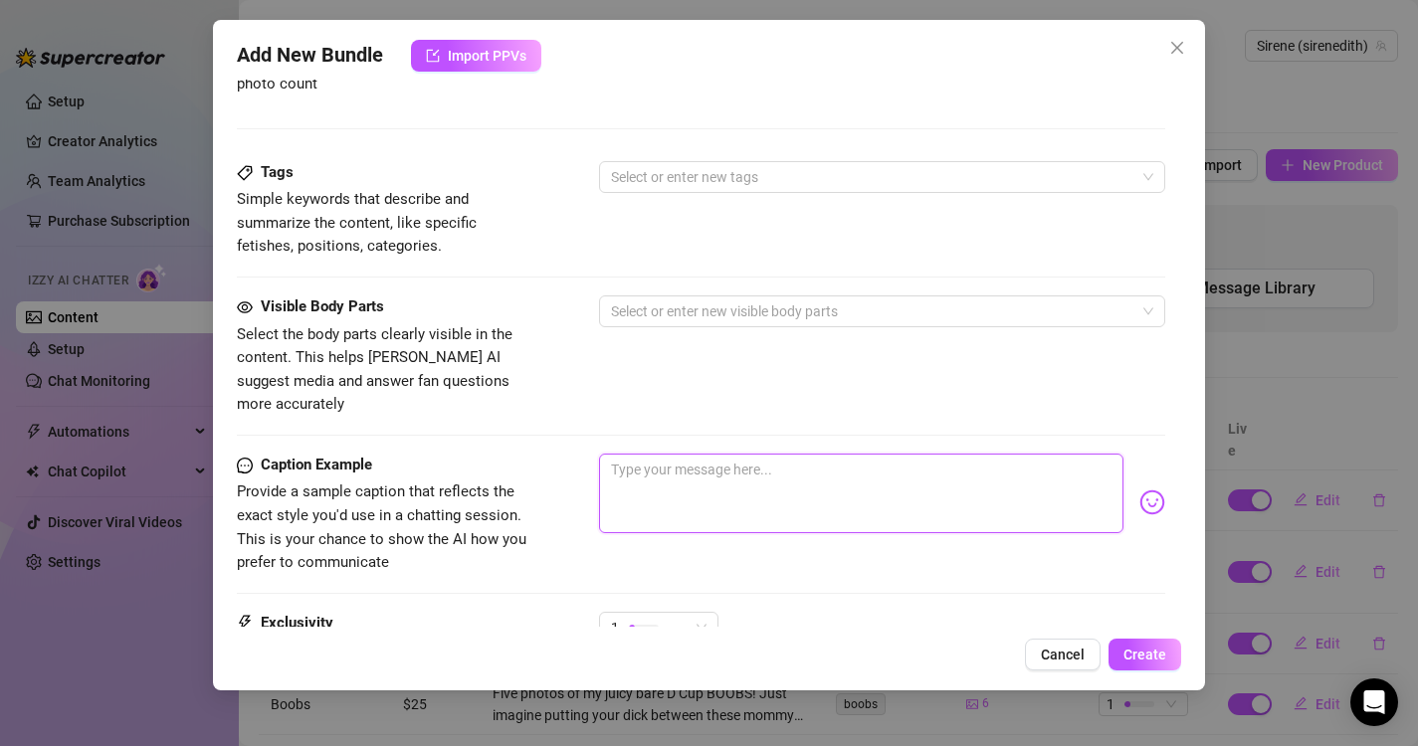
click at [884, 454] on textarea at bounding box center [861, 494] width 525 height 80
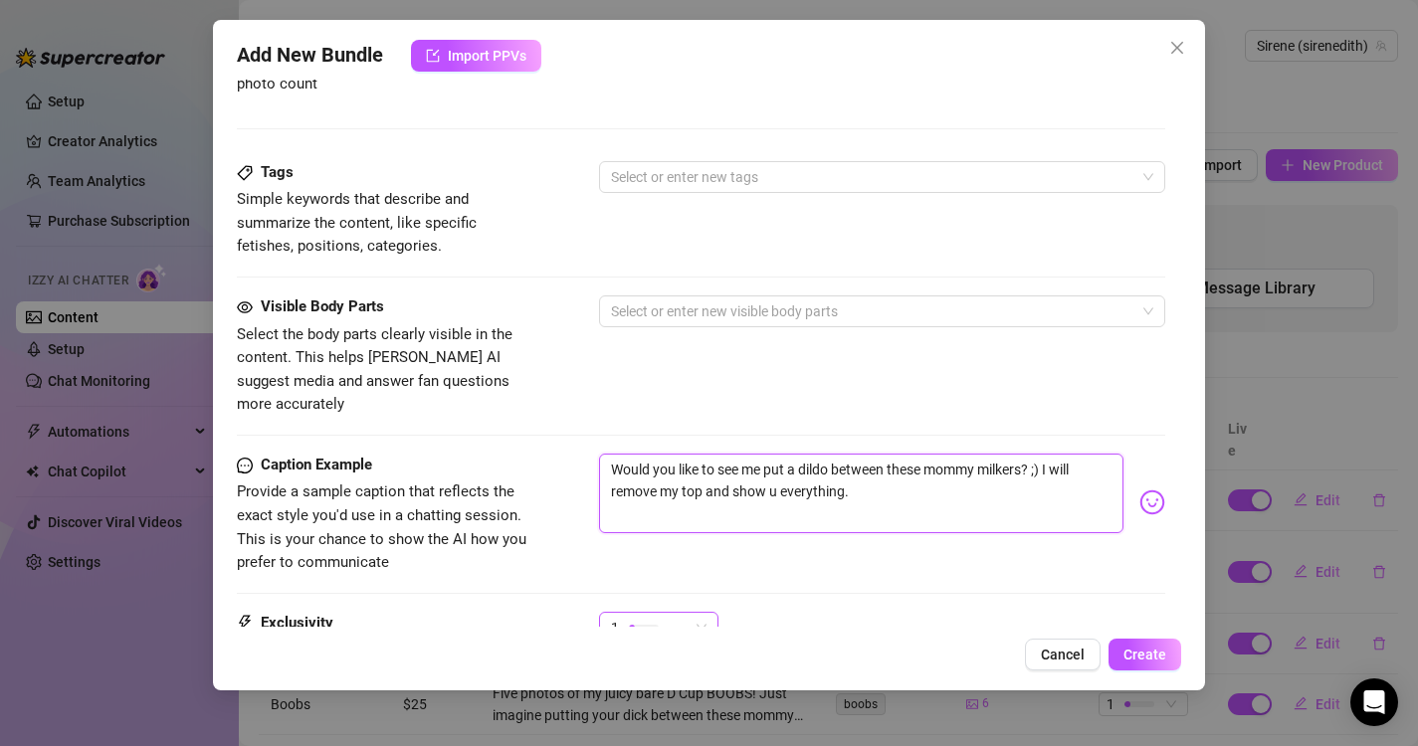
click at [691, 620] on span "1" at bounding box center [659, 628] width 96 height 30
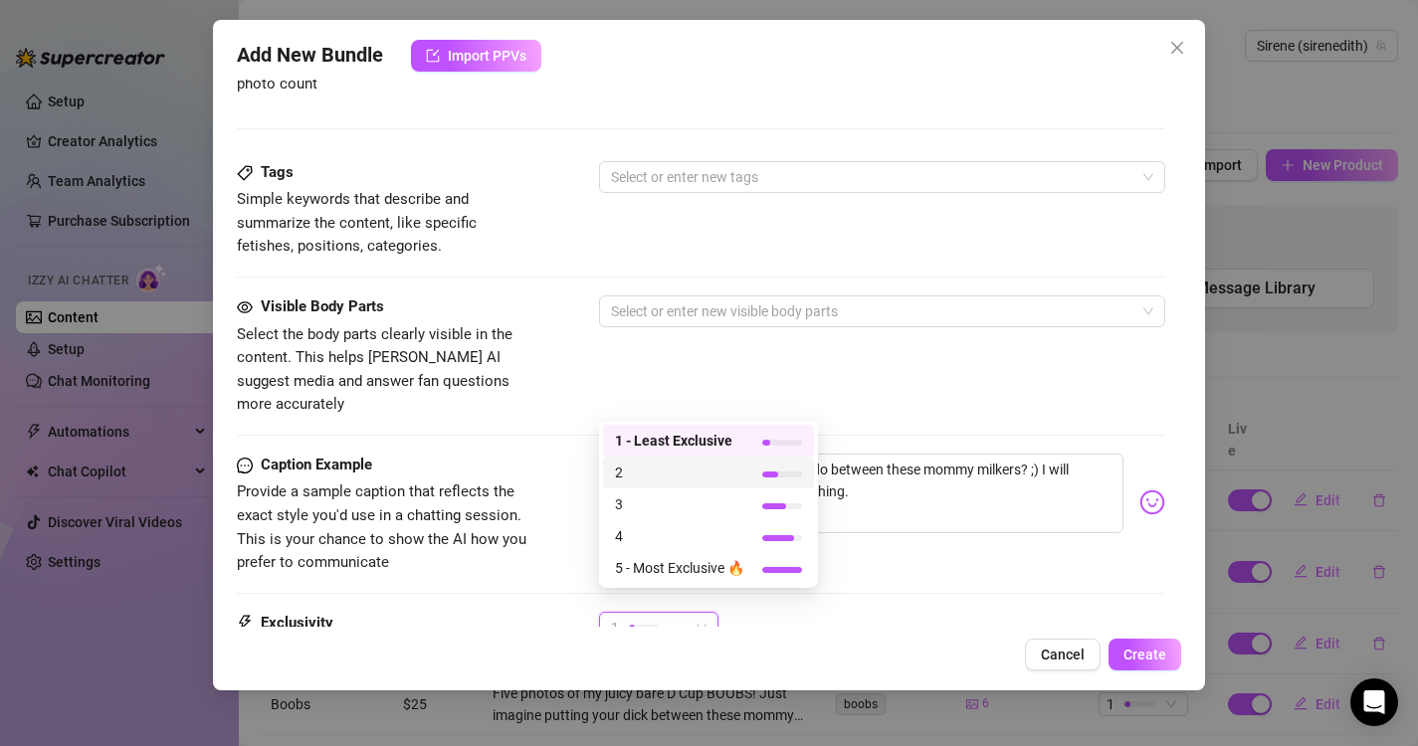
click at [693, 473] on span "2" at bounding box center [679, 473] width 129 height 22
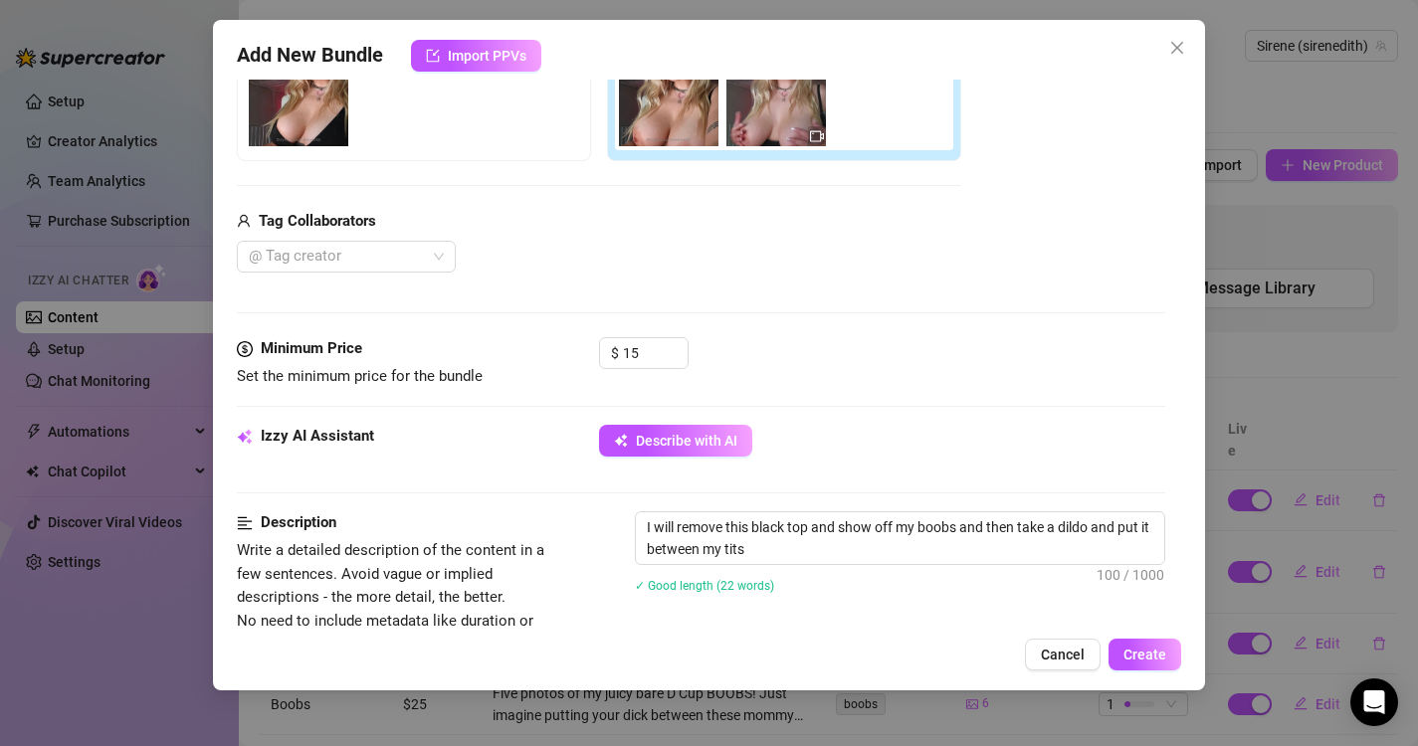
scroll to position [353, 0]
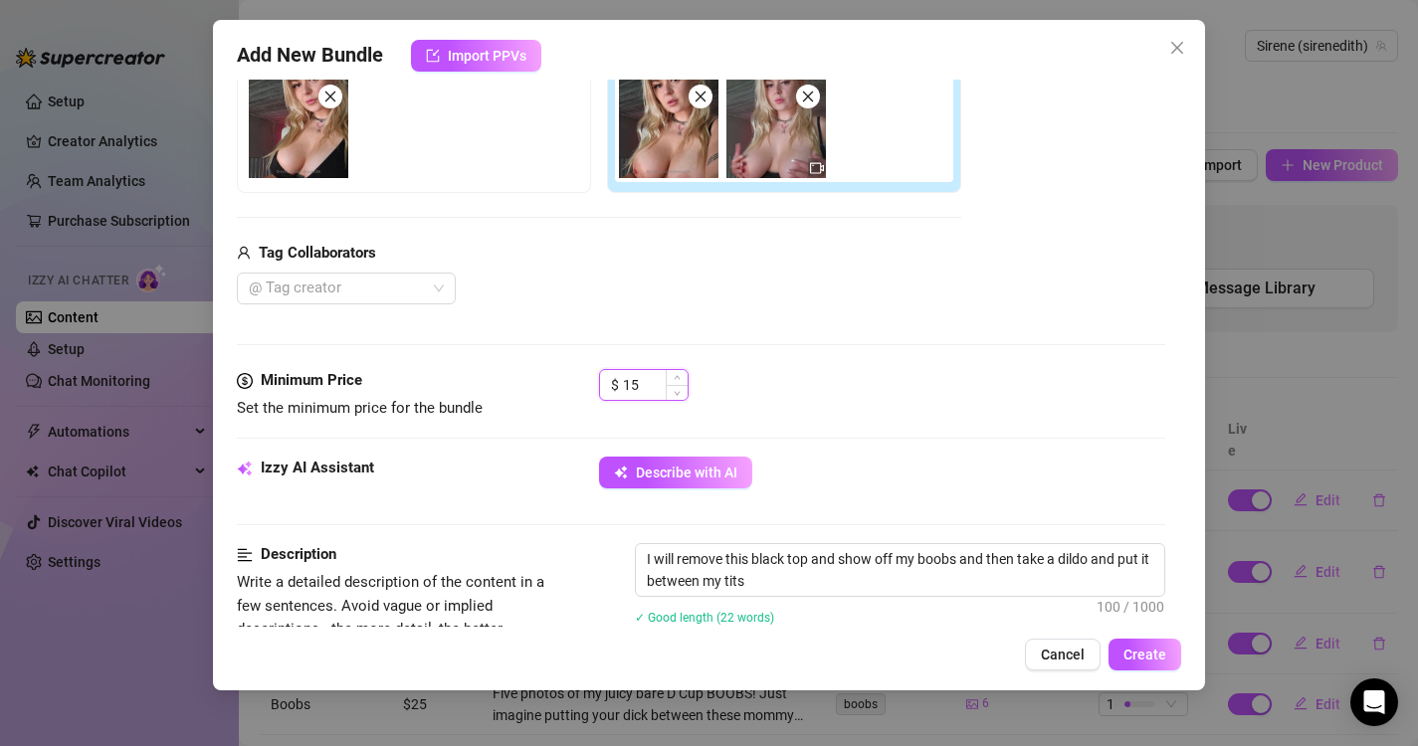
drag, startPoint x: 644, startPoint y: 386, endPoint x: 615, endPoint y: 386, distance: 28.8
click at [615, 386] on div "$ 15" at bounding box center [644, 385] width 90 height 32
click at [1155, 655] on span "Create" at bounding box center [1144, 655] width 43 height 16
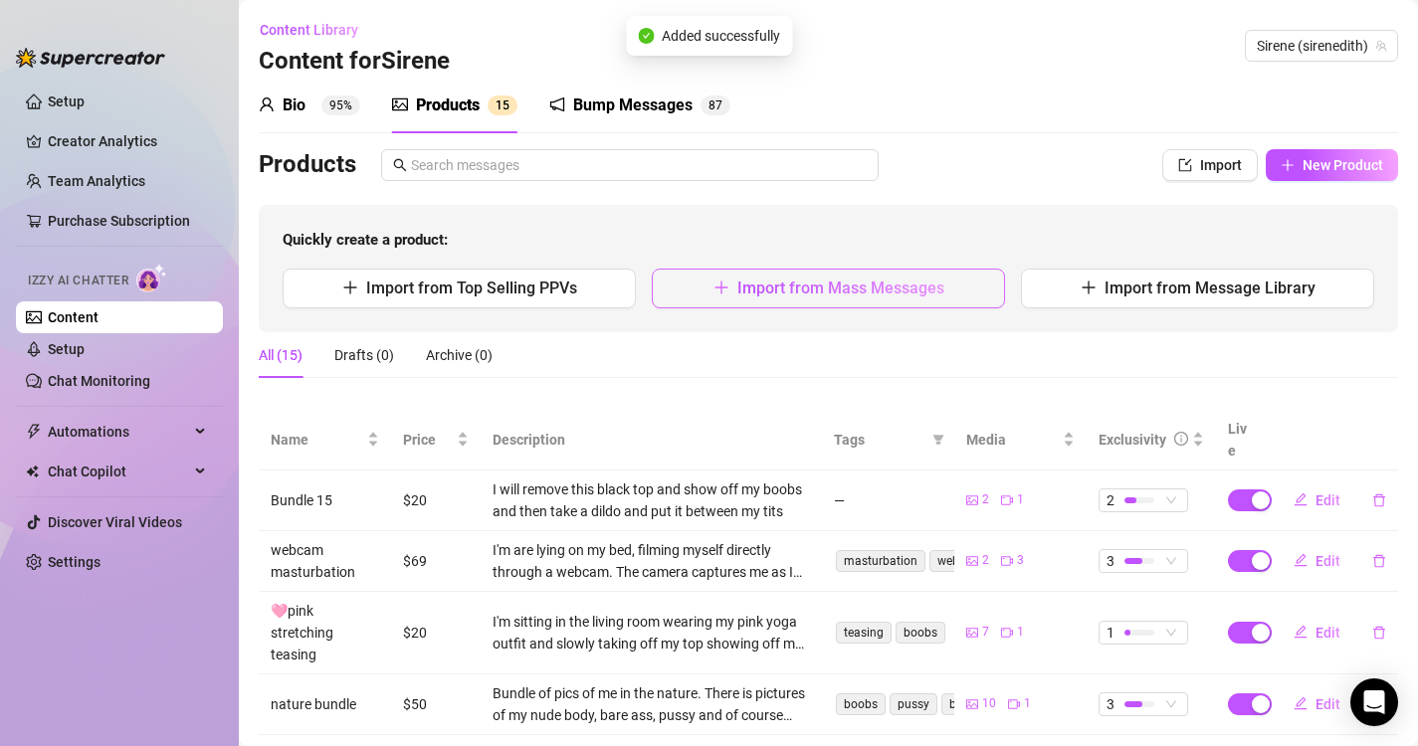
click at [844, 299] on button "Import from Mass Messages" at bounding box center [828, 289] width 353 height 40
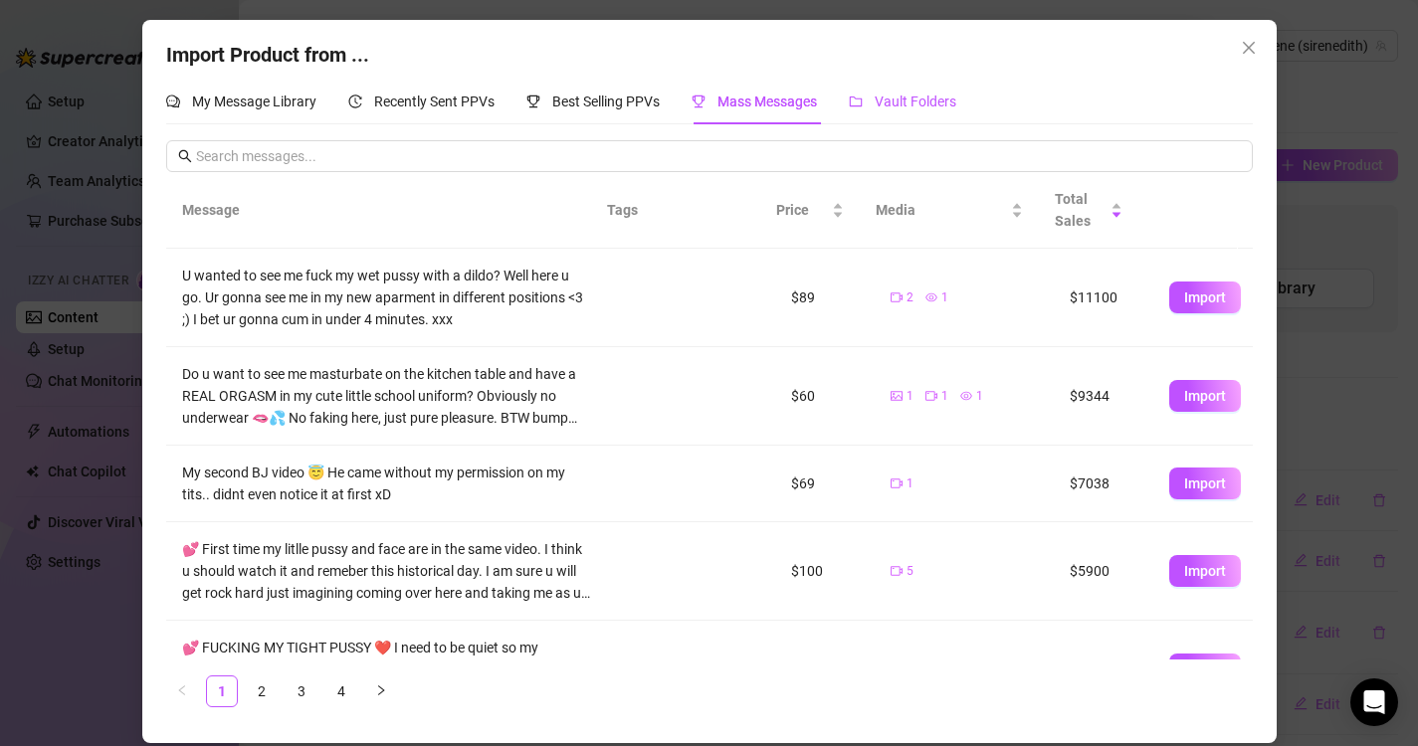
click at [919, 102] on span "Vault Folders" at bounding box center [915, 102] width 82 height 16
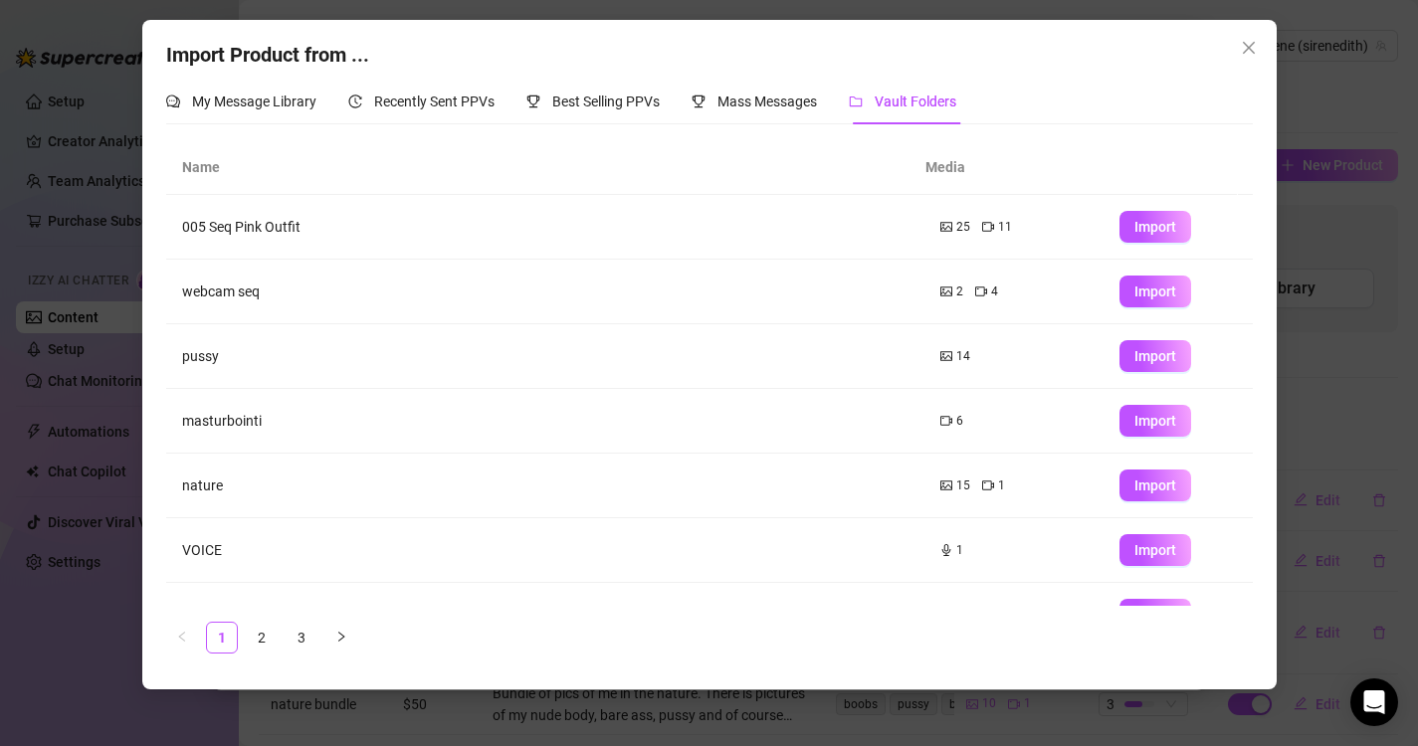
click at [906, 104] on span "Vault Folders" at bounding box center [915, 102] width 82 height 16
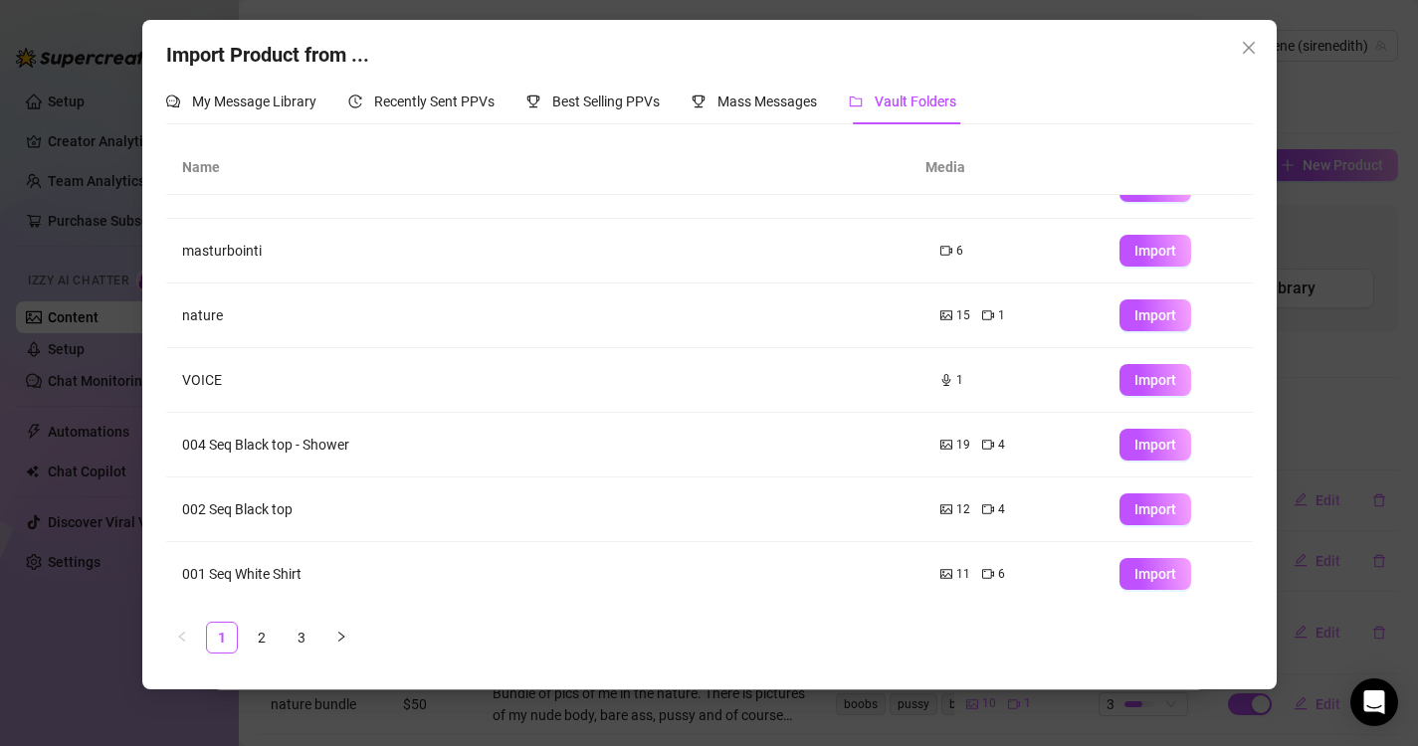
scroll to position [236, 0]
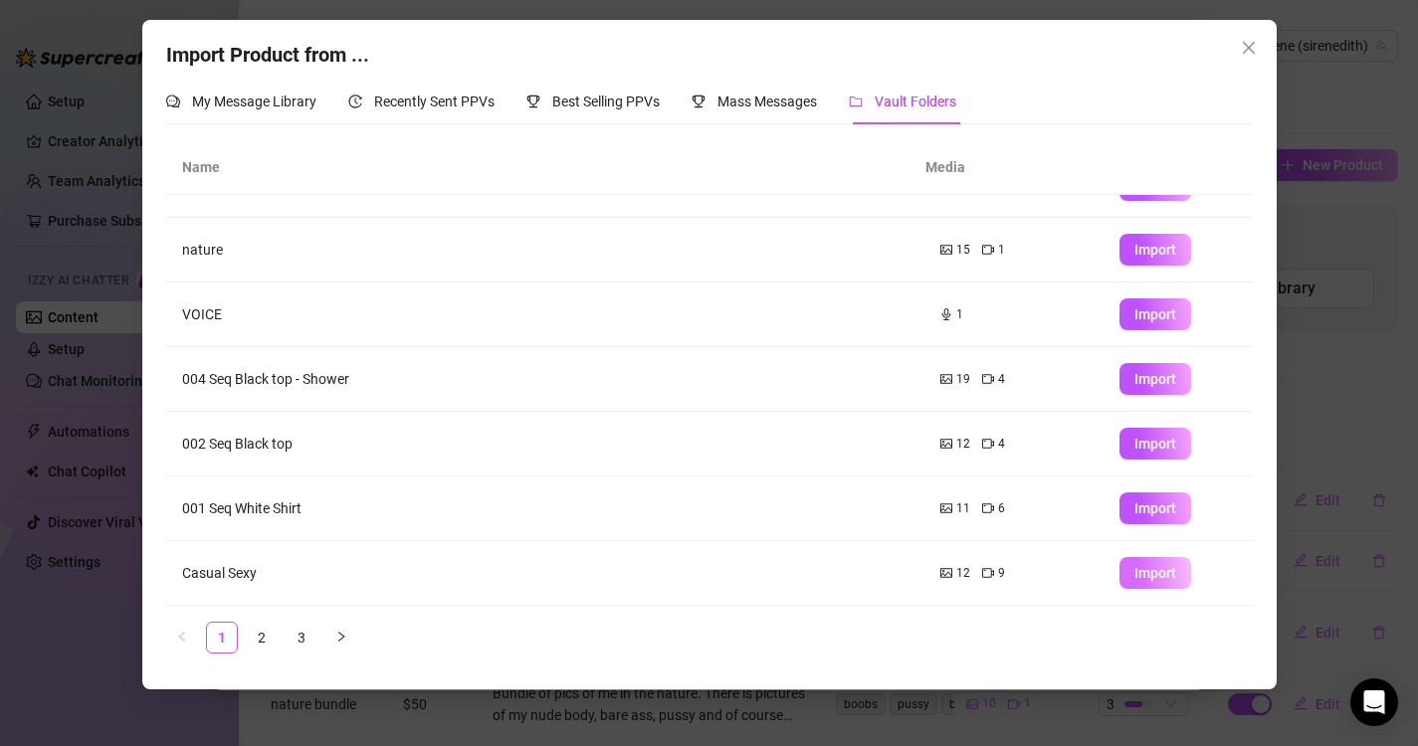
click at [1140, 573] on span "Import" at bounding box center [1155, 573] width 42 height 16
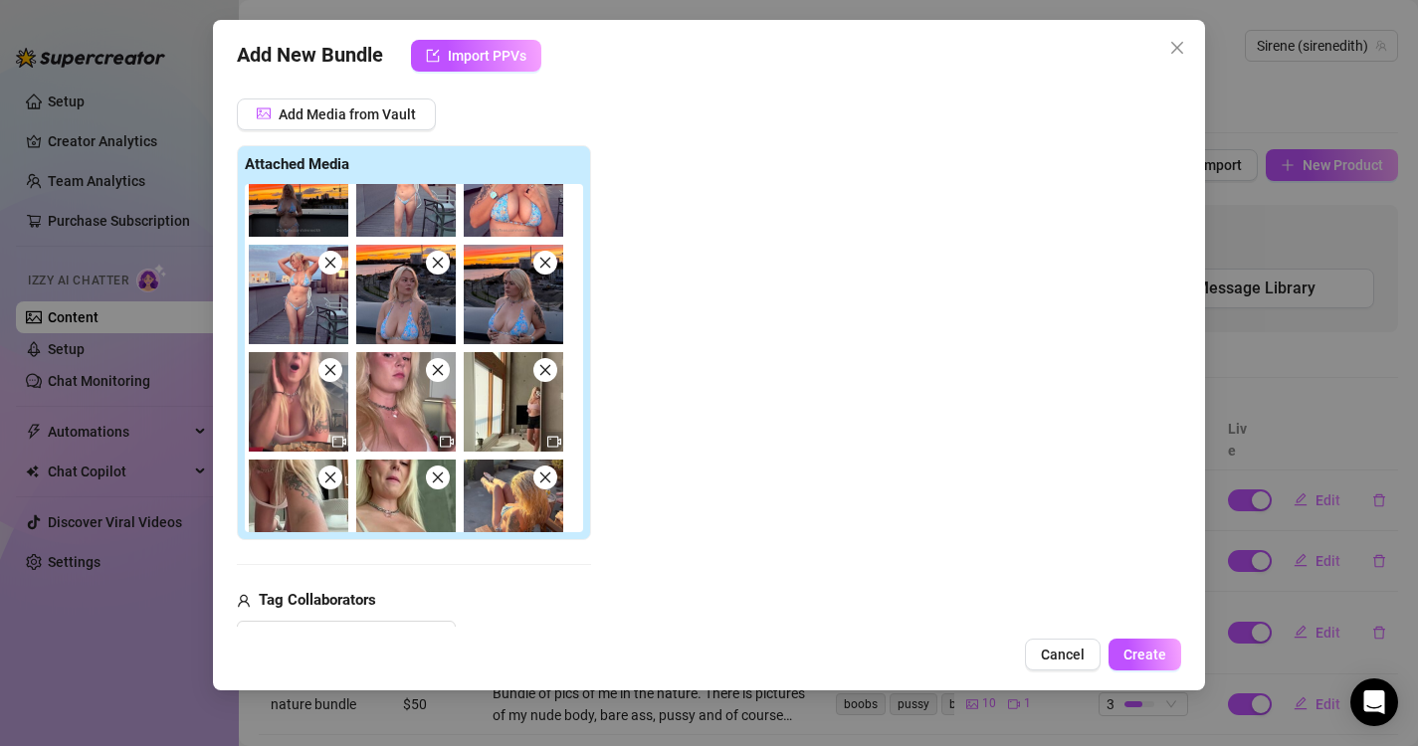
scroll to position [0, 0]
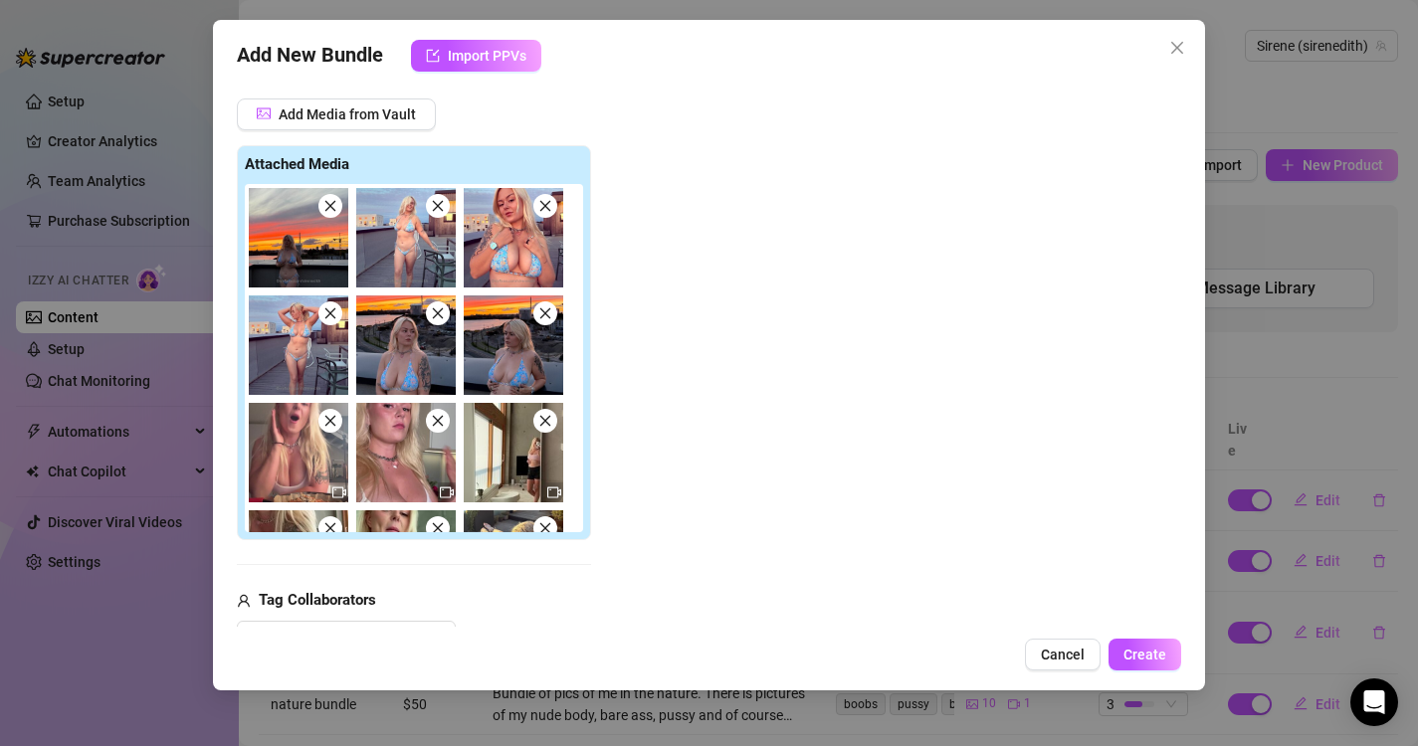
click at [332, 423] on icon "close" at bounding box center [330, 421] width 14 height 14
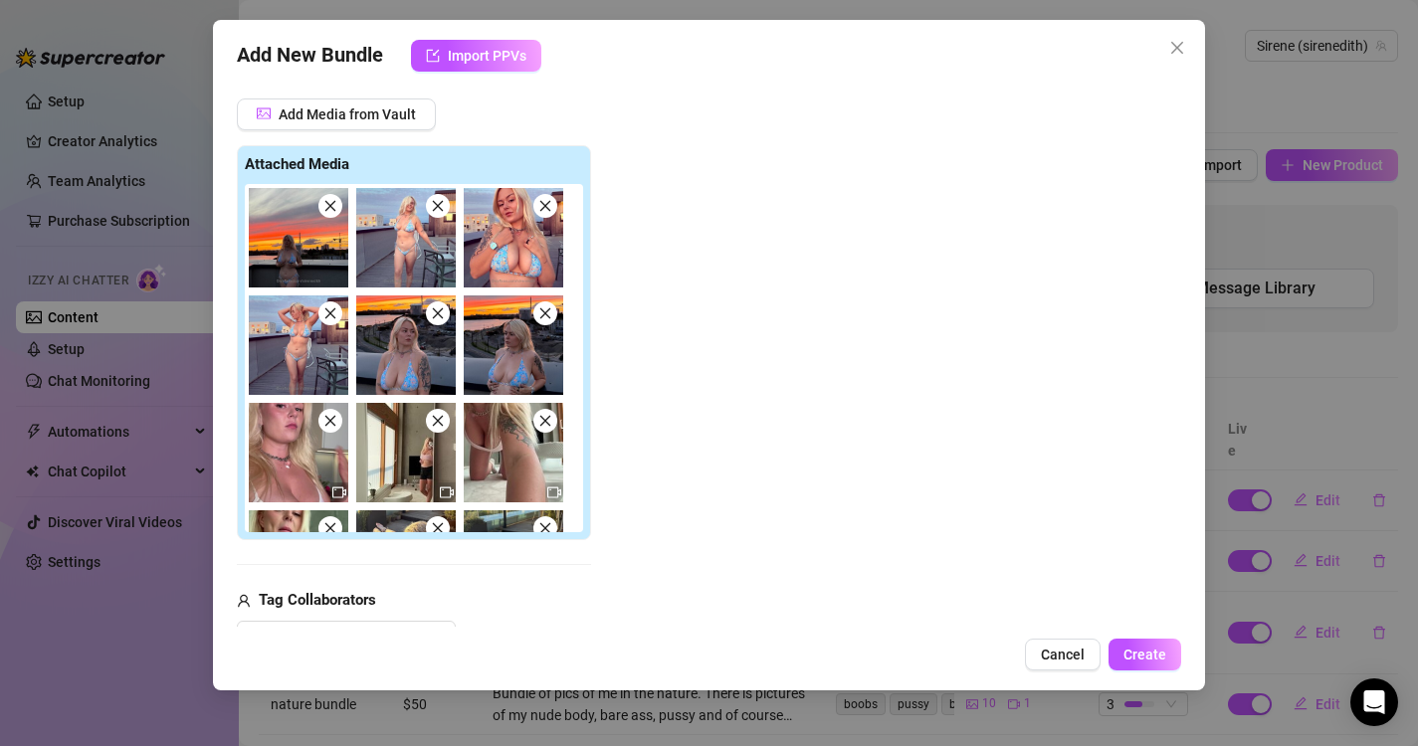
click at [332, 423] on icon "close" at bounding box center [330, 421] width 14 height 14
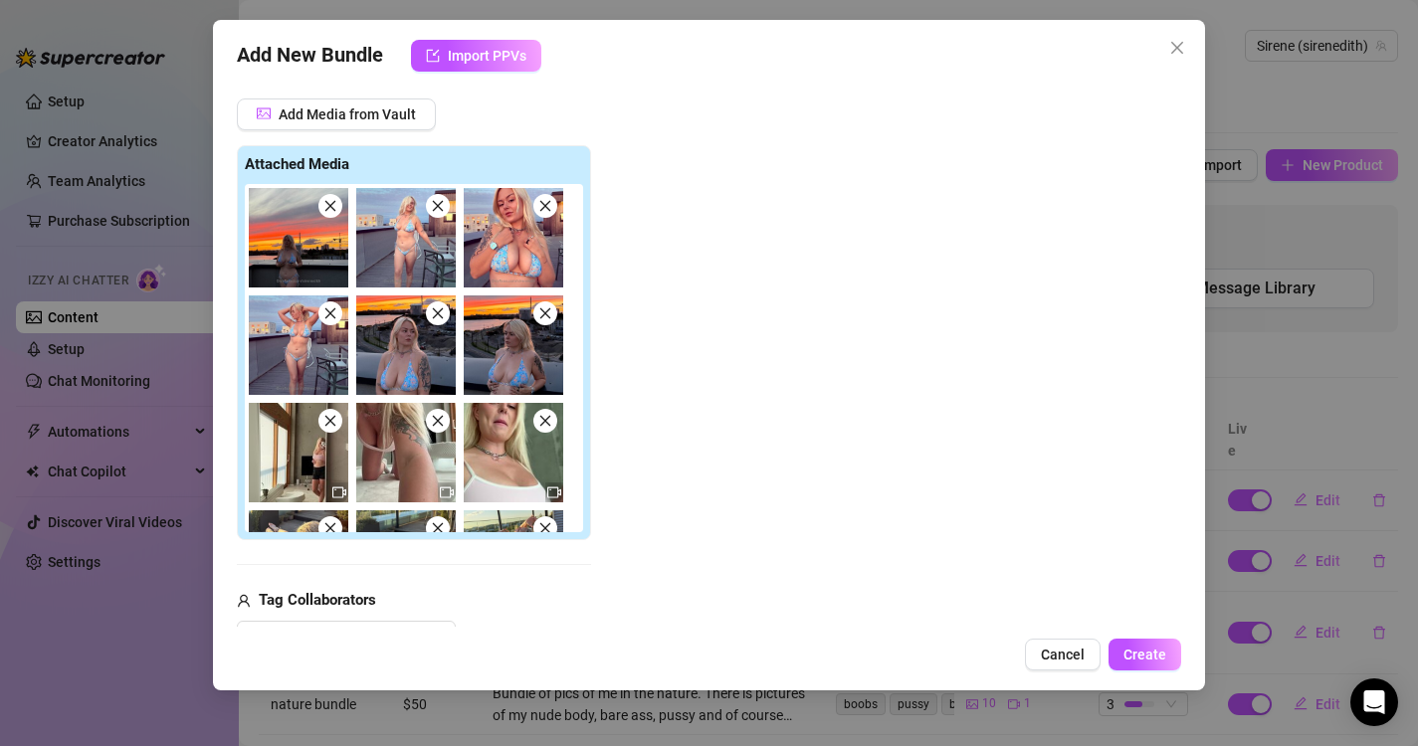
click at [332, 423] on icon "close" at bounding box center [330, 421] width 14 height 14
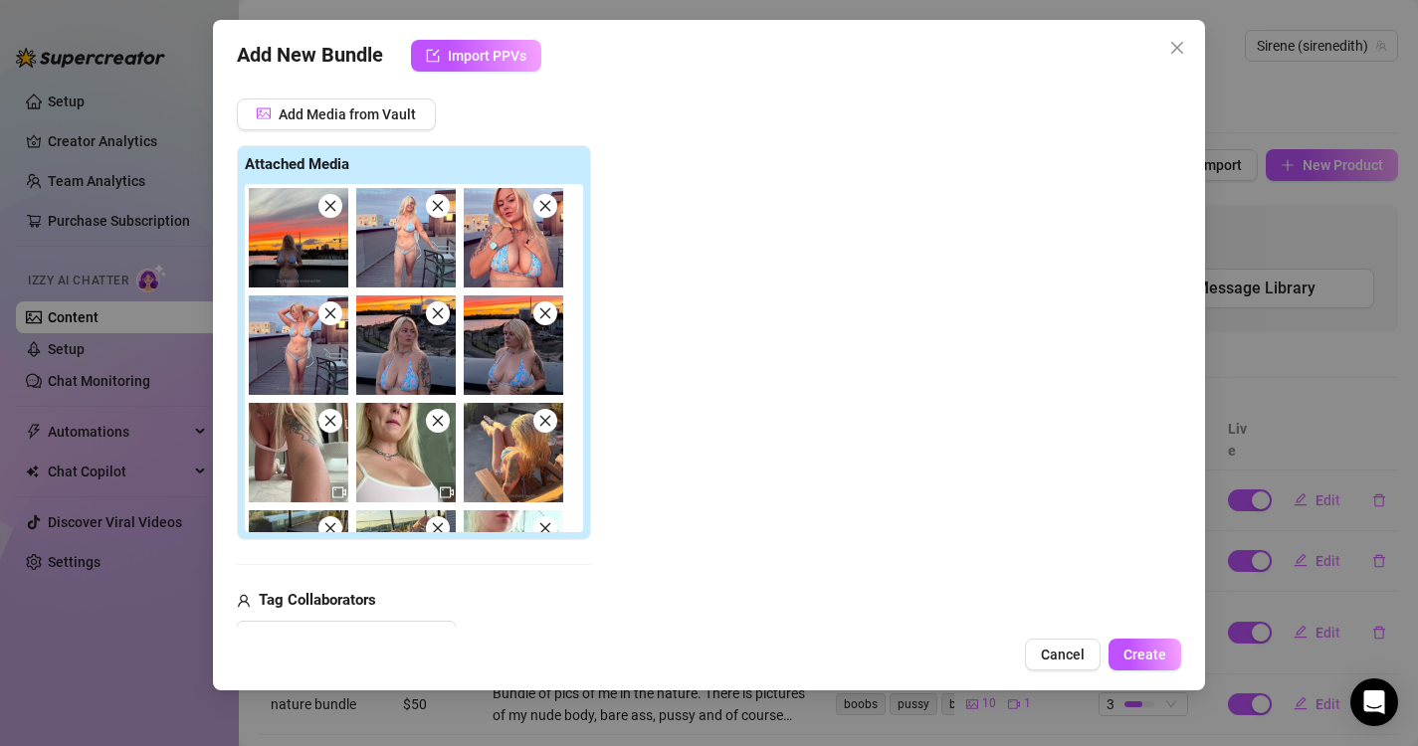
click at [332, 423] on icon "close" at bounding box center [330, 421] width 14 height 14
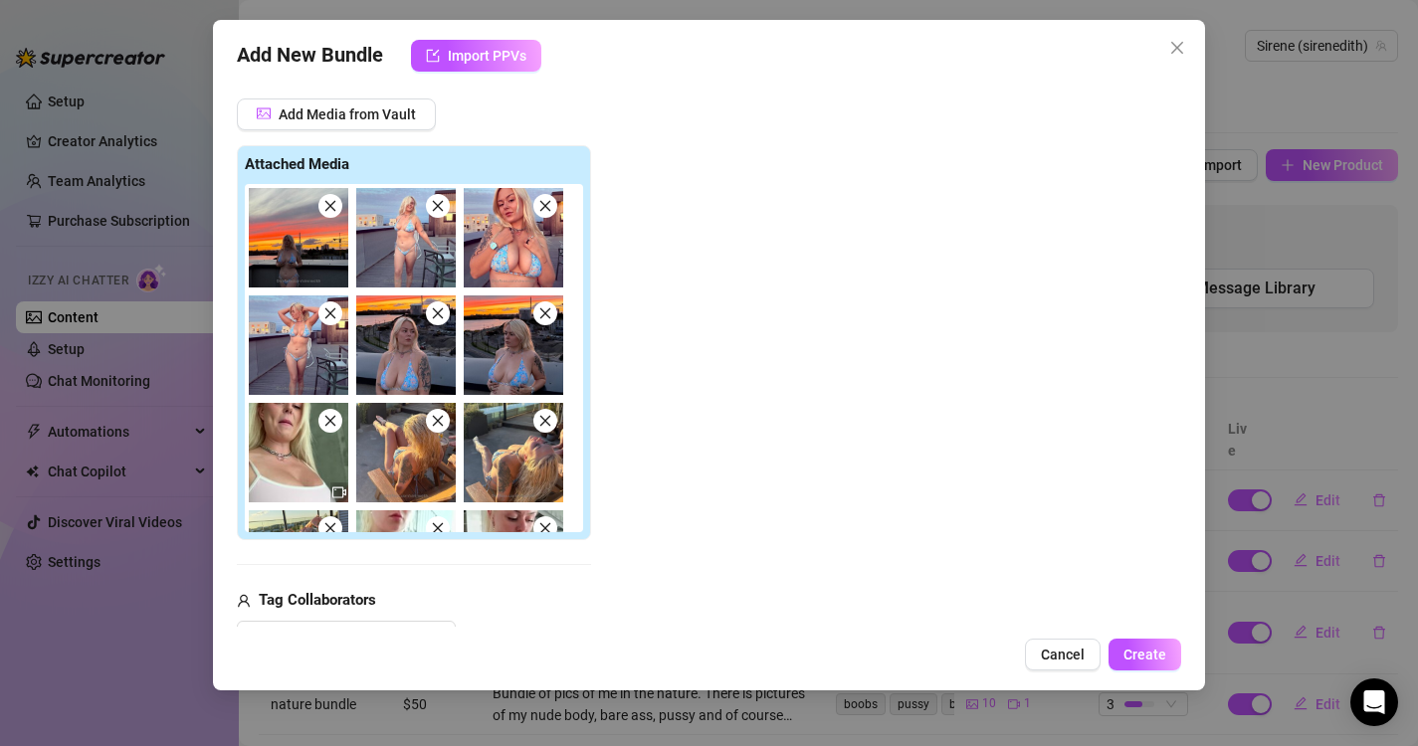
click at [332, 423] on icon "close" at bounding box center [330, 421] width 14 height 14
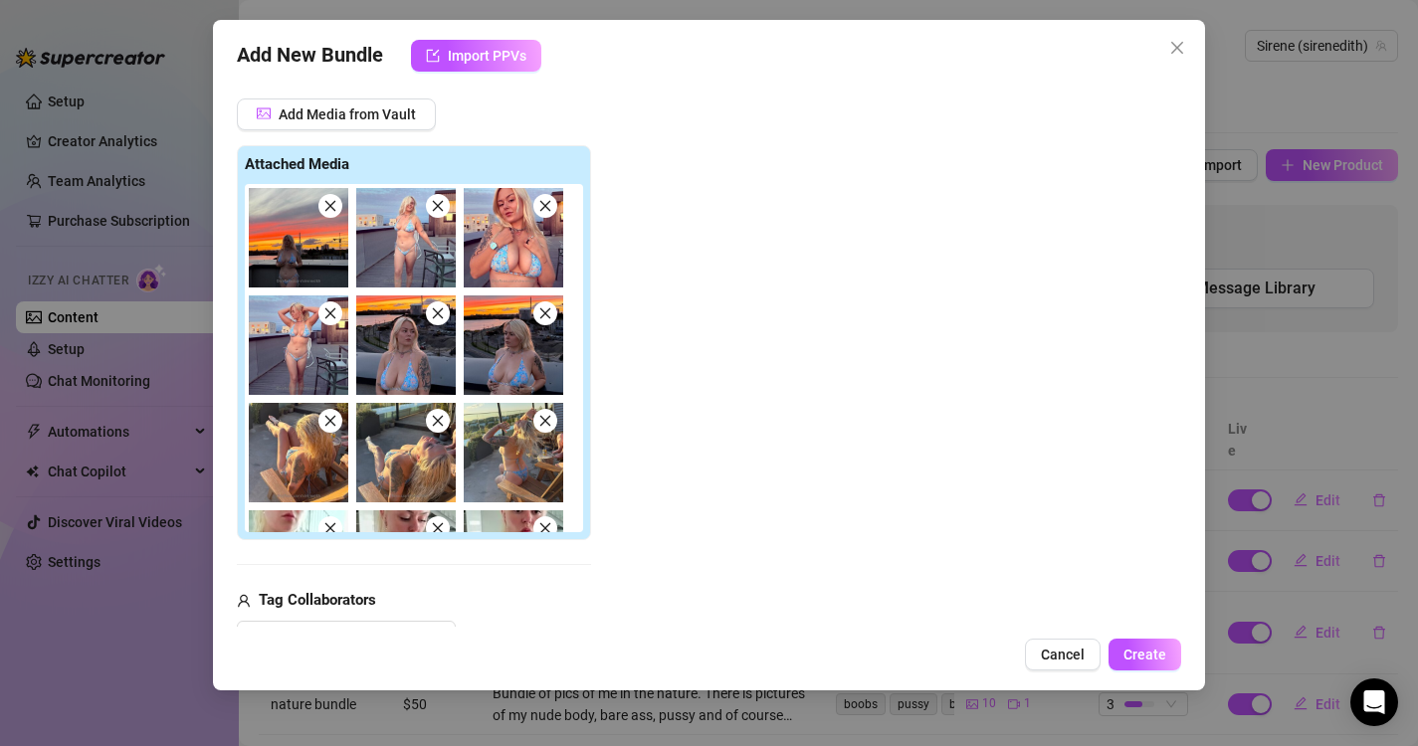
click at [327, 212] on icon "close" at bounding box center [330, 206] width 14 height 14
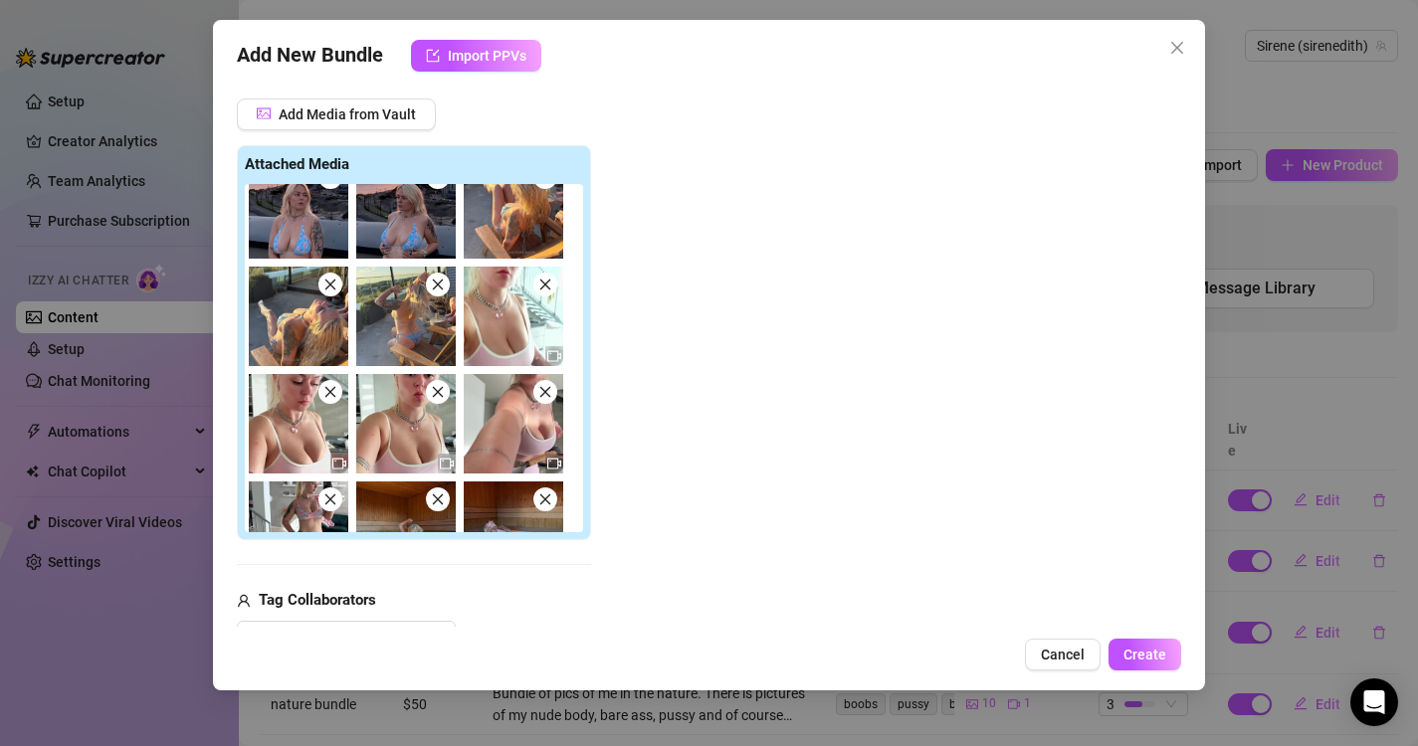
scroll to position [162, 0]
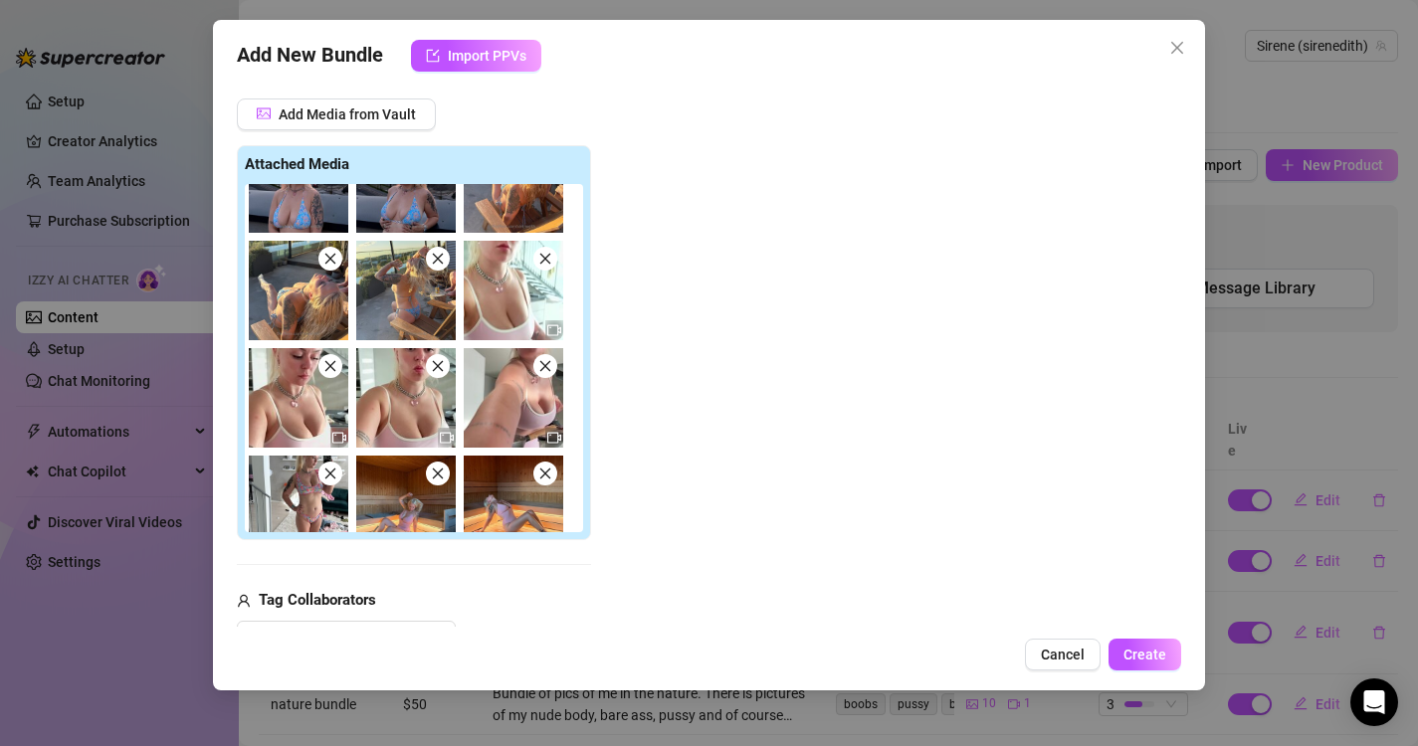
click at [545, 260] on icon "close" at bounding box center [544, 259] width 11 height 11
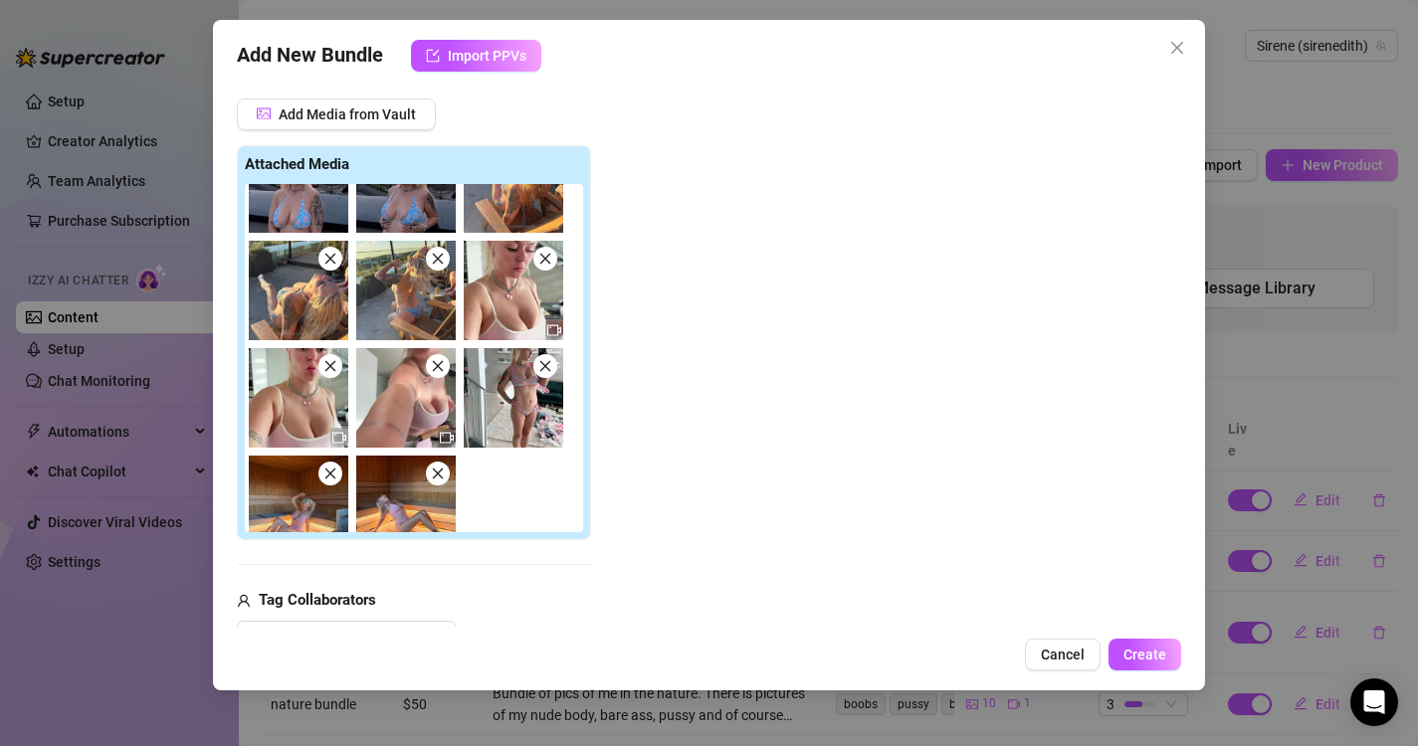
click at [545, 260] on icon "close" at bounding box center [544, 259] width 11 height 11
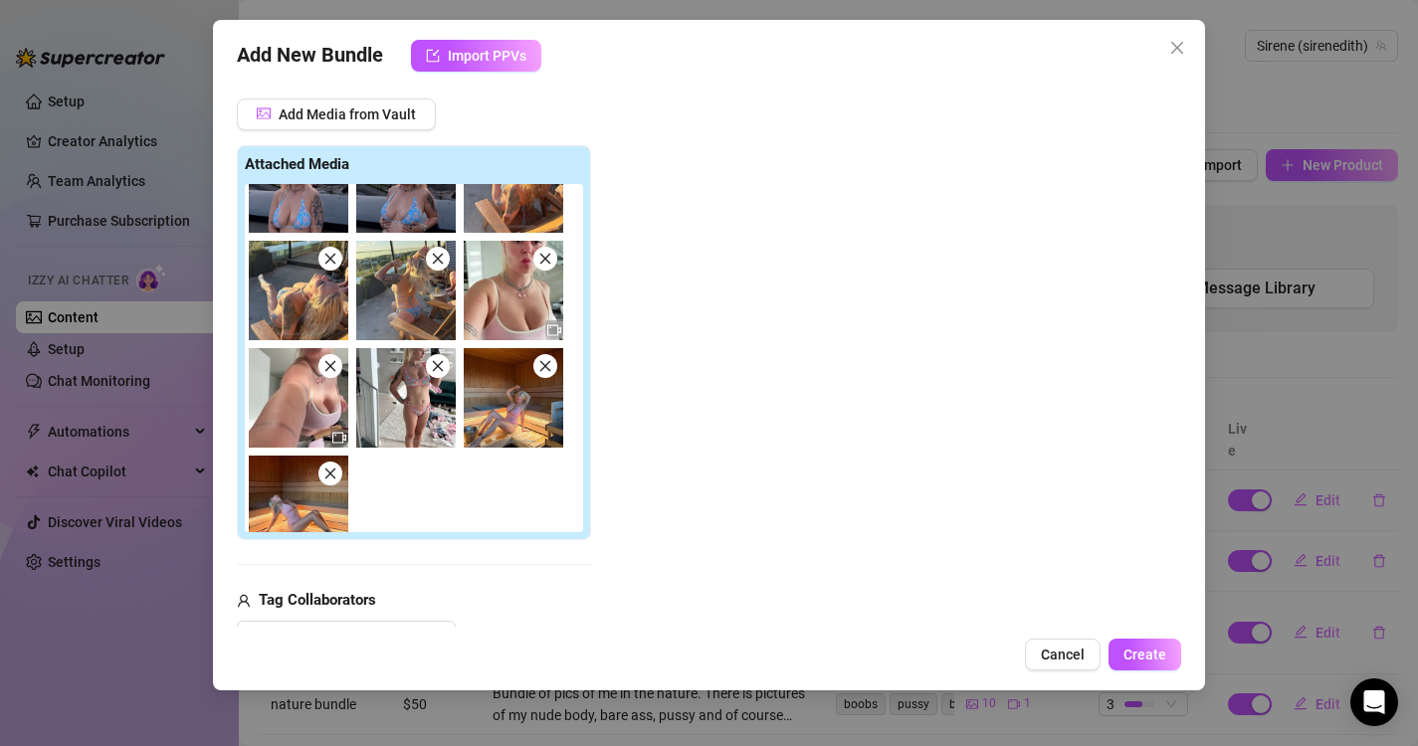
click at [545, 260] on icon "close" at bounding box center [544, 259] width 11 height 11
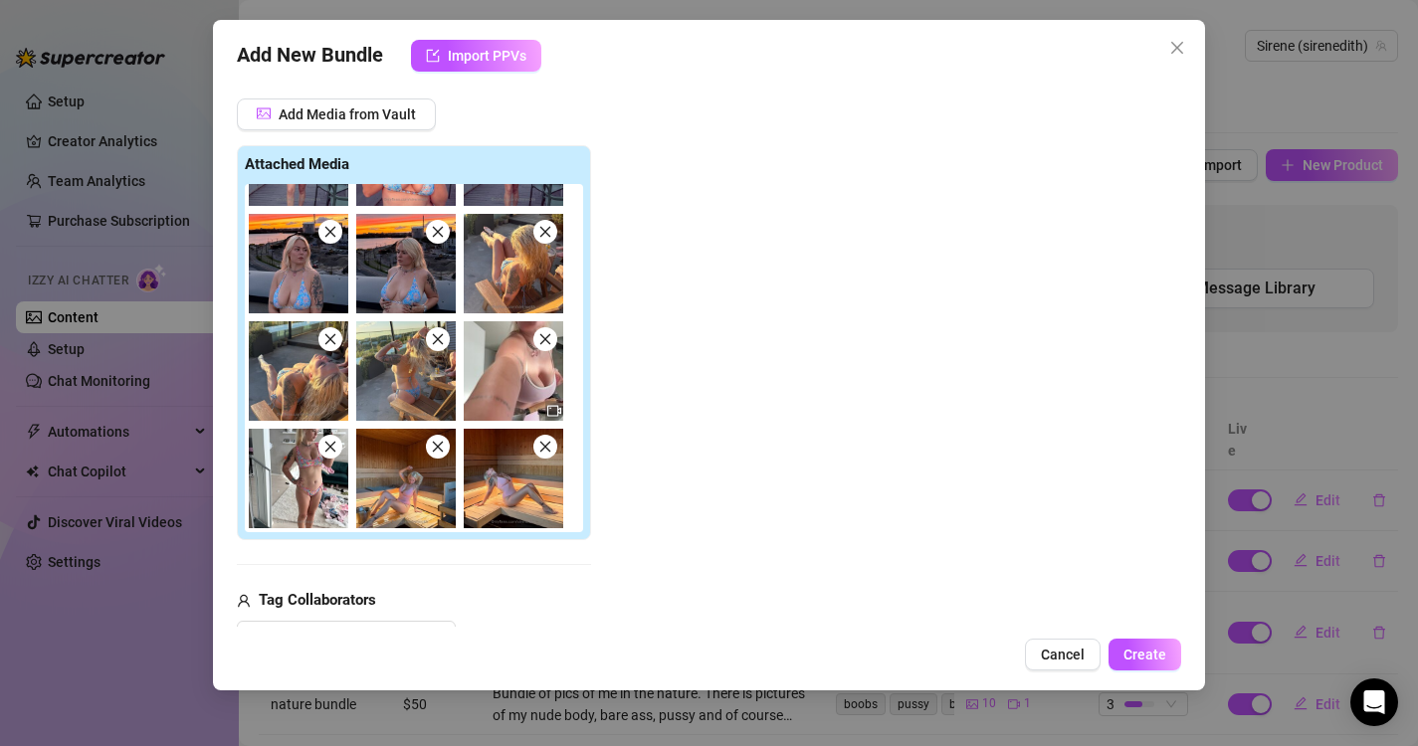
click at [551, 338] on icon "close" at bounding box center [545, 339] width 14 height 14
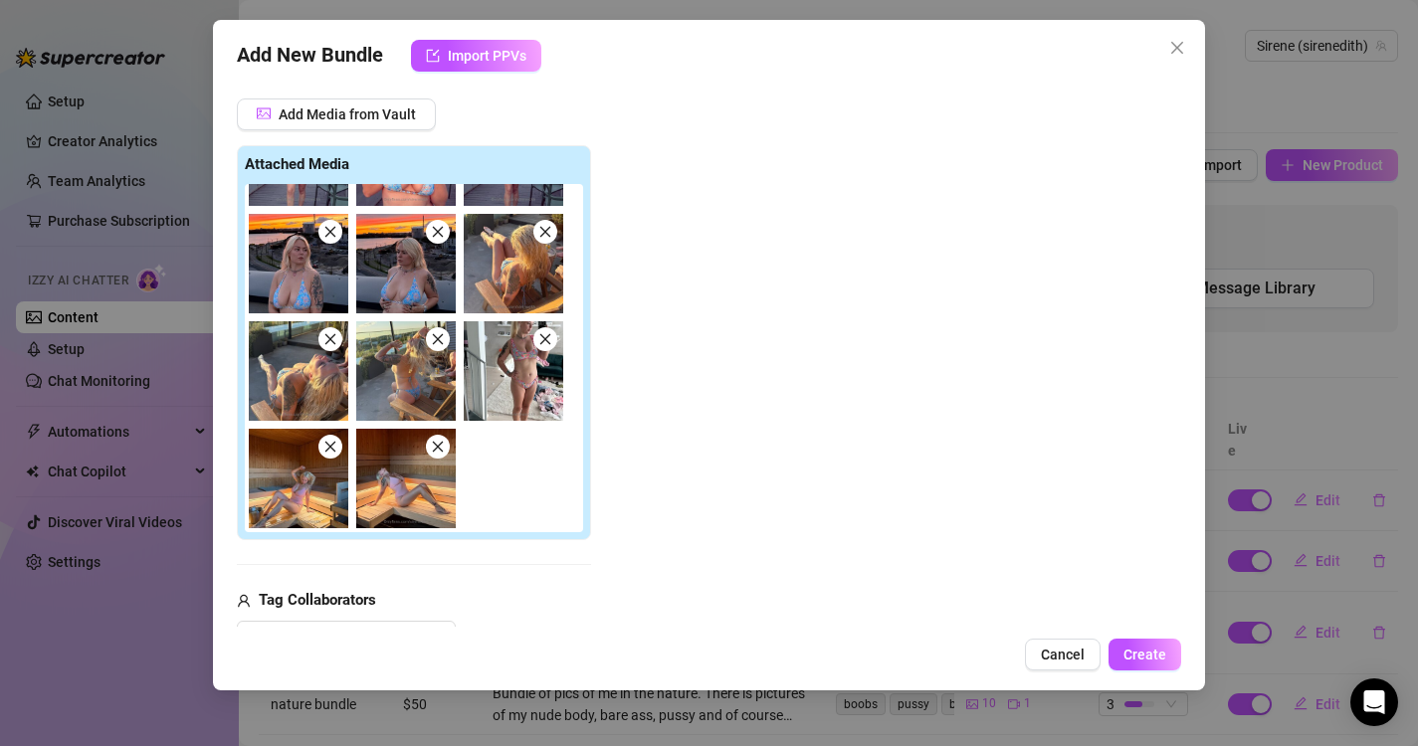
click at [800, 447] on div "Add Media from Vault Attached Media Tag Collaborators @ Tag creator" at bounding box center [701, 375] width 929 height 554
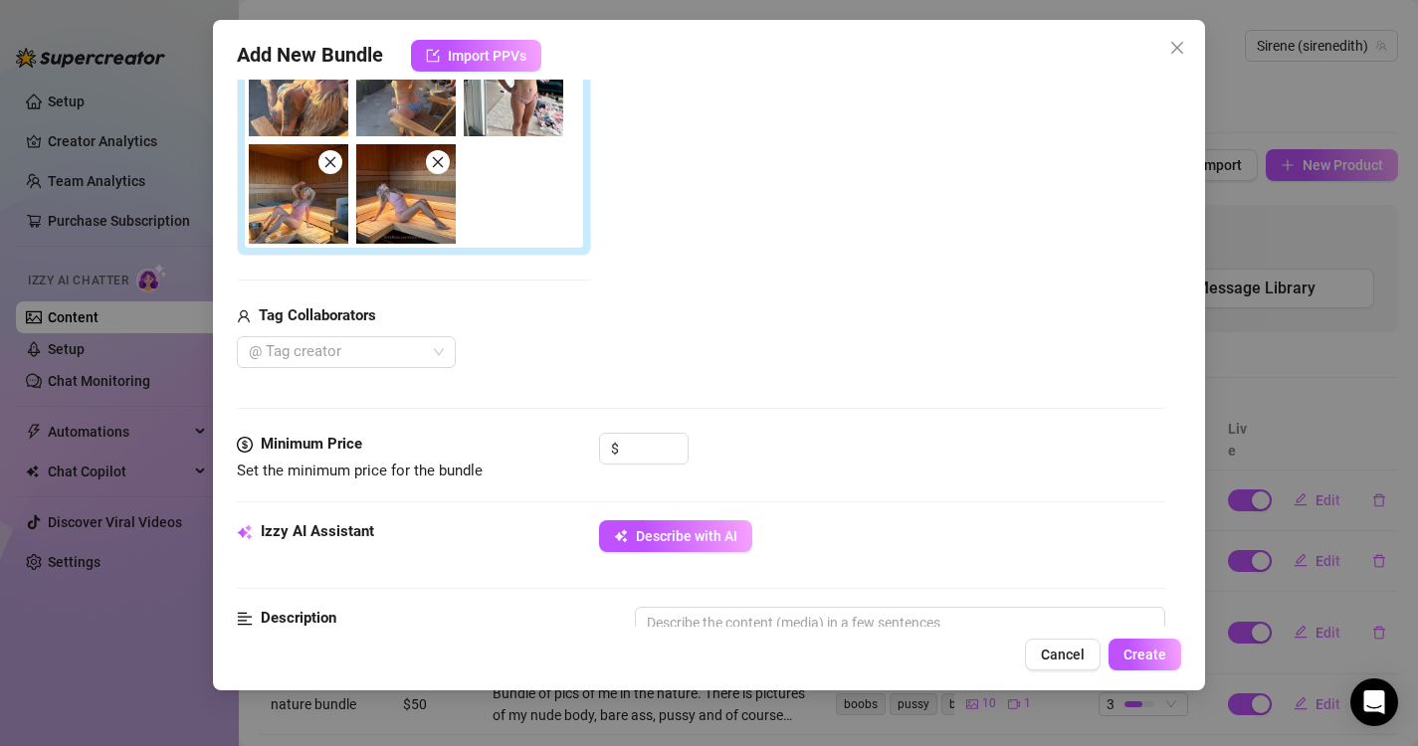
scroll to position [545, 0]
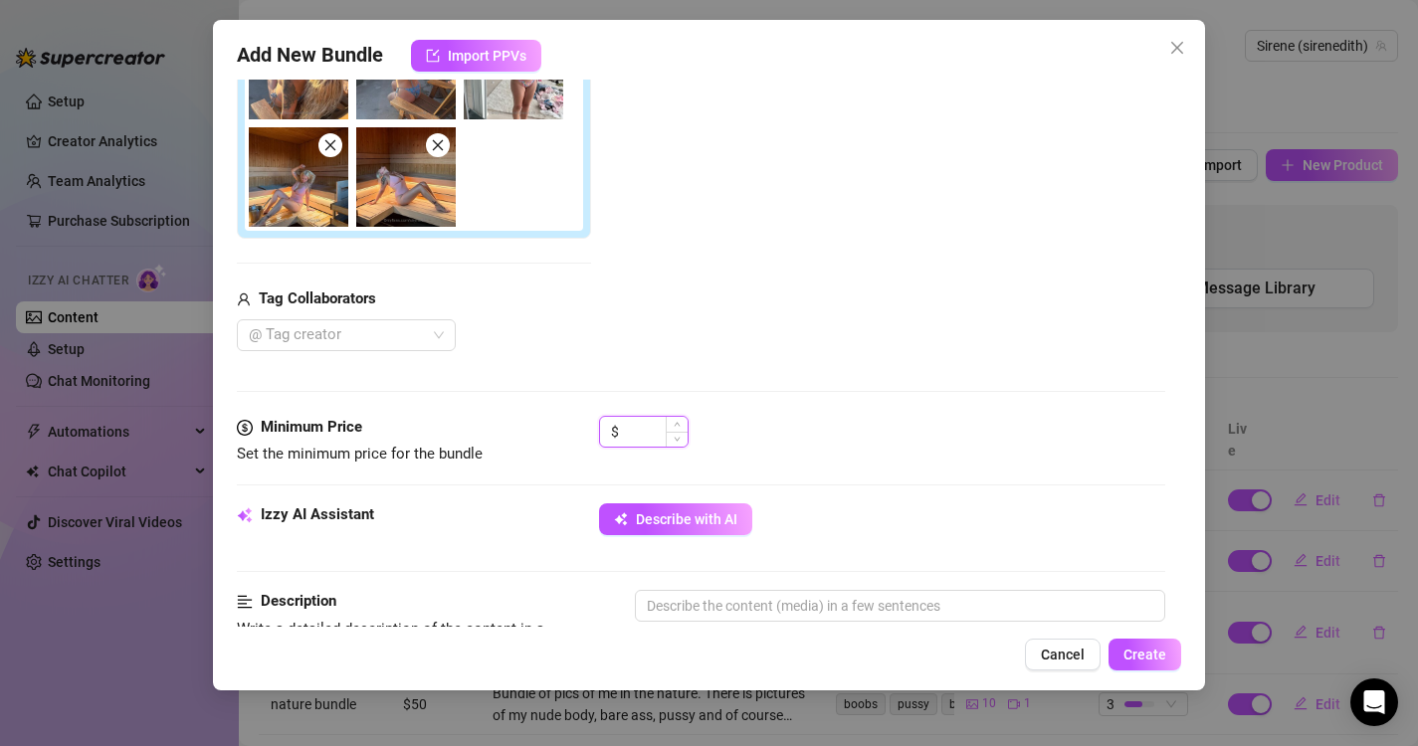
click at [647, 434] on input at bounding box center [655, 432] width 65 height 30
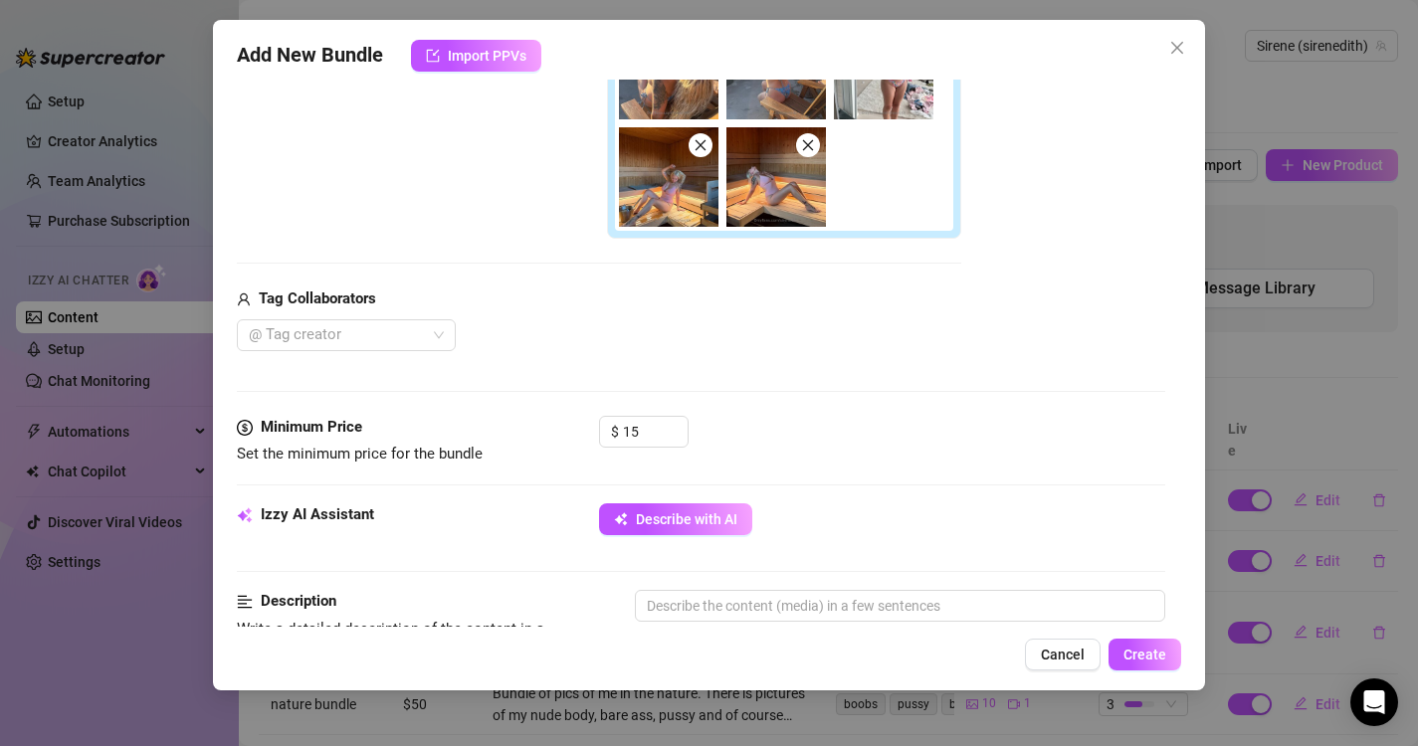
click at [829, 435] on div "$ 15" at bounding box center [882, 441] width 567 height 50
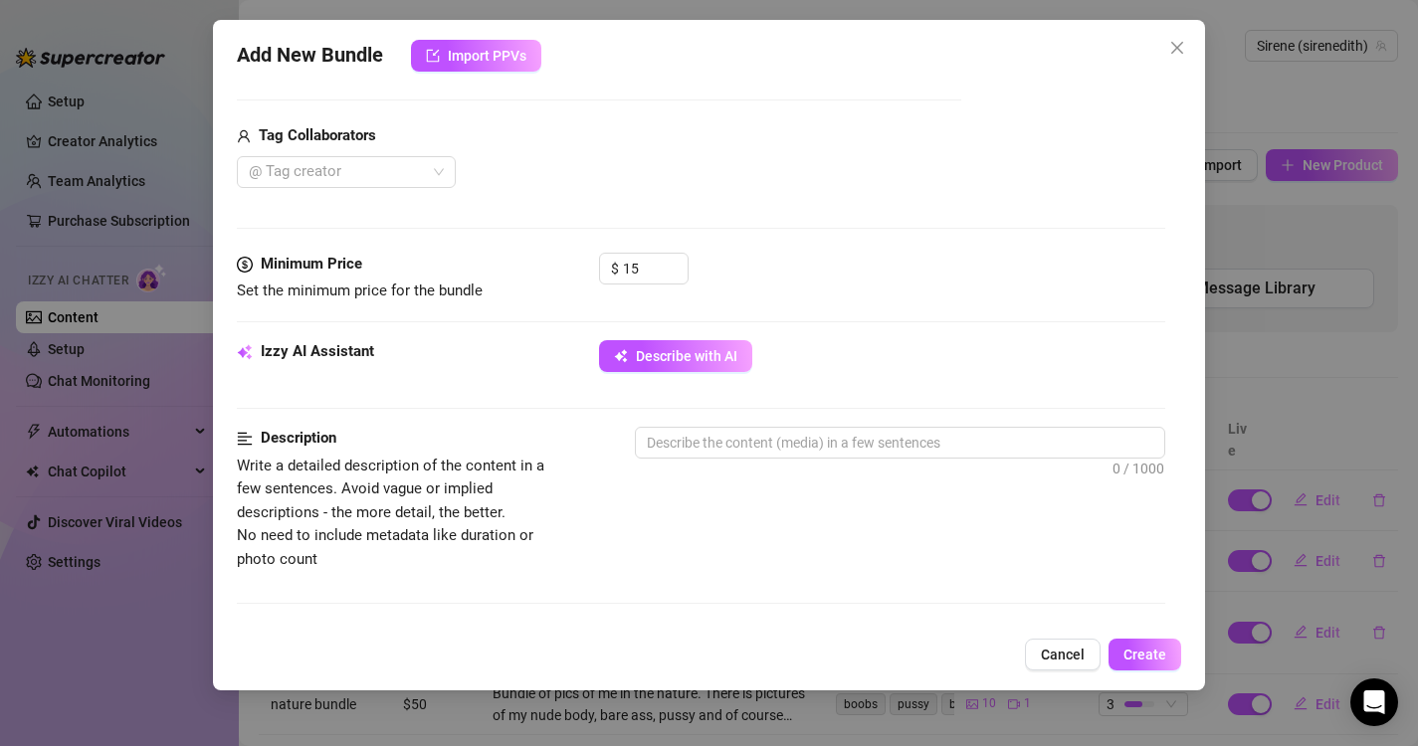
scroll to position [738, 0]
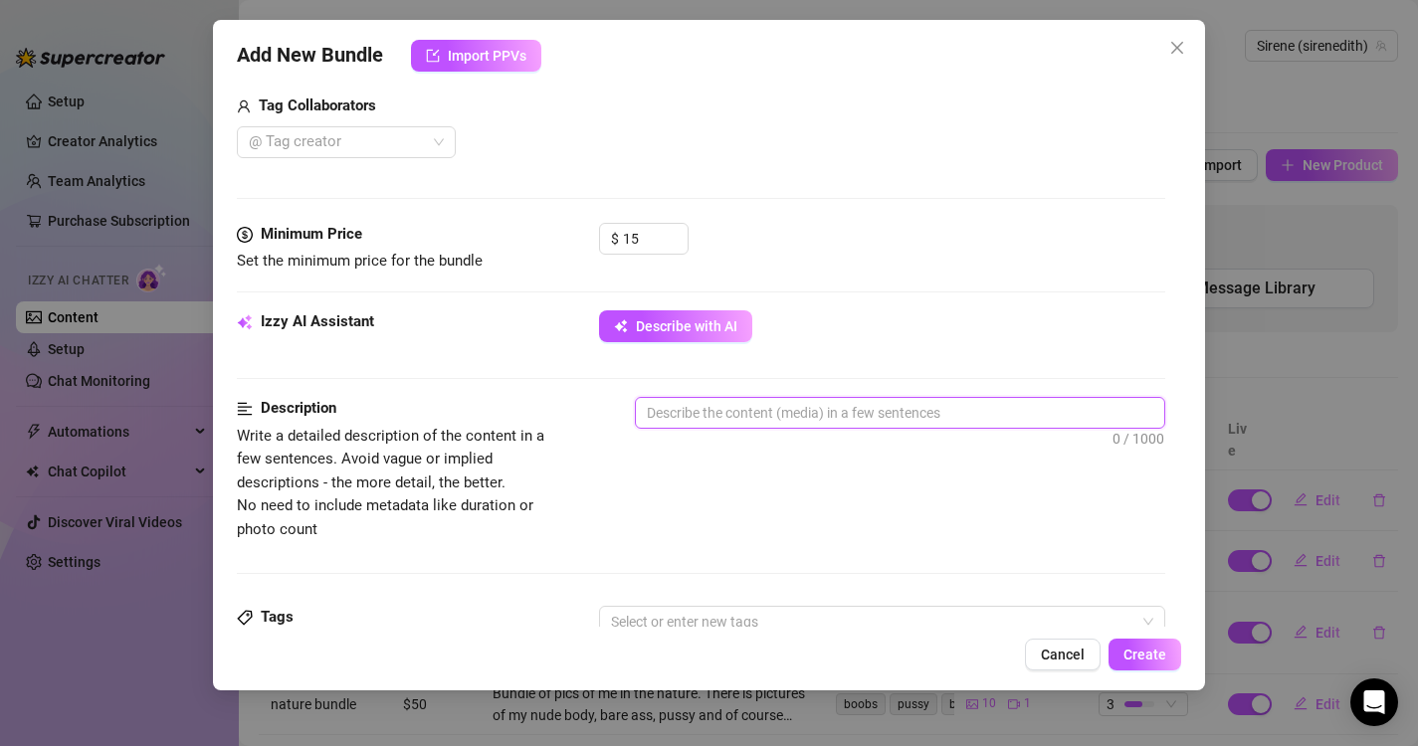
click at [796, 420] on textarea at bounding box center [900, 413] width 529 height 30
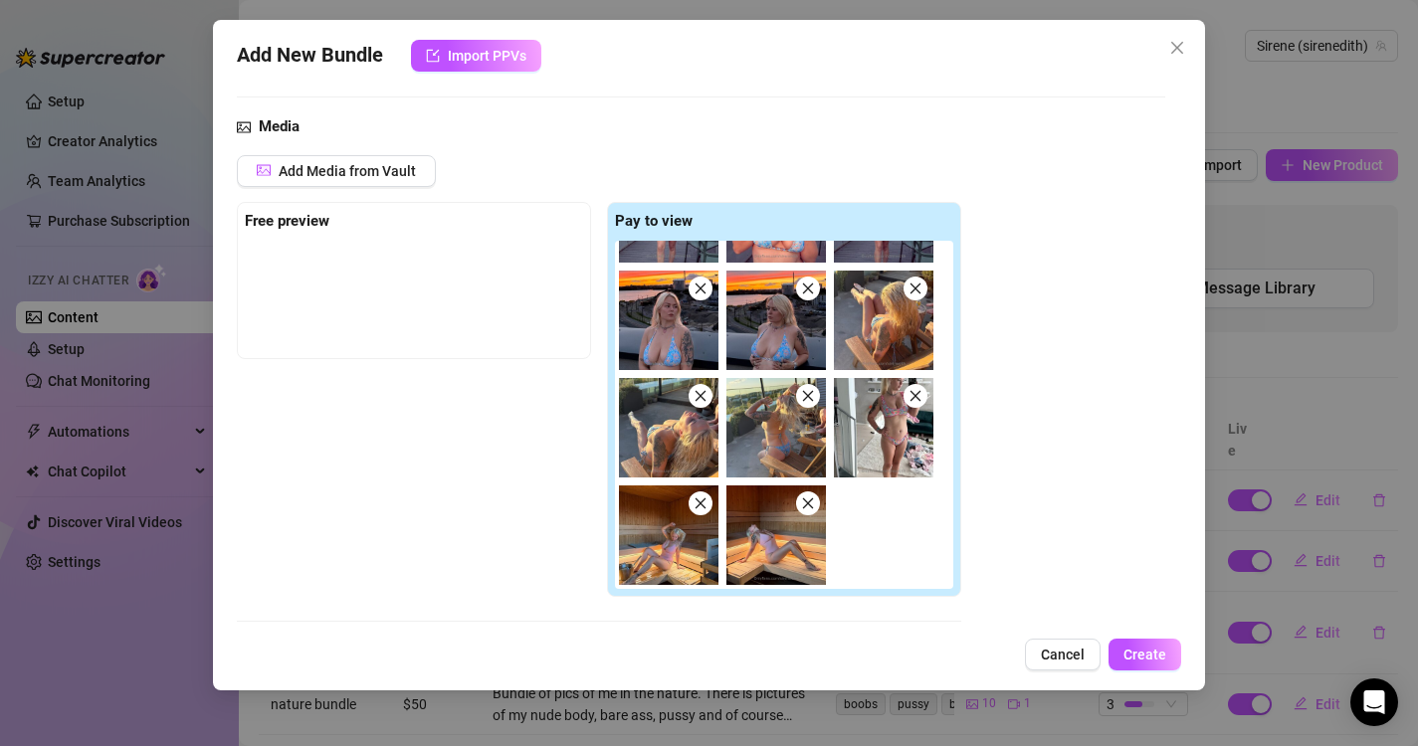
scroll to position [0, 0]
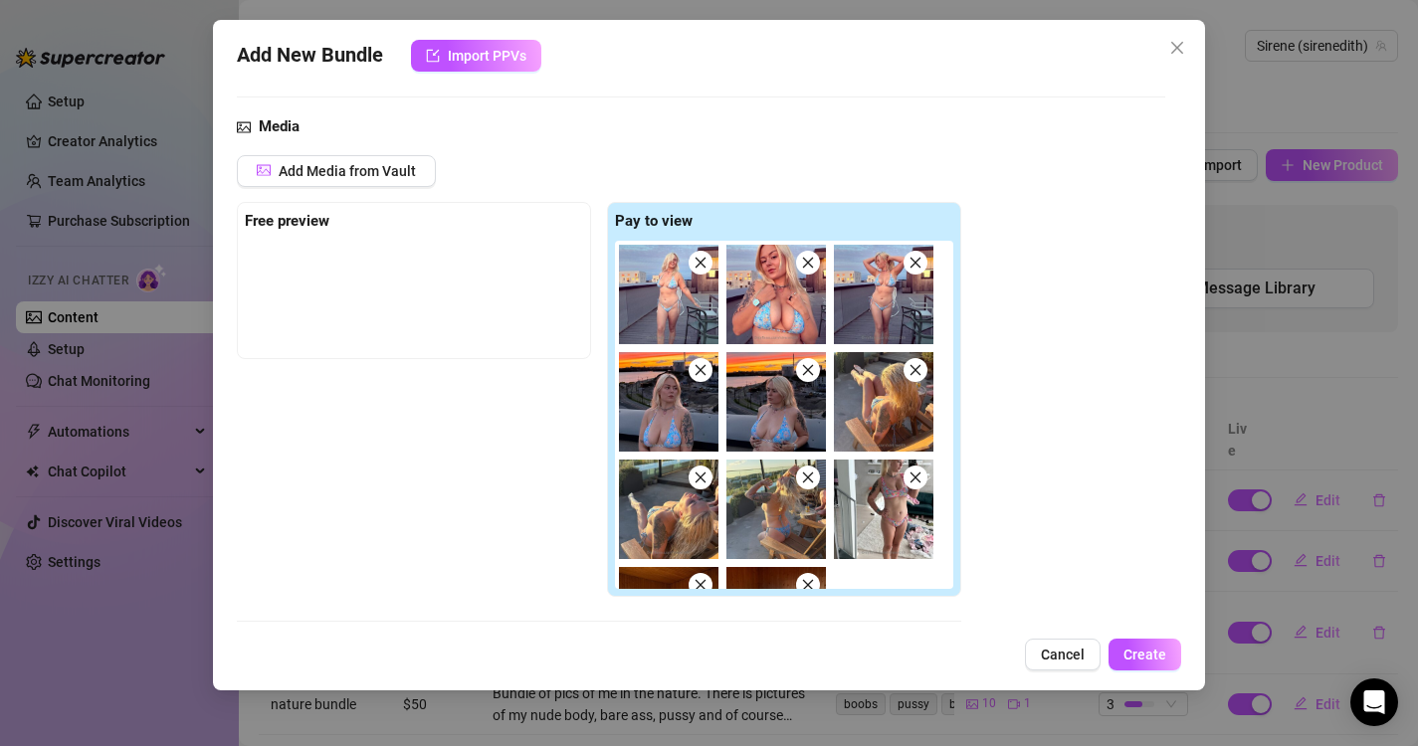
click at [1012, 450] on div "Add Media from Vault Free preview Pay to view Tag Collaborators @ Tag creator" at bounding box center [701, 432] width 929 height 554
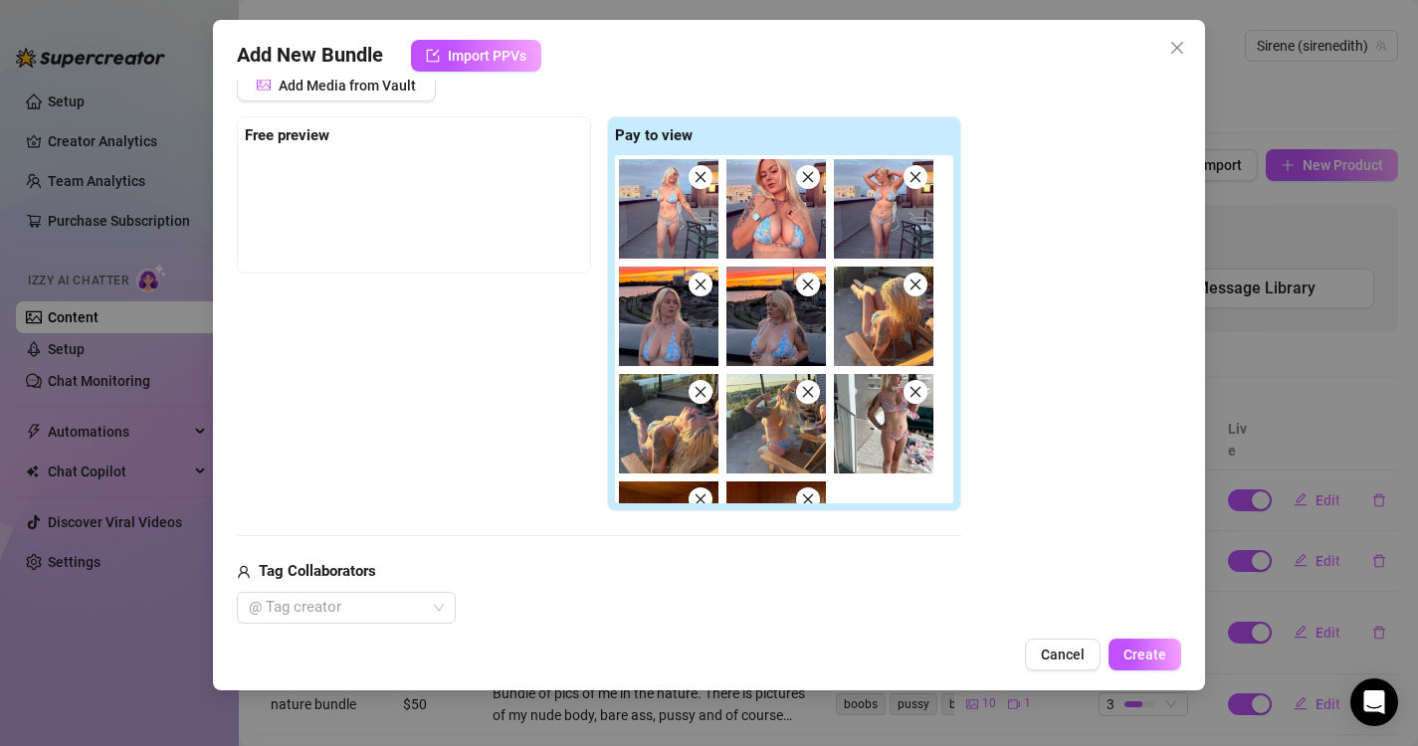
scroll to position [82, 0]
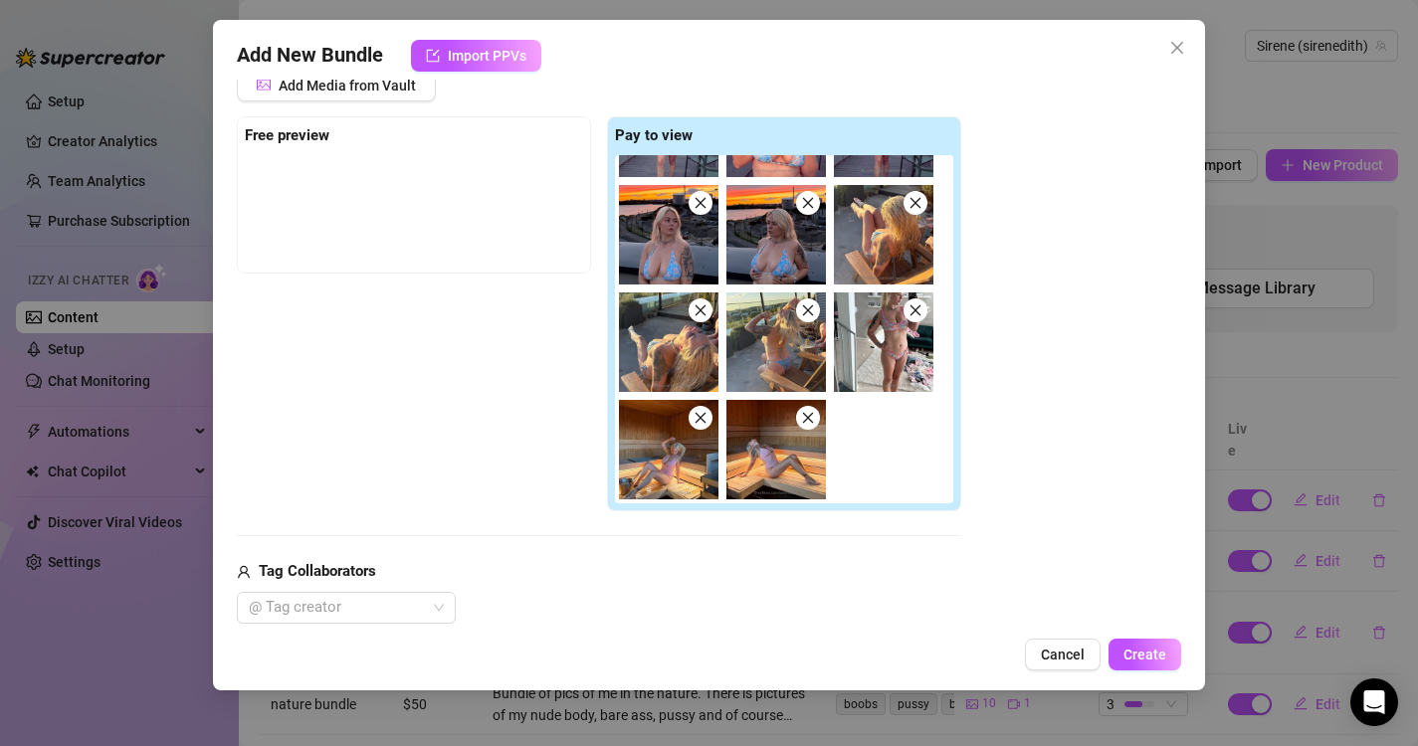
click at [811, 314] on icon "close" at bounding box center [807, 310] width 11 height 11
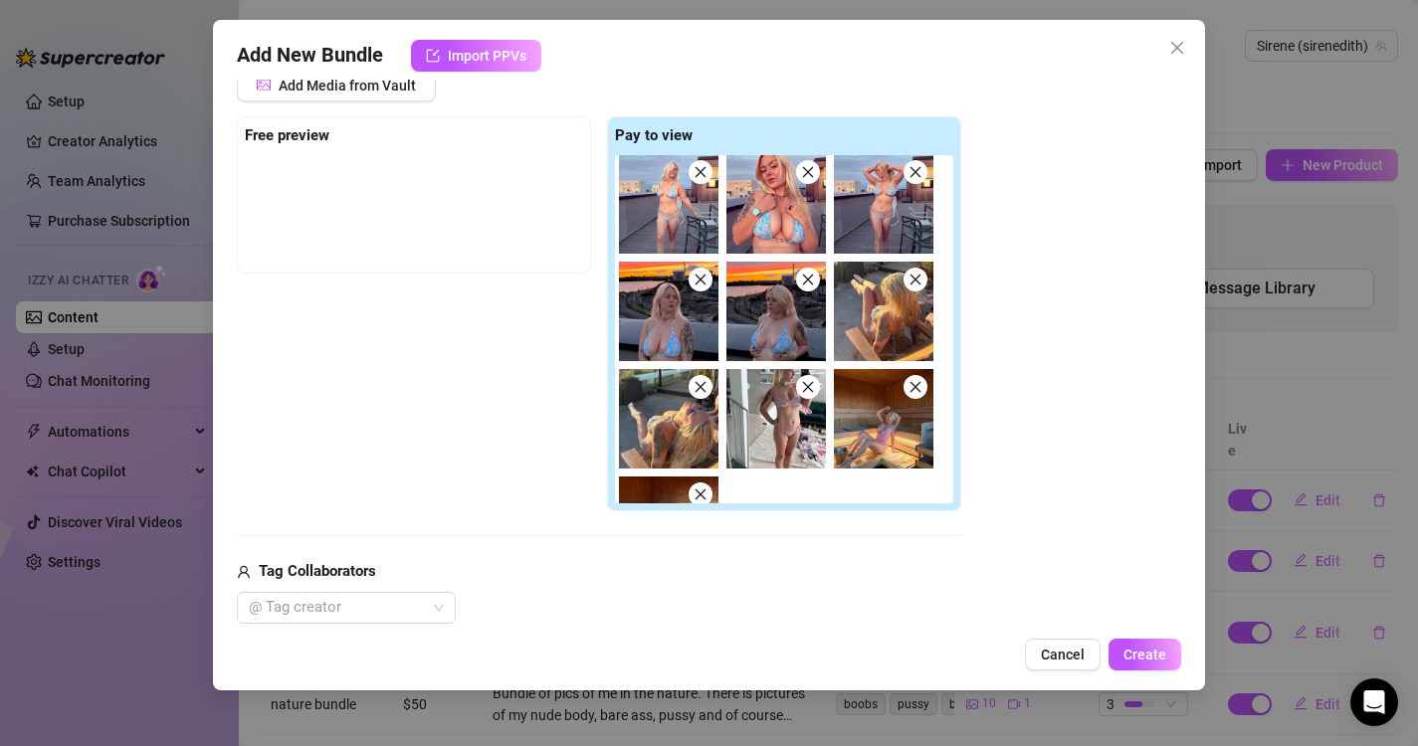
scroll to position [0, 0]
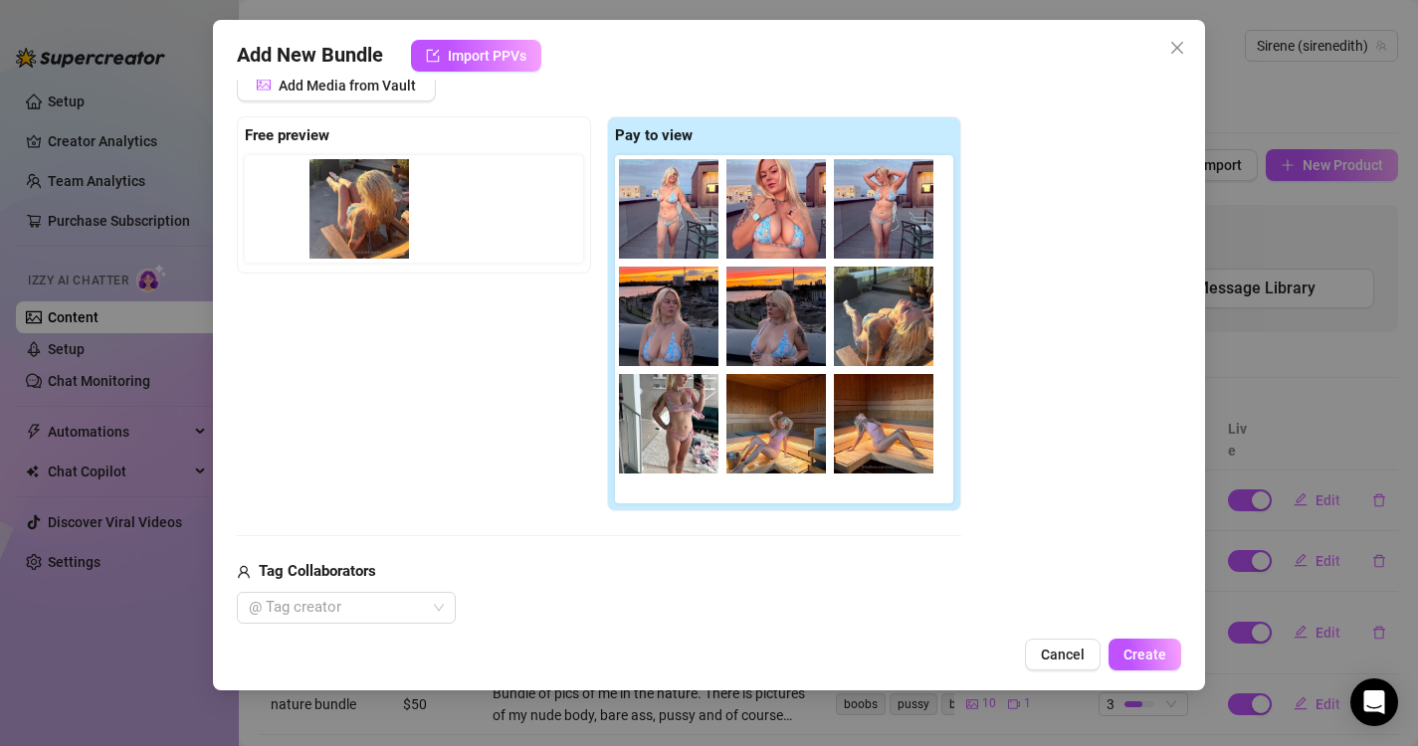
drag, startPoint x: 894, startPoint y: 333, endPoint x: 362, endPoint y: 222, distance: 543.8
click at [362, 222] on div "Free preview Pay to view" at bounding box center [599, 314] width 724 height 396
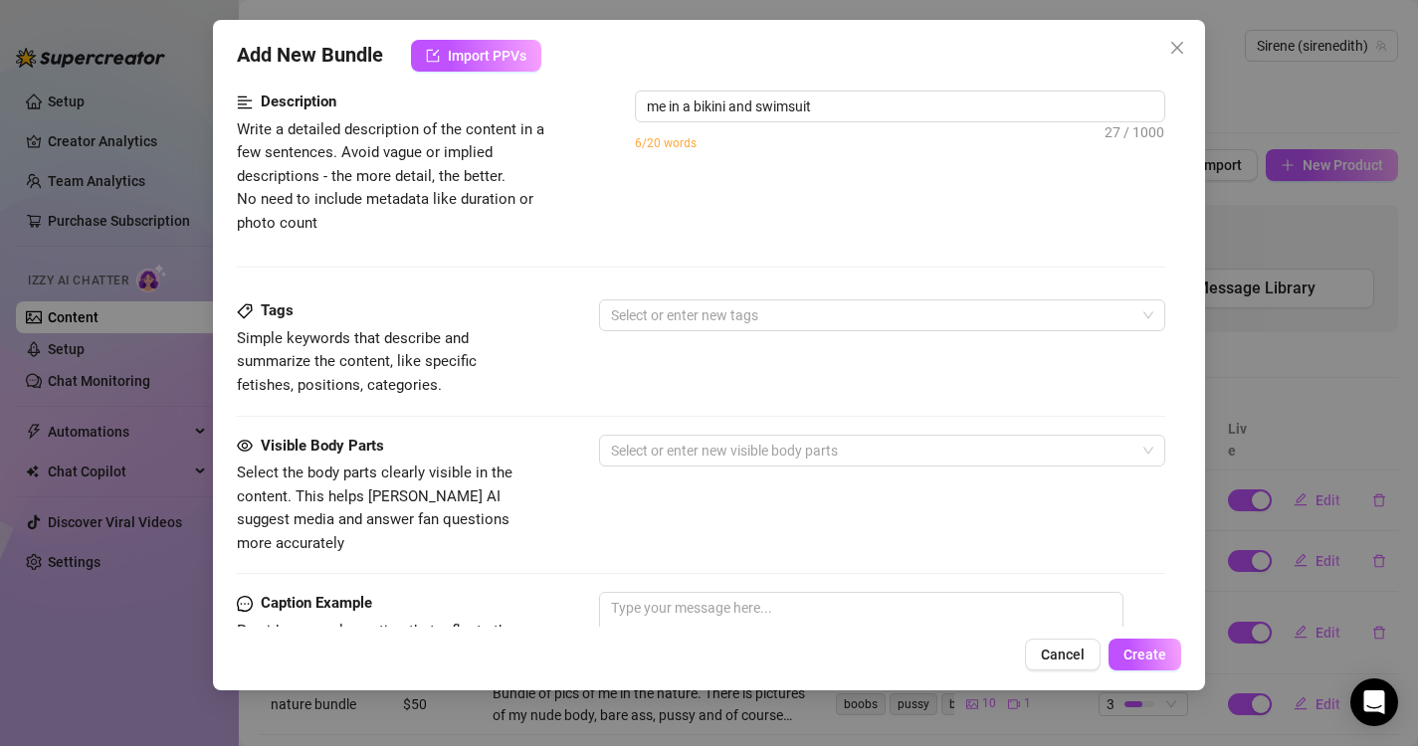
scroll to position [1026, 0]
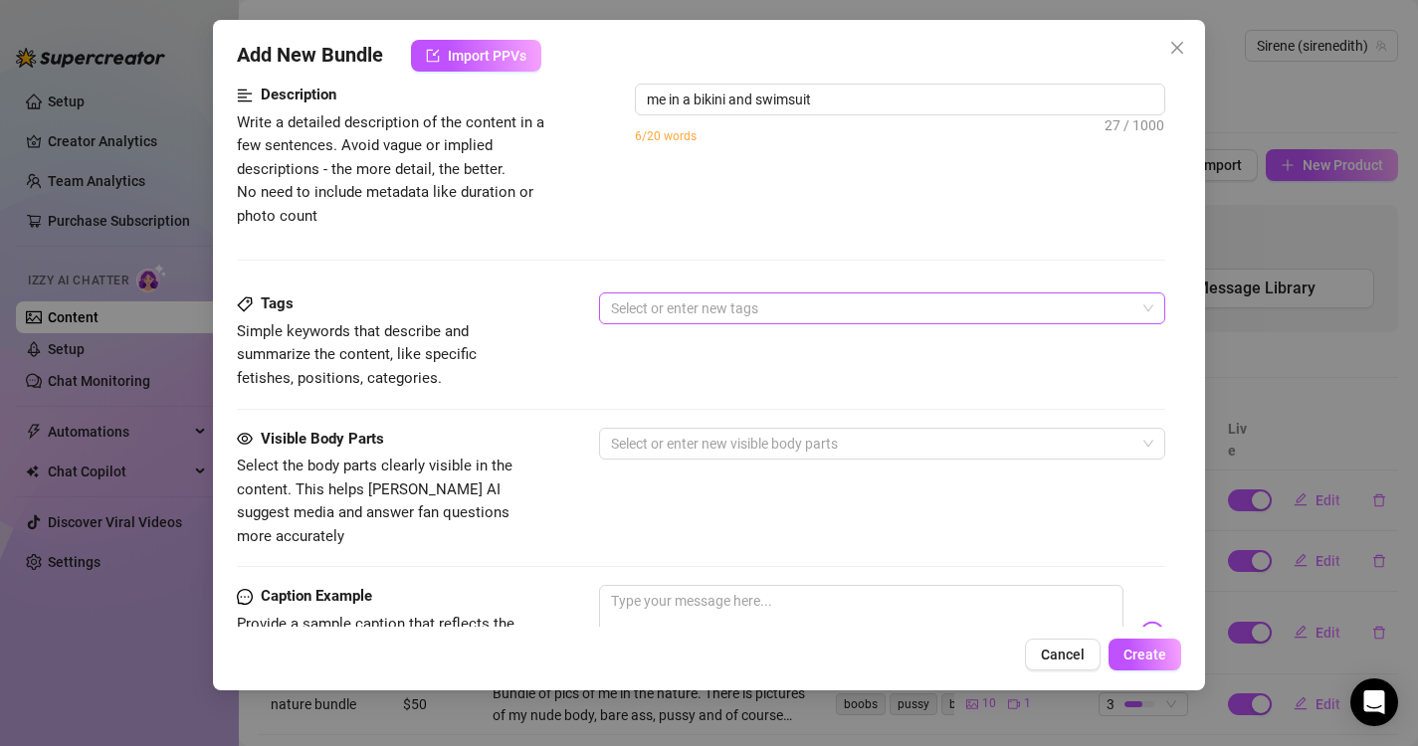
click at [625, 318] on div at bounding box center [872, 308] width 538 height 28
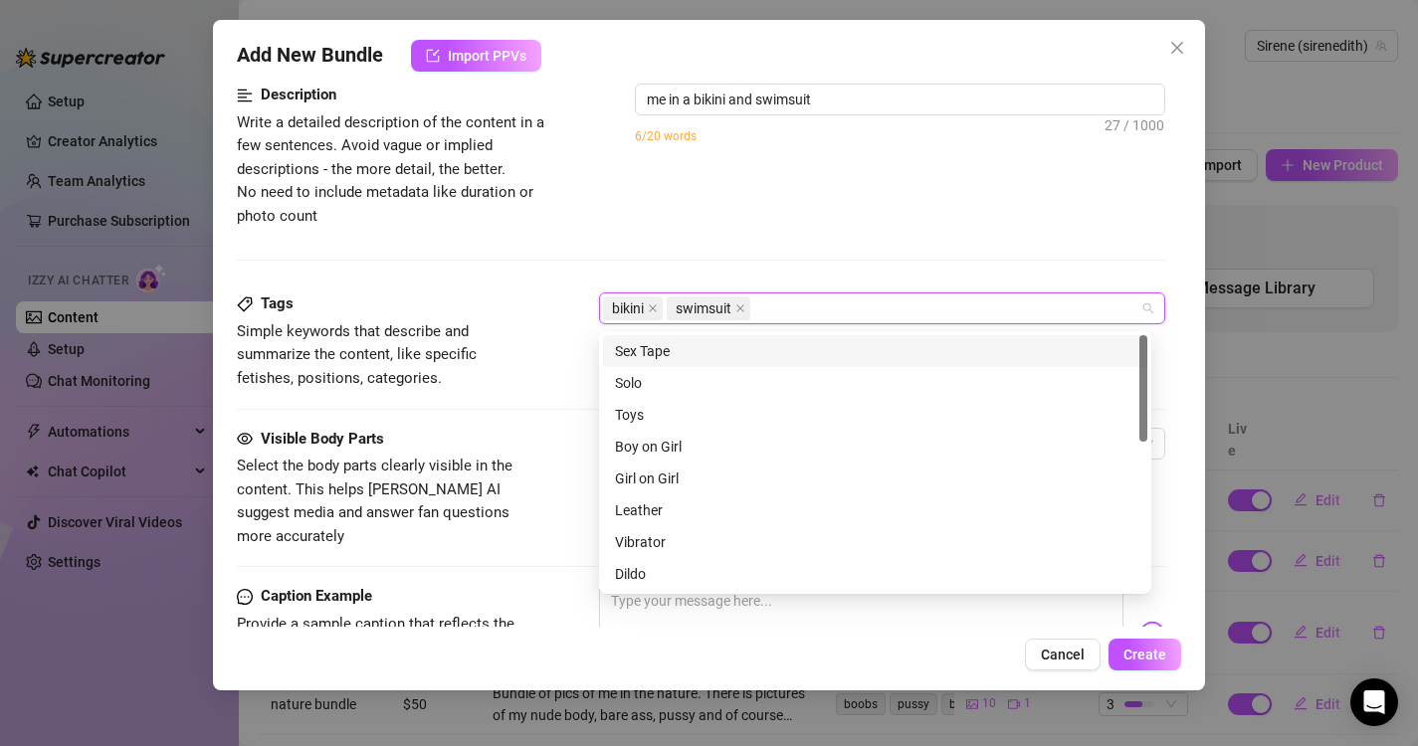
click at [510, 313] on div "Tags" at bounding box center [386, 304] width 298 height 24
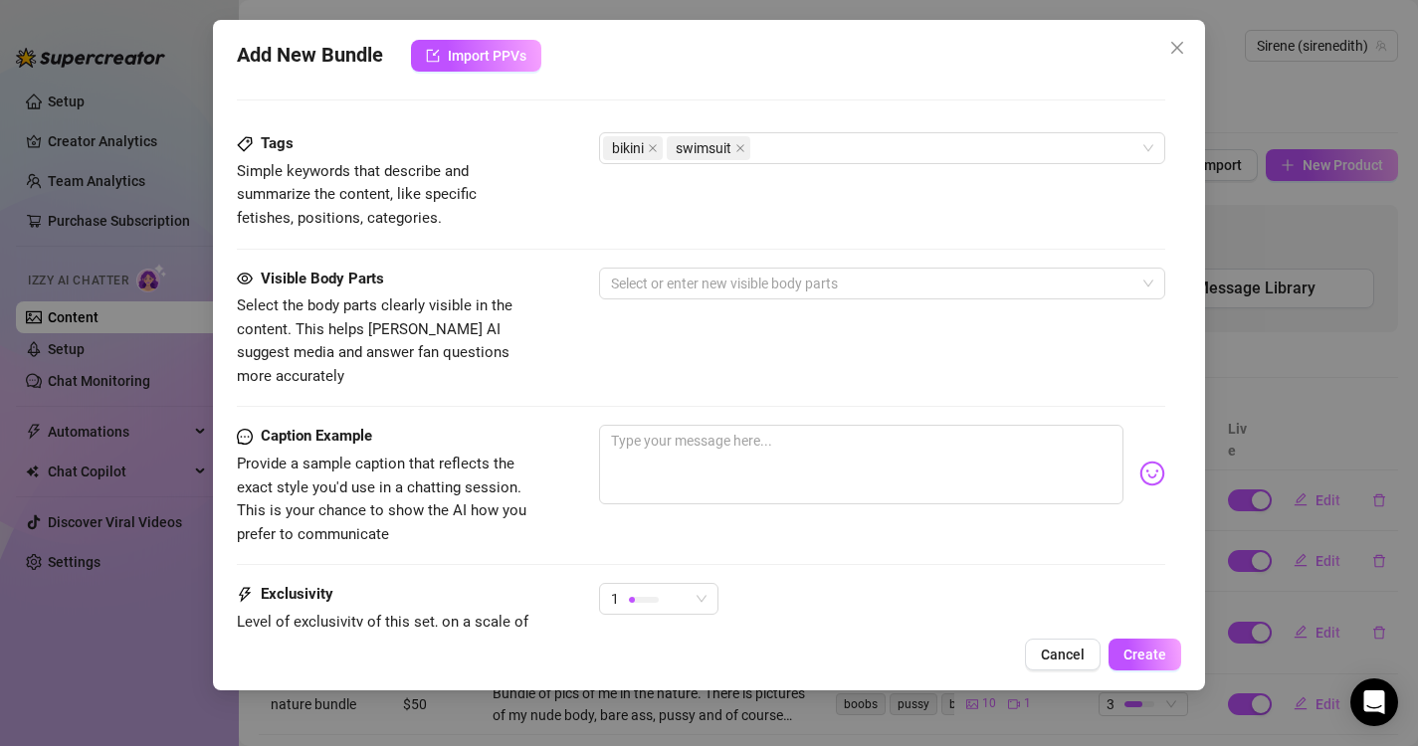
scroll to position [1209, 0]
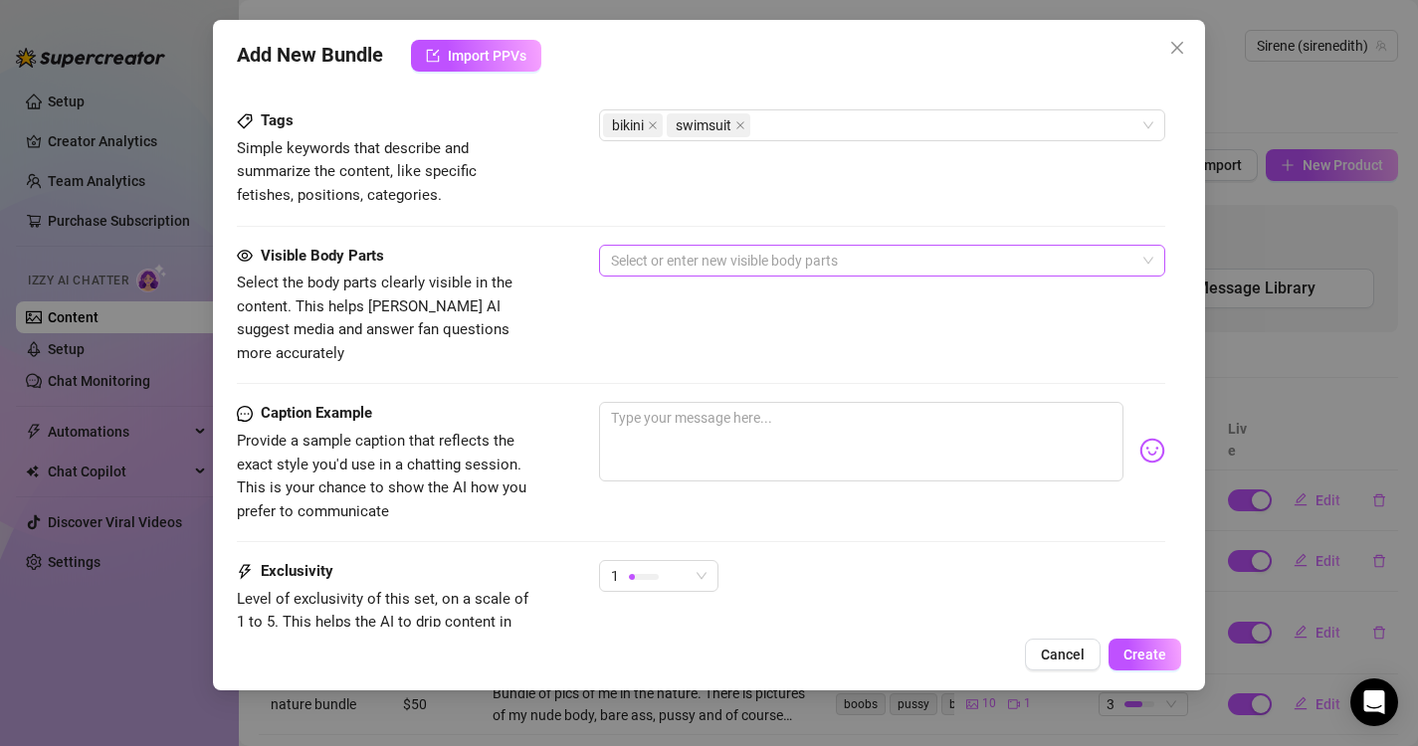
click at [686, 253] on div at bounding box center [872, 261] width 538 height 28
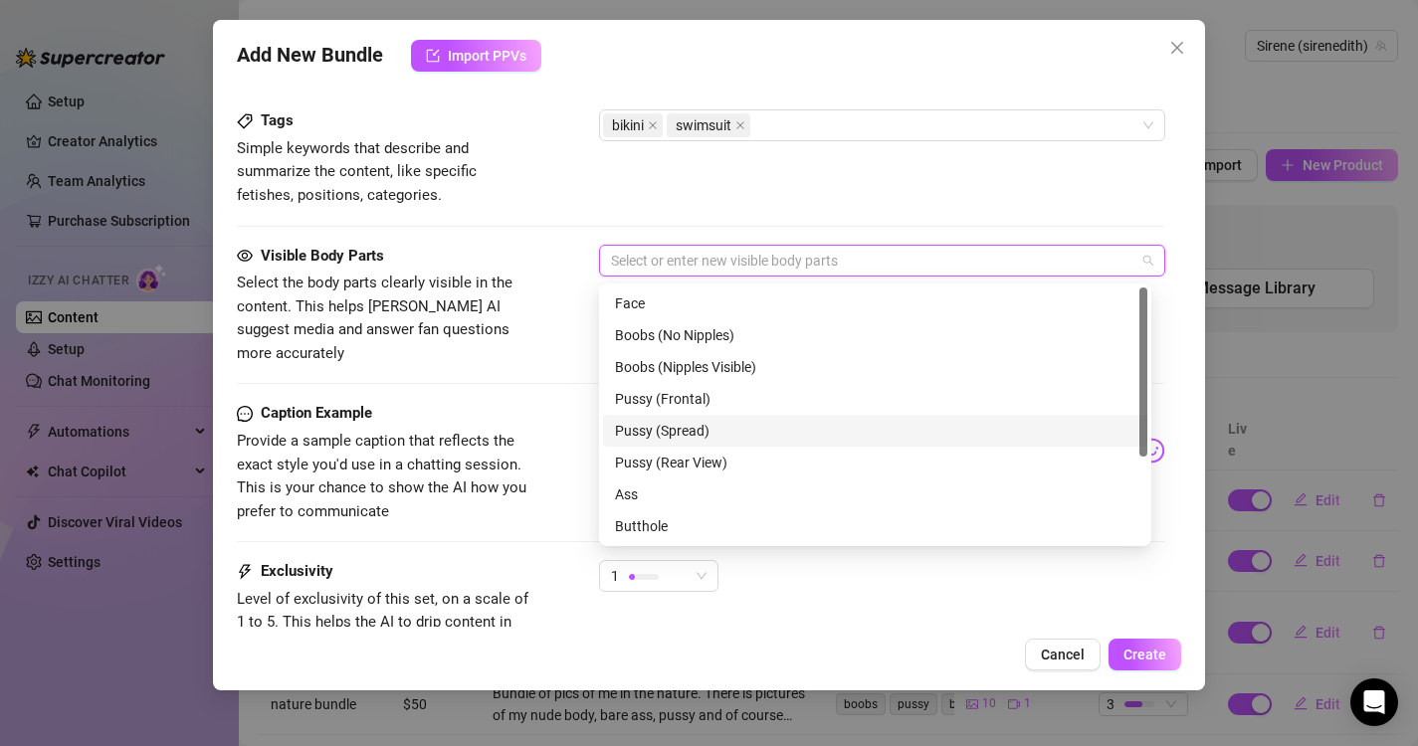
scroll to position [127, 0]
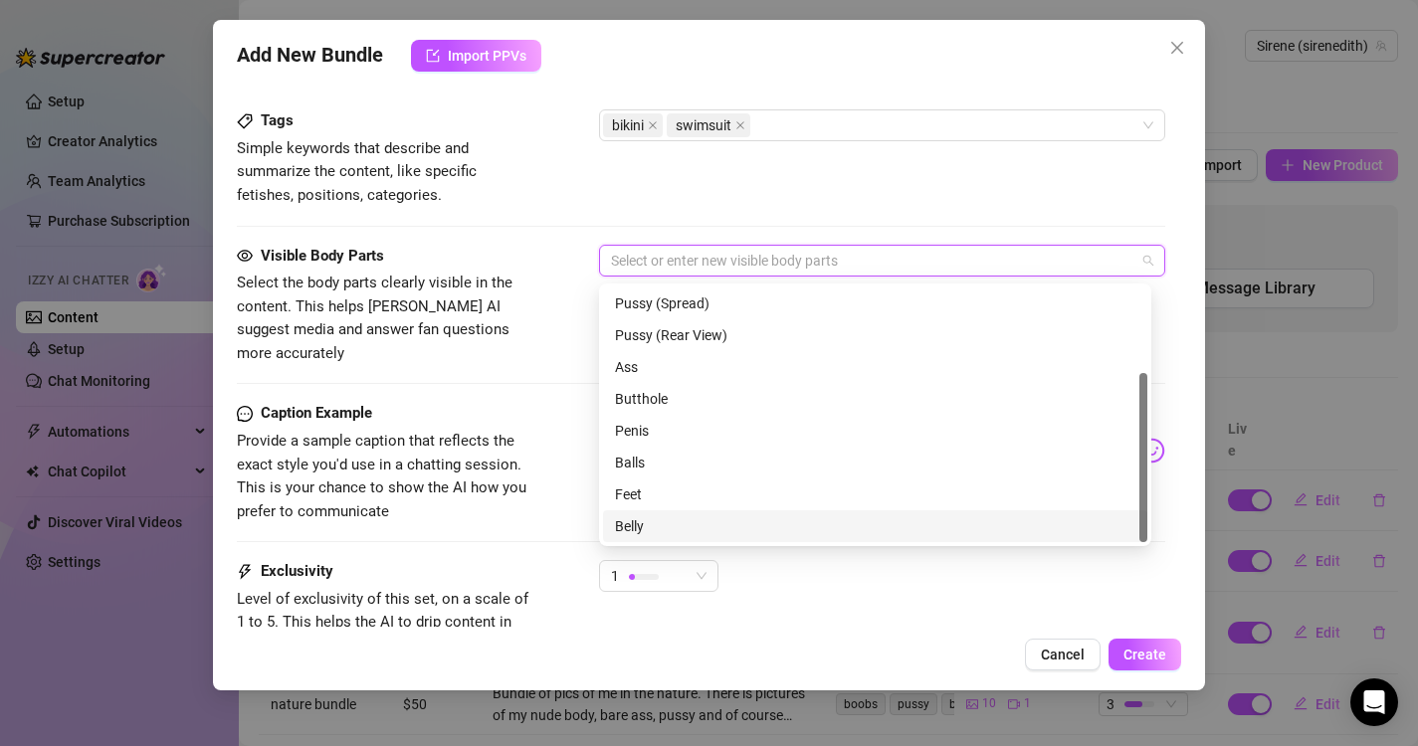
click at [639, 525] on div "Belly" at bounding box center [875, 526] width 520 height 22
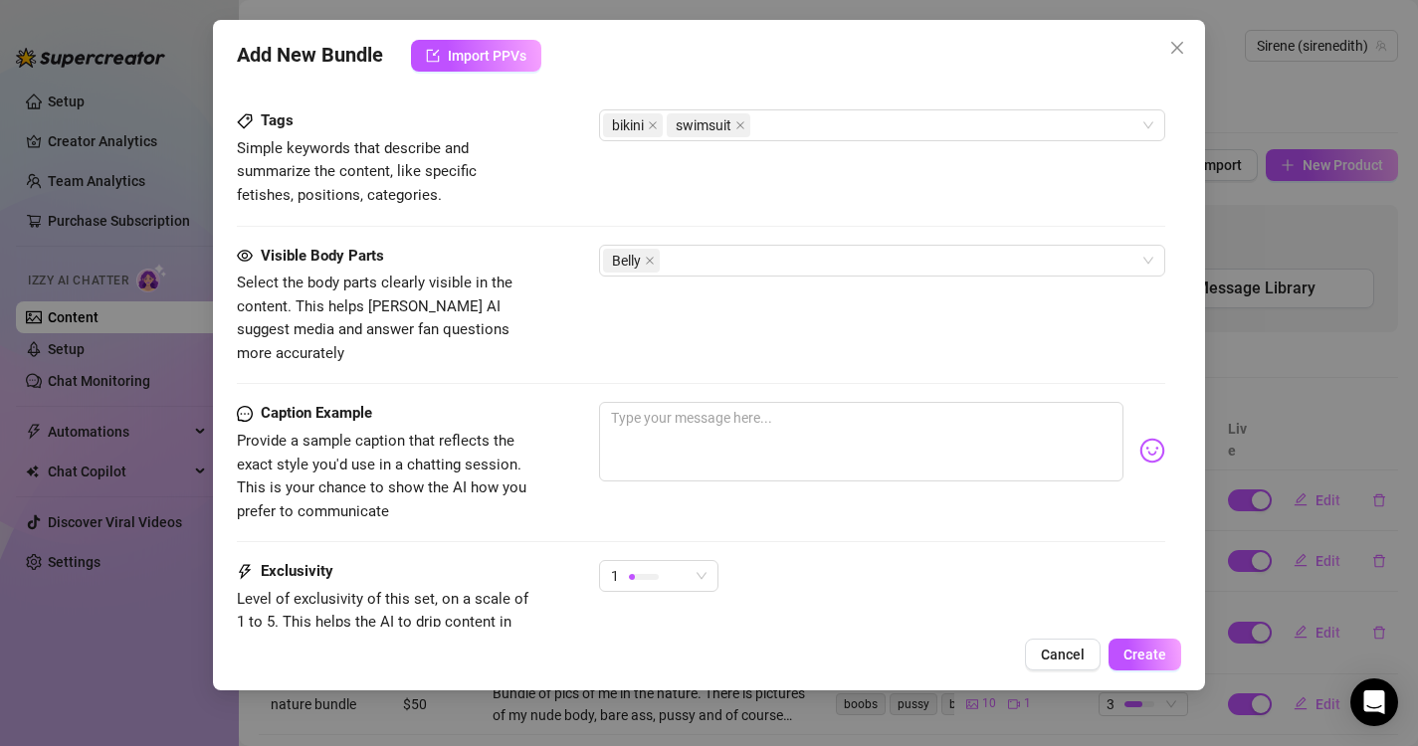
click at [552, 331] on div "Visible Body Parts Select the body parts clearly visible in the content. This h…" at bounding box center [701, 305] width 929 height 121
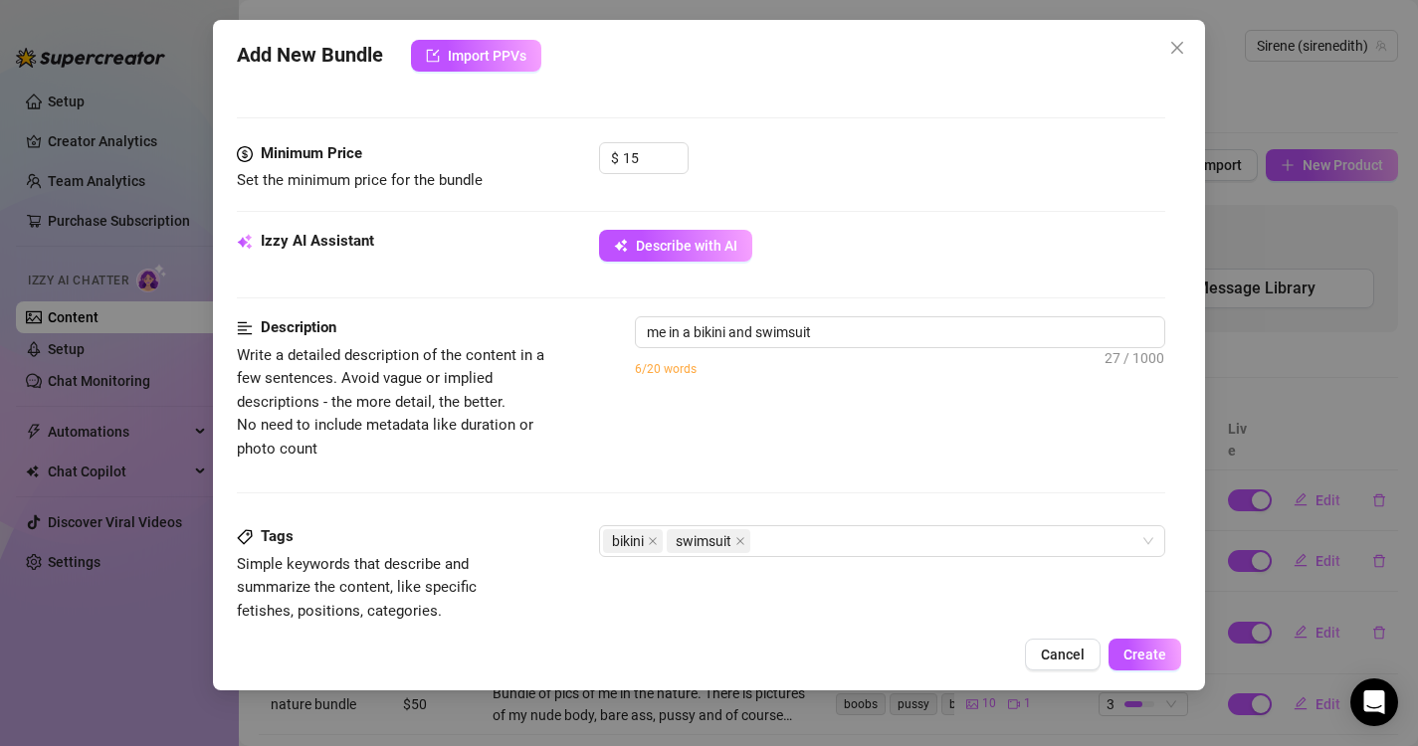
scroll to position [811, 0]
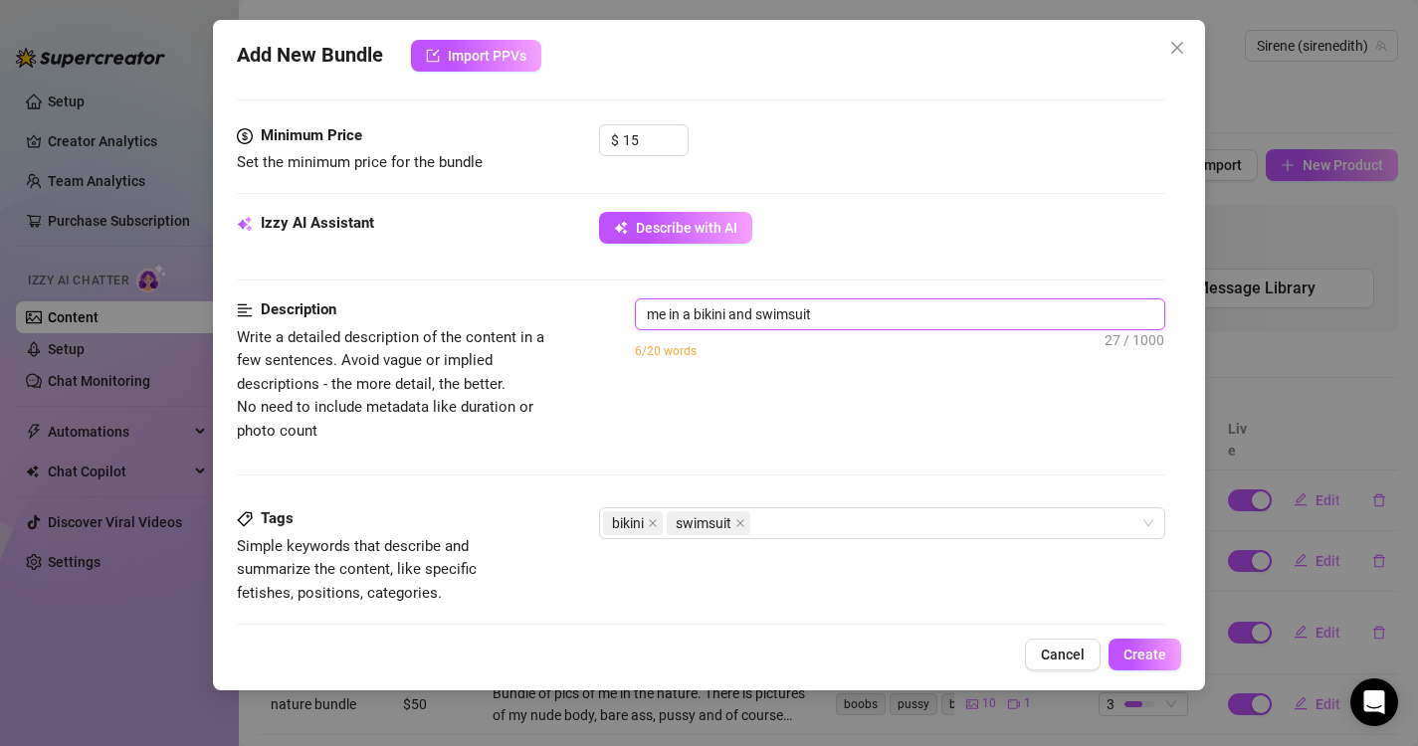
click at [855, 317] on textarea "me in a bikini and swimsuit" at bounding box center [900, 314] width 529 height 30
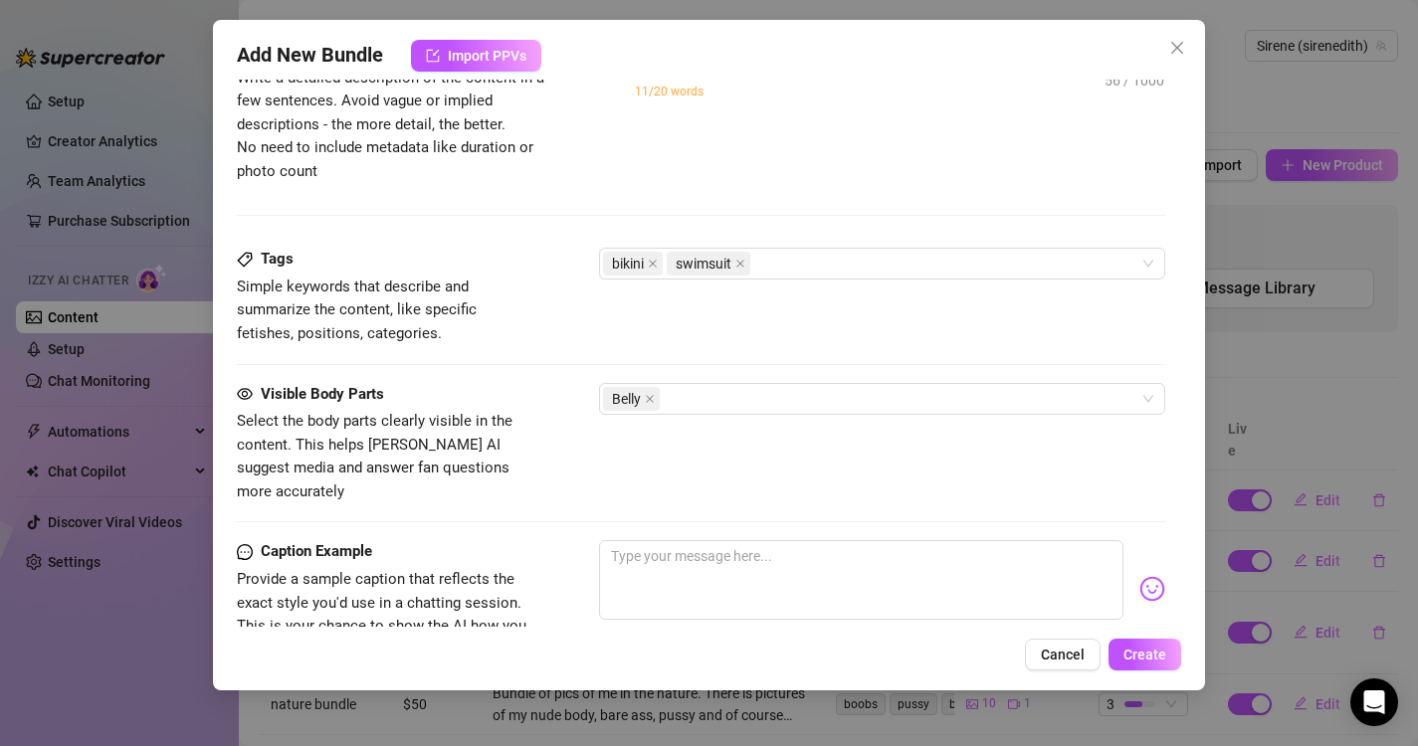
scroll to position [1210, 0]
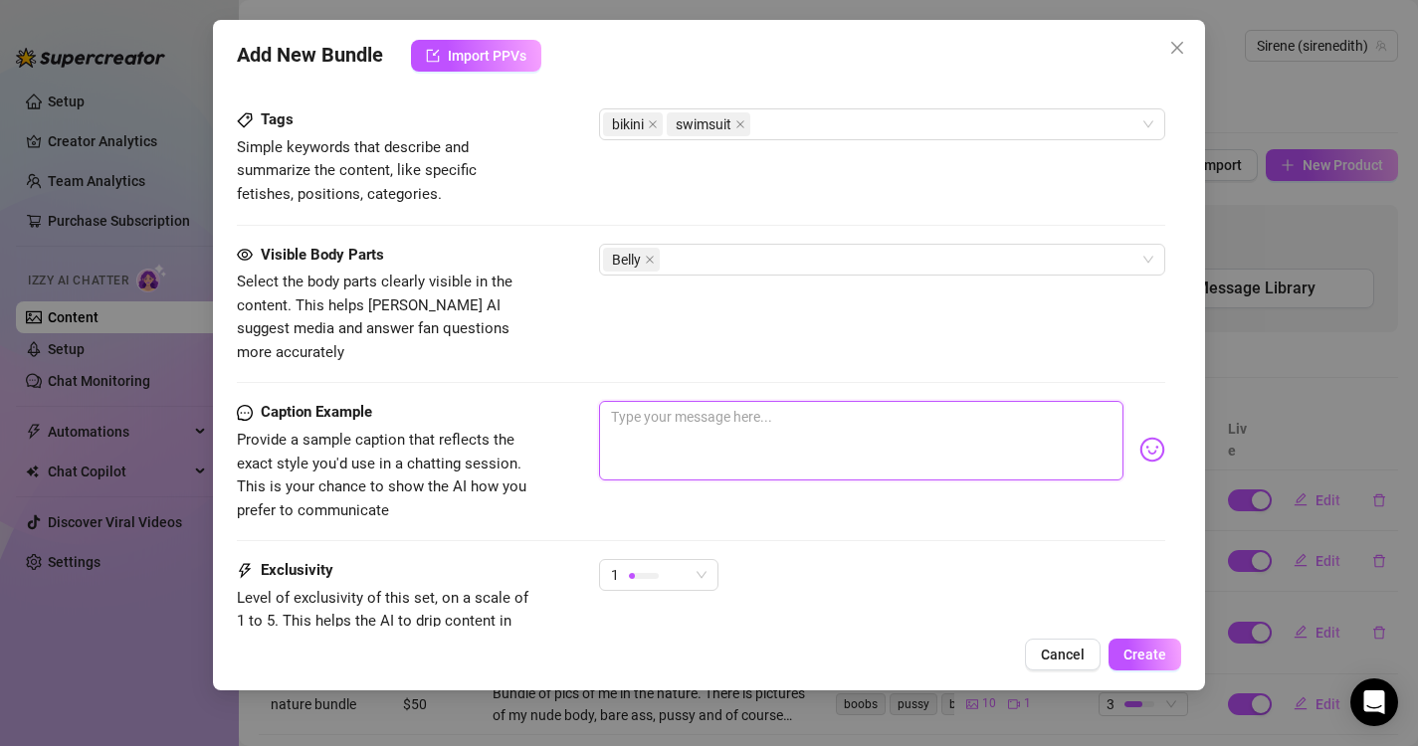
click at [664, 408] on textarea at bounding box center [861, 441] width 525 height 80
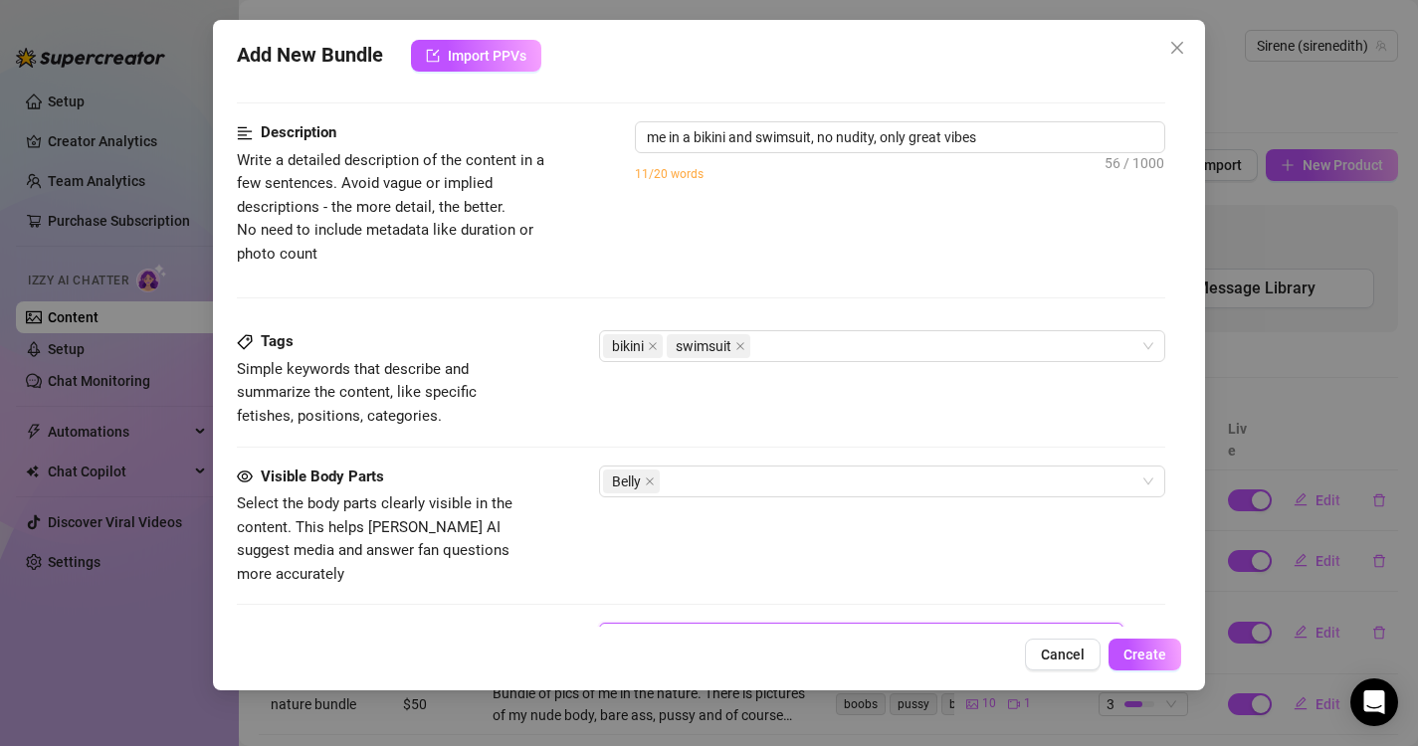
scroll to position [1007, 0]
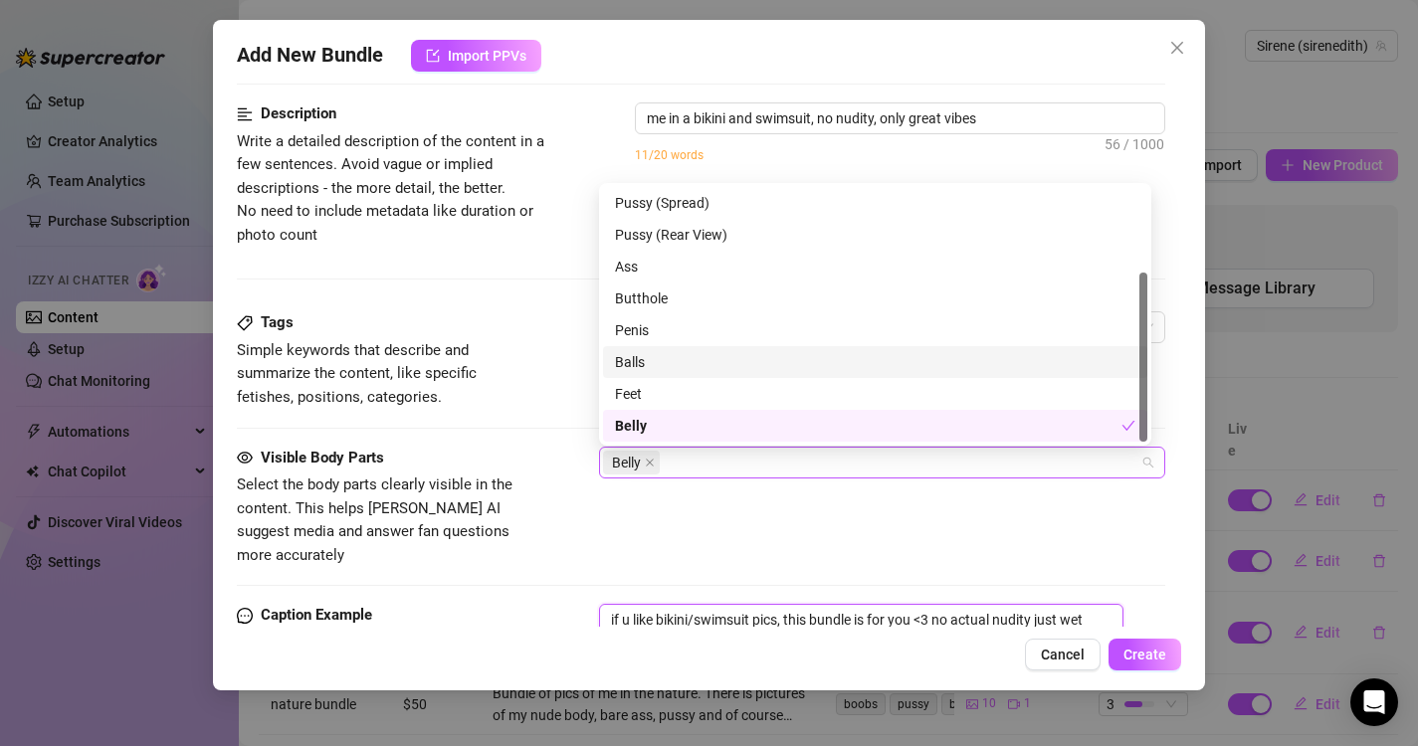
click at [700, 472] on div "Belly" at bounding box center [872, 463] width 538 height 28
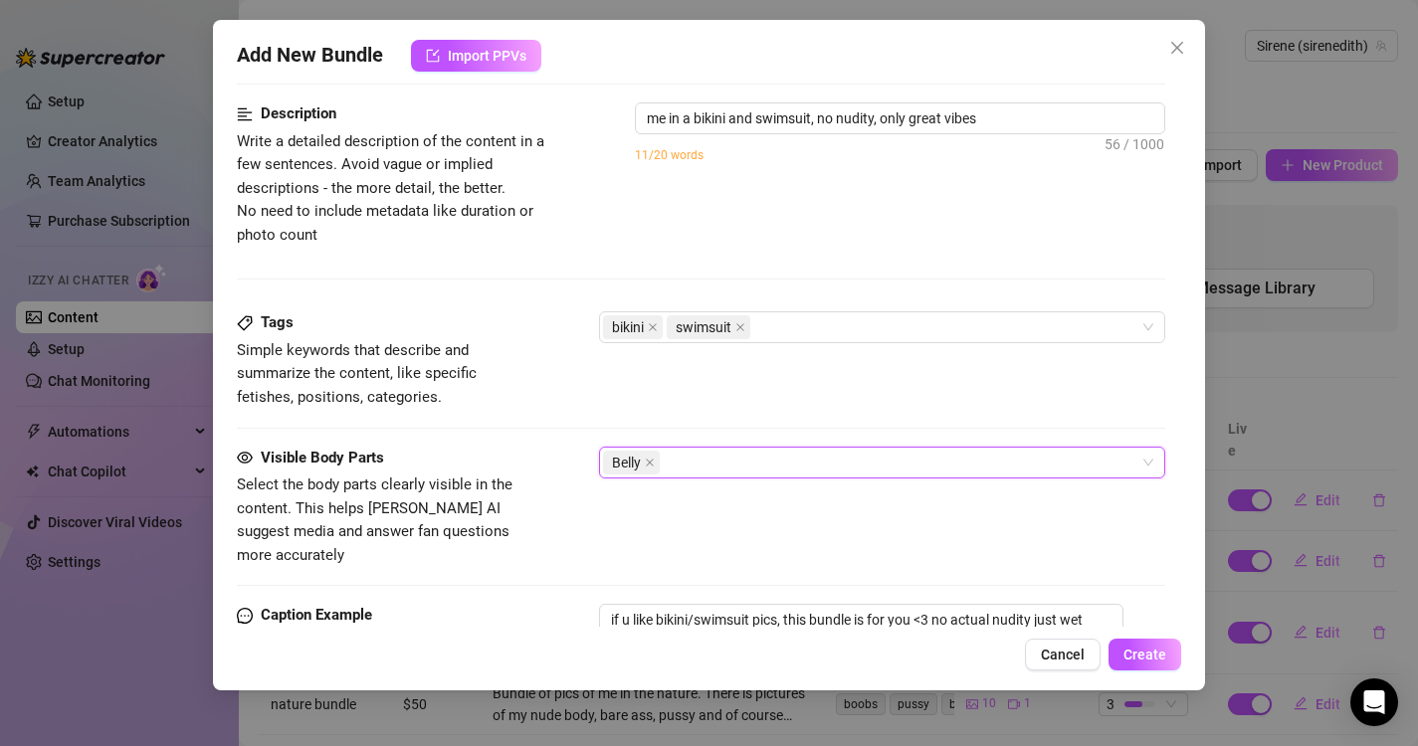
click at [572, 265] on div "Description Write a detailed description of the content in a few sentences. Avo…" at bounding box center [701, 206] width 929 height 209
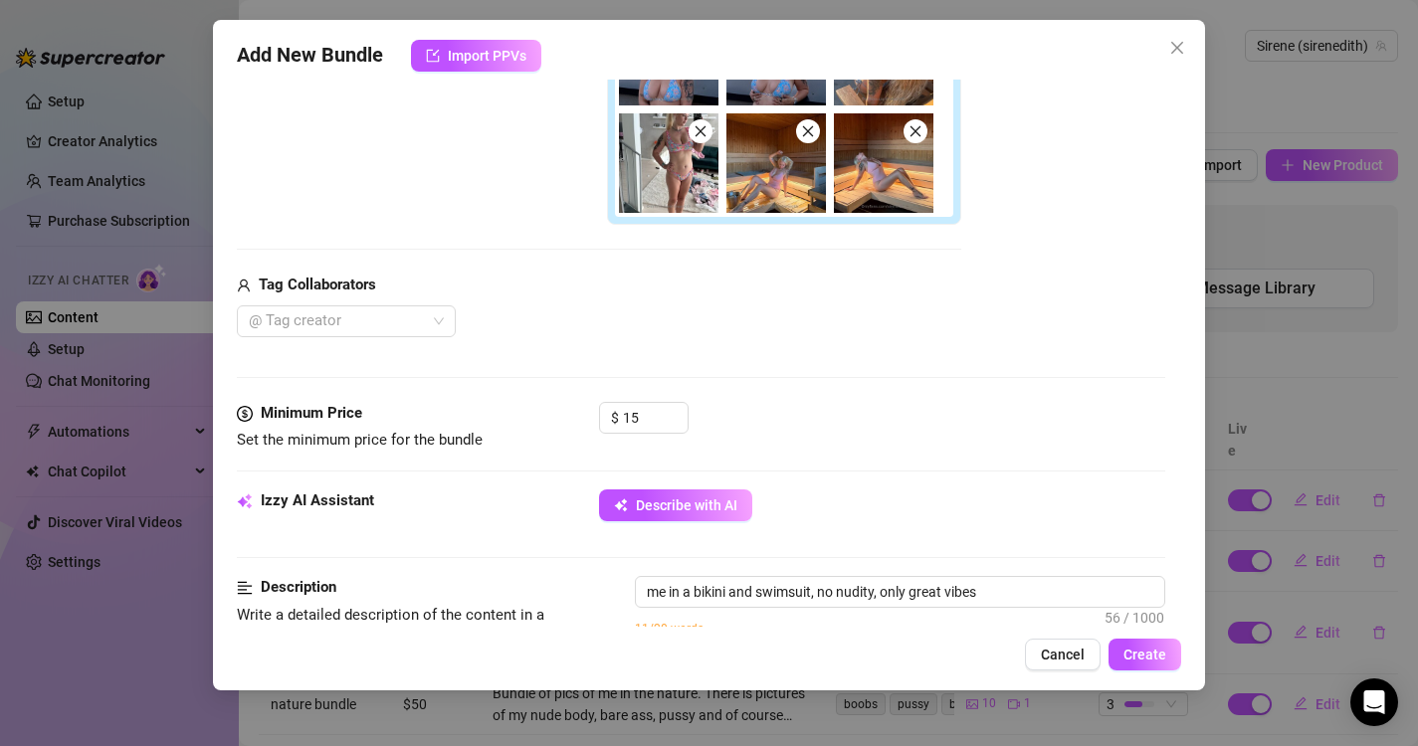
scroll to position [532, 0]
click at [652, 187] on img at bounding box center [668, 163] width 99 height 99
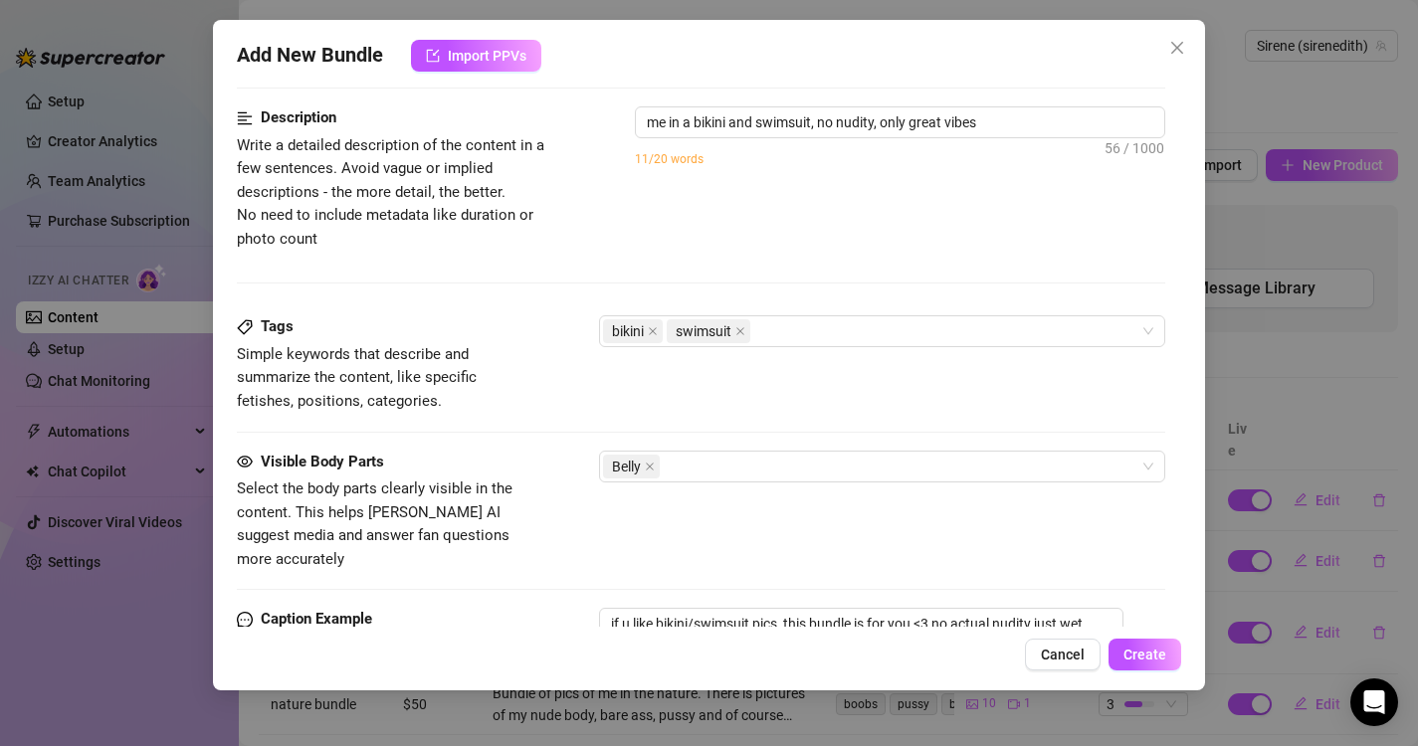
scroll to position [1041, 0]
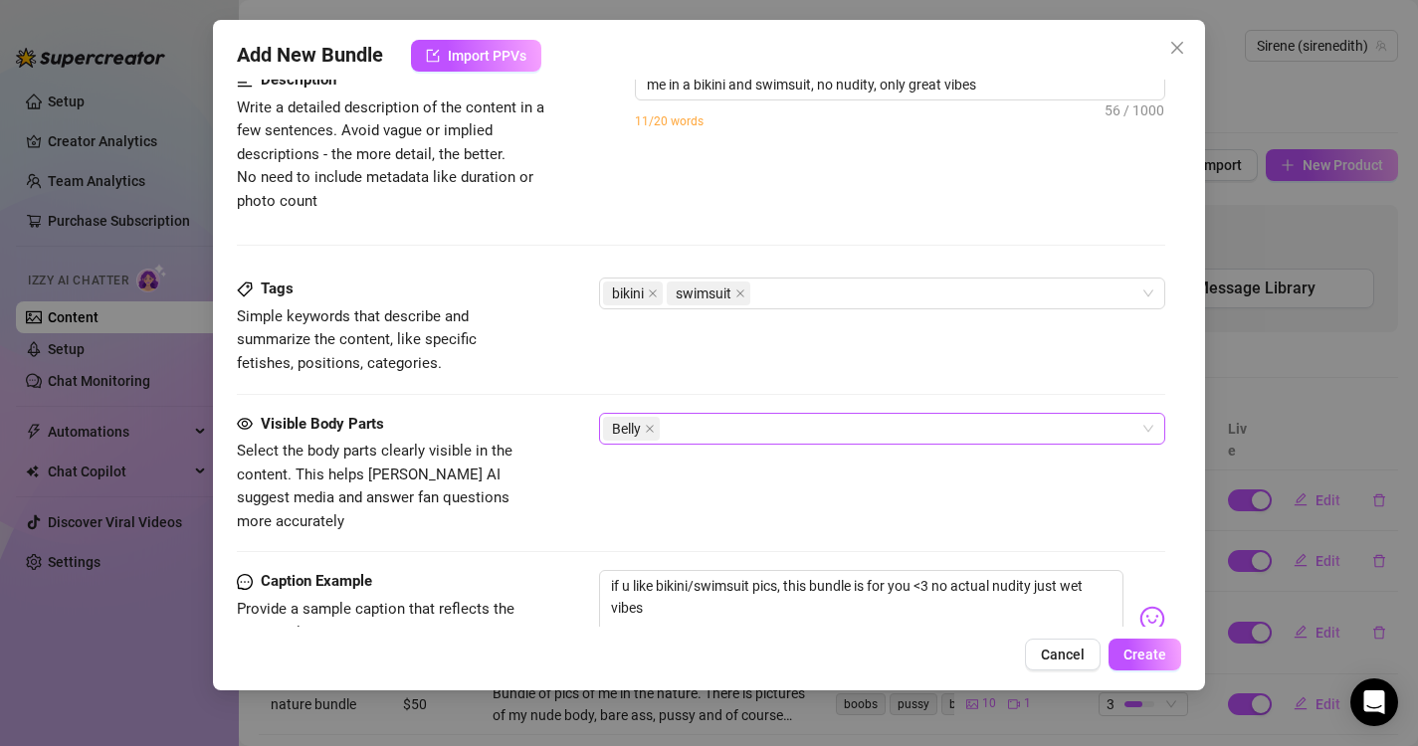
click at [699, 428] on div "Belly" at bounding box center [872, 429] width 538 height 28
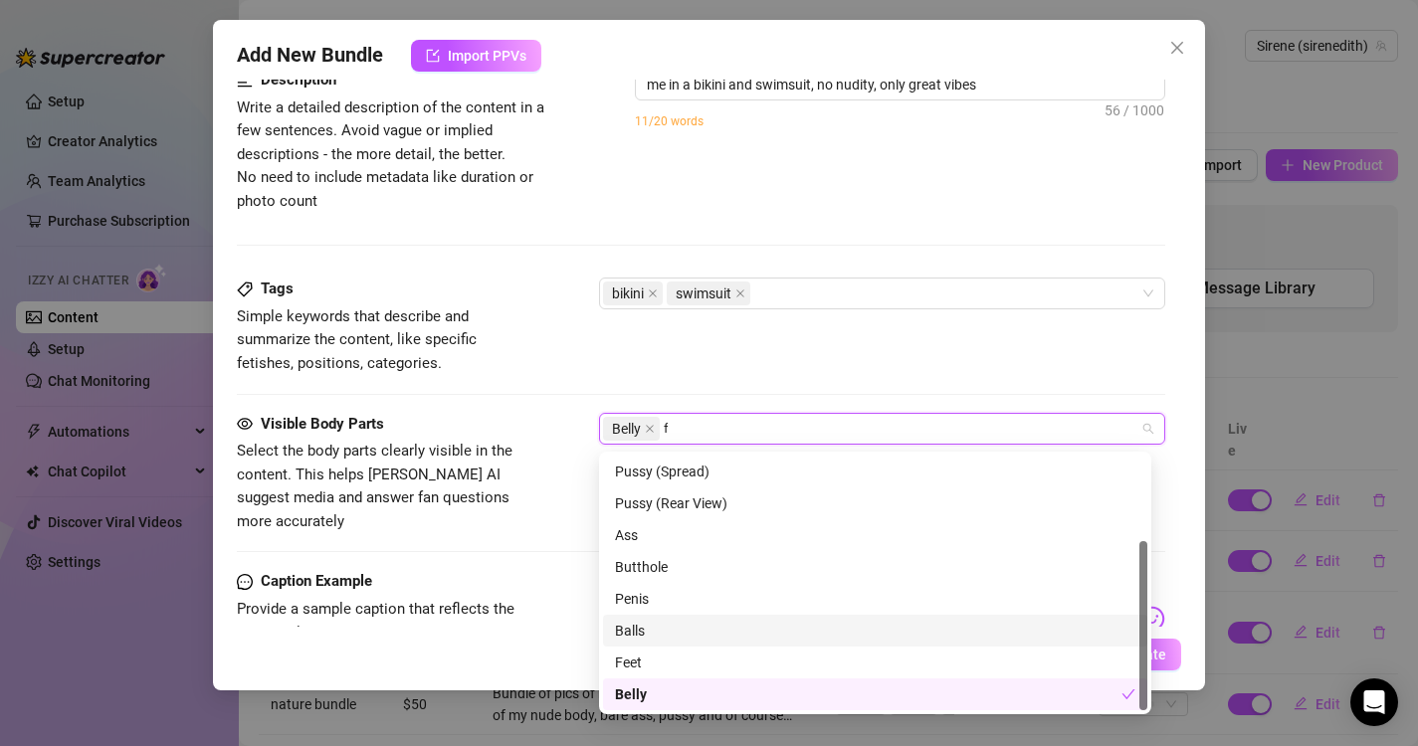
scroll to position [0, 0]
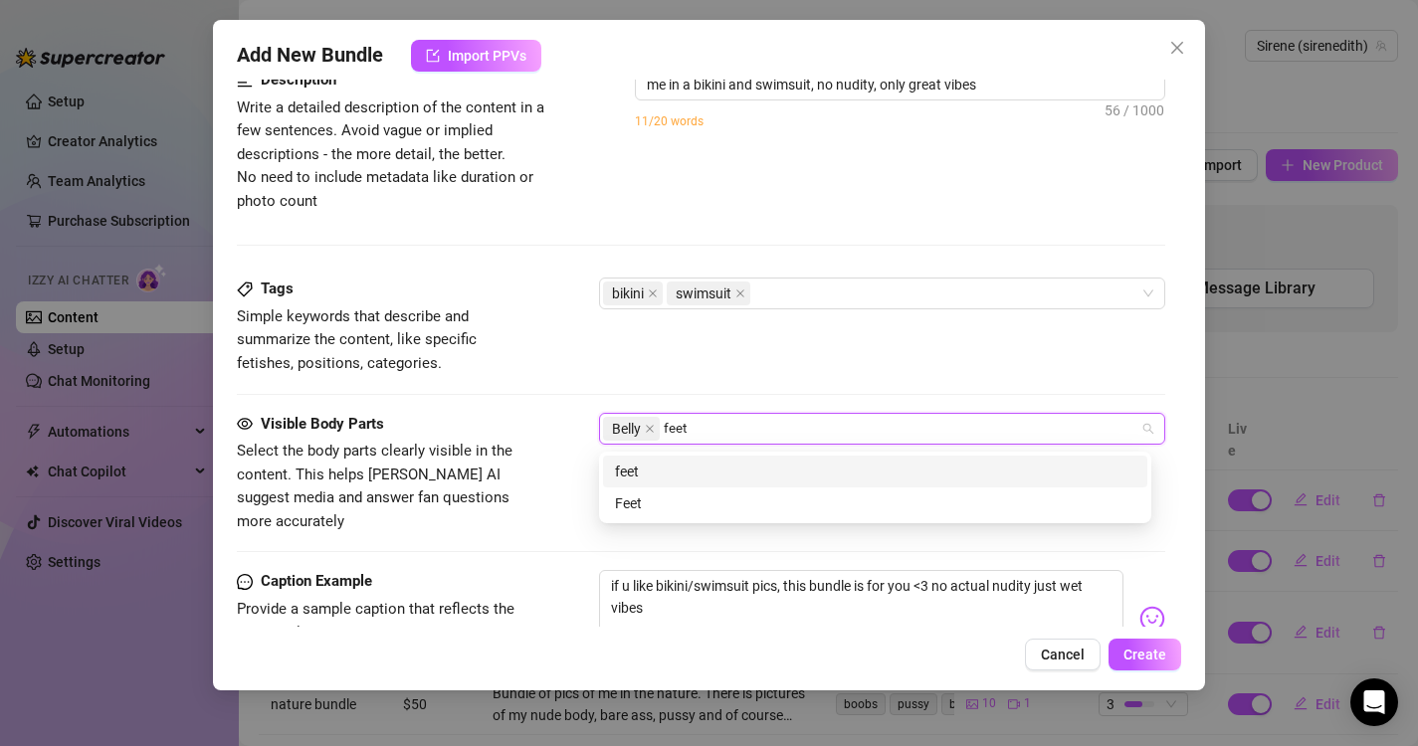
click at [664, 476] on div "feet" at bounding box center [875, 472] width 520 height 22
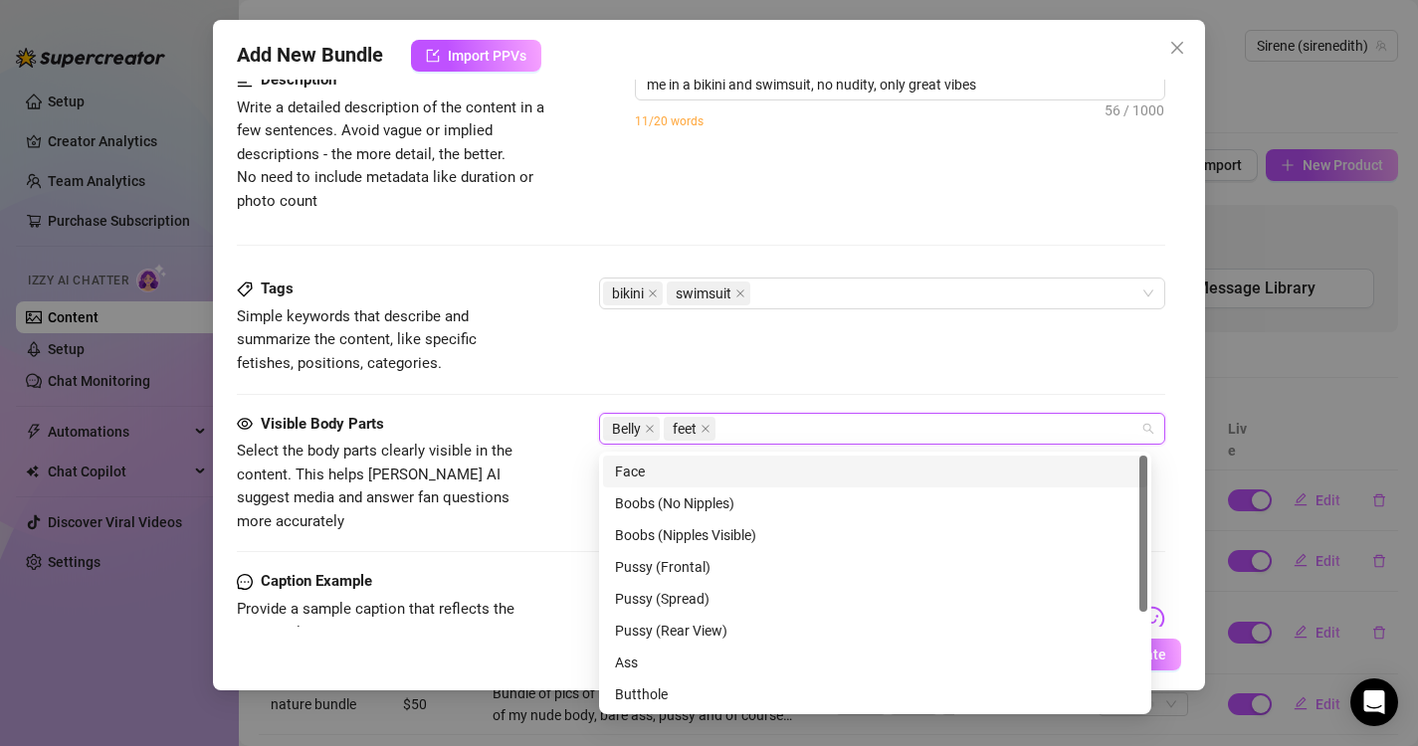
click at [692, 365] on div "Tags Simple keywords that describe and summarize the content, like specific fet…" at bounding box center [701, 326] width 929 height 97
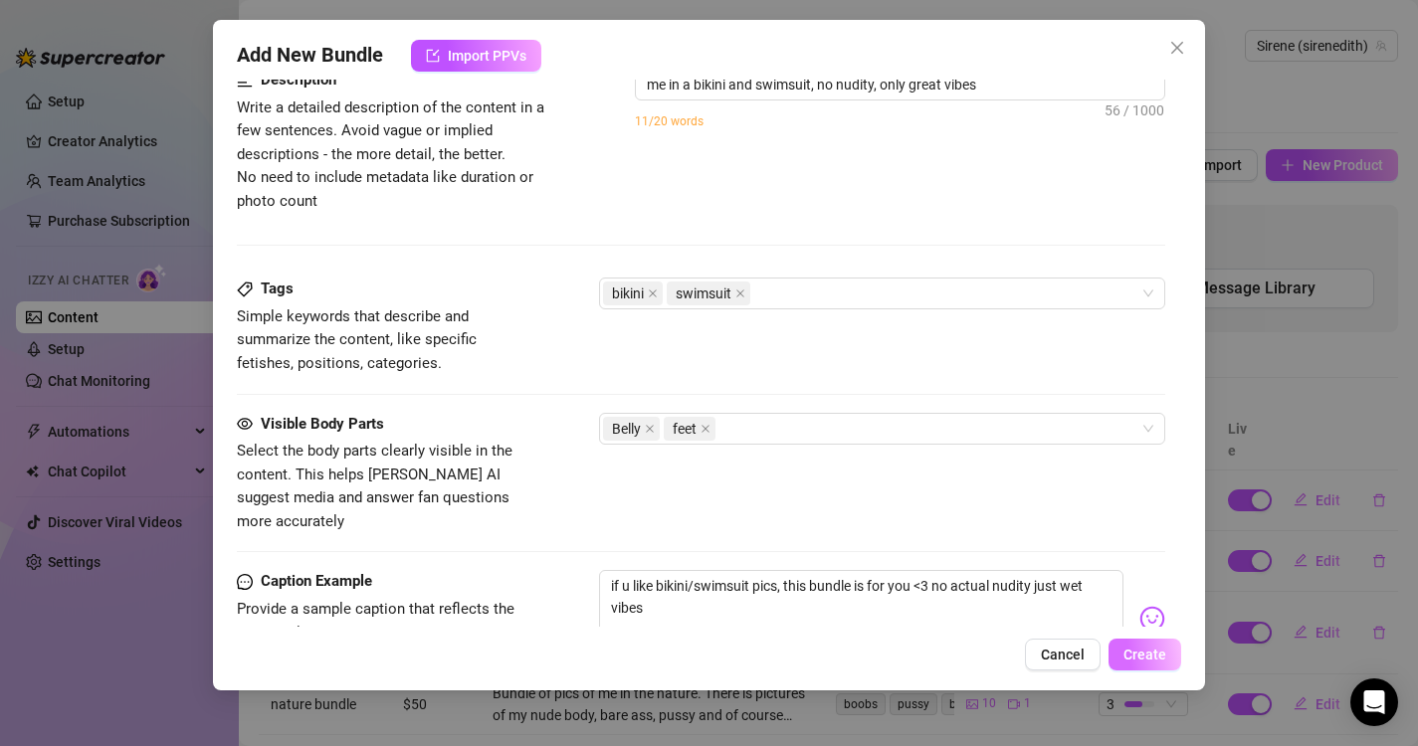
click at [1140, 661] on span "Create" at bounding box center [1144, 655] width 43 height 16
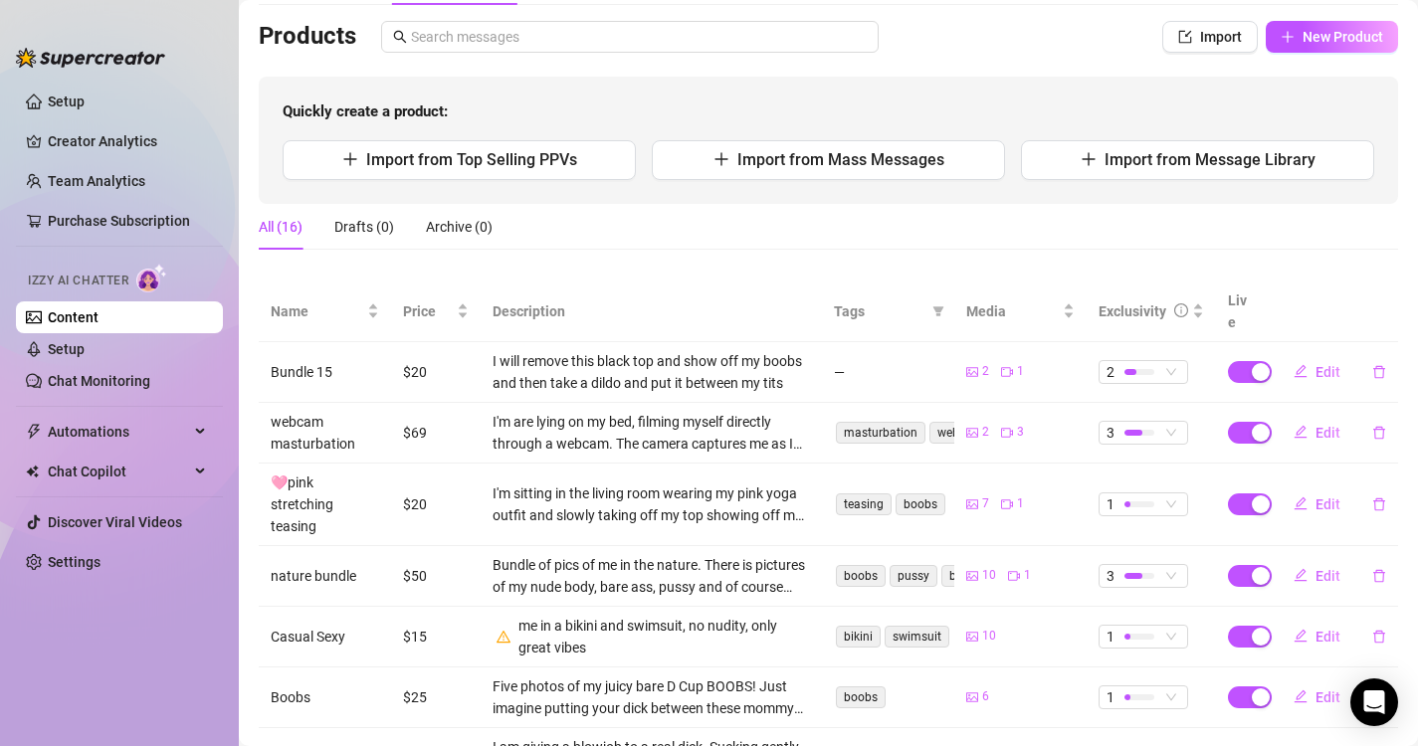
scroll to position [53, 0]
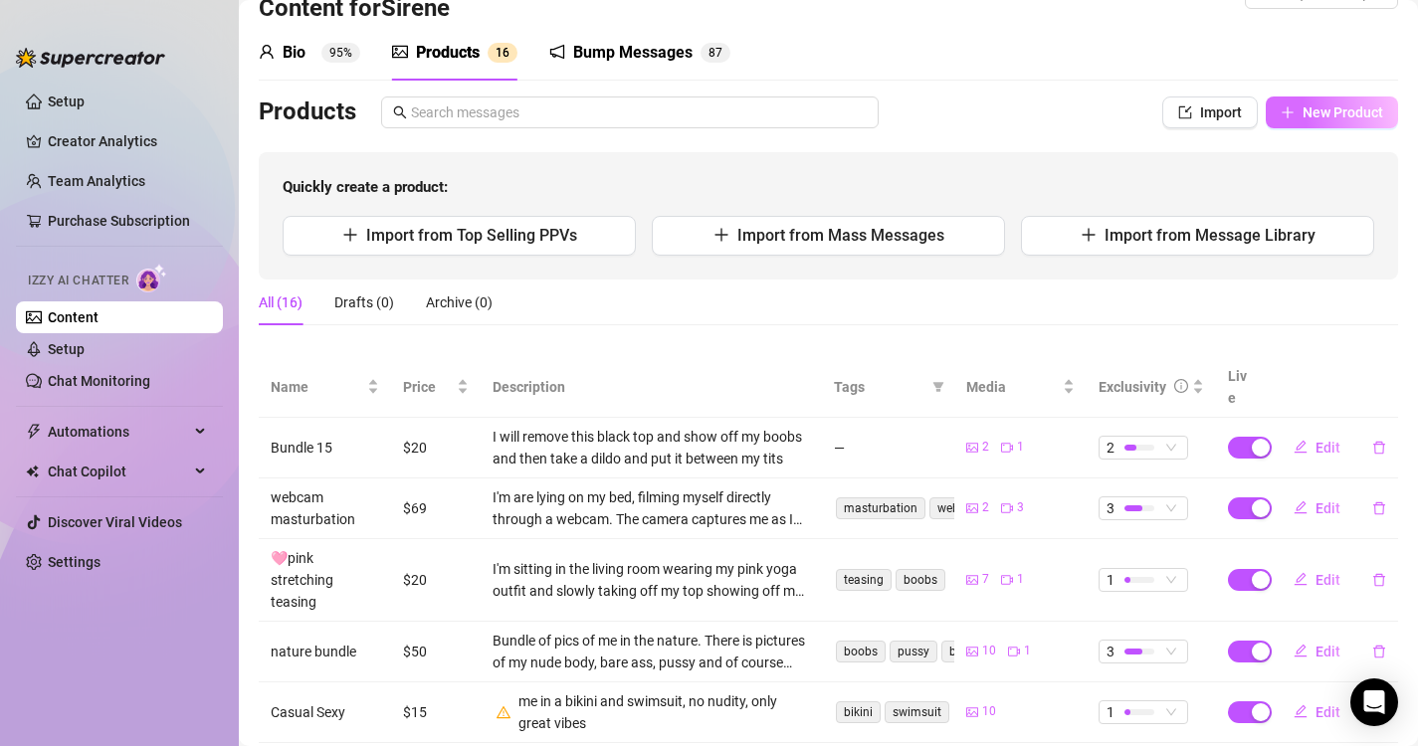
click at [1323, 113] on span "New Product" at bounding box center [1342, 112] width 81 height 16
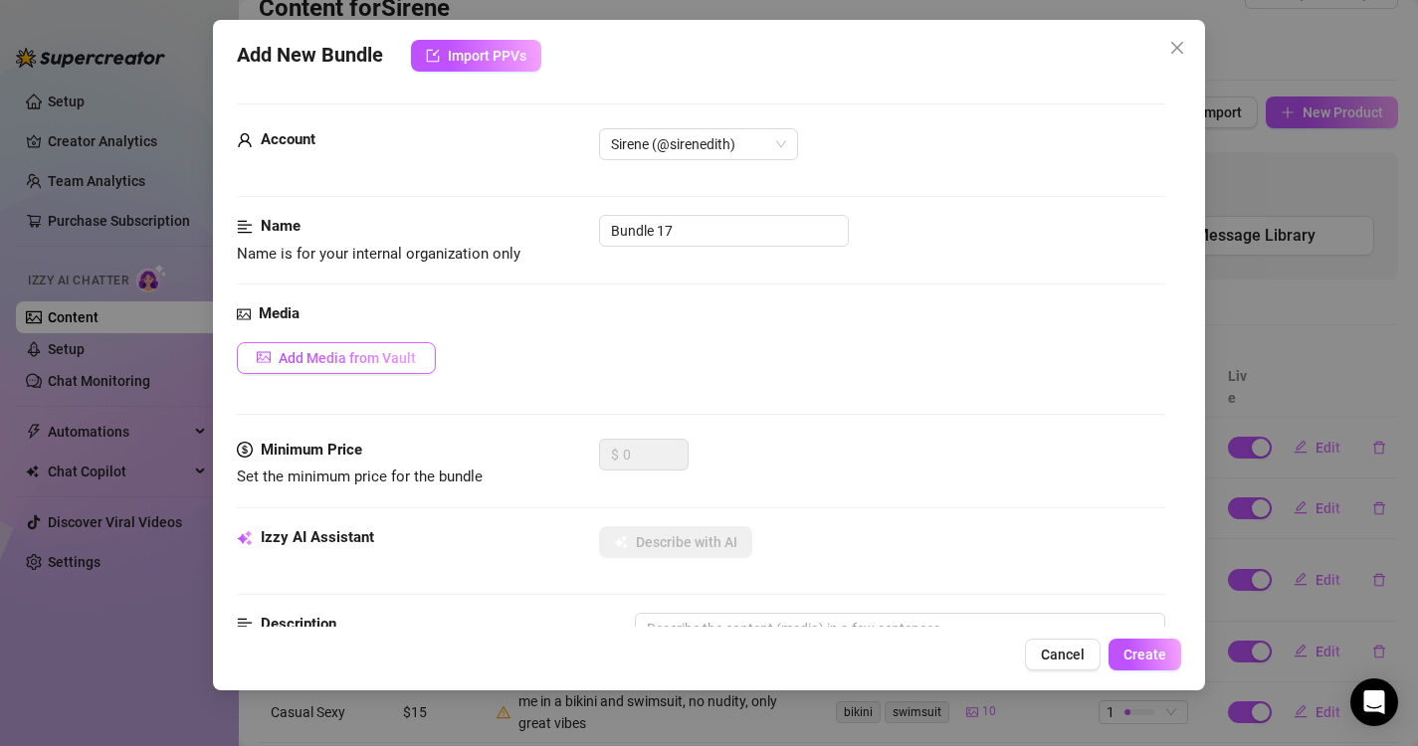
click at [330, 361] on span "Add Media from Vault" at bounding box center [347, 358] width 137 height 16
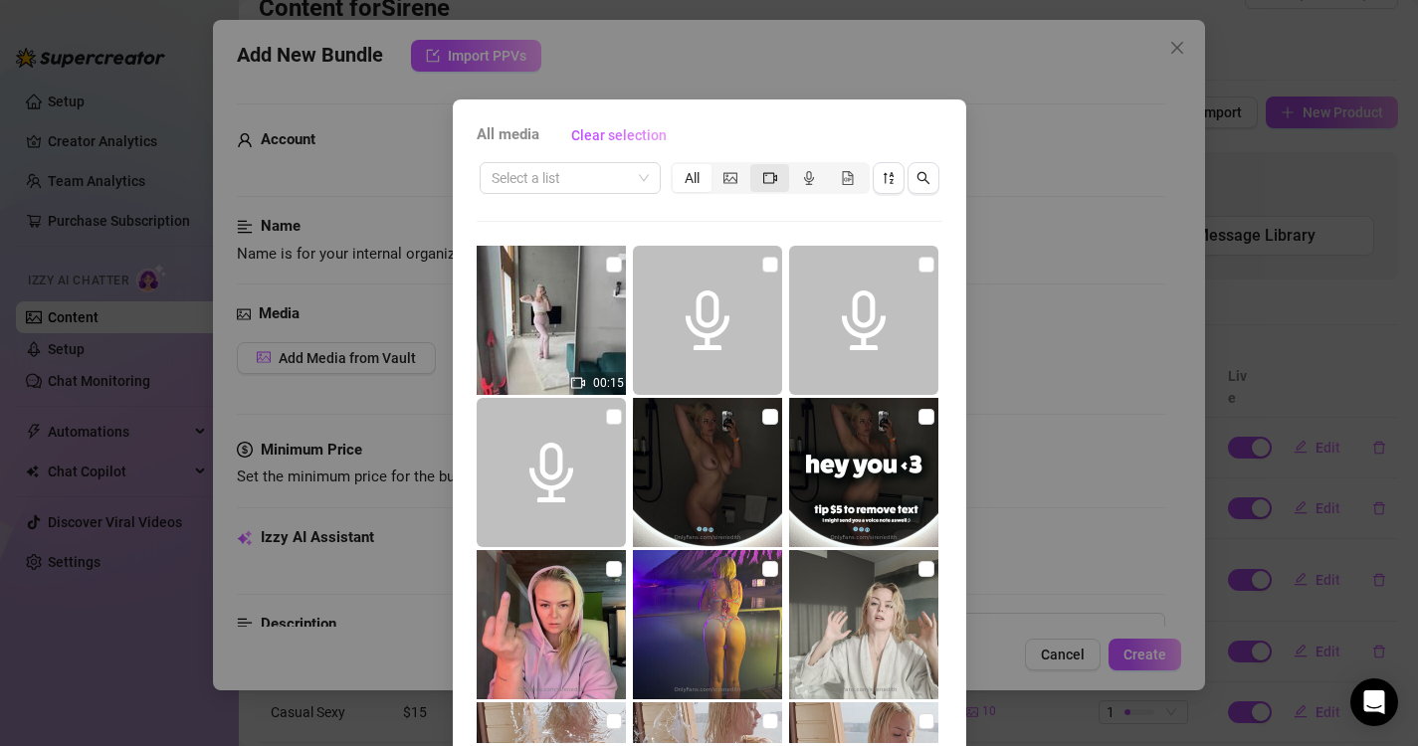
click at [769, 179] on div "segmented control" at bounding box center [769, 178] width 39 height 28
click at [755, 167] on input "segmented control" at bounding box center [755, 167] width 0 height 0
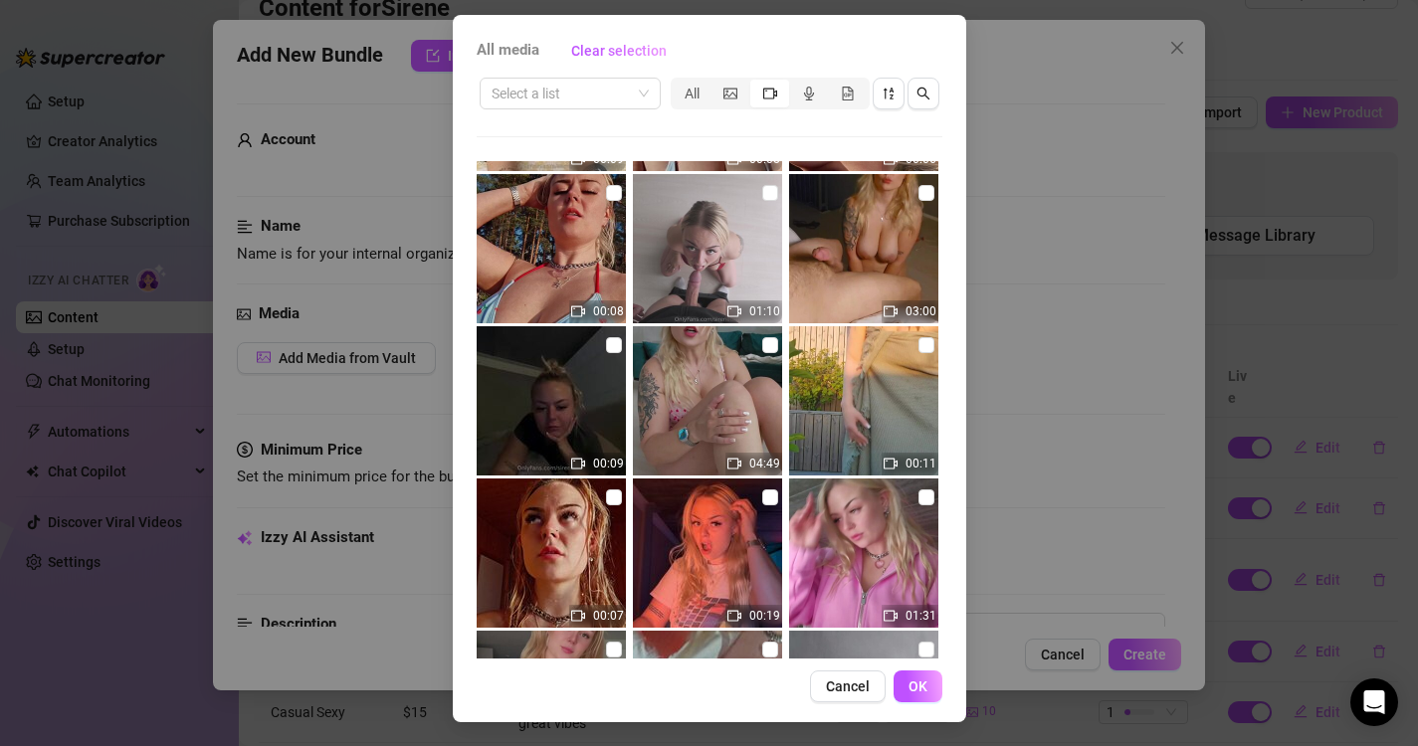
scroll to position [2589, 0]
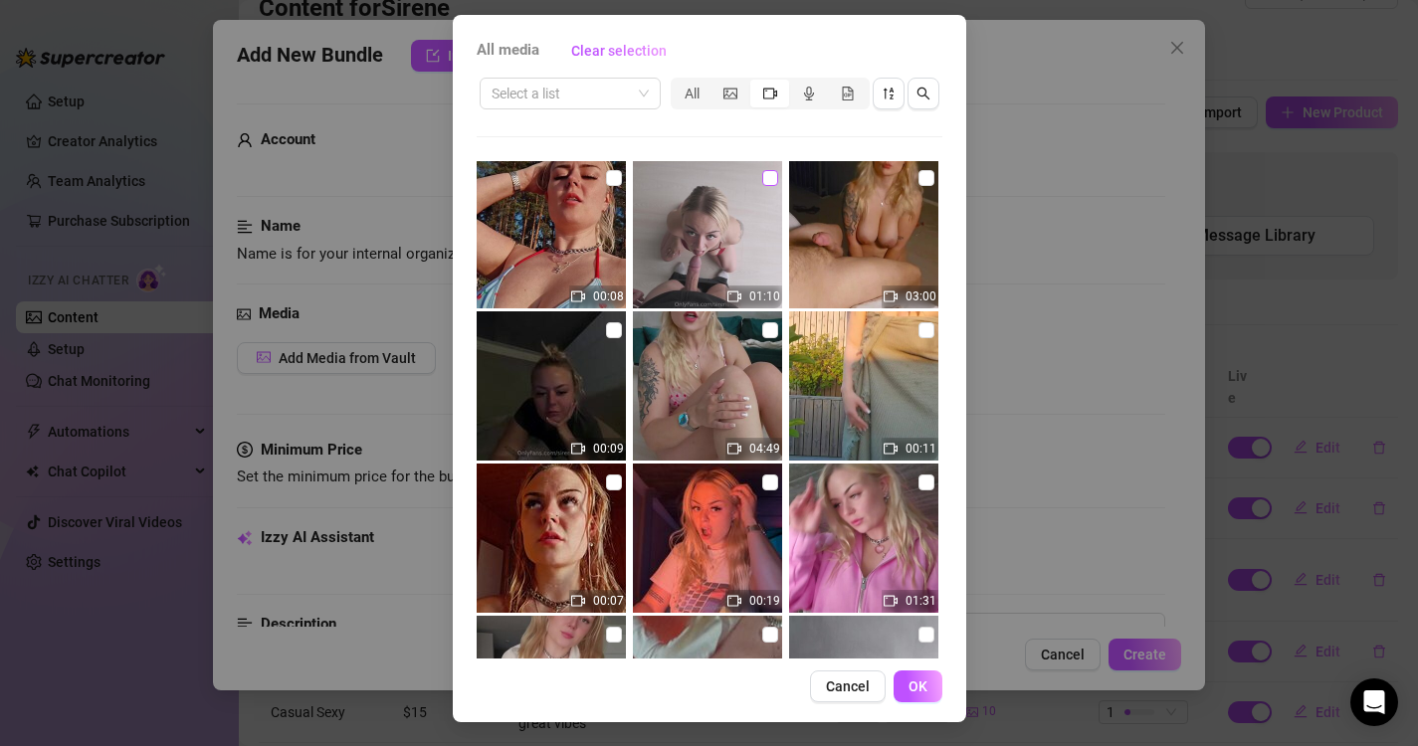
click at [762, 173] on input "checkbox" at bounding box center [770, 178] width 16 height 16
click at [913, 685] on span "OK" at bounding box center [917, 686] width 19 height 16
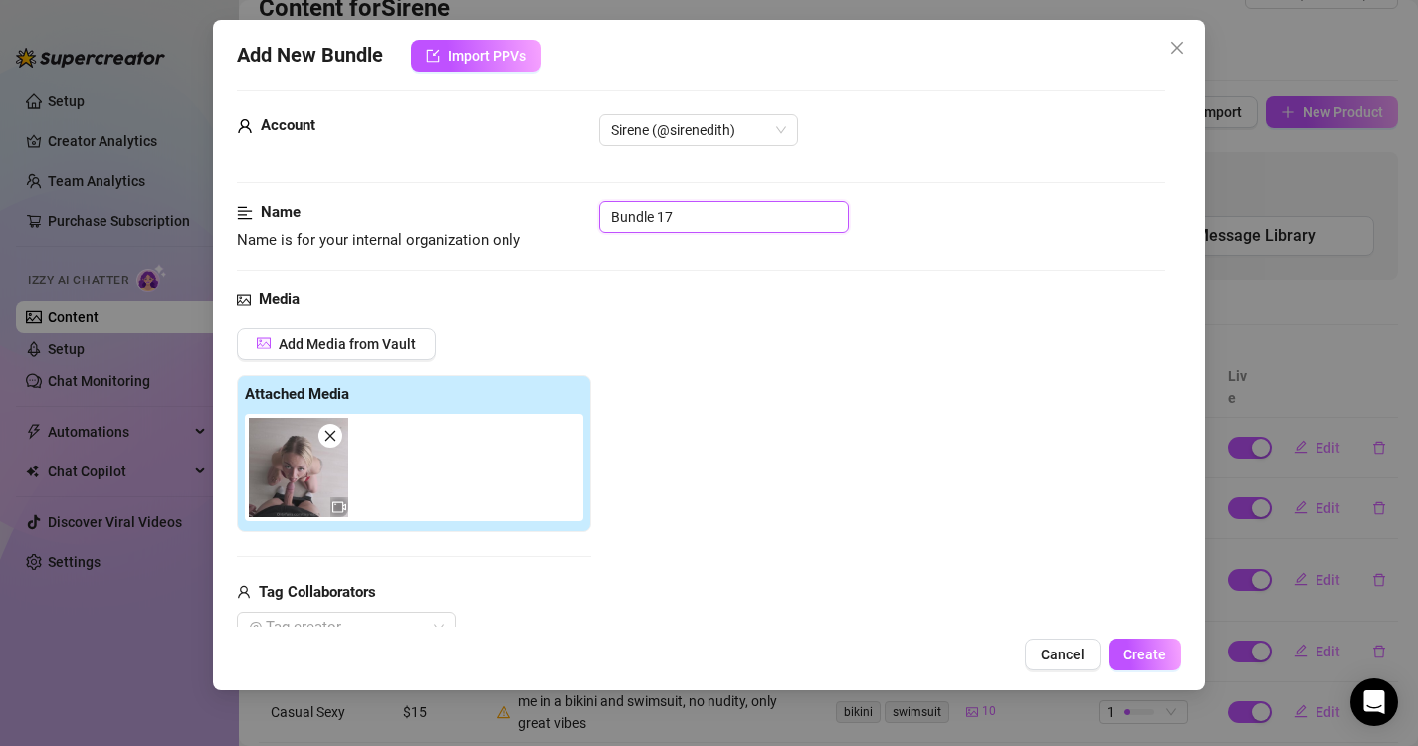
drag, startPoint x: 719, startPoint y: 216, endPoint x: 508, endPoint y: 206, distance: 211.1
click at [508, 208] on div "Name Name is for your internal organization only Bundle 17" at bounding box center [701, 226] width 929 height 51
click at [374, 343] on span "Add Media from Vault" at bounding box center [347, 344] width 137 height 16
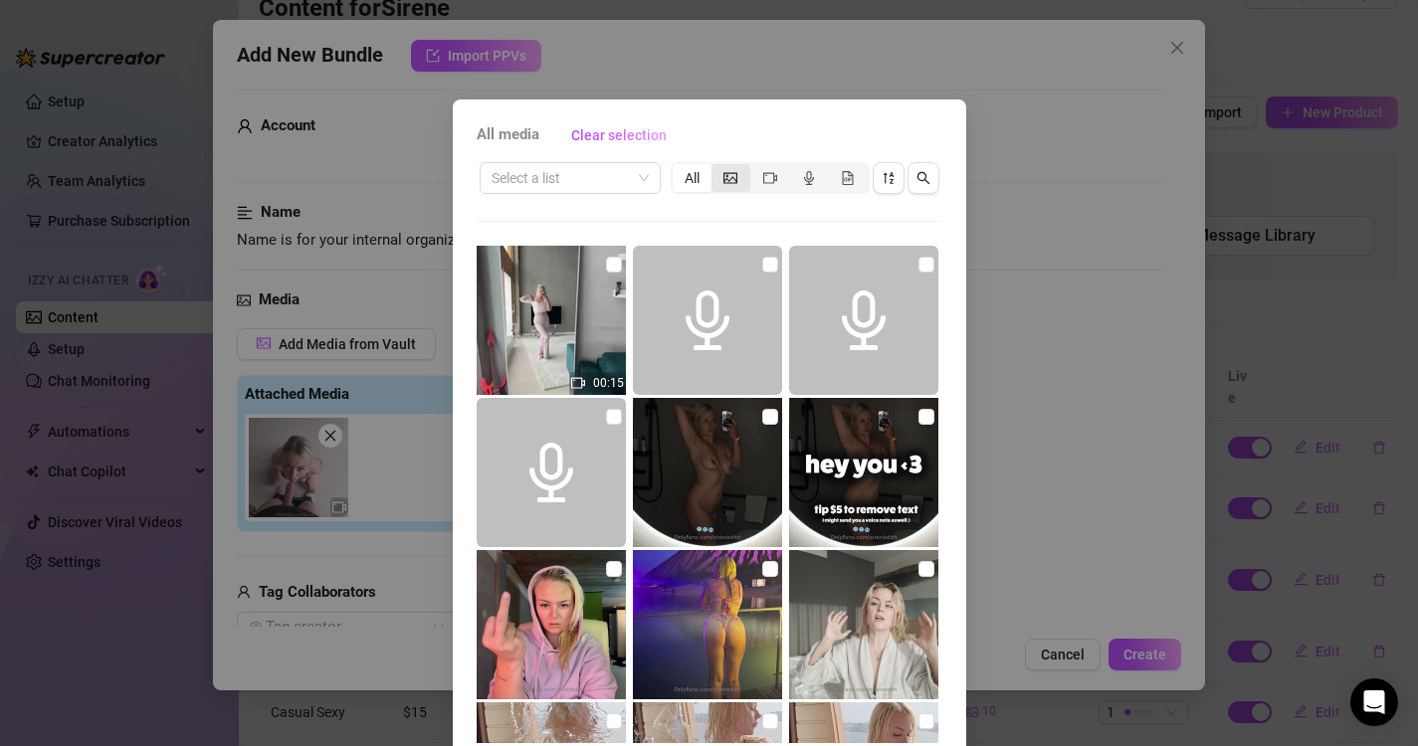
click at [730, 179] on div "segmented control" at bounding box center [730, 178] width 39 height 28
click at [716, 167] on input "segmented control" at bounding box center [716, 167] width 0 height 0
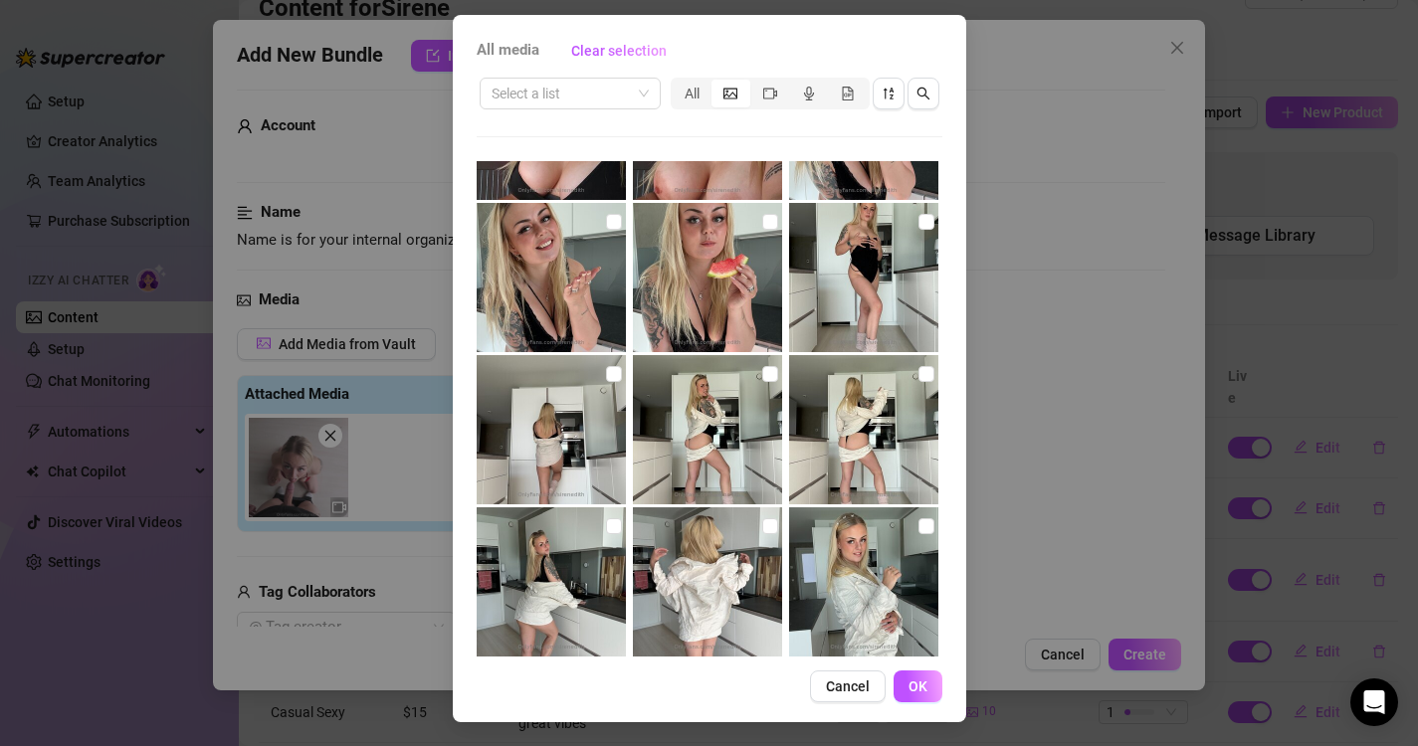
scroll to position [5621, 0]
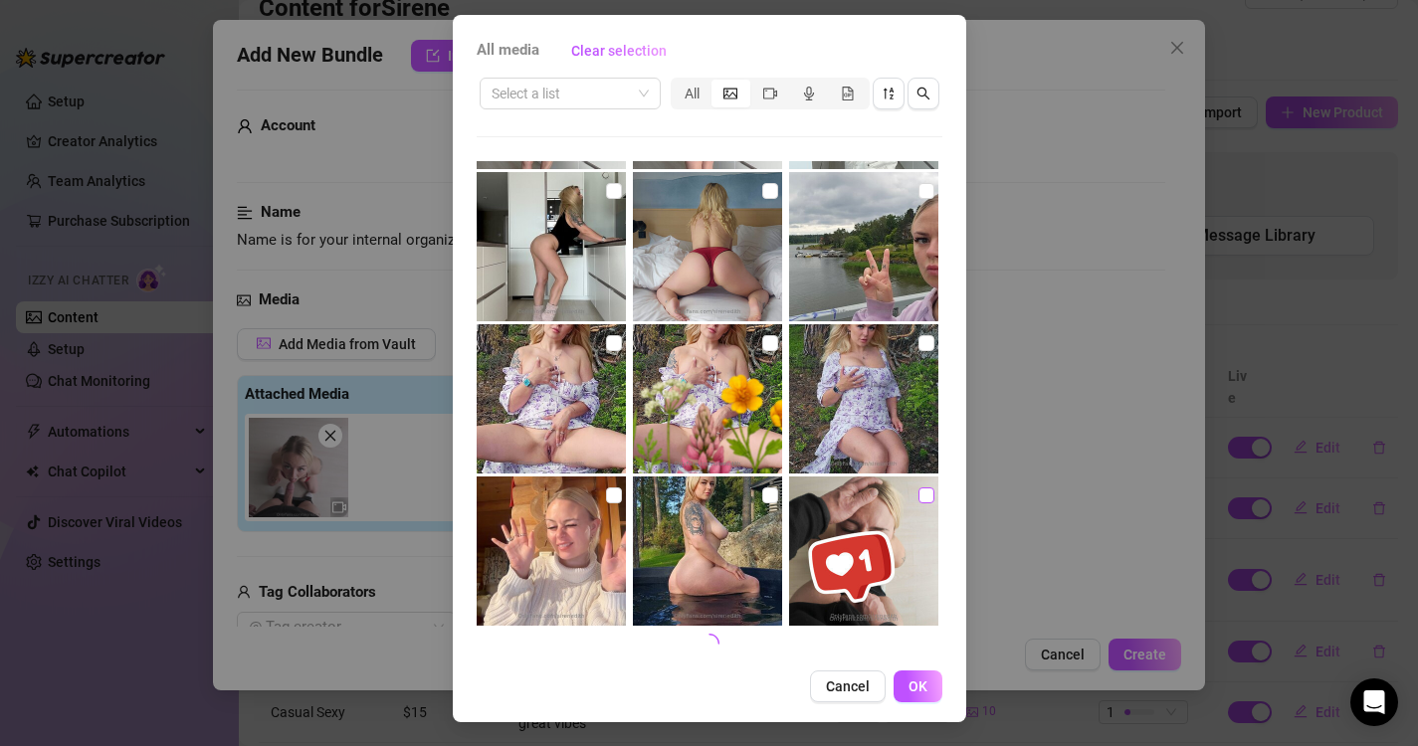
click at [918, 492] on input "checkbox" at bounding box center [926, 495] width 16 height 16
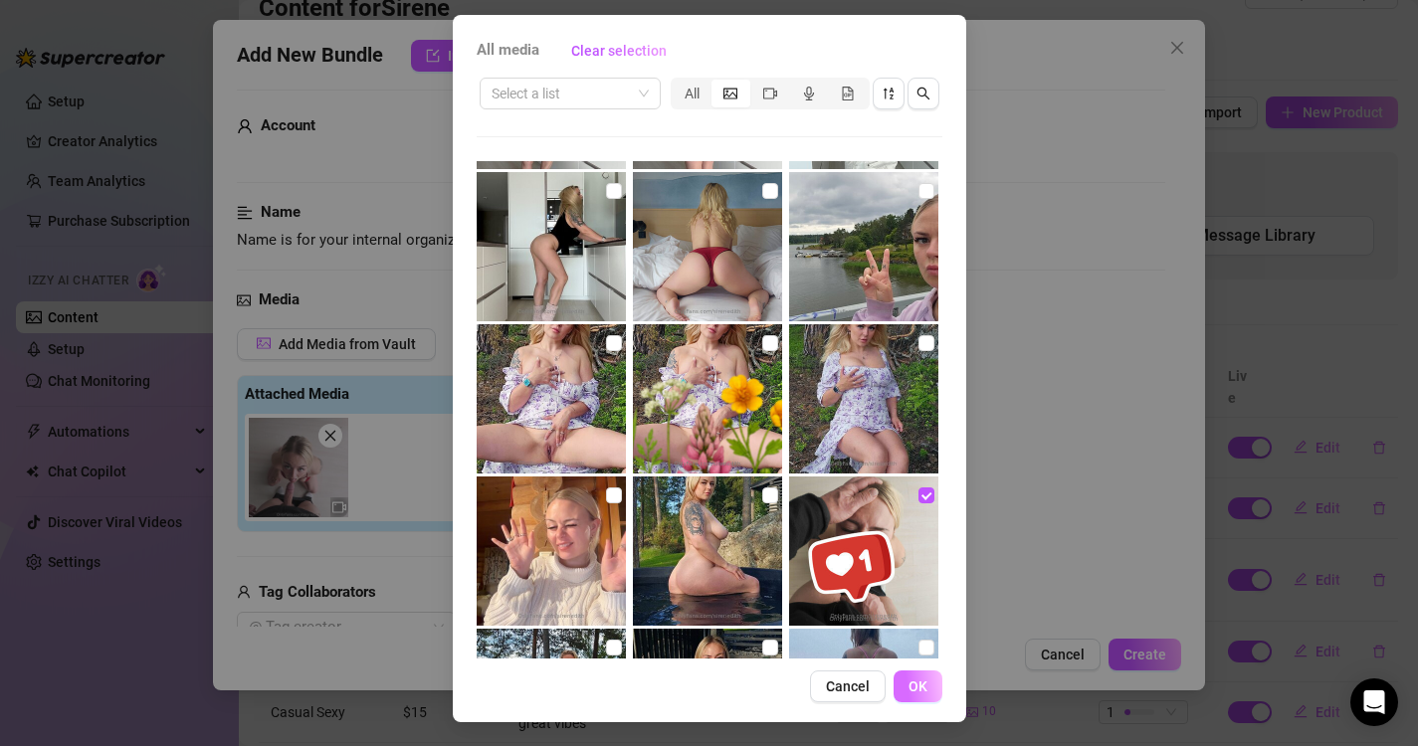
click at [908, 686] on span "OK" at bounding box center [917, 686] width 19 height 16
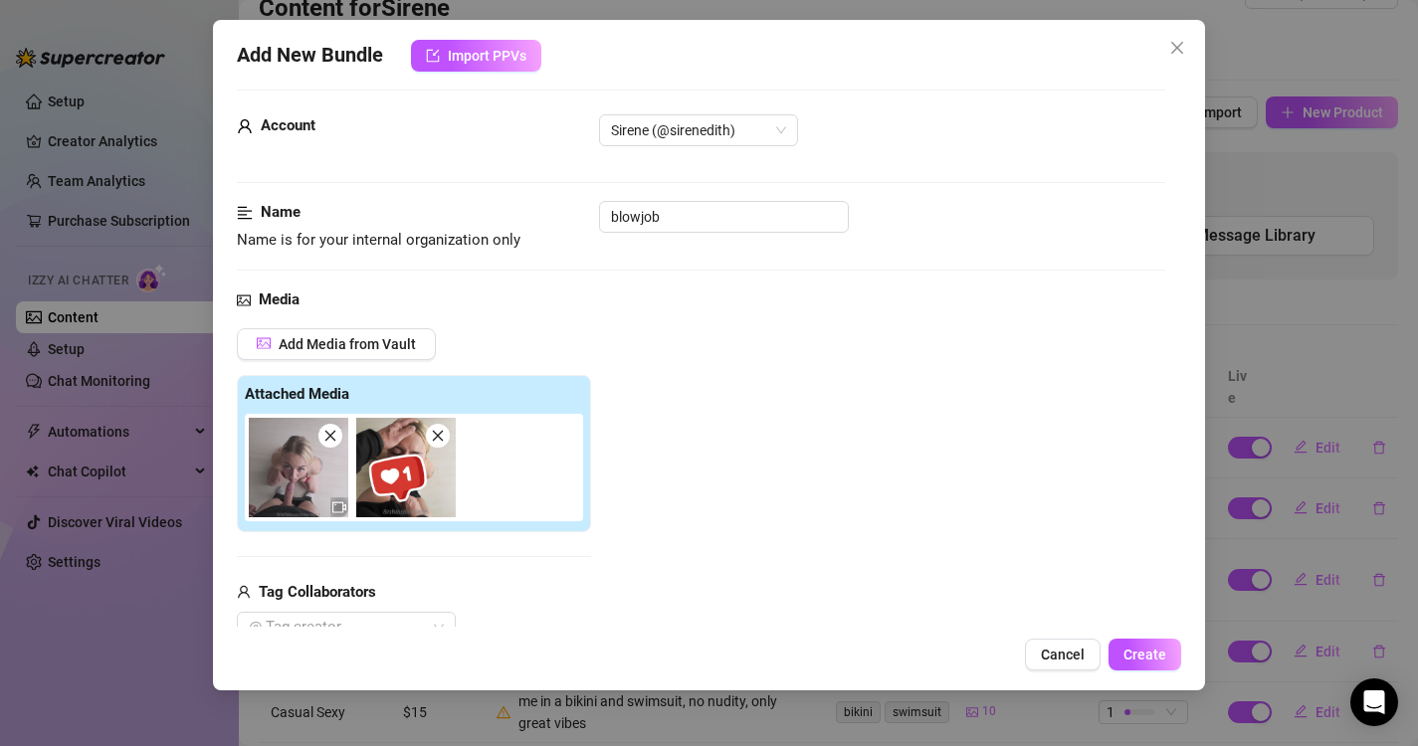
scroll to position [226, 0]
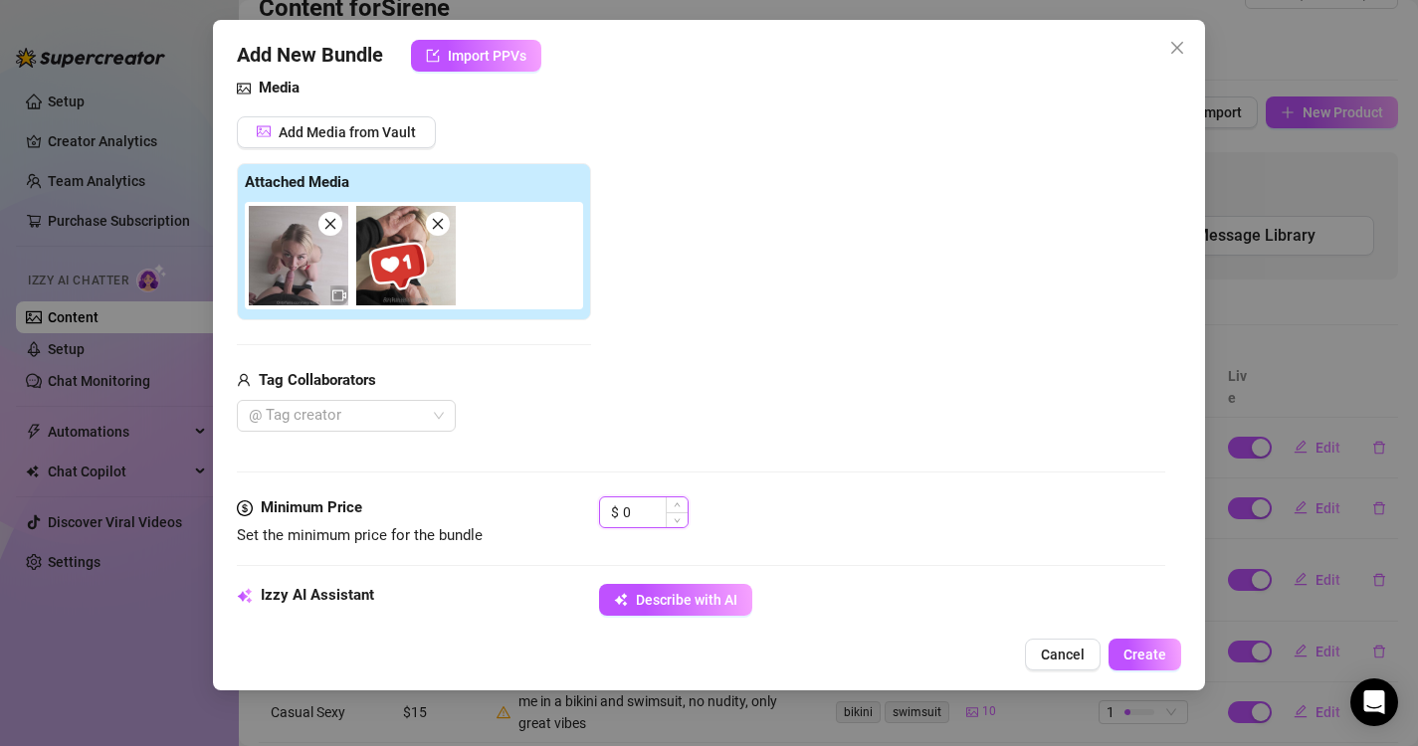
drag, startPoint x: 645, startPoint y: 506, endPoint x: 608, endPoint y: 501, distance: 37.1
click at [608, 504] on div "$ 0" at bounding box center [644, 512] width 90 height 32
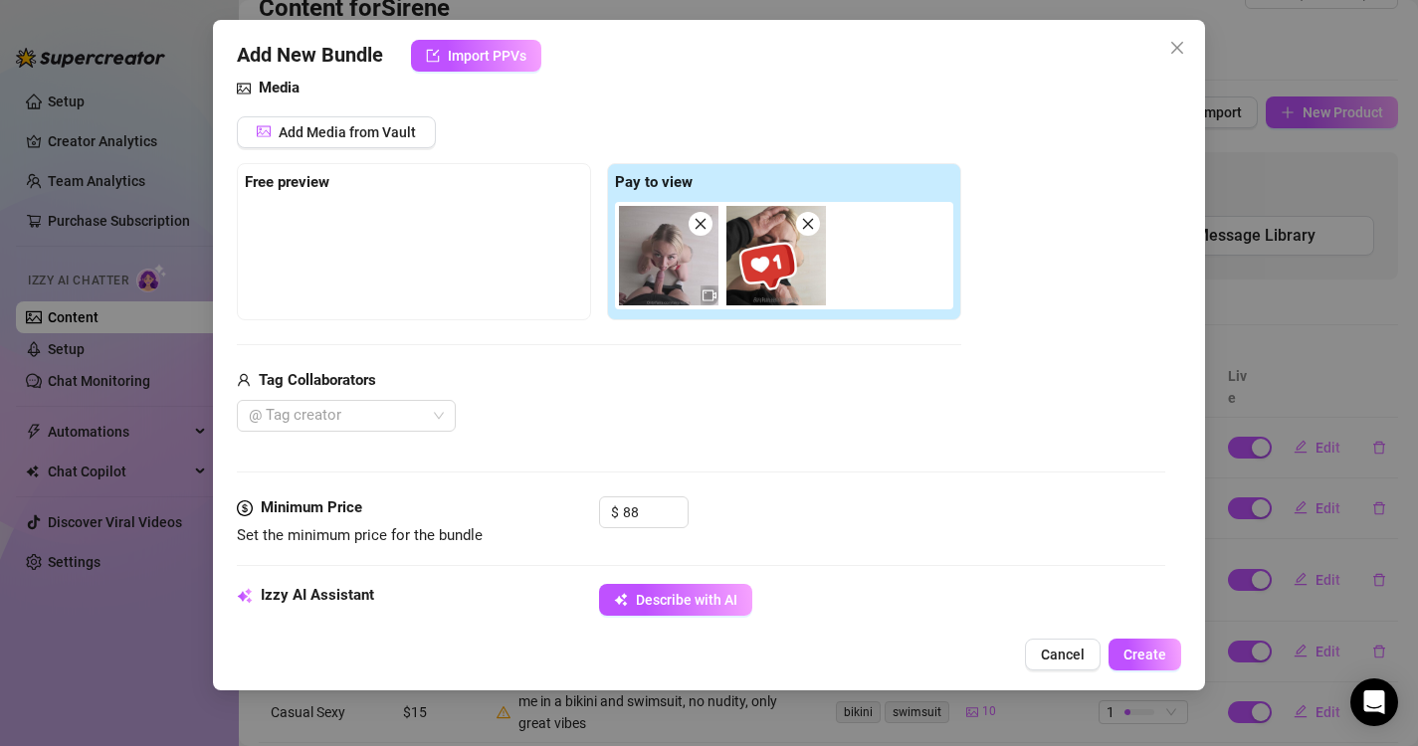
click at [984, 325] on div "Add Media from Vault Free preview Pay to view Tag Collaborators @ Tag creator" at bounding box center [701, 274] width 929 height 316
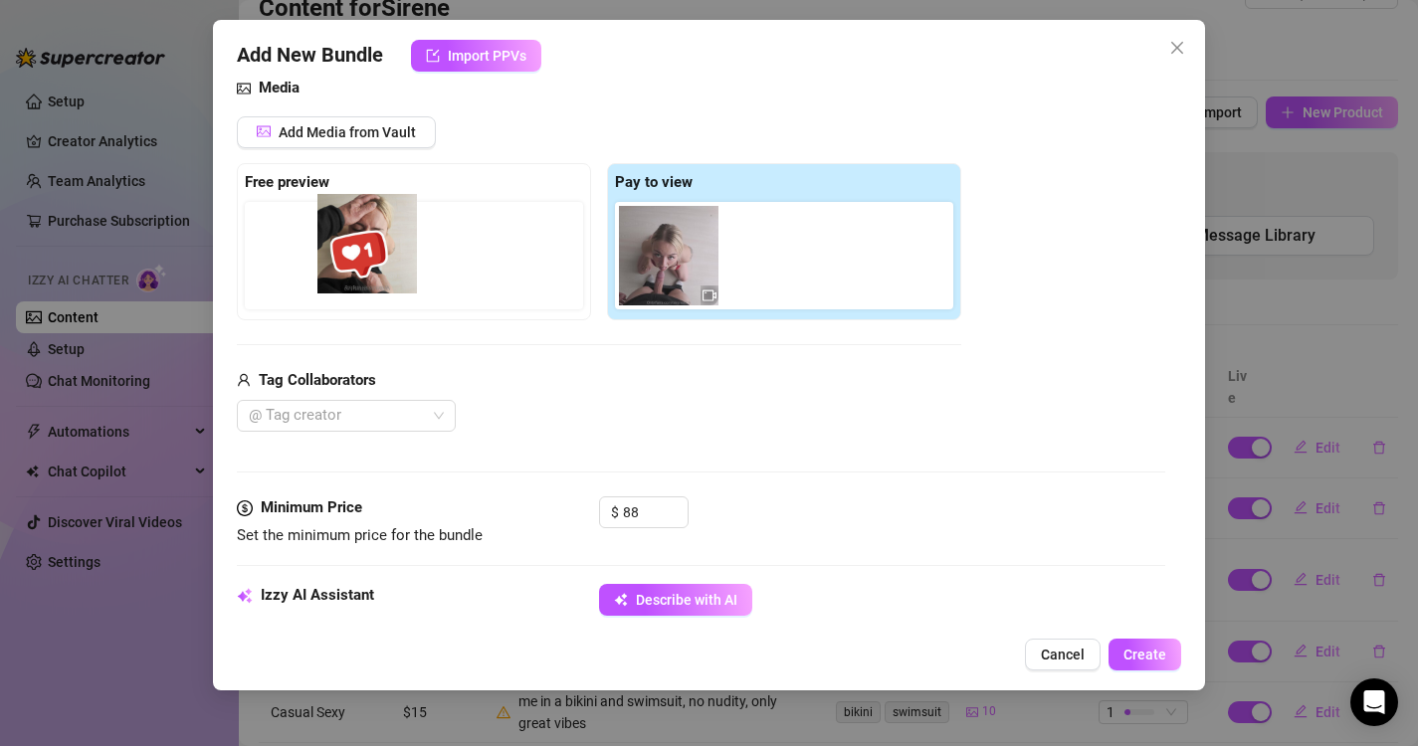
drag, startPoint x: 801, startPoint y: 273, endPoint x: 386, endPoint y: 256, distance: 415.2
click at [386, 256] on div "Free preview Pay to view" at bounding box center [599, 241] width 724 height 157
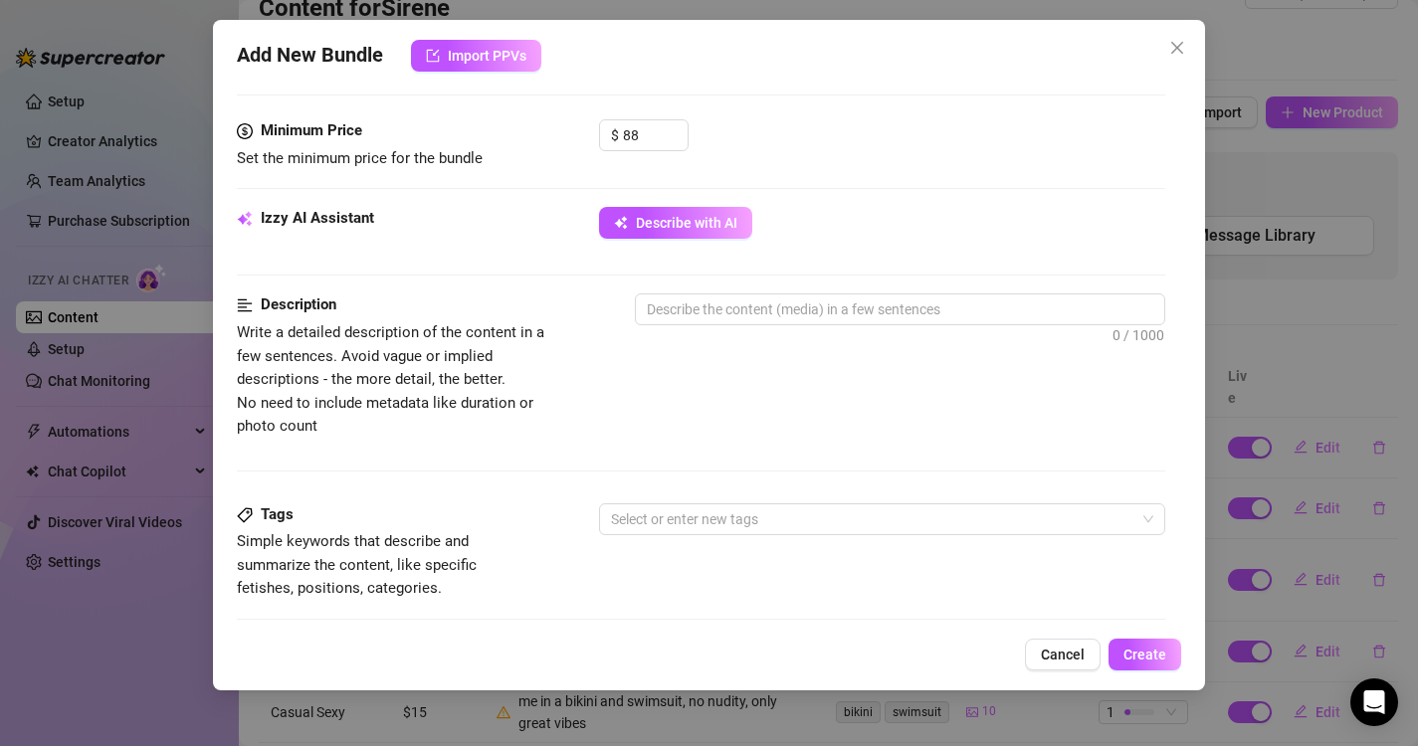
scroll to position [622, 0]
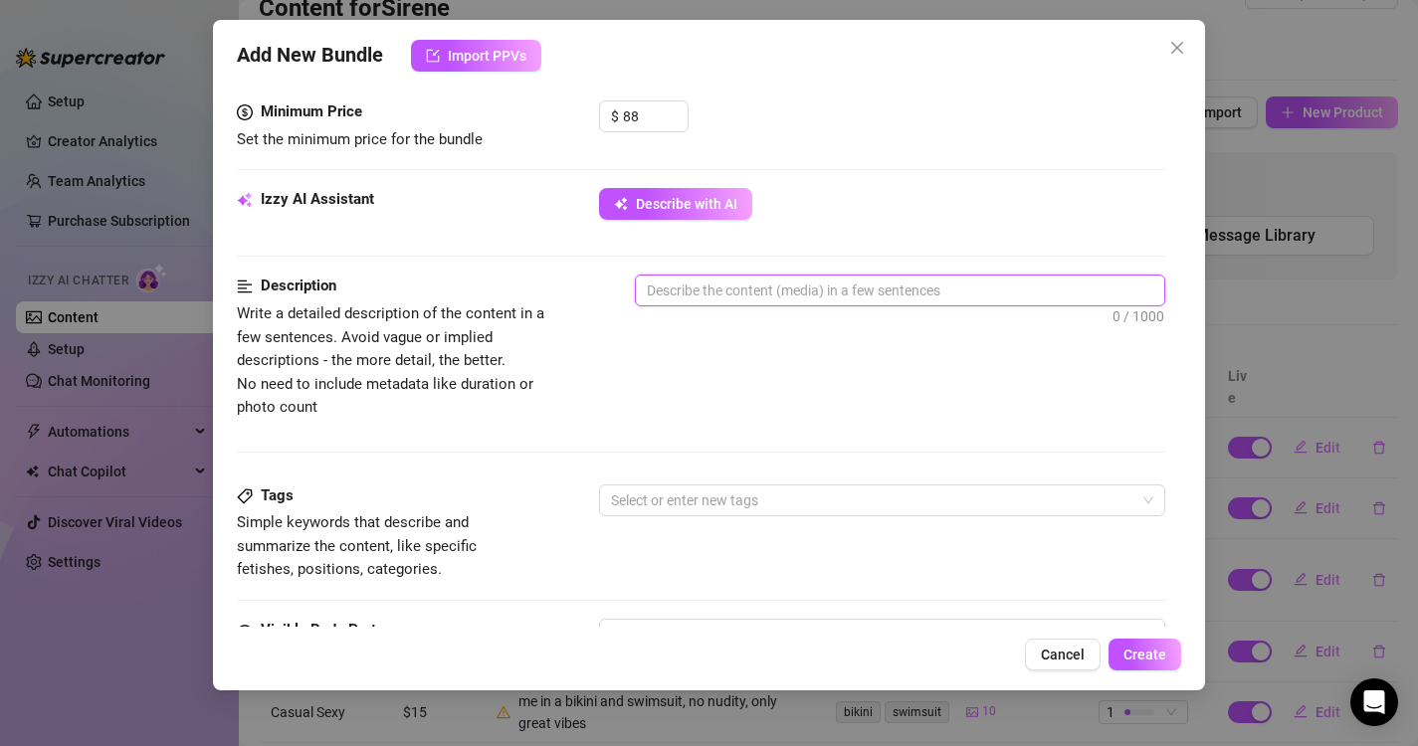
click at [717, 300] on textarea at bounding box center [900, 291] width 529 height 30
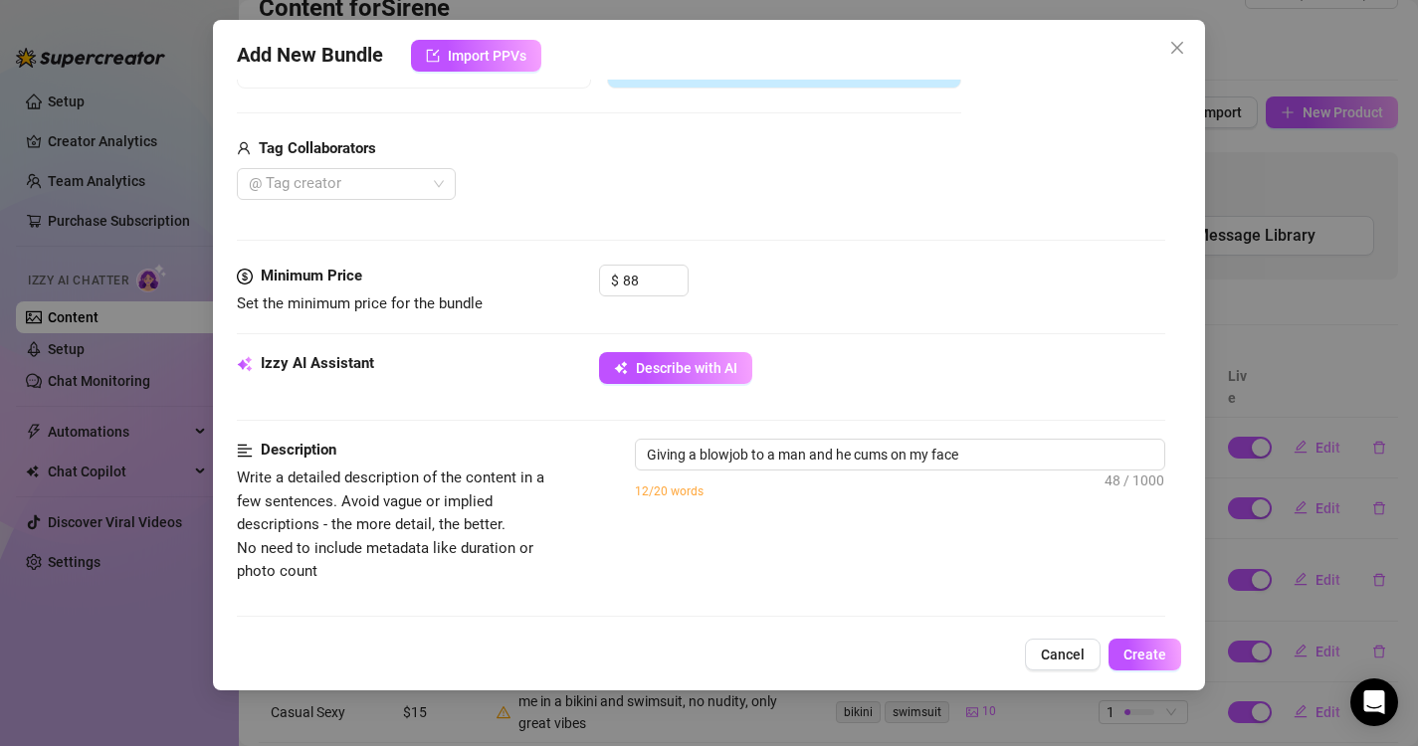
scroll to position [475, 0]
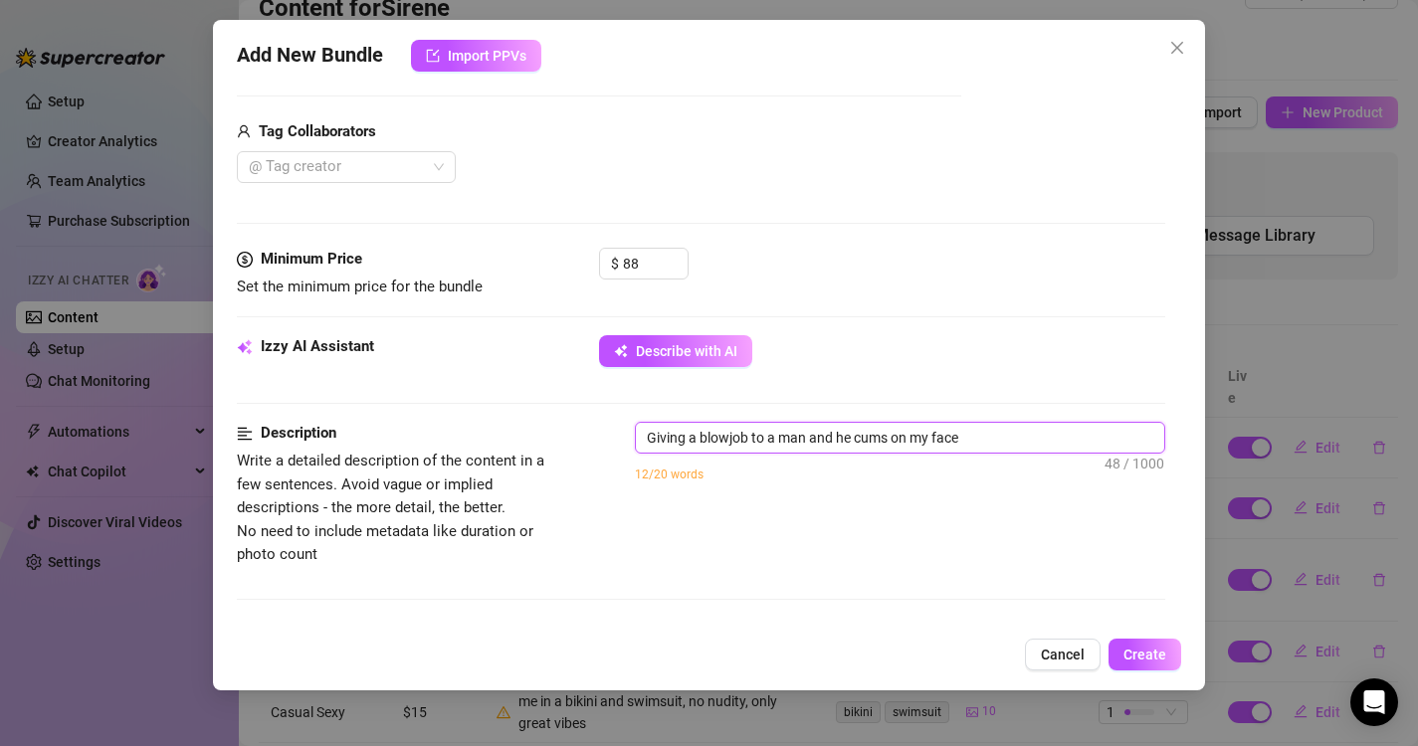
drag, startPoint x: 984, startPoint y: 444, endPoint x: 838, endPoint y: 432, distance: 146.7
click at [838, 432] on textarea "Giving a blowjob to a man and he cums on my face" at bounding box center [900, 438] width 529 height 30
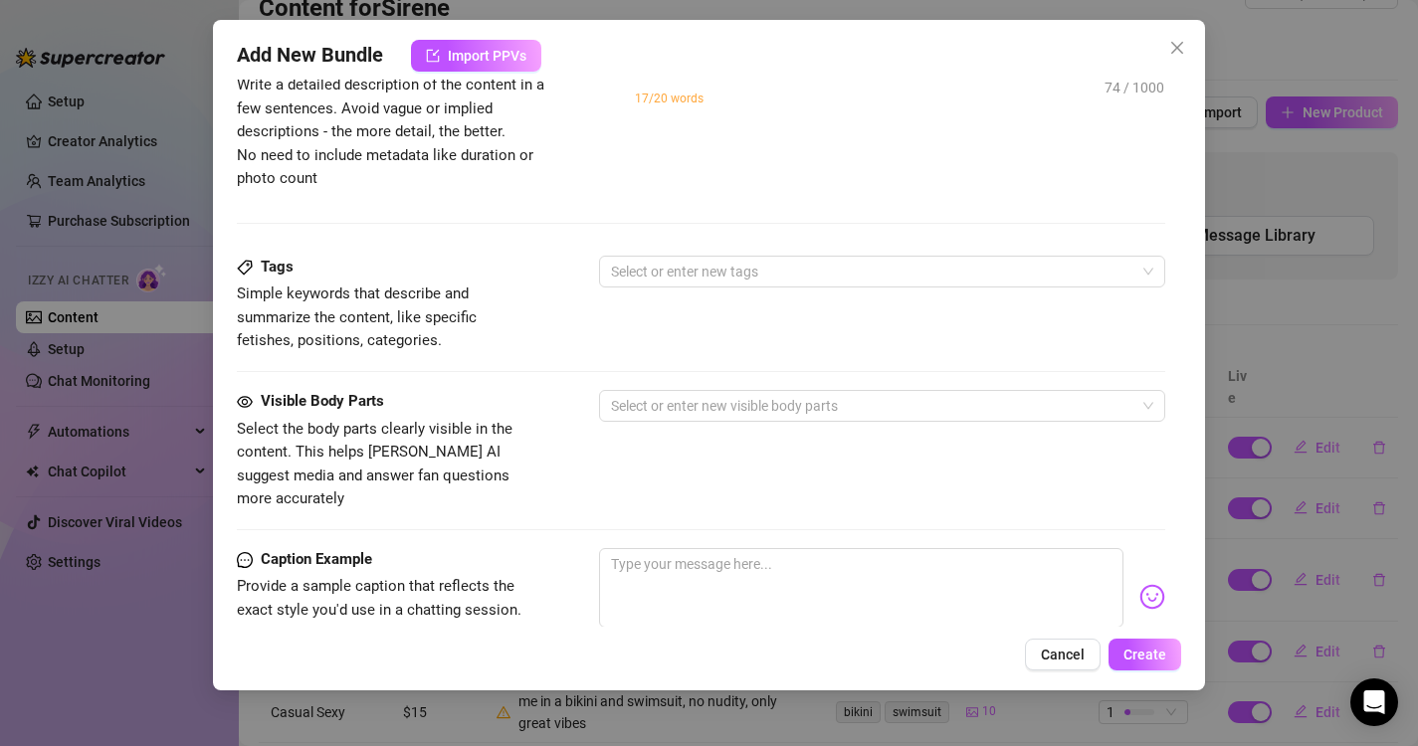
scroll to position [864, 0]
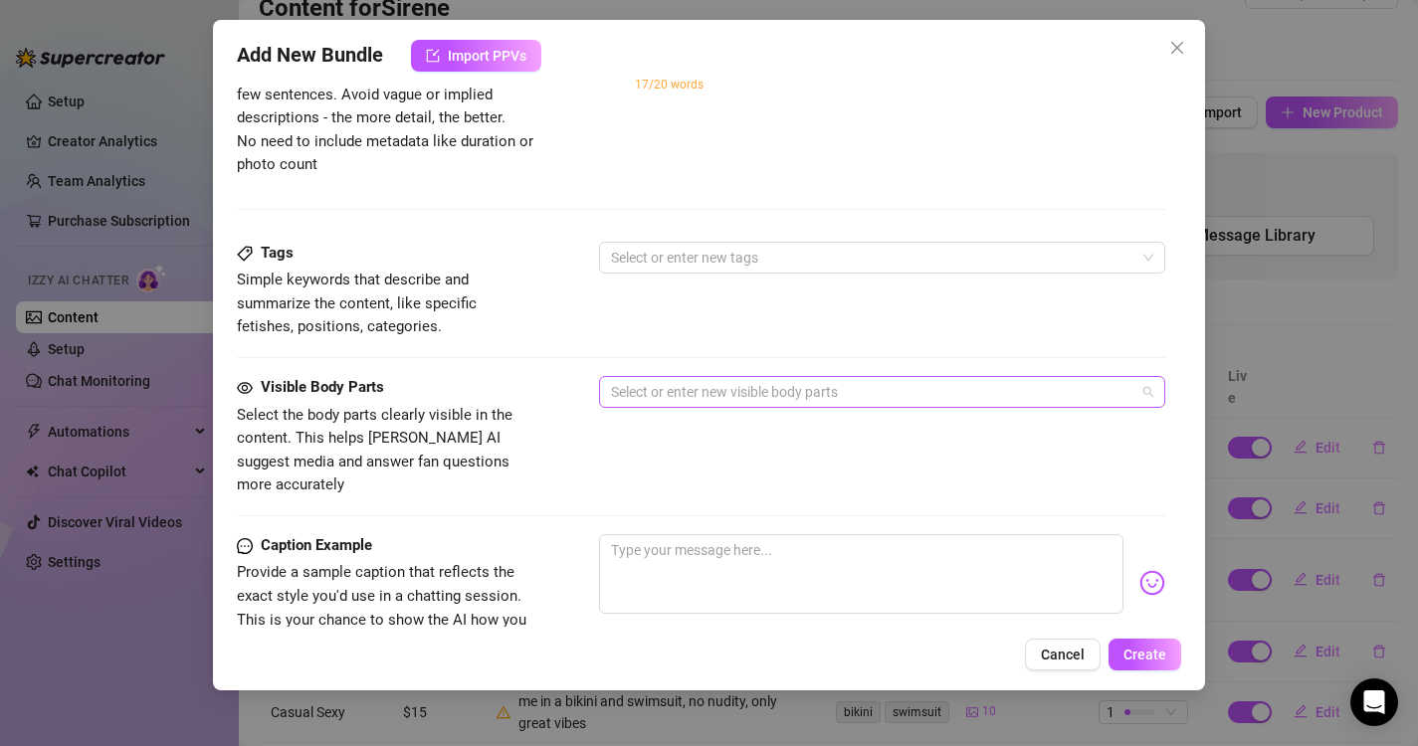
click at [800, 395] on div at bounding box center [872, 392] width 538 height 28
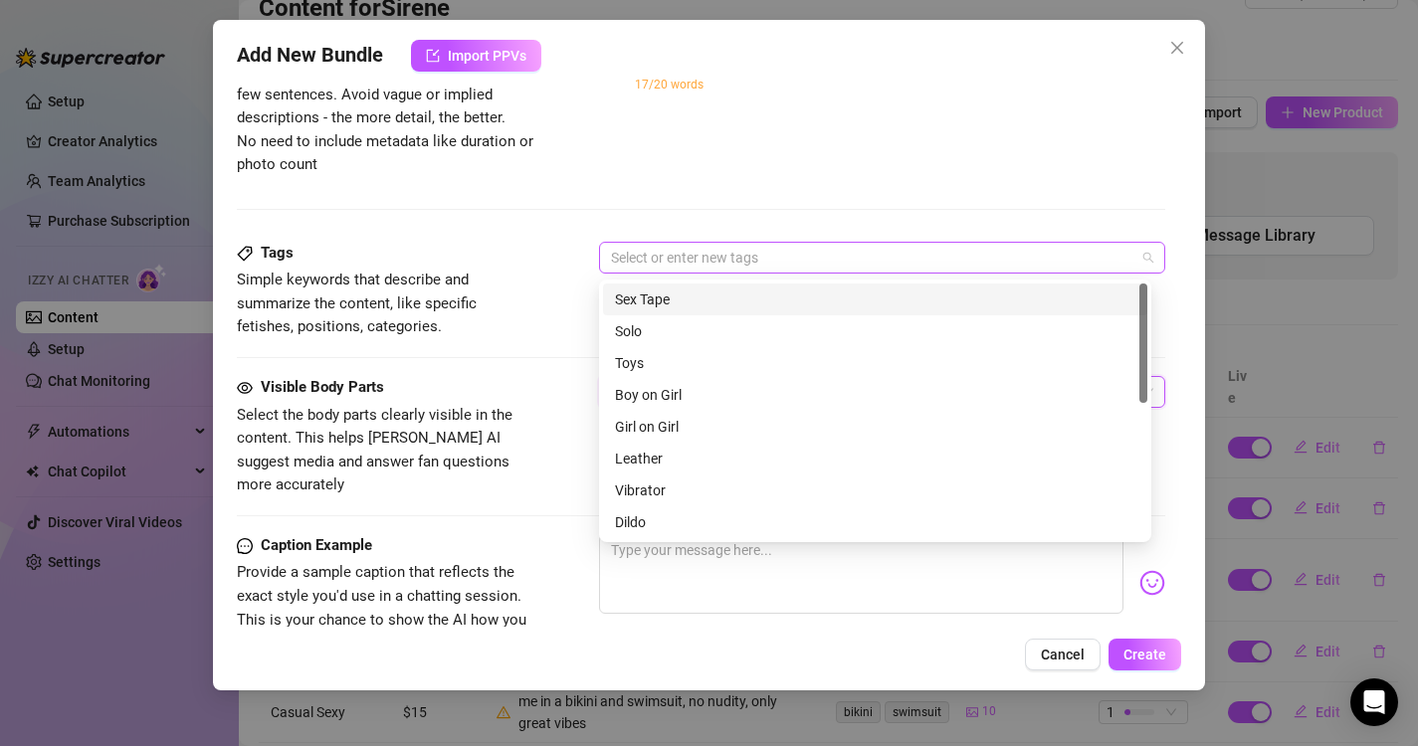
click at [695, 261] on div at bounding box center [872, 258] width 538 height 28
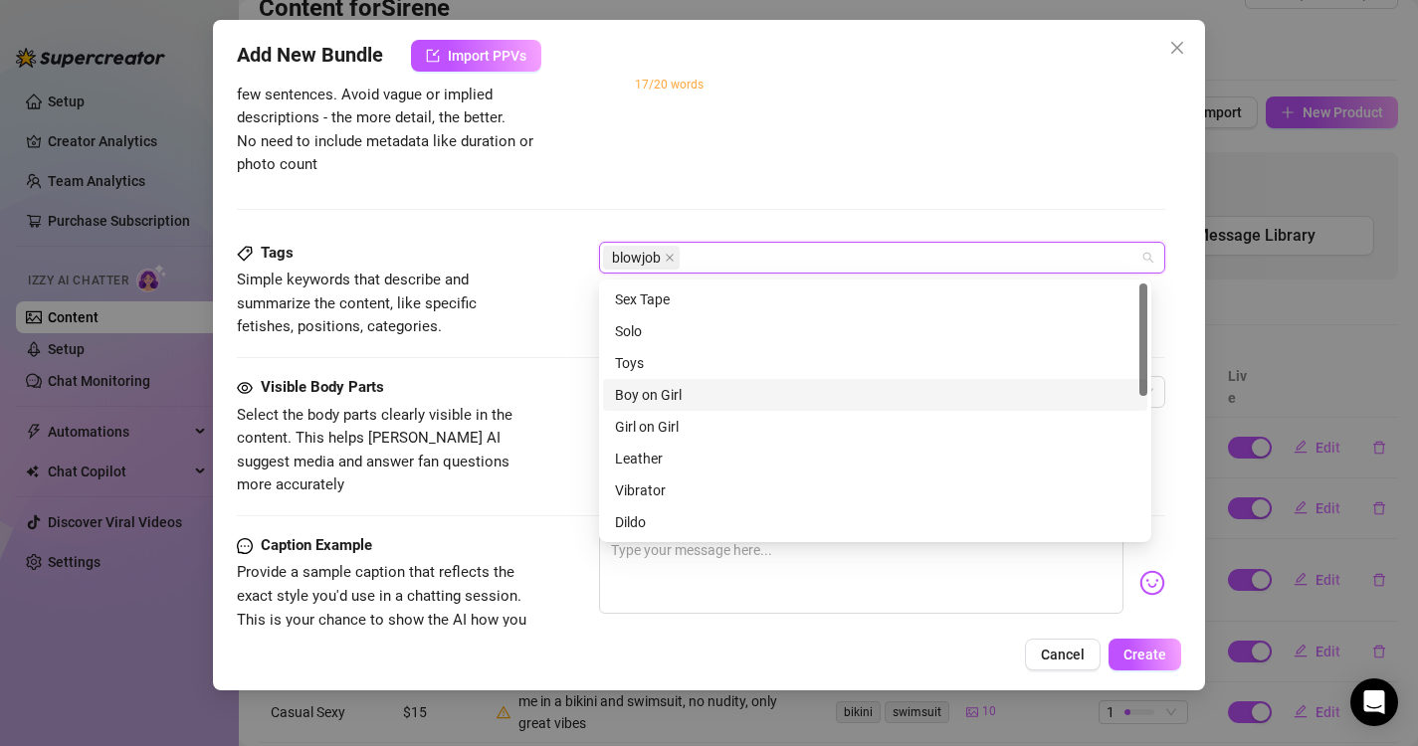
click at [670, 395] on div "Boy on Girl" at bounding box center [875, 395] width 520 height 22
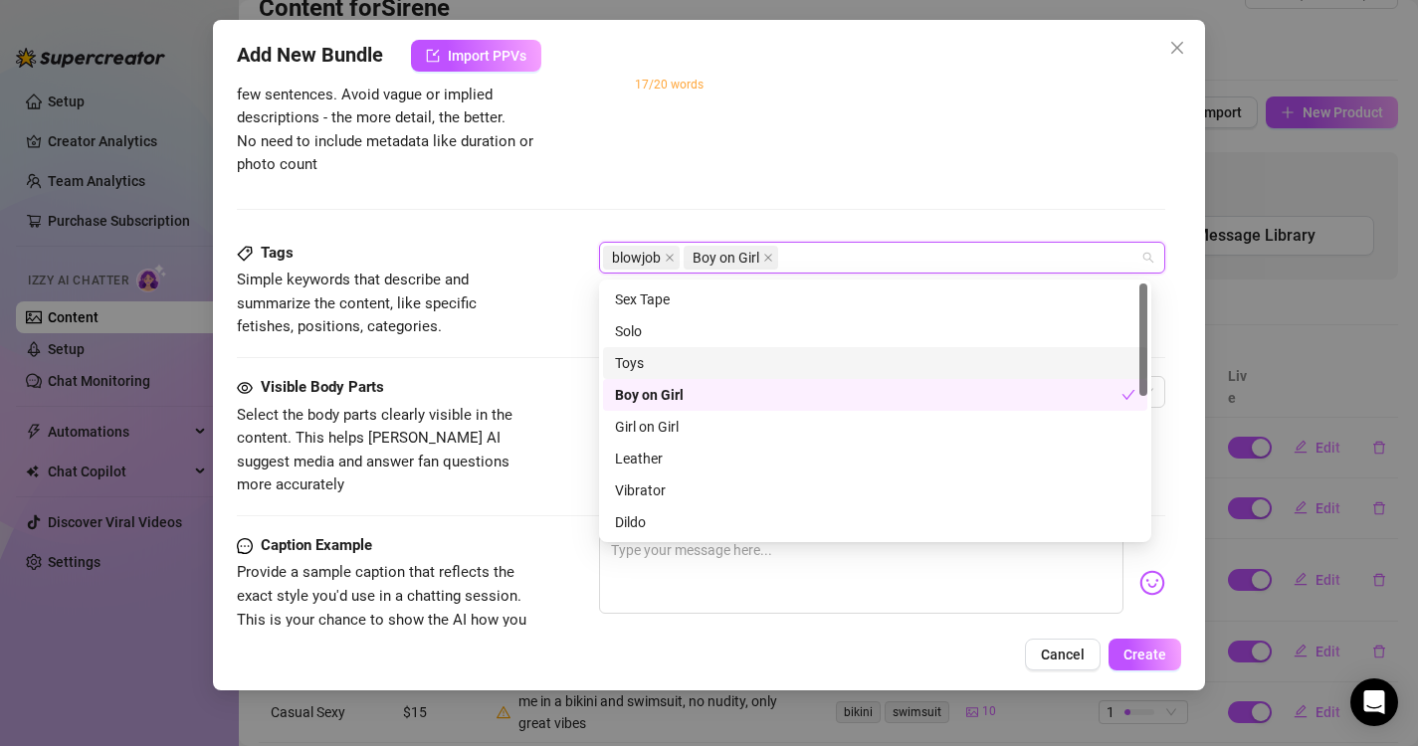
click at [527, 220] on div "Description Write a detailed description of the content in a few sentences. Avo…" at bounding box center [701, 136] width 929 height 209
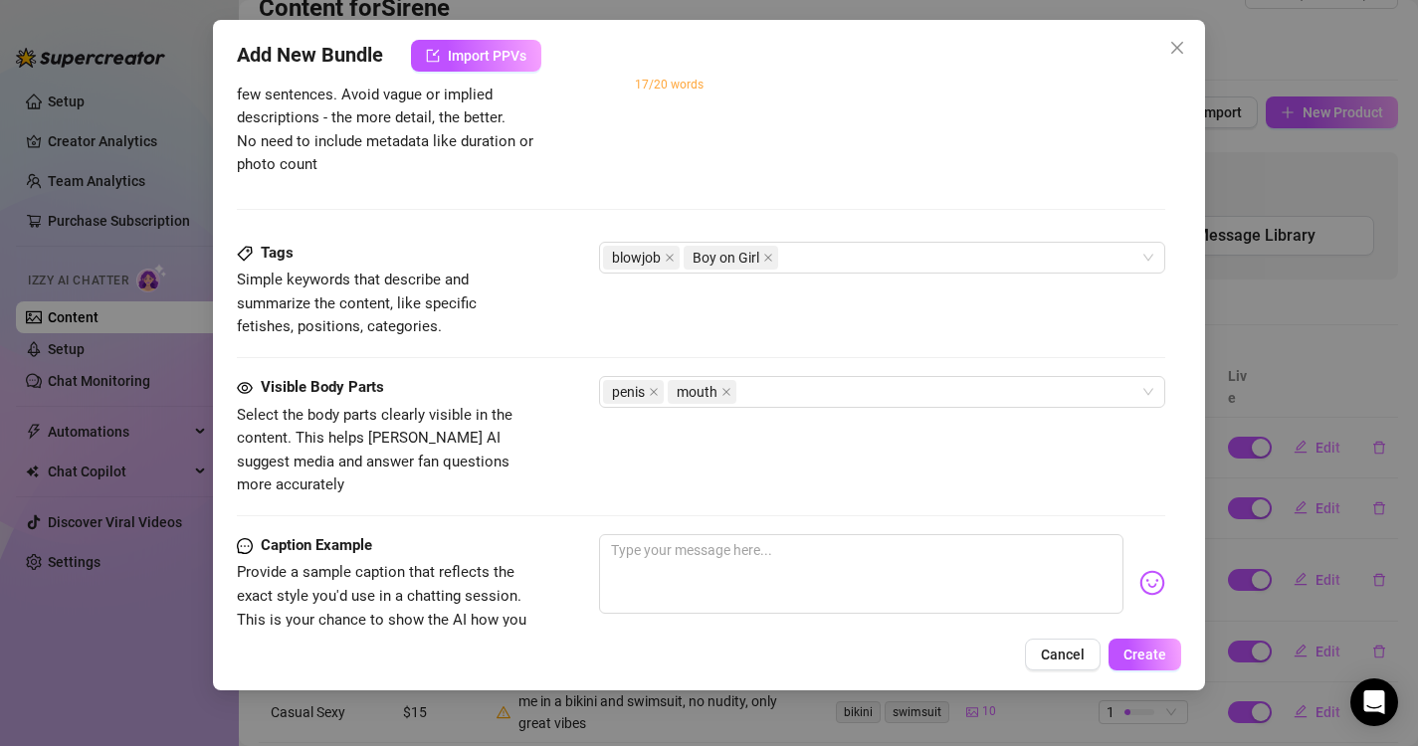
scroll to position [1157, 0]
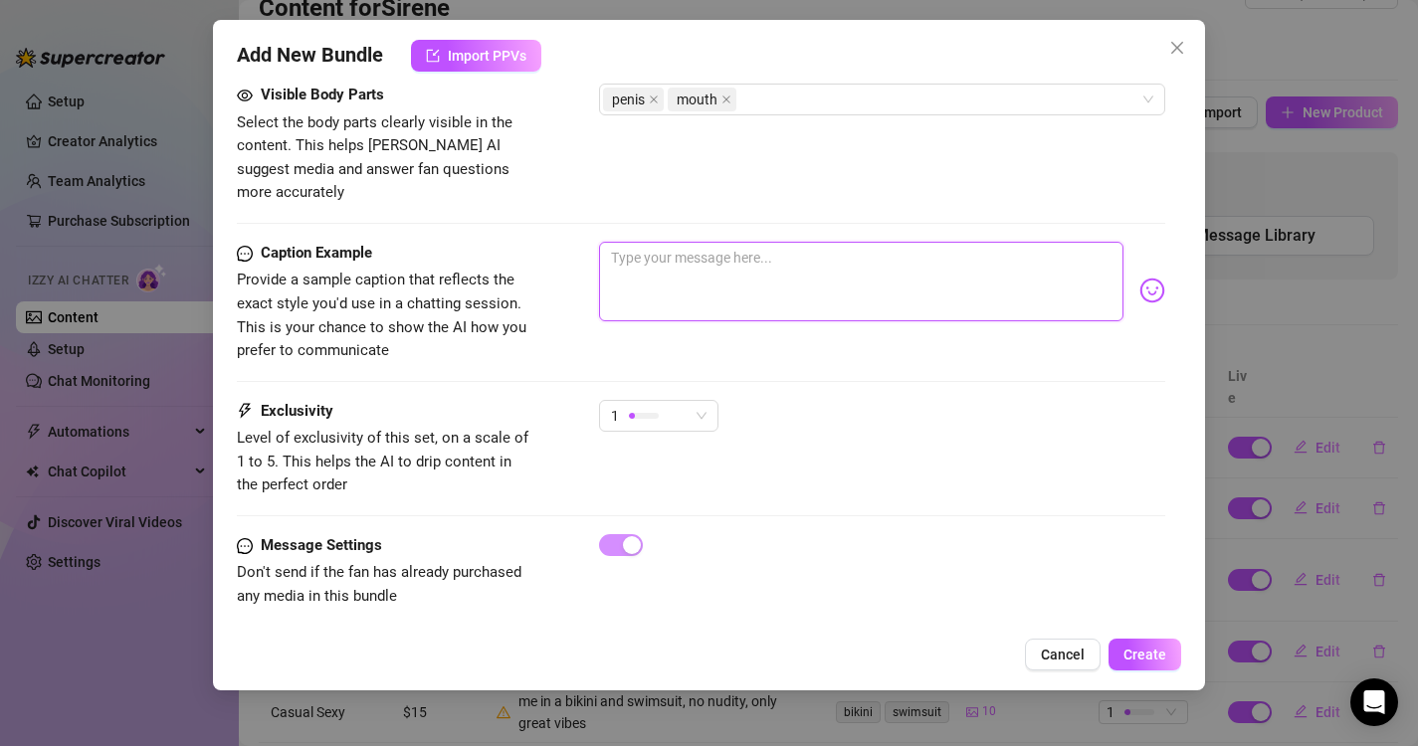
click at [699, 248] on textarea at bounding box center [861, 282] width 525 height 80
click at [823, 280] on textarea at bounding box center [861, 282] width 525 height 80
click at [900, 242] on textarea "well if you would like to see me giving a bj and getting cum on my face, then t…" at bounding box center [861, 282] width 525 height 80
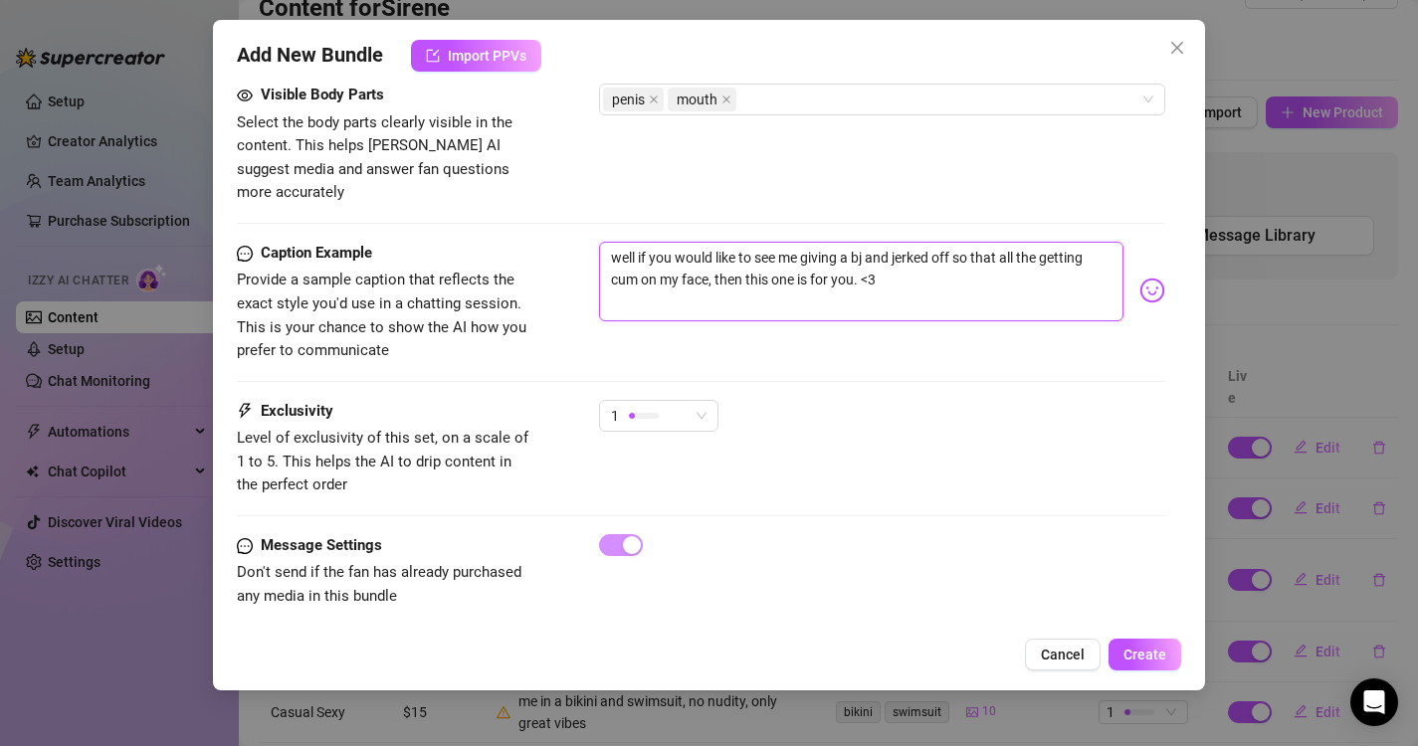
drag, startPoint x: 1047, startPoint y: 237, endPoint x: 1094, endPoint y: 244, distance: 48.3
click at [1094, 244] on textarea "well if you would like to see me giving a bj and jerked off so that all the get…" at bounding box center [861, 282] width 525 height 80
click at [917, 284] on textarea "well if you would like to see me giving a bj and jerked off so that all the cum…" at bounding box center [861, 282] width 525 height 80
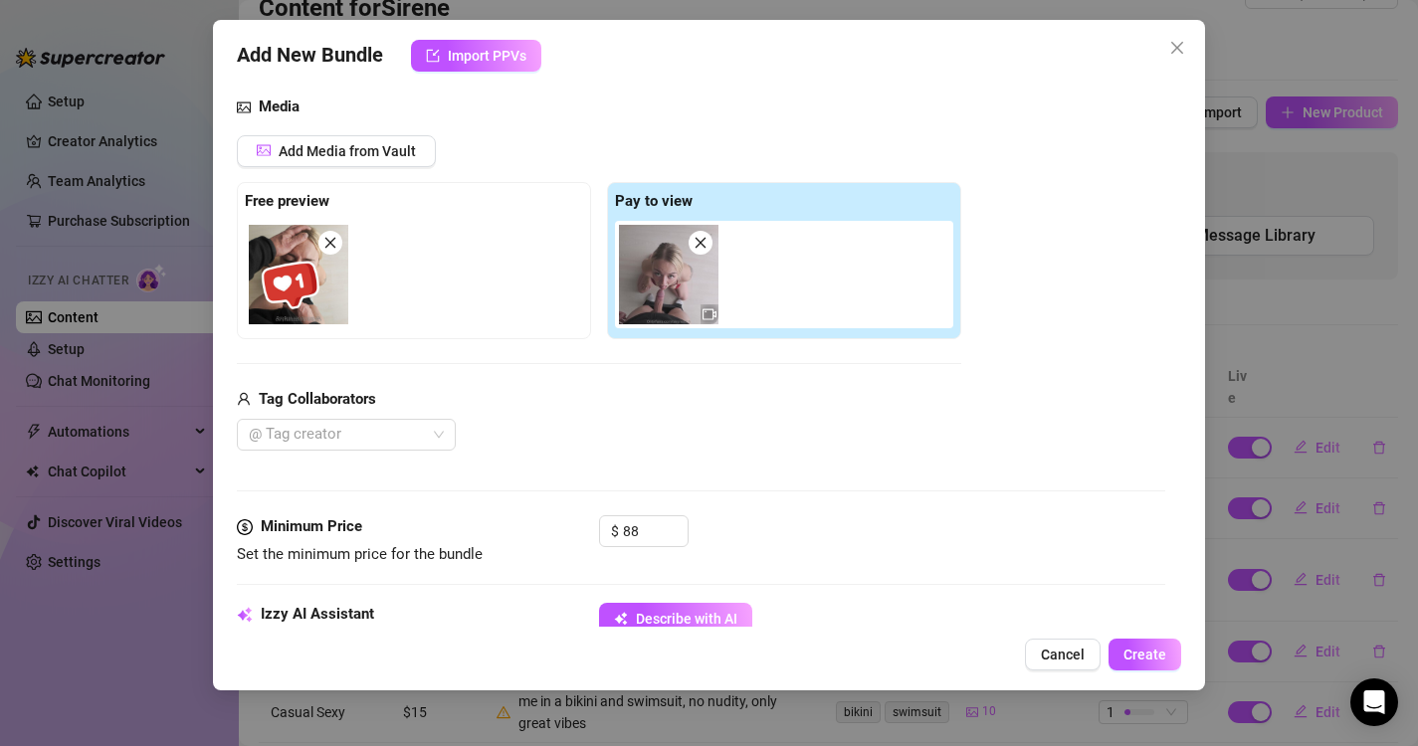
scroll to position [206, 0]
drag, startPoint x: 646, startPoint y: 529, endPoint x: 587, endPoint y: 524, distance: 58.9
click at [587, 524] on div "Minimum Price Set the minimum price for the bundle $ 88" at bounding box center [701, 541] width 929 height 51
click at [1147, 642] on button "Create" at bounding box center [1144, 655] width 73 height 32
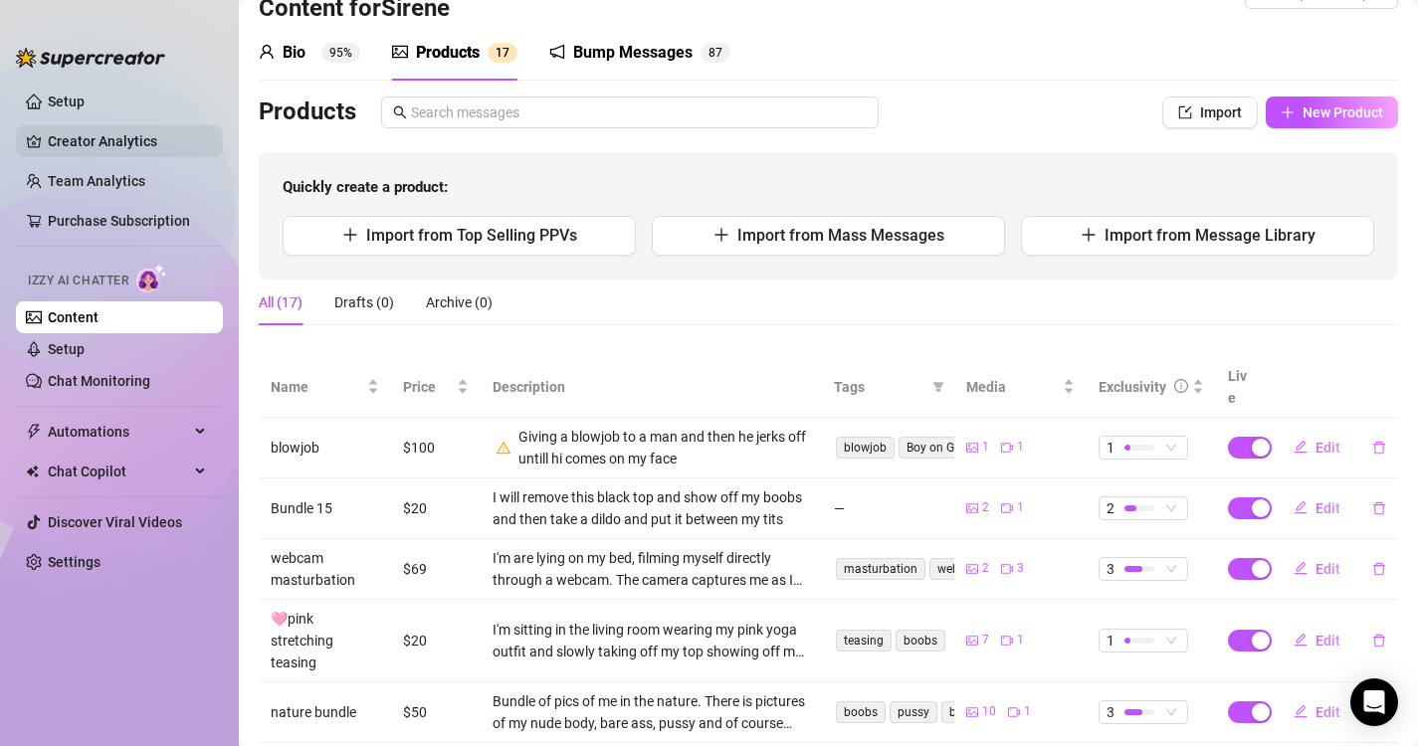
click at [104, 149] on link "Creator Analytics" at bounding box center [127, 141] width 159 height 32
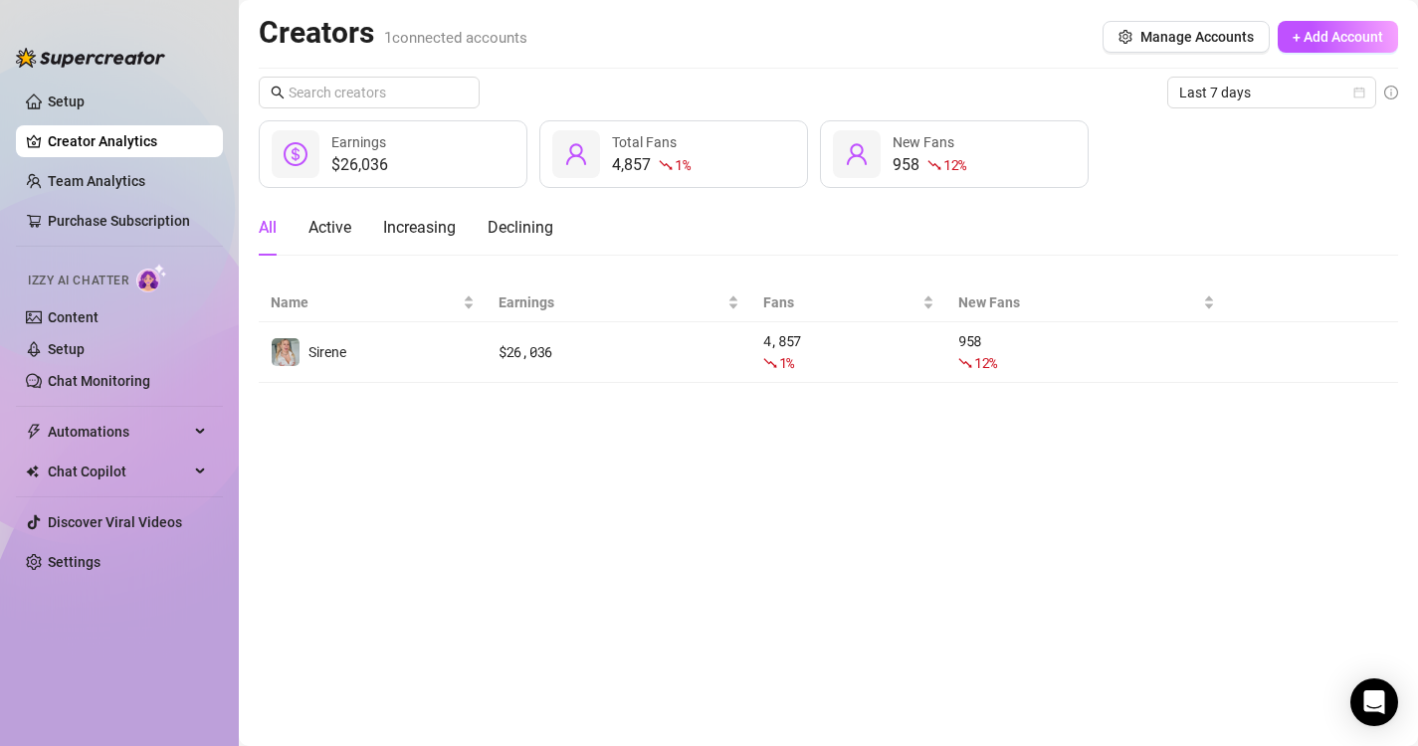
click at [380, 170] on div "$26,036" at bounding box center [359, 165] width 57 height 24
click at [668, 177] on div "4,857 1 % Total Fans" at bounding box center [673, 154] width 269 height 68
